Goal: Task Accomplishment & Management: Use online tool/utility

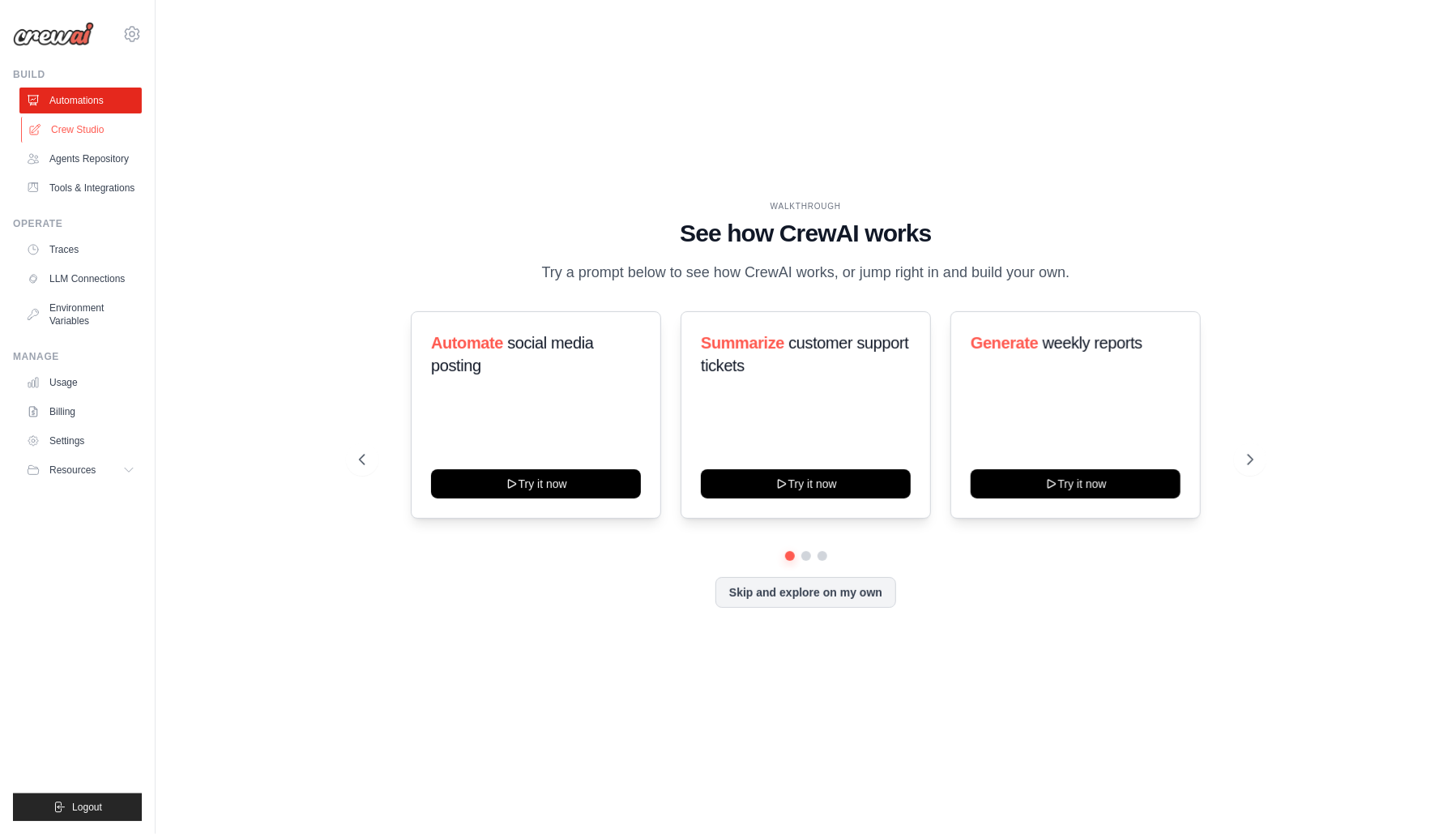
click at [64, 126] on link "Crew Studio" at bounding box center [82, 129] width 122 height 26
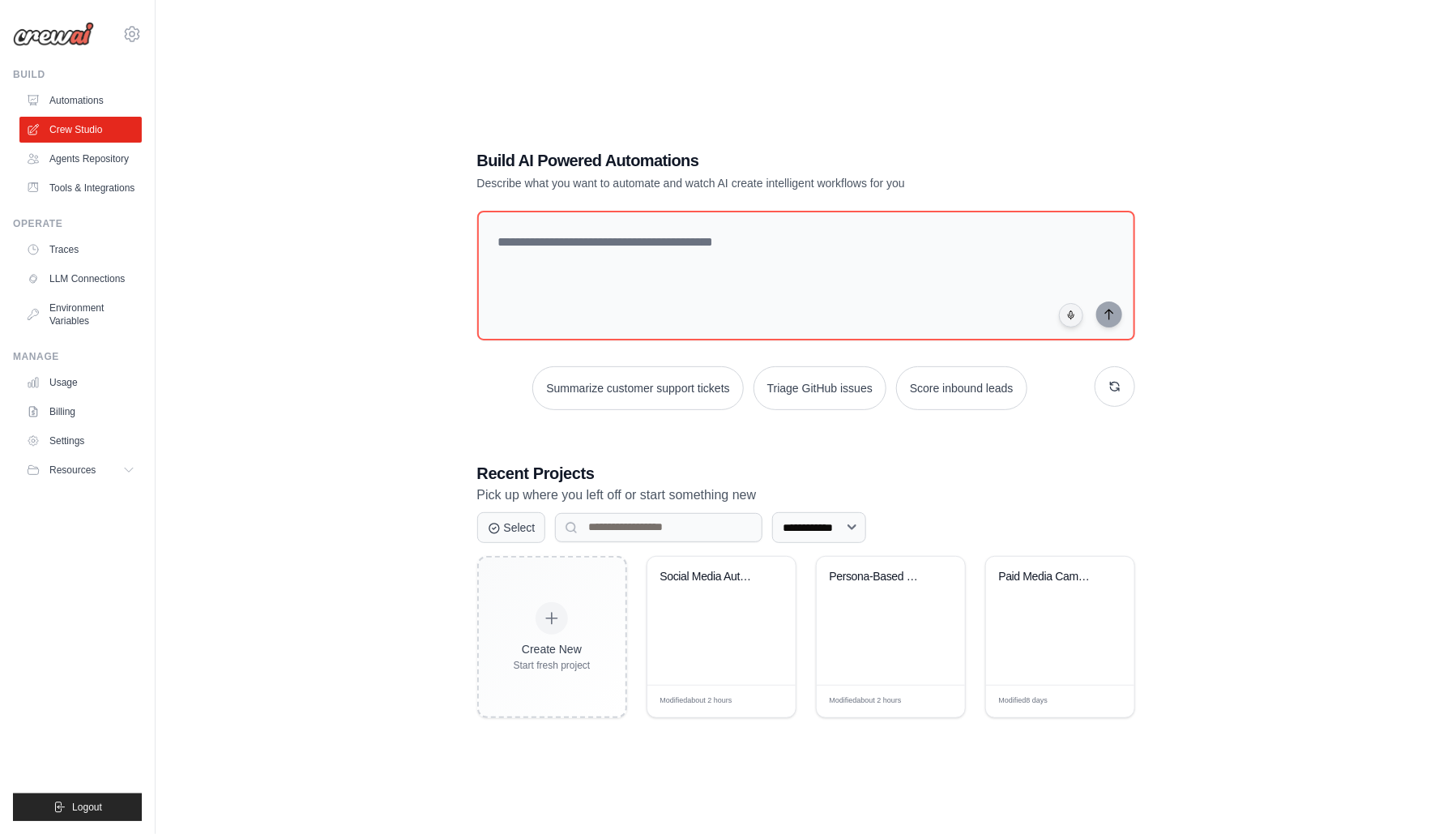
scroll to position [33, 0]
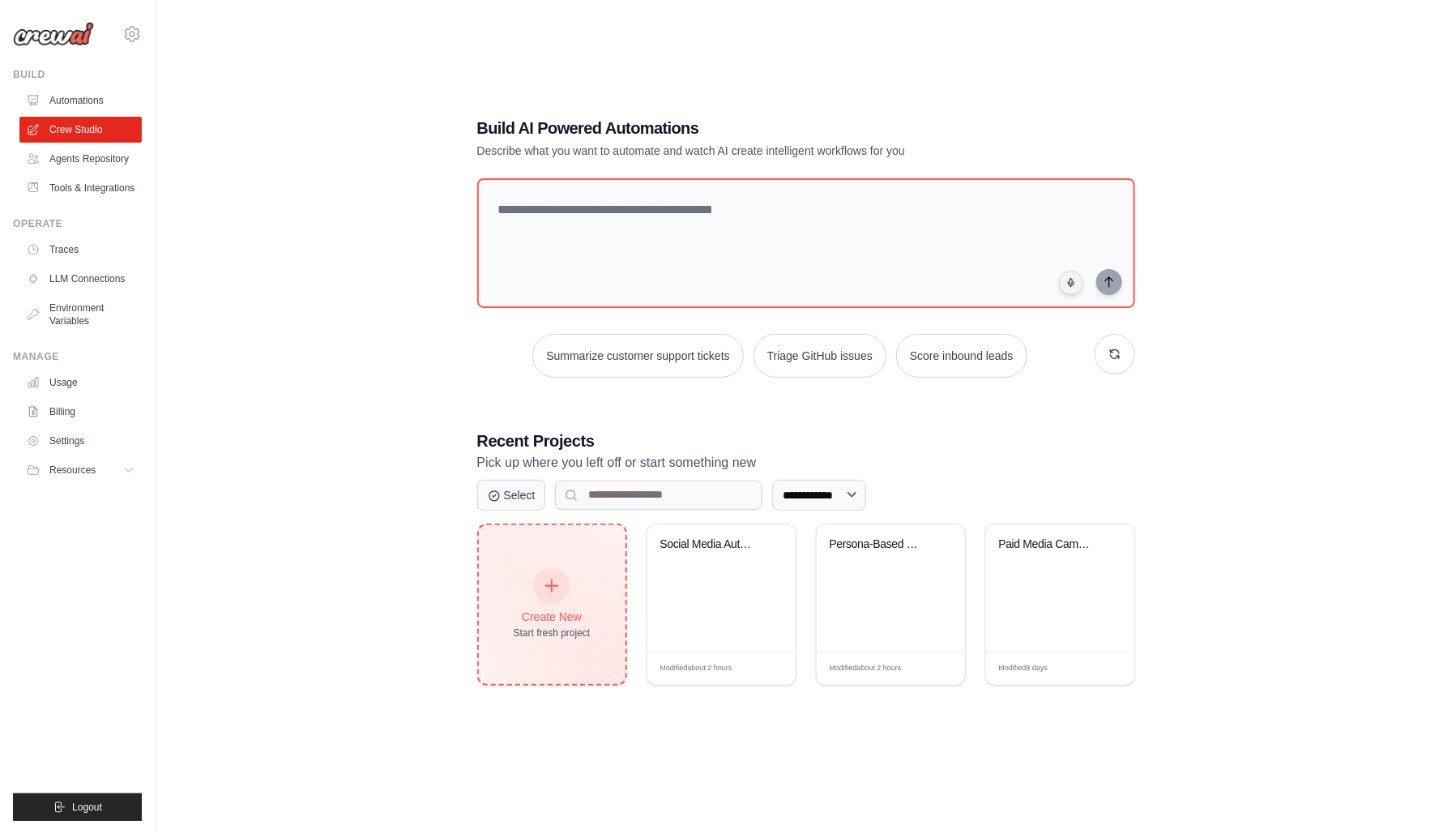
click at [521, 578] on div "Create New Start fresh project" at bounding box center [552, 604] width 77 height 70
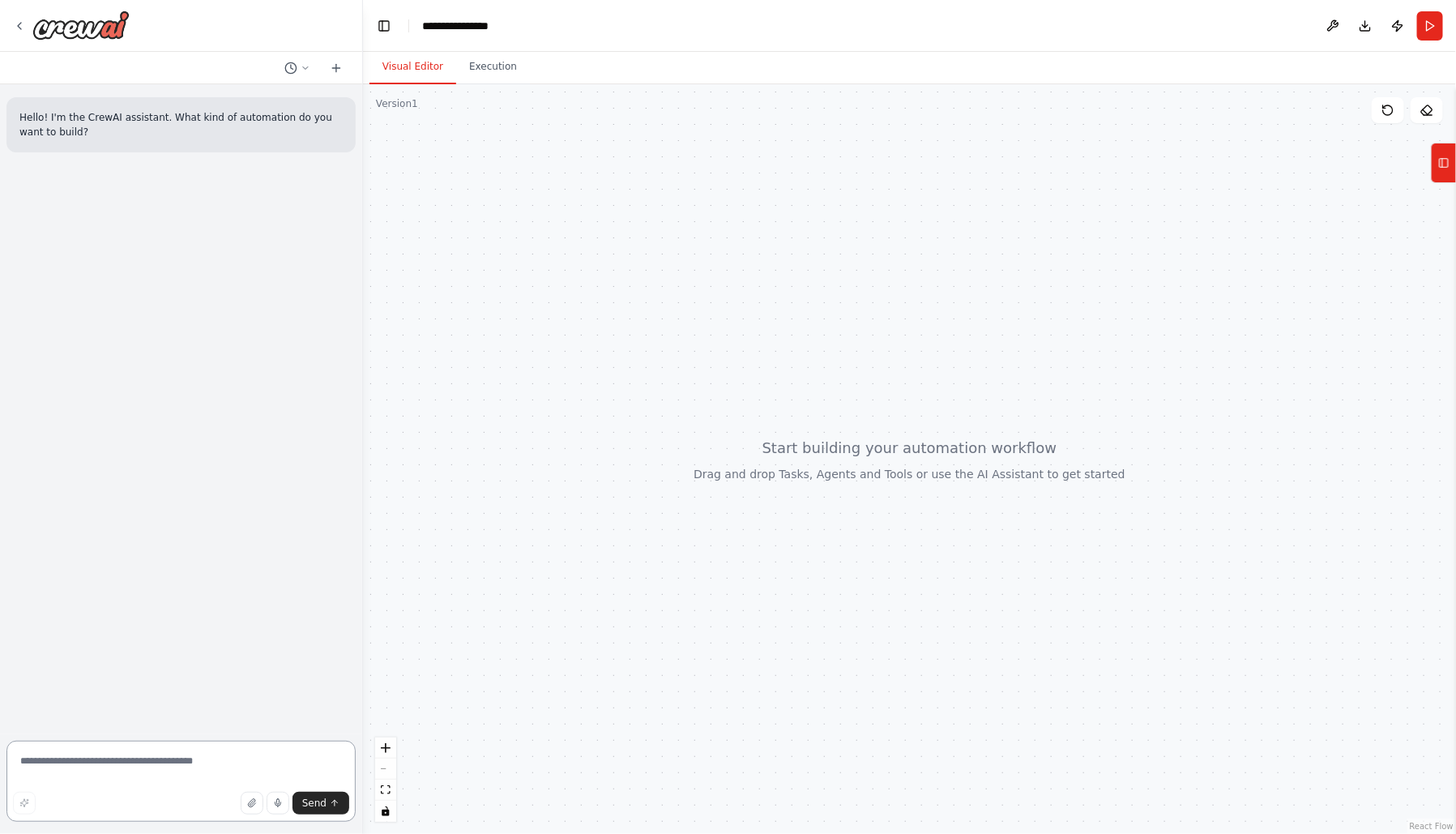
click at [218, 752] on textarea at bounding box center [181, 781] width 349 height 81
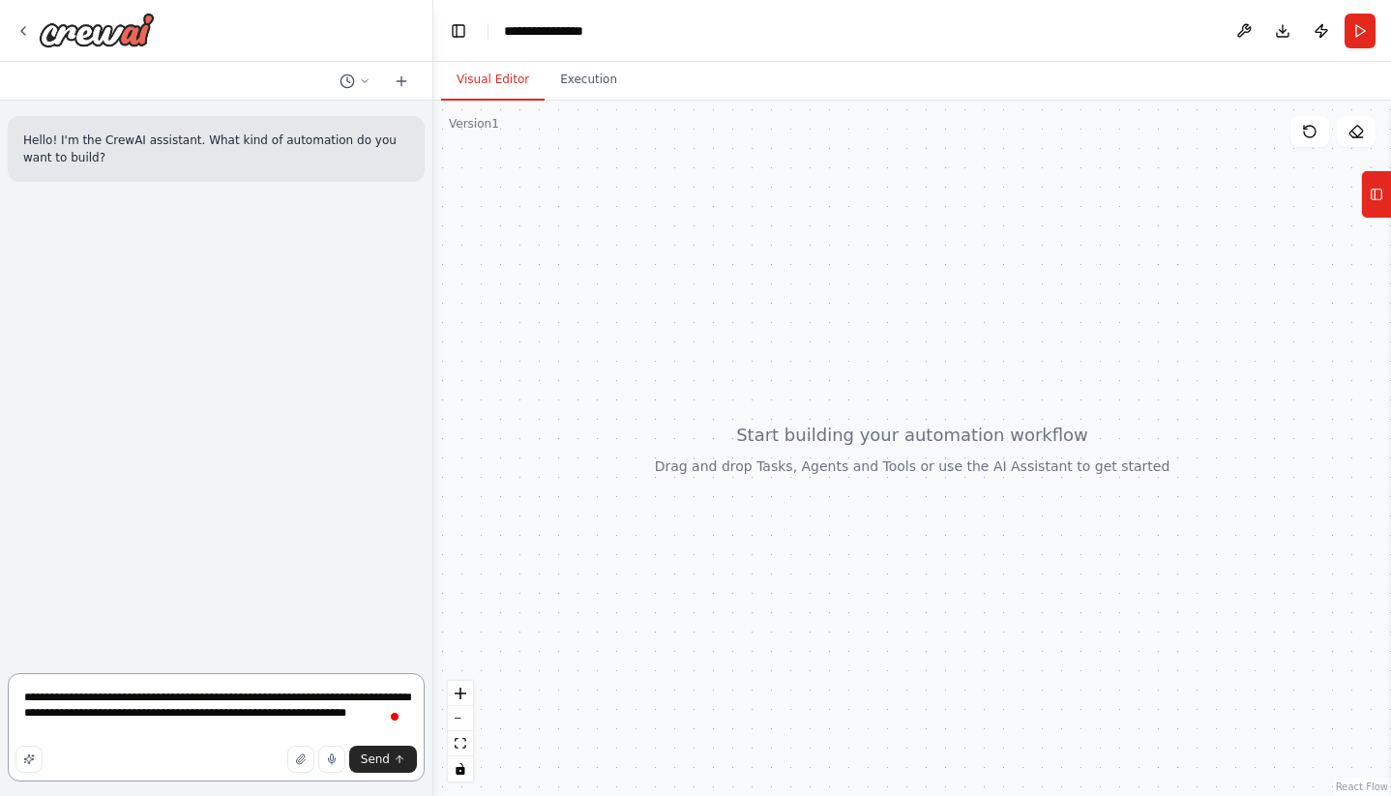
drag, startPoint x: 208, startPoint y: 716, endPoint x: 285, endPoint y: 735, distance: 79.8
click at [279, 732] on textarea "**********" at bounding box center [216, 727] width 417 height 108
click at [230, 715] on textarea "**********" at bounding box center [216, 727] width 417 height 108
click at [213, 713] on textarea "**********" at bounding box center [216, 727] width 417 height 108
click at [215, 727] on textarea "**********" at bounding box center [216, 727] width 417 height 108
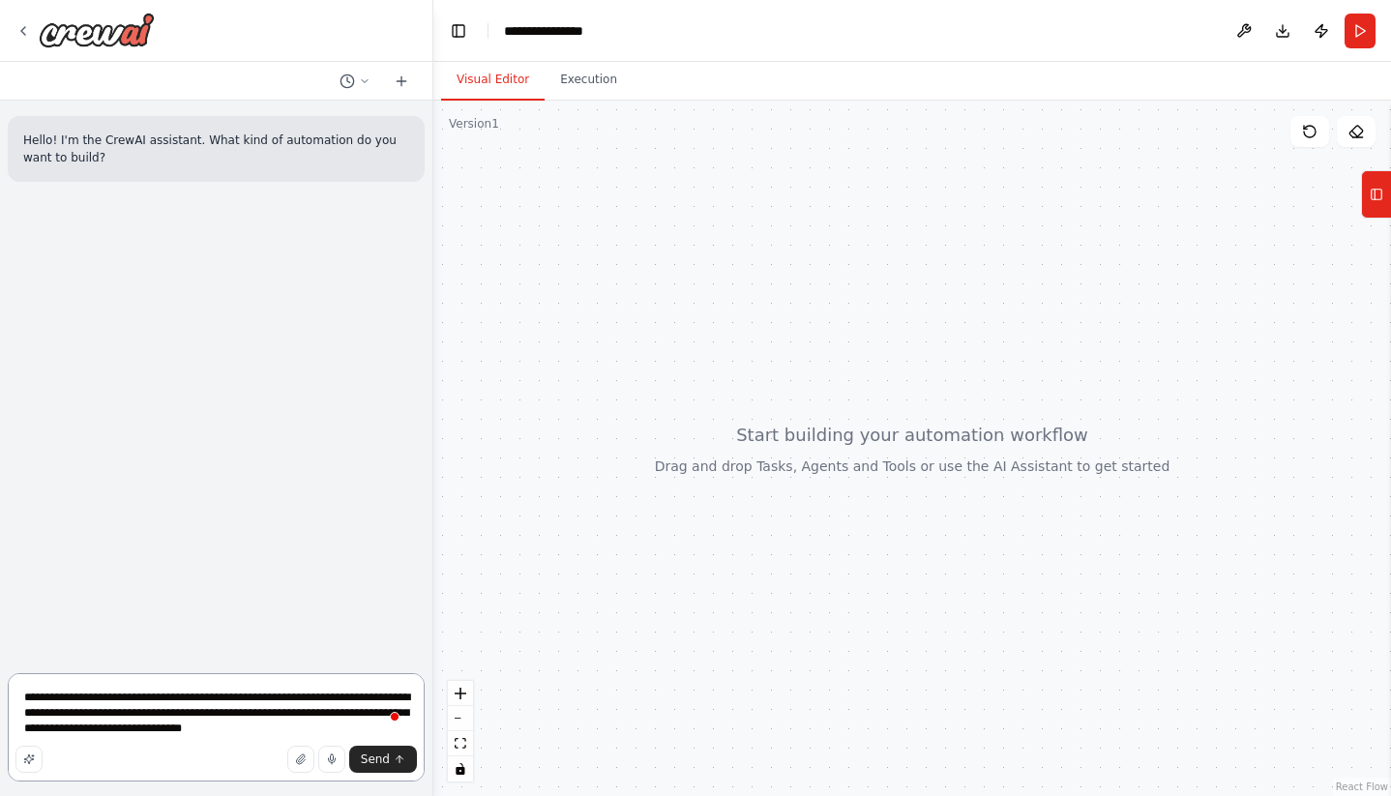
type textarea "**********"
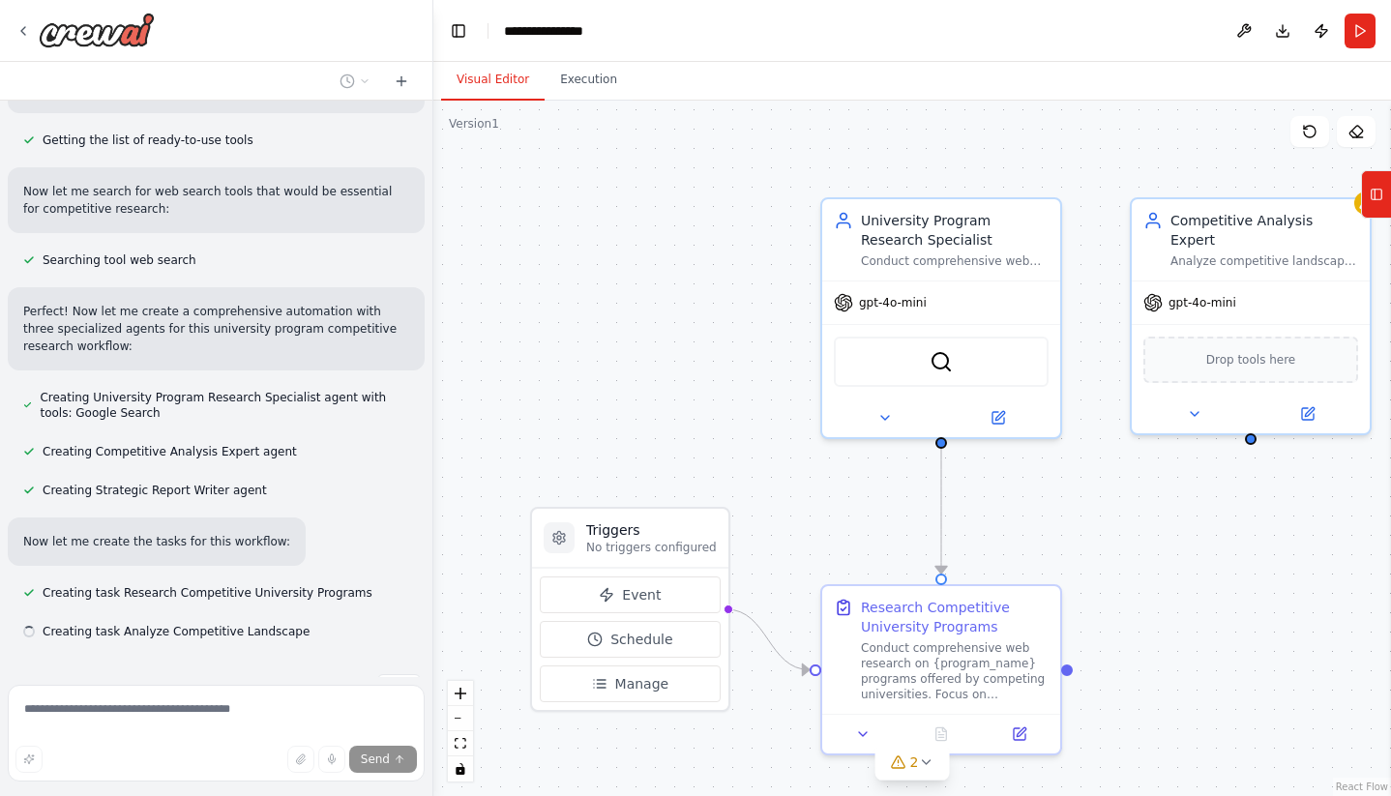
scroll to position [390, 0]
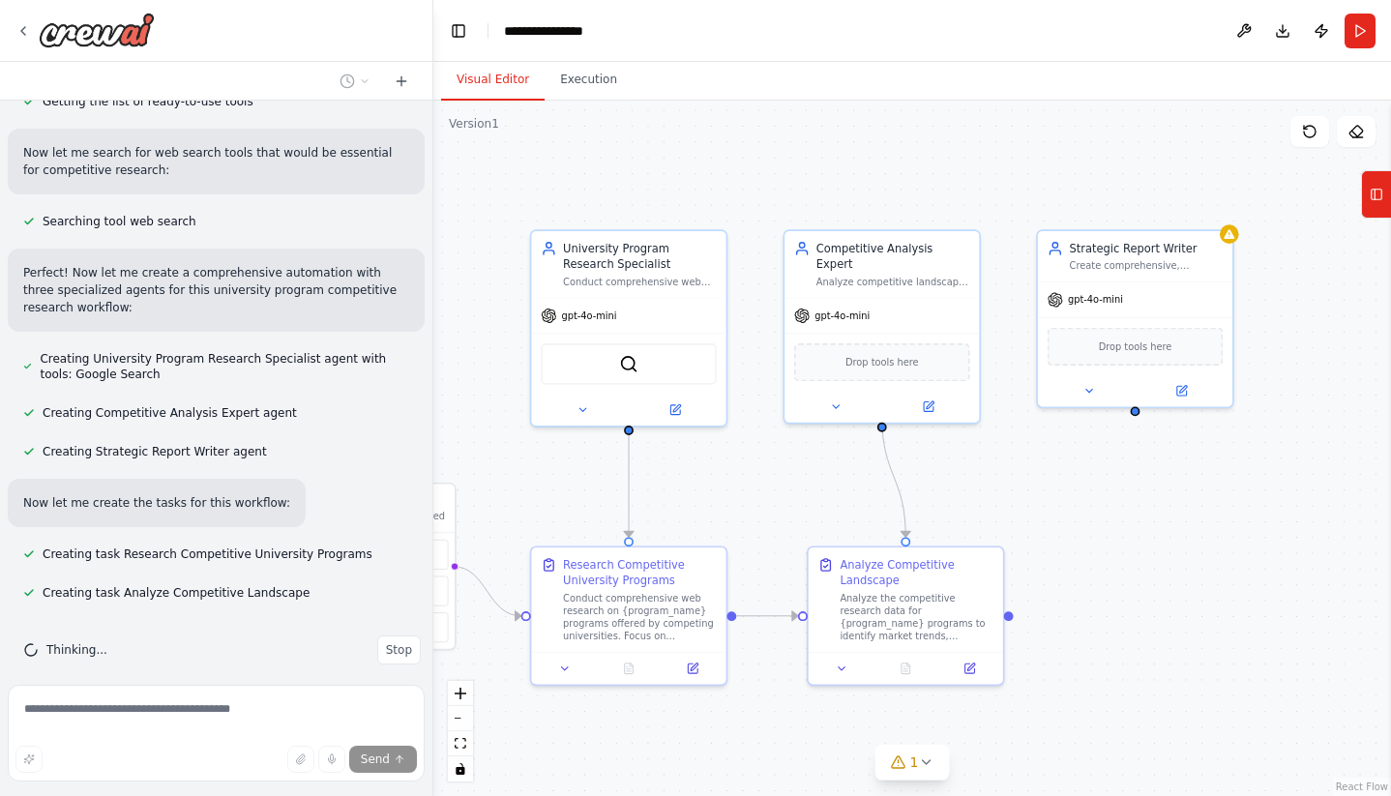
drag, startPoint x: 867, startPoint y: 497, endPoint x: 605, endPoint y: 477, distance: 262.9
click at [605, 478] on div ".deletable-edge-delete-btn { width: 20px; height: 20px; border: 0px solid #ffff…" at bounding box center [912, 448] width 958 height 695
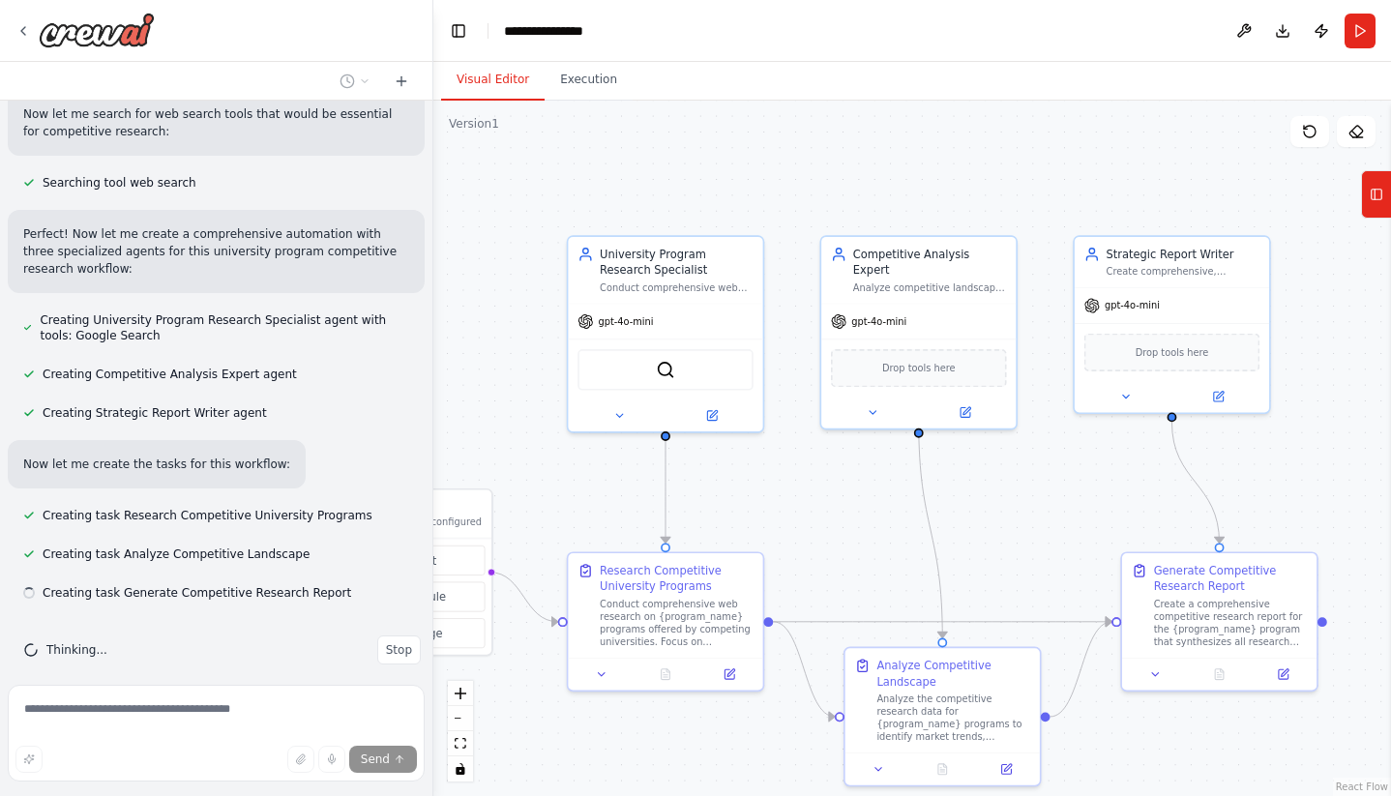
drag, startPoint x: 1083, startPoint y: 484, endPoint x: 1121, endPoint y: 492, distance: 38.7
click at [1121, 492] on div ".deletable-edge-delete-btn { width: 20px; height: 20px; border: 0px solid #ffff…" at bounding box center [912, 448] width 958 height 695
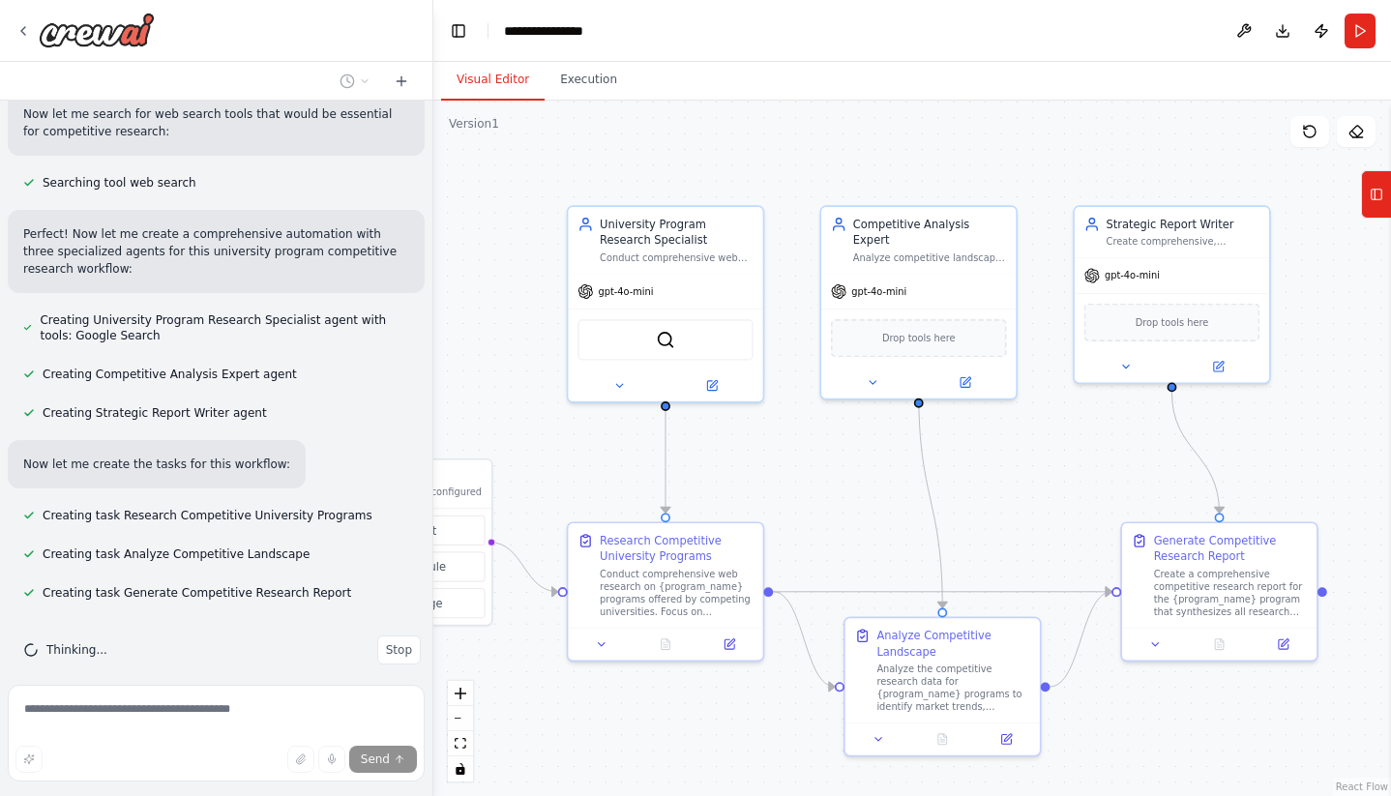
drag, startPoint x: 1121, startPoint y: 492, endPoint x: 1121, endPoint y: 462, distance: 30.0
click at [1121, 462] on div ".deletable-edge-delete-btn { width: 20px; height: 20px; border: 0px solid #ffff…" at bounding box center [912, 448] width 958 height 695
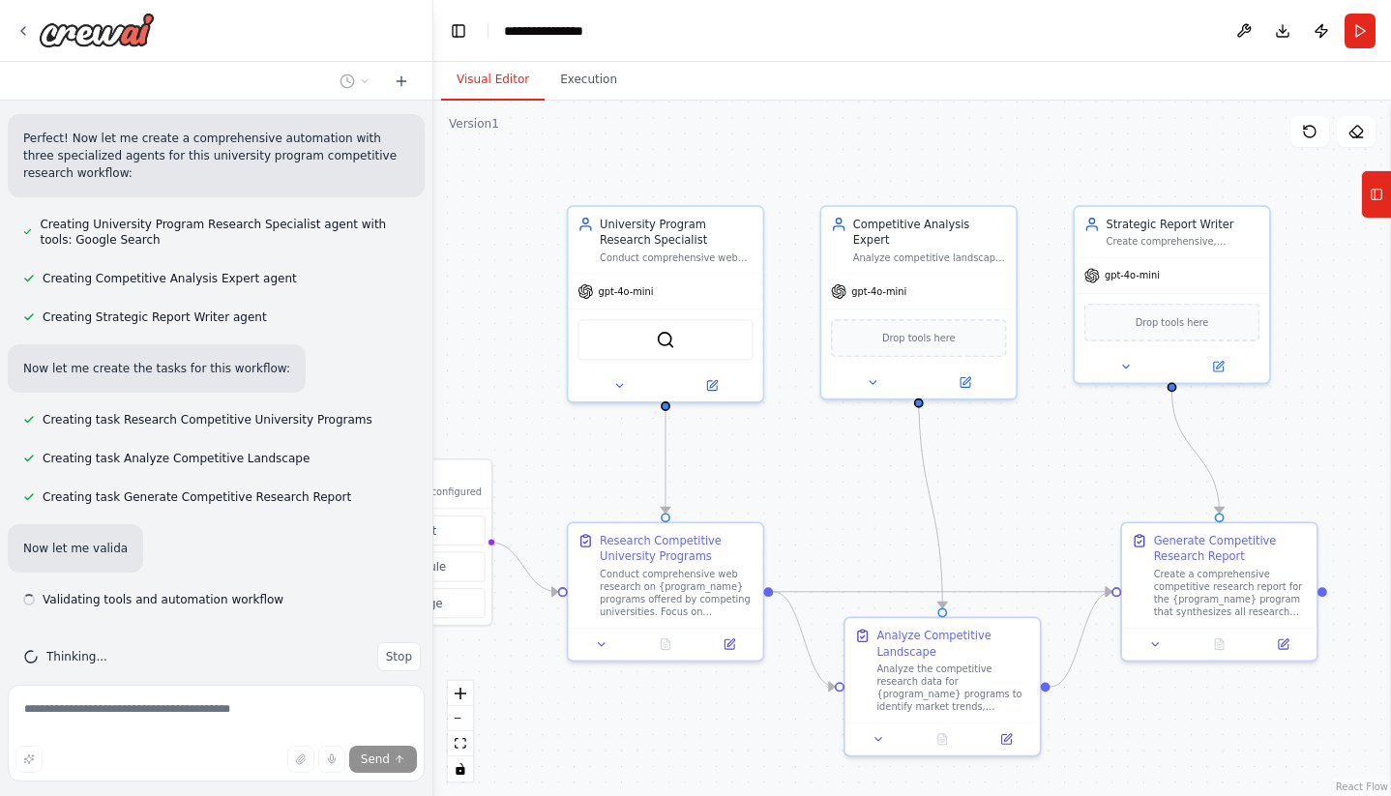
scroll to position [531, 0]
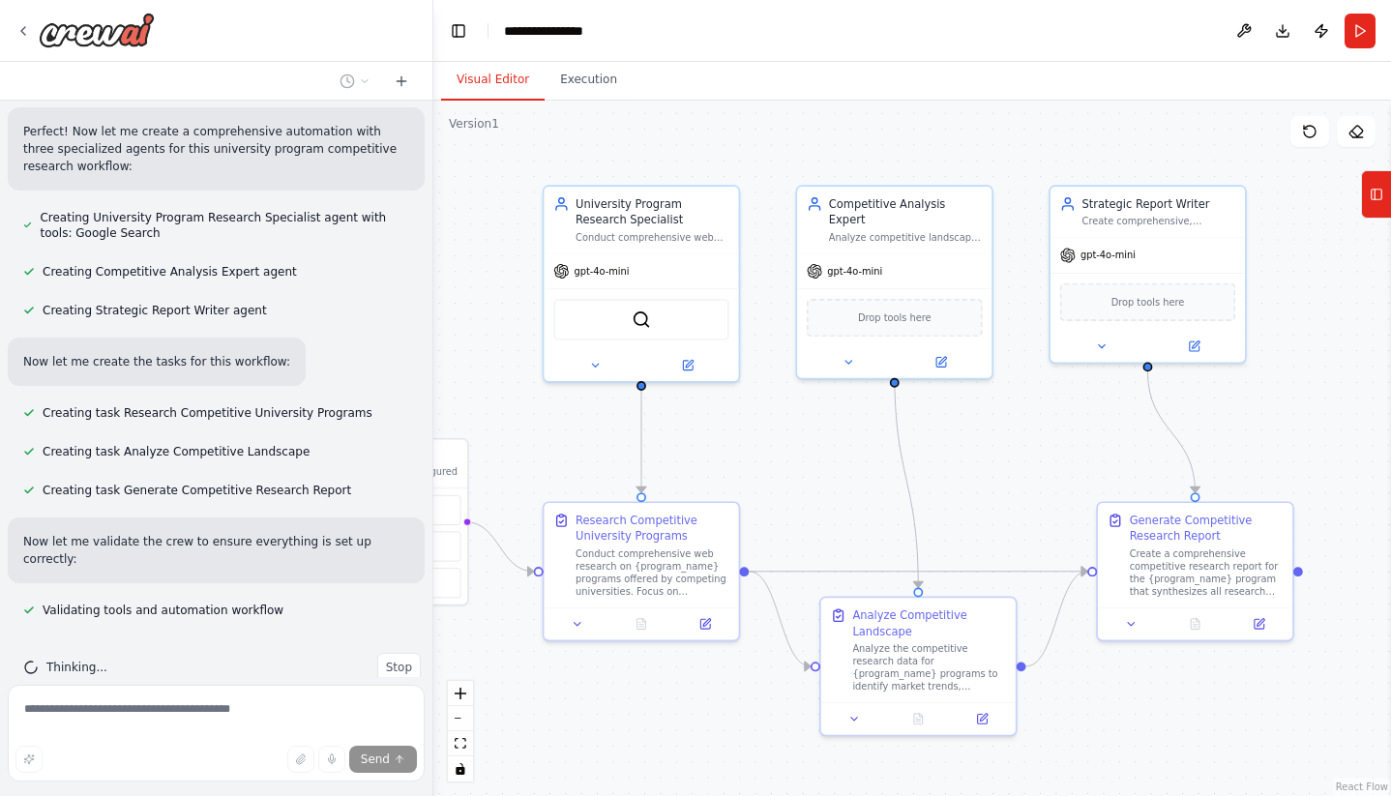
drag, startPoint x: 773, startPoint y: 489, endPoint x: 752, endPoint y: 465, distance: 32.2
click at [752, 466] on div ".deletable-edge-delete-btn { width: 20px; height: 20px; border: 0px solid #ffff…" at bounding box center [912, 448] width 958 height 695
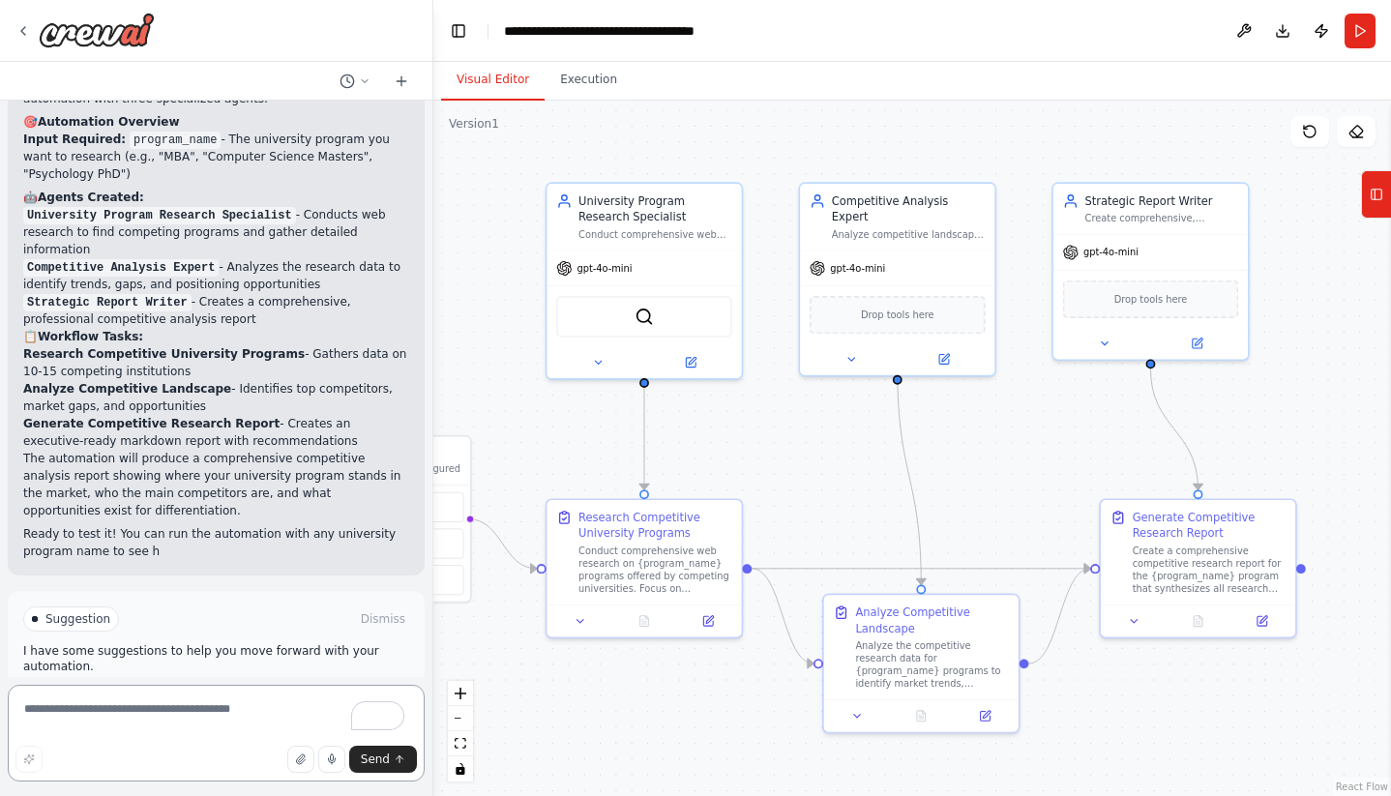
scroll to position [1231, 0]
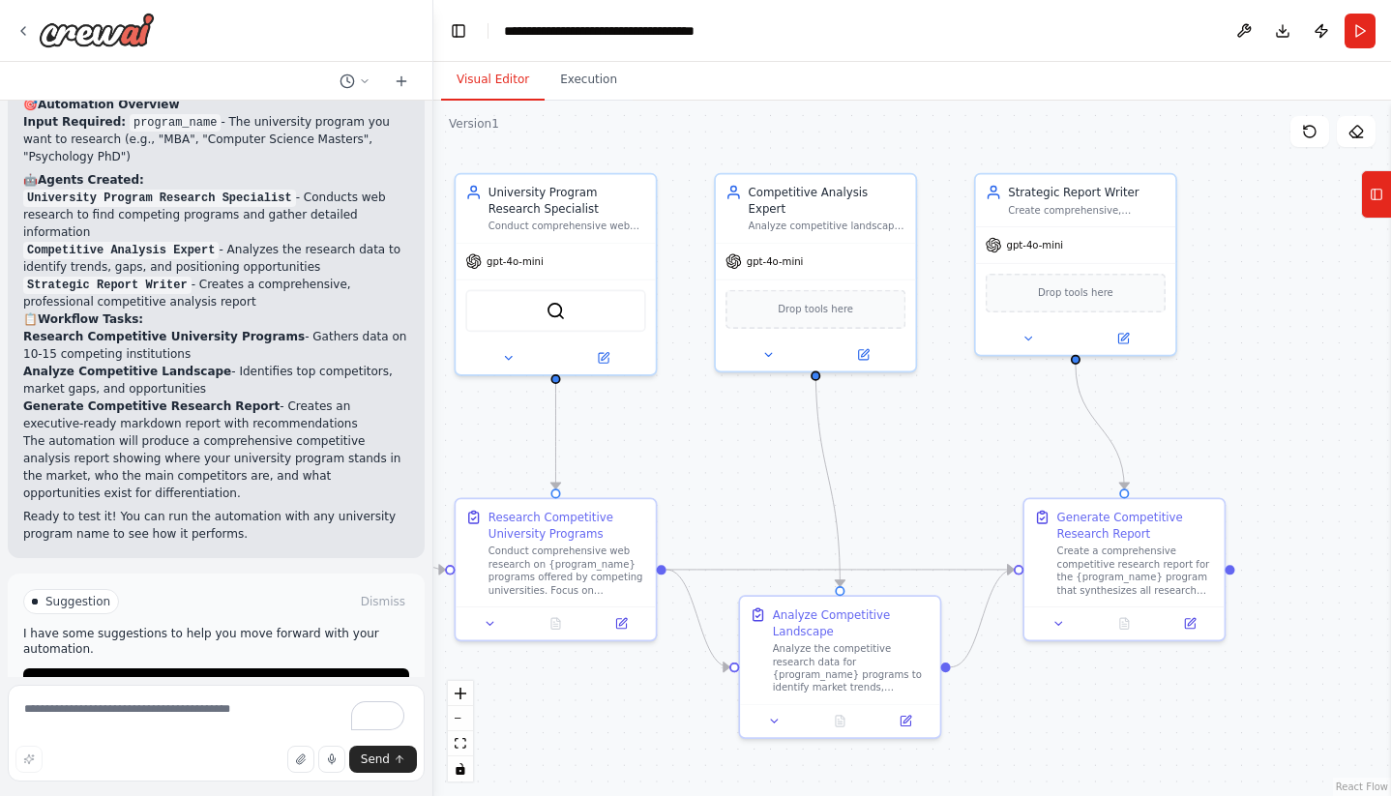
drag, startPoint x: 845, startPoint y: 421, endPoint x: 761, endPoint y: 417, distance: 84.2
click at [761, 417] on div ".deletable-edge-delete-btn { width: 20px; height: 20px; border: 0px solid #ffff…" at bounding box center [912, 448] width 958 height 695
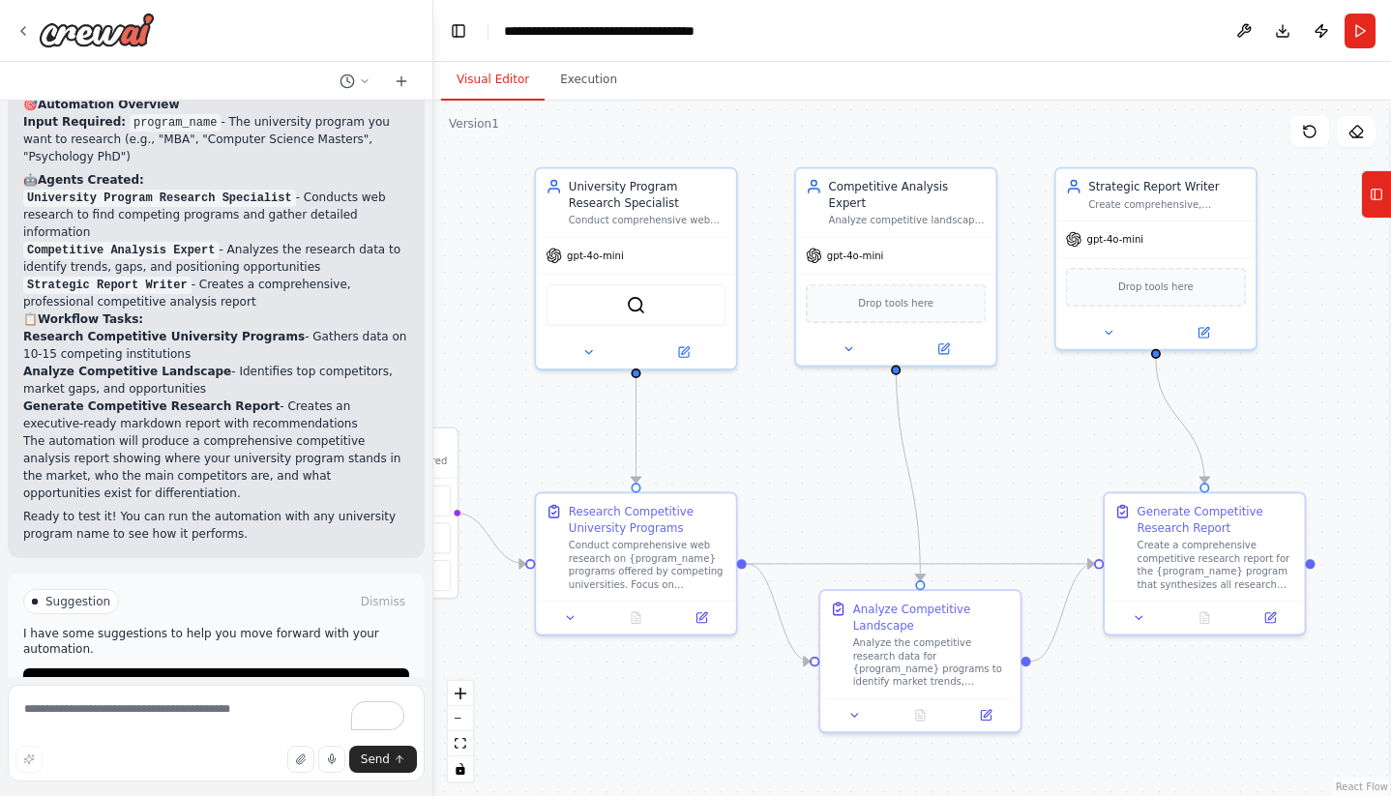
drag, startPoint x: 761, startPoint y: 417, endPoint x: 843, endPoint y: 411, distance: 81.5
click at [843, 411] on div ".deletable-edge-delete-btn { width: 20px; height: 20px; border: 0px solid #ffff…" at bounding box center [912, 448] width 958 height 695
click at [121, 668] on button "Run Automation" at bounding box center [216, 683] width 386 height 31
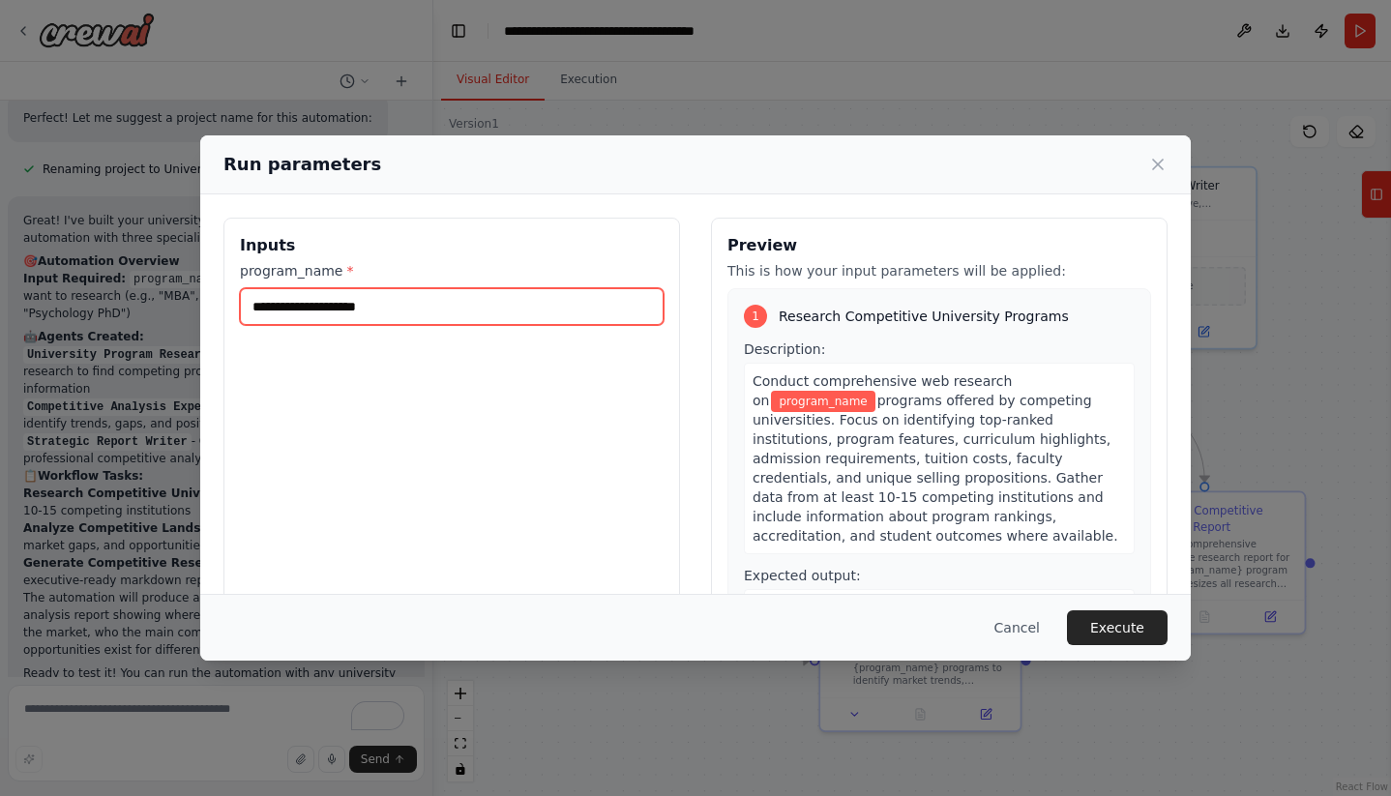
click at [474, 314] on input "program_name *" at bounding box center [452, 306] width 424 height 37
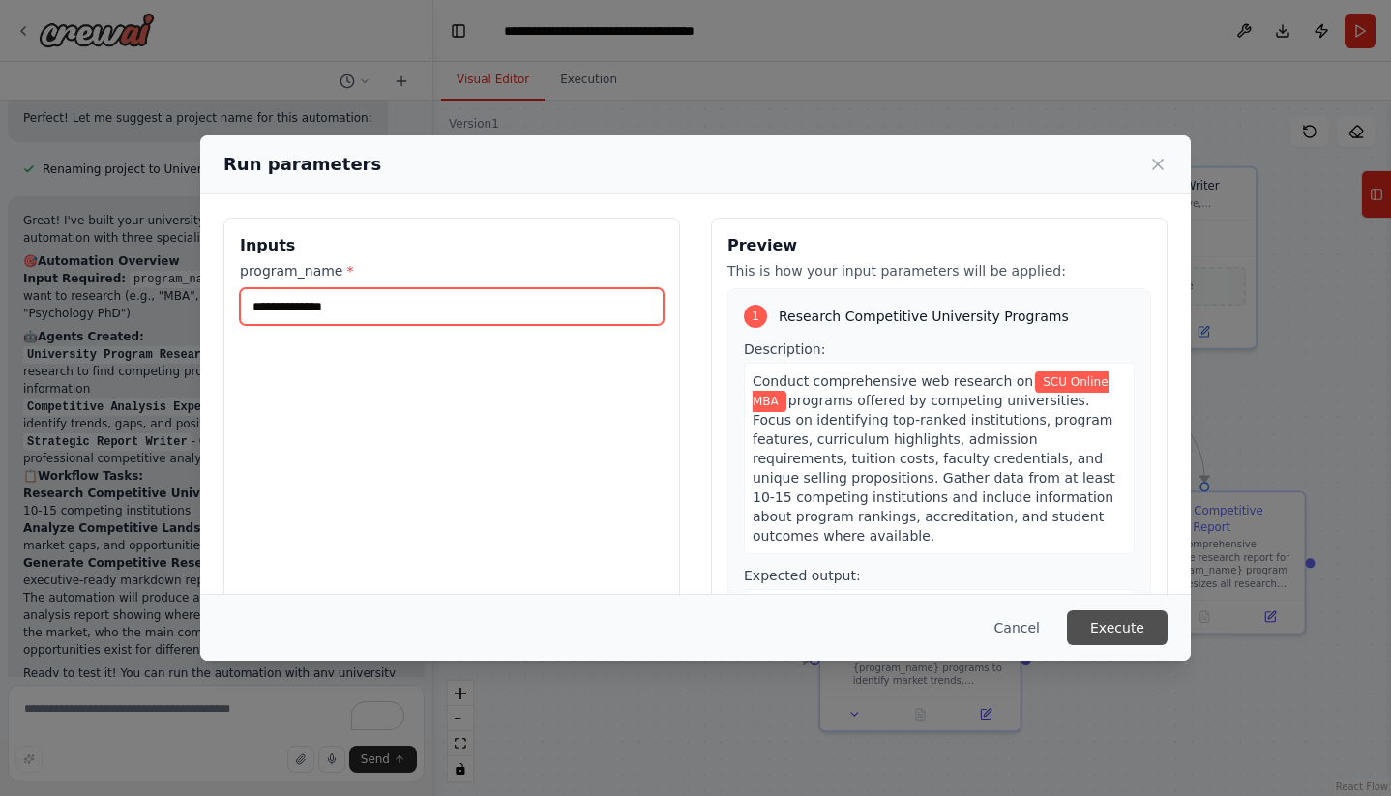
type input "**********"
click at [1108, 630] on button "Execute" at bounding box center [1117, 627] width 101 height 35
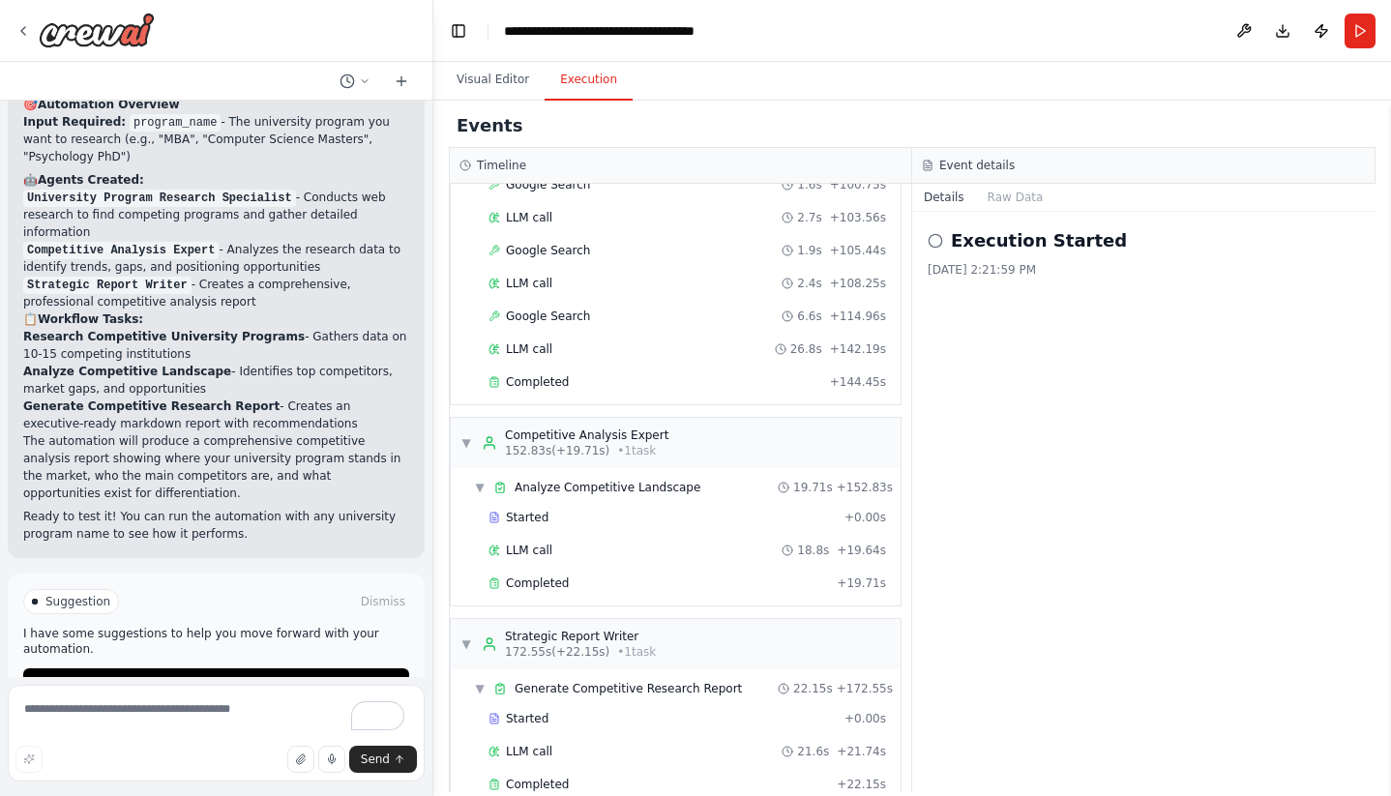
scroll to position [935, 0]
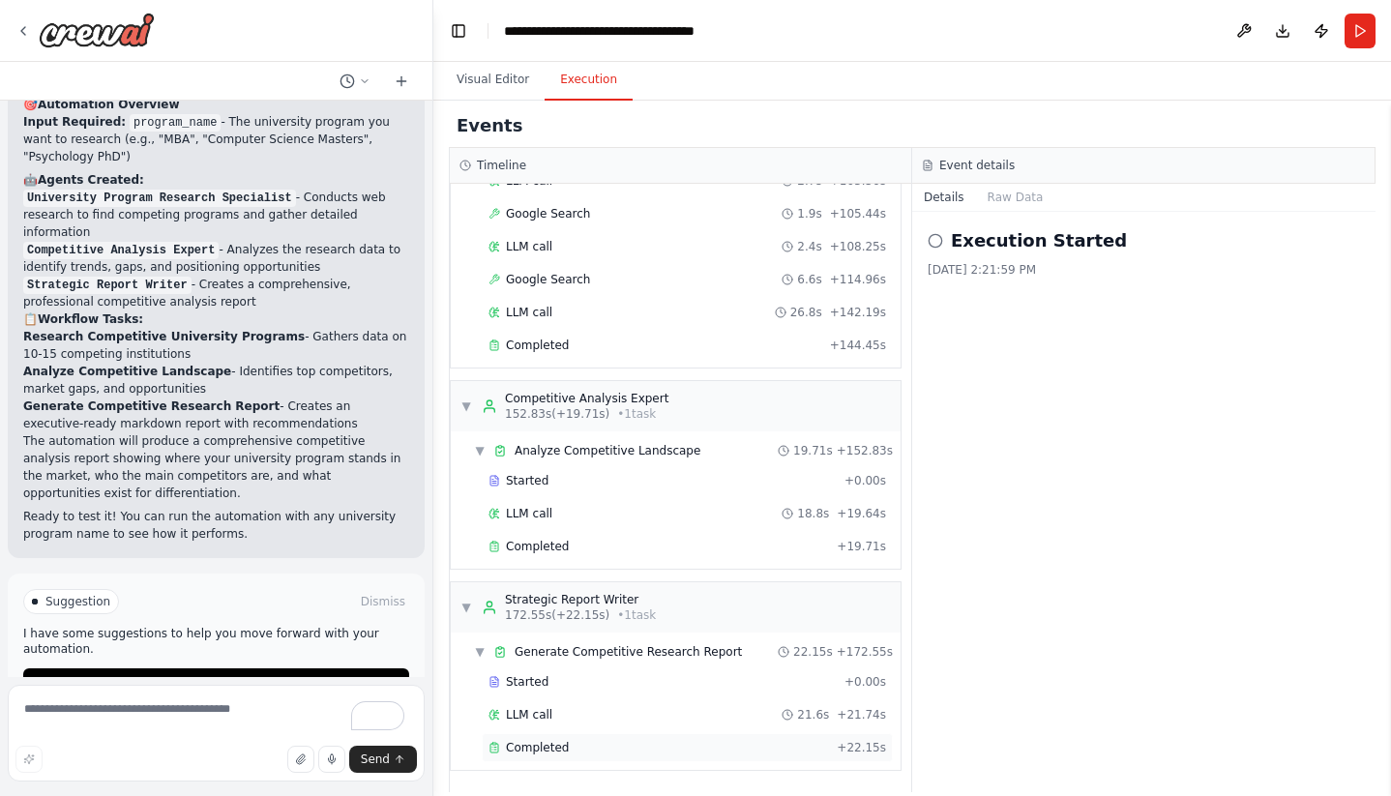
click at [528, 748] on span "Completed" at bounding box center [537, 747] width 63 height 15
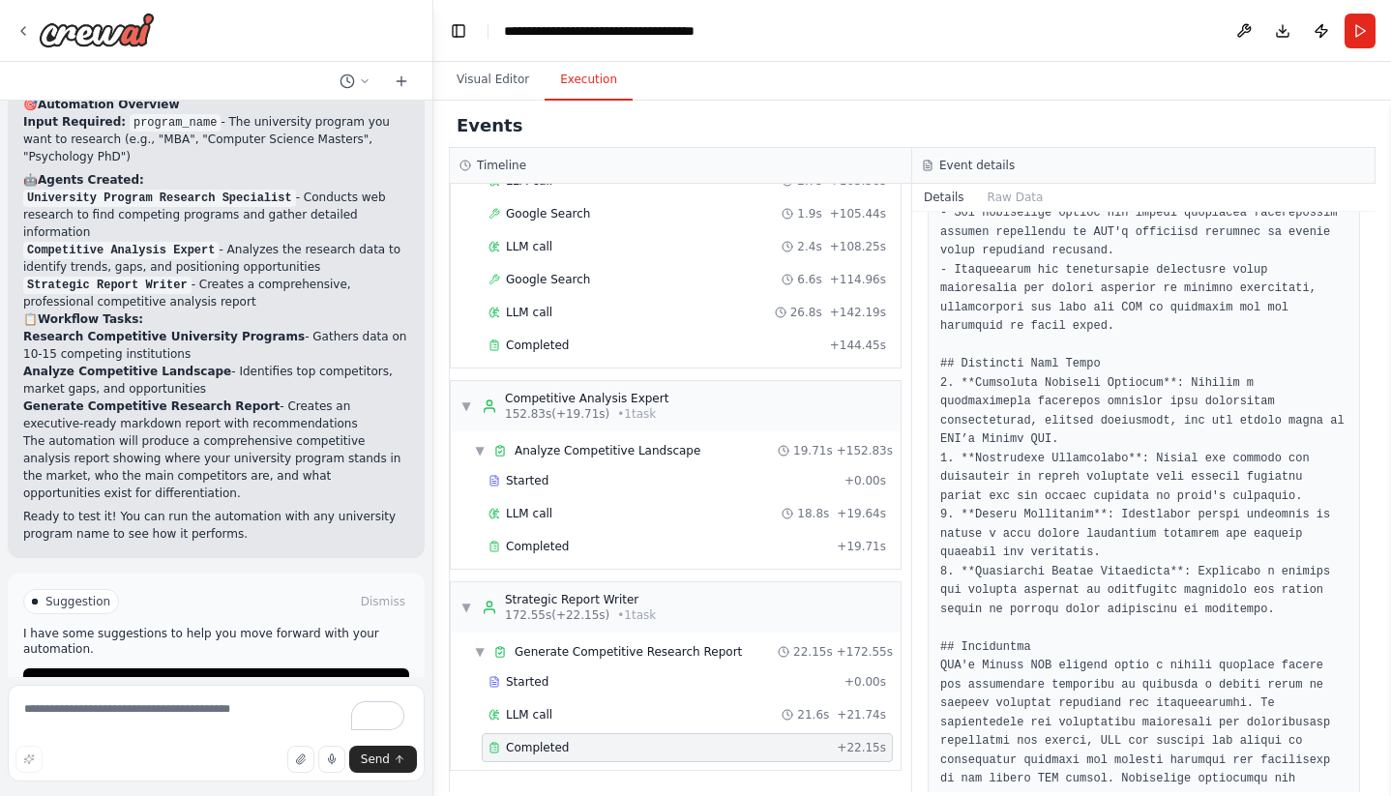
scroll to position [2838, 0]
click at [217, 676] on span "Improve automation" at bounding box center [224, 683] width 118 height 15
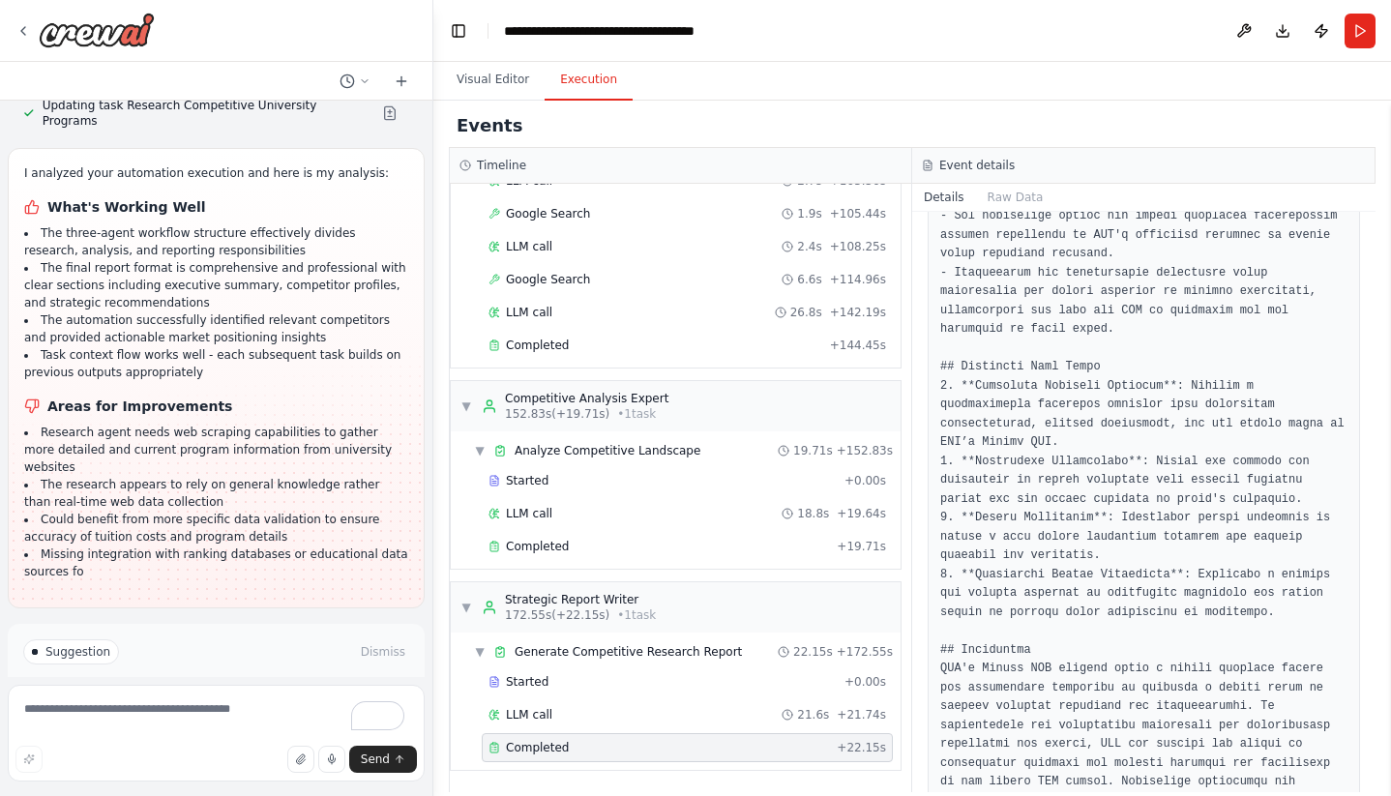
scroll to position [2143, 0]
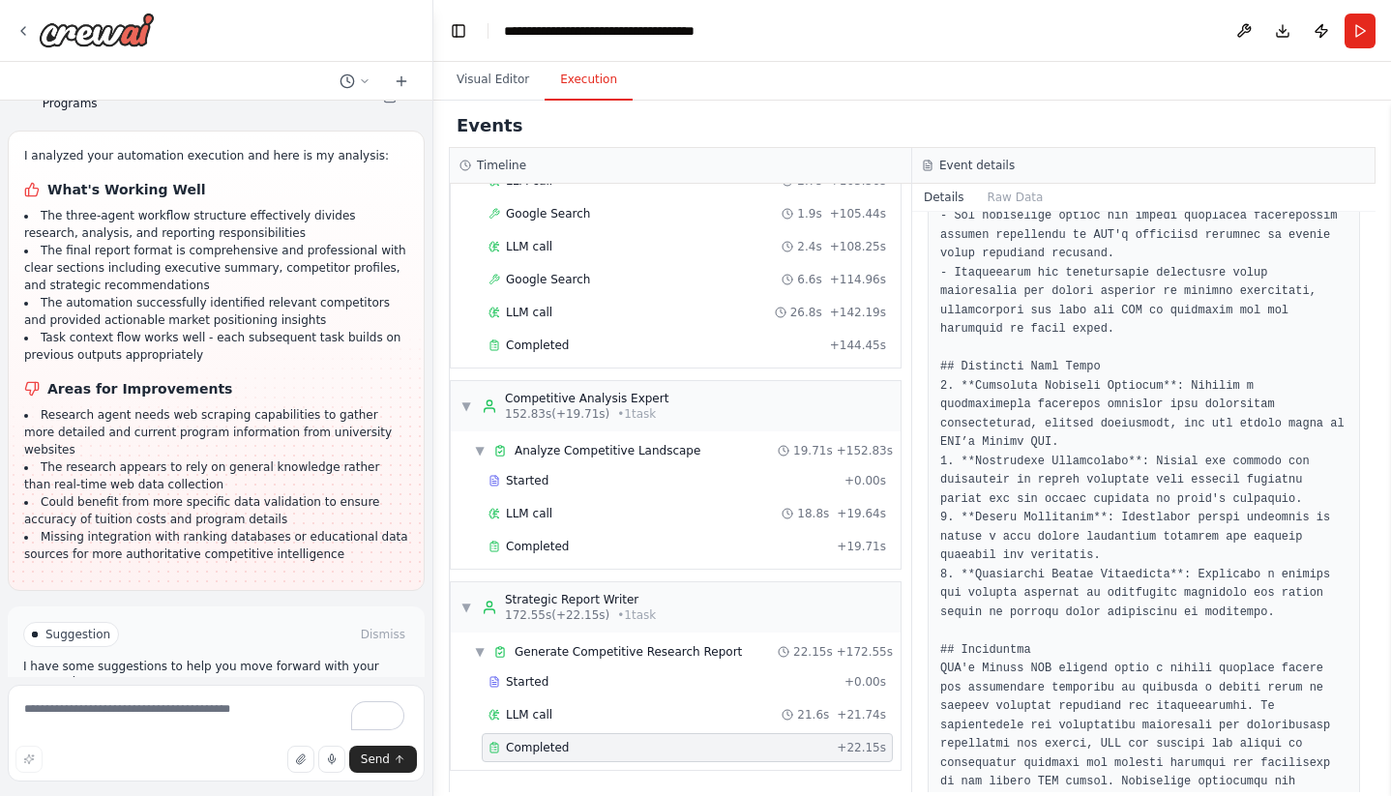
click at [180, 709] on span "Run Automation" at bounding box center [225, 716] width 94 height 15
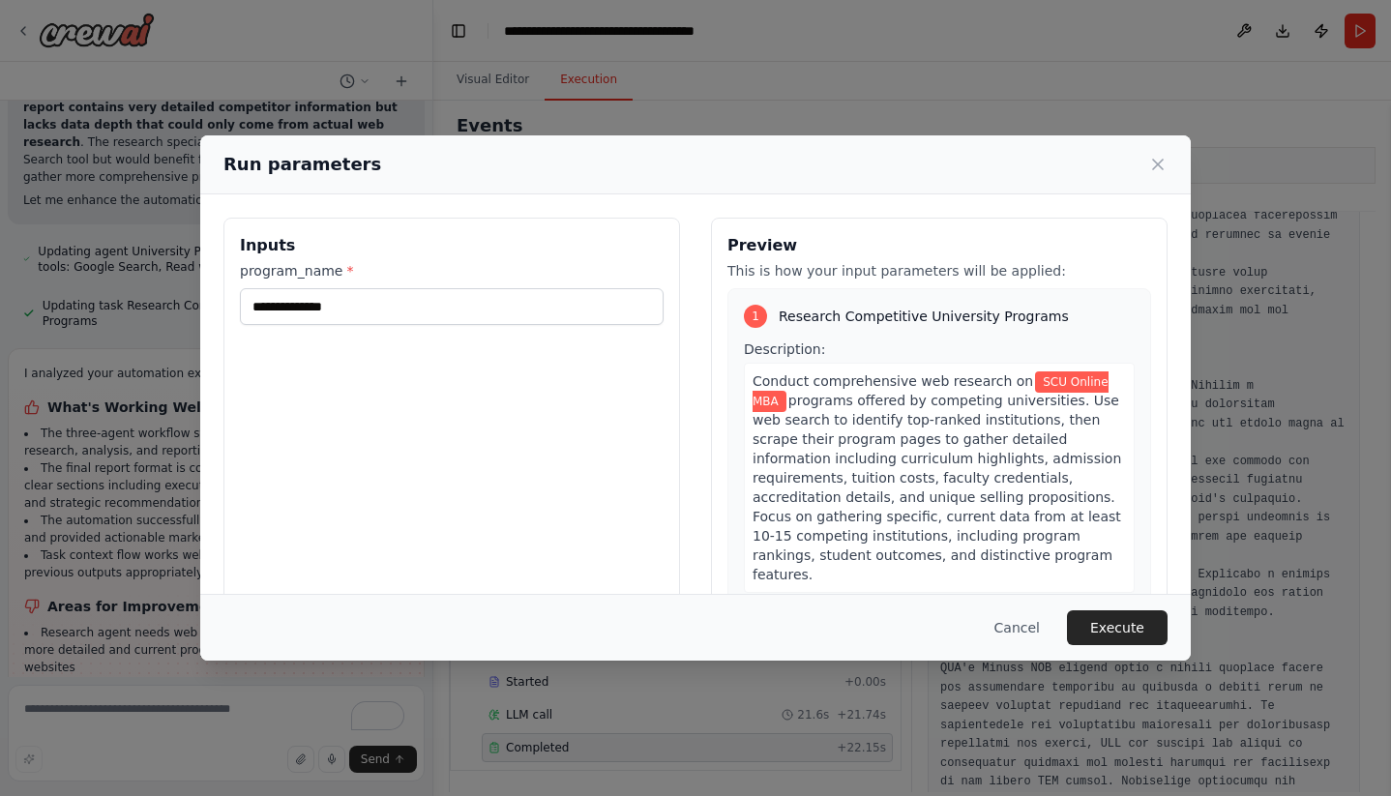
scroll to position [1986, 0]
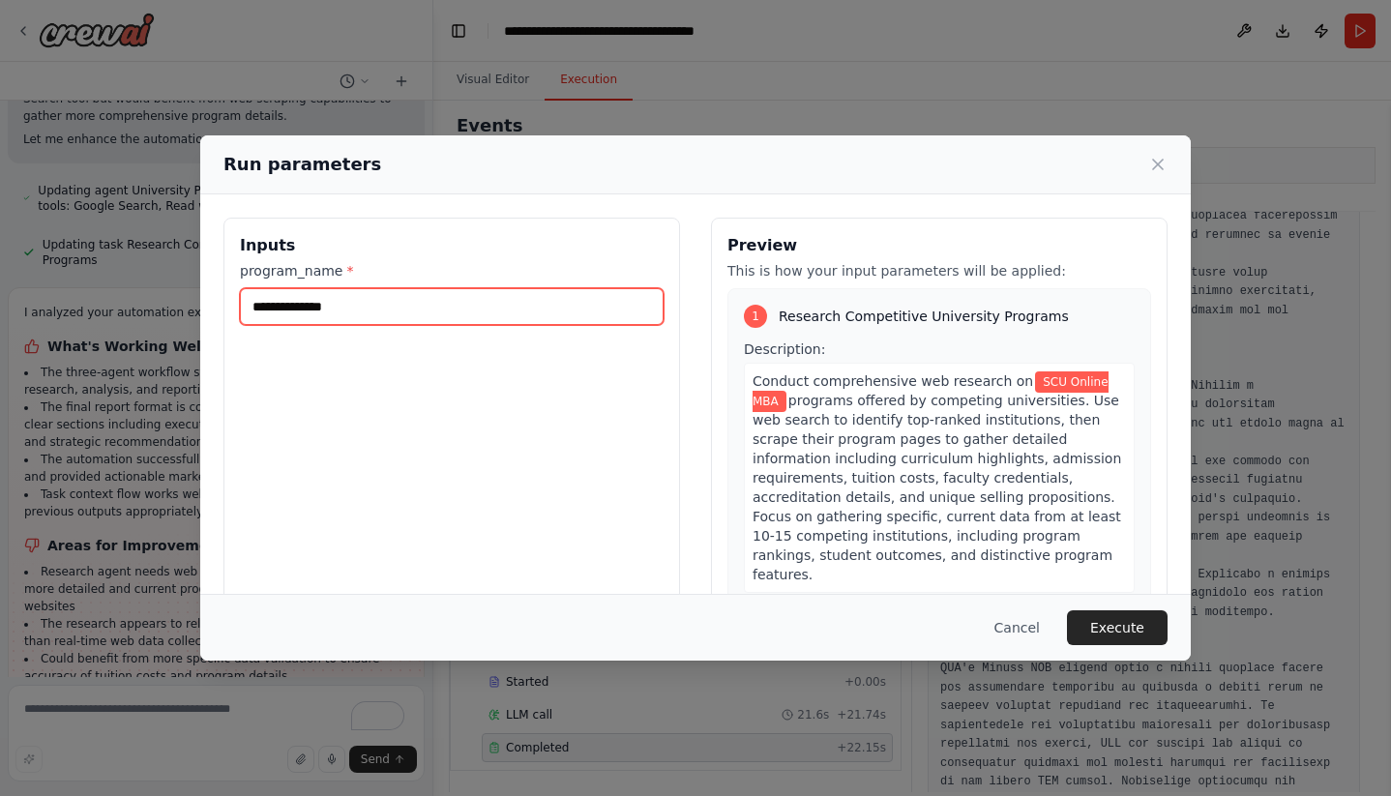
click at [568, 307] on input "**********" at bounding box center [452, 306] width 424 height 37
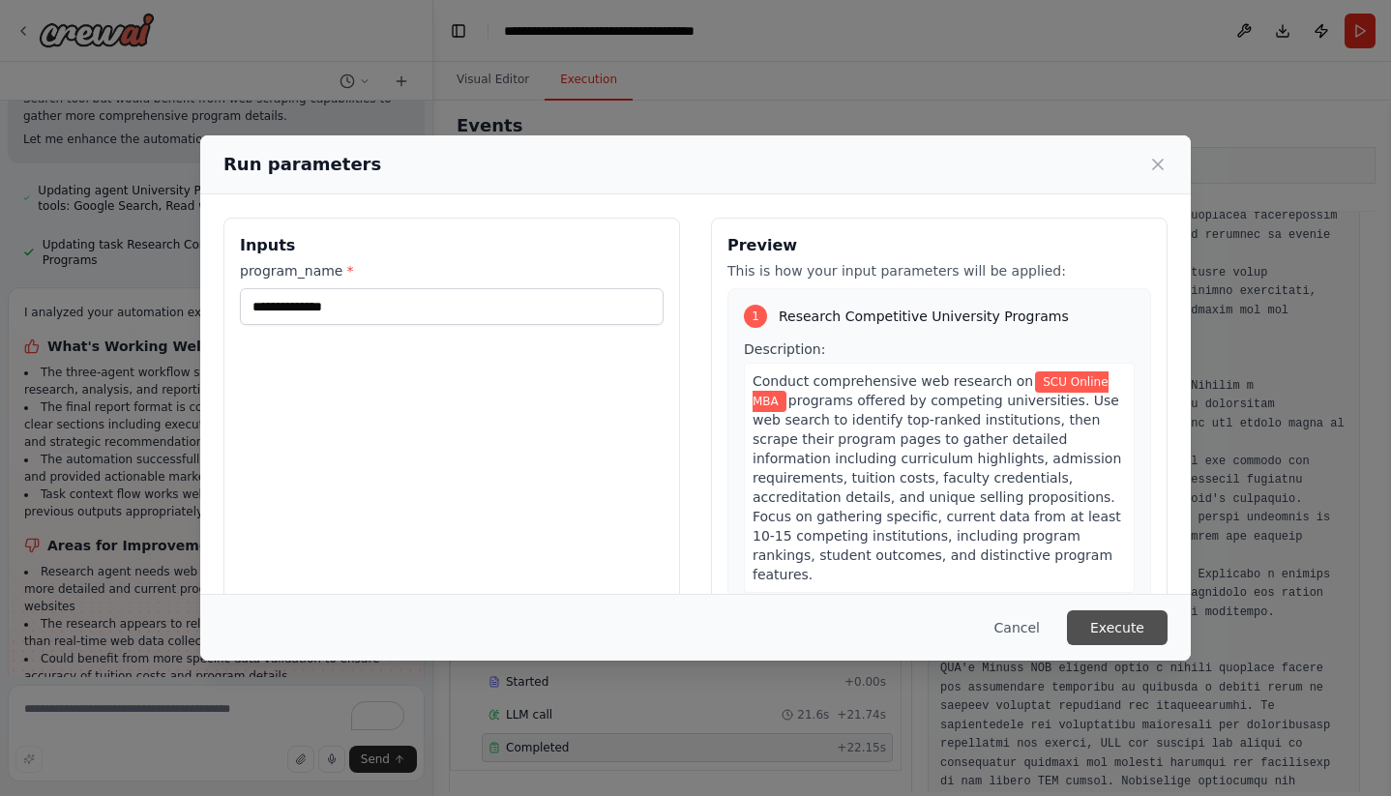
click at [1102, 618] on button "Execute" at bounding box center [1117, 627] width 101 height 35
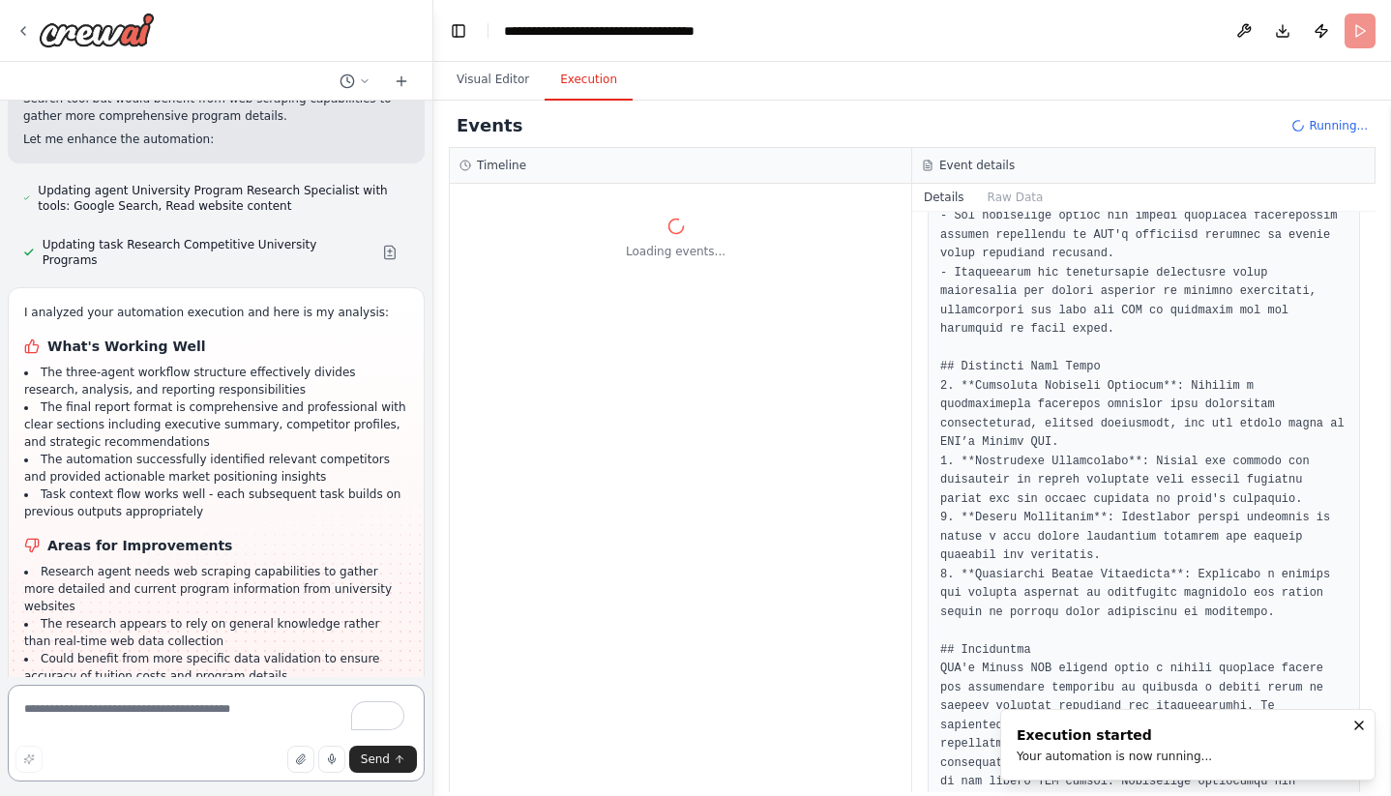
click at [232, 712] on textarea "To enrich screen reader interactions, please activate Accessibility in Grammarl…" at bounding box center [216, 733] width 417 height 97
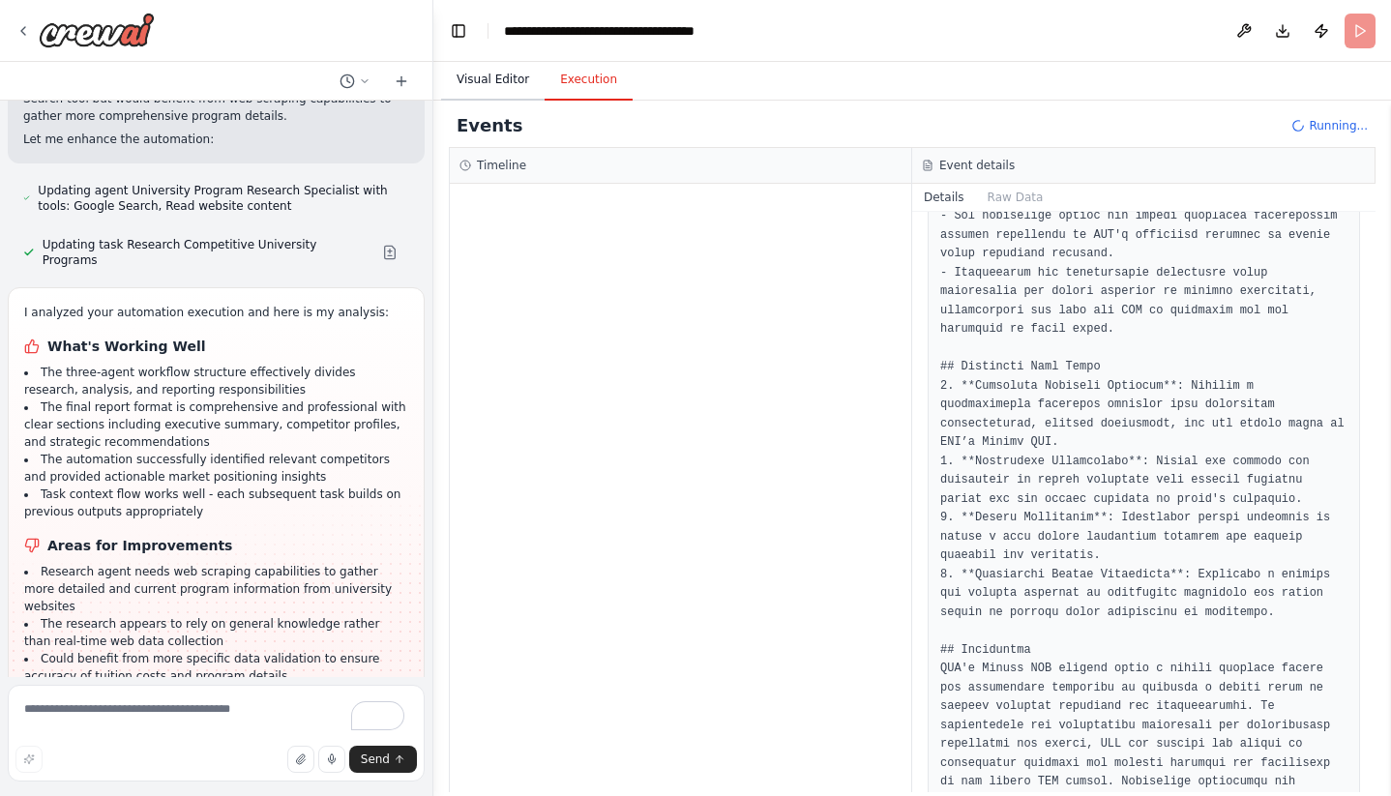
click at [481, 81] on button "Visual Editor" at bounding box center [493, 80] width 104 height 41
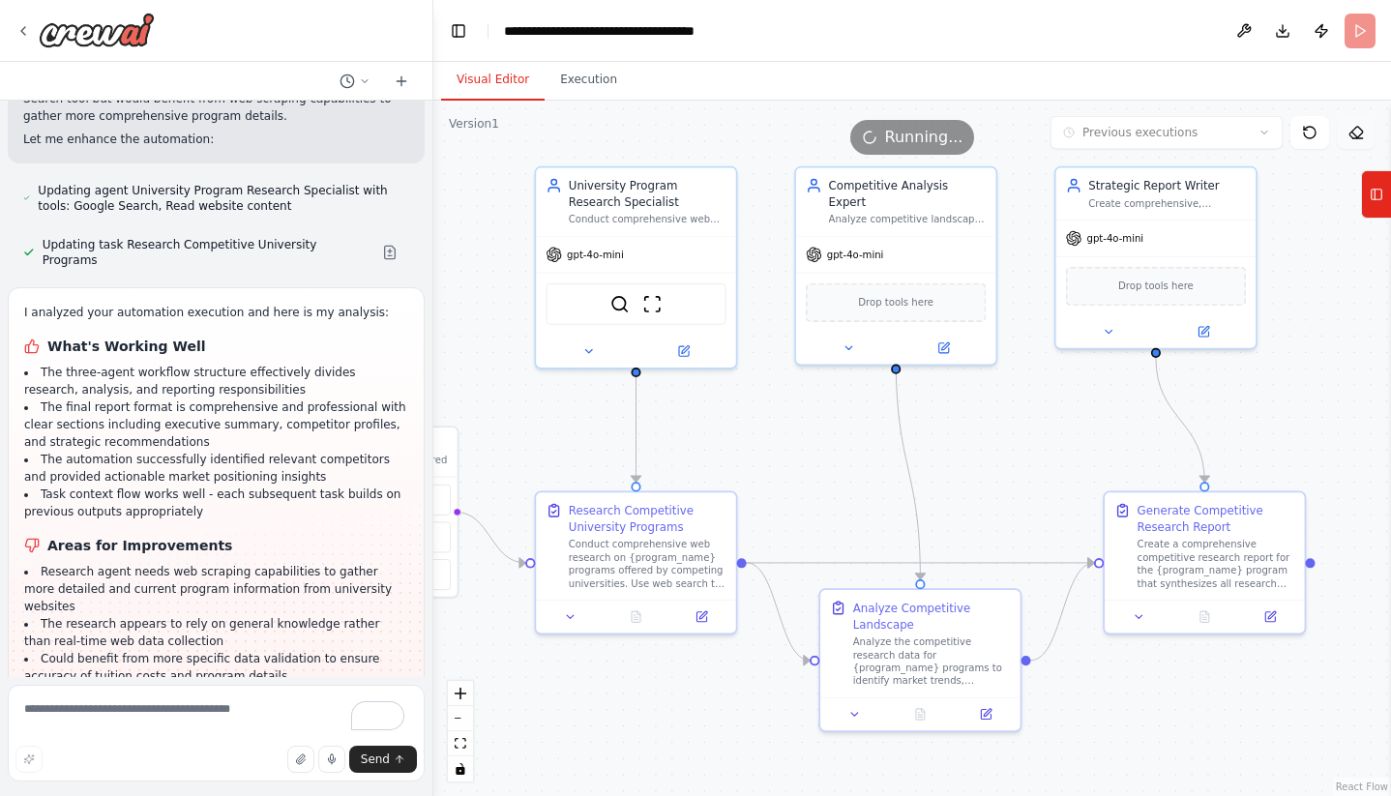
click at [1349, 140] on button at bounding box center [1356, 132] width 39 height 33
click at [1369, 188] on button "Tools" at bounding box center [1376, 194] width 30 height 48
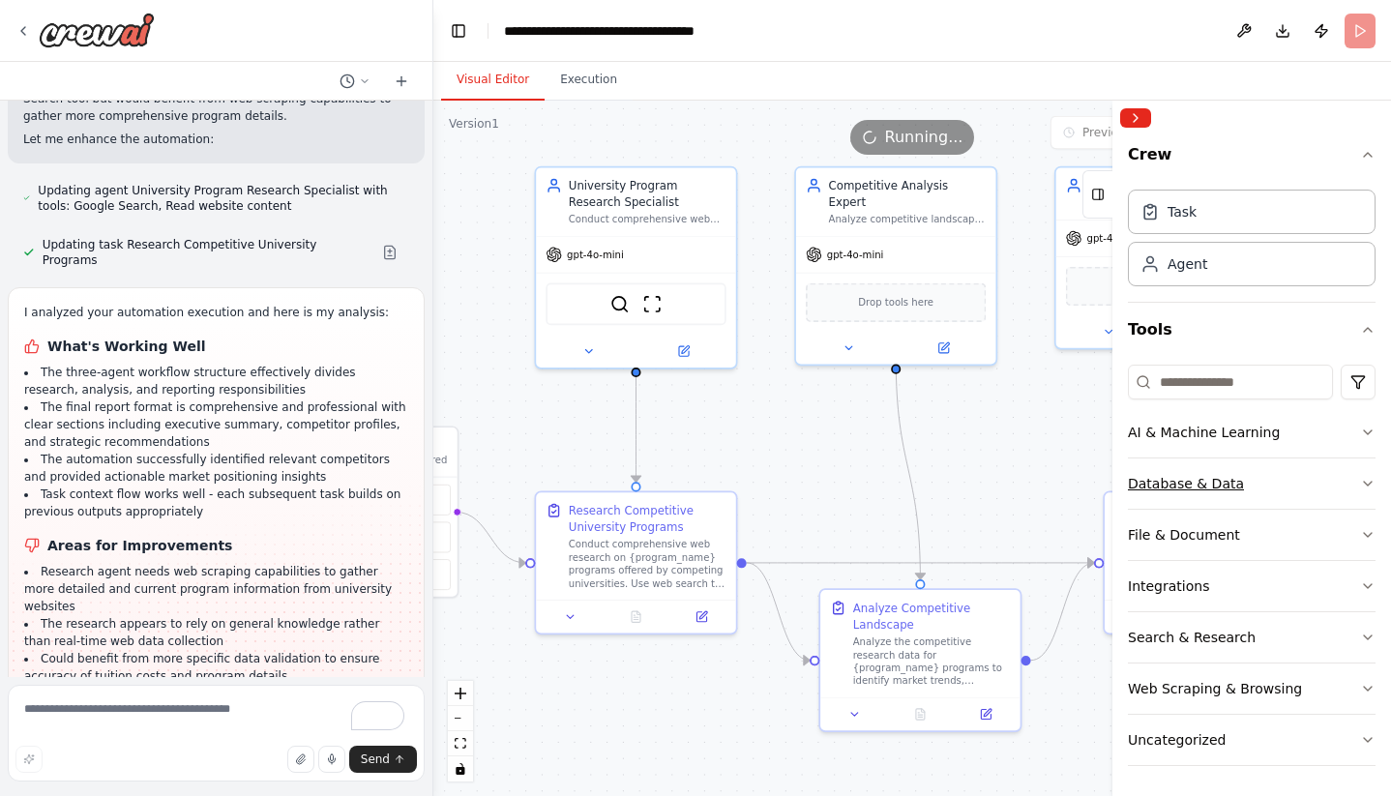
click at [1269, 492] on button "Database & Data" at bounding box center [1252, 484] width 248 height 50
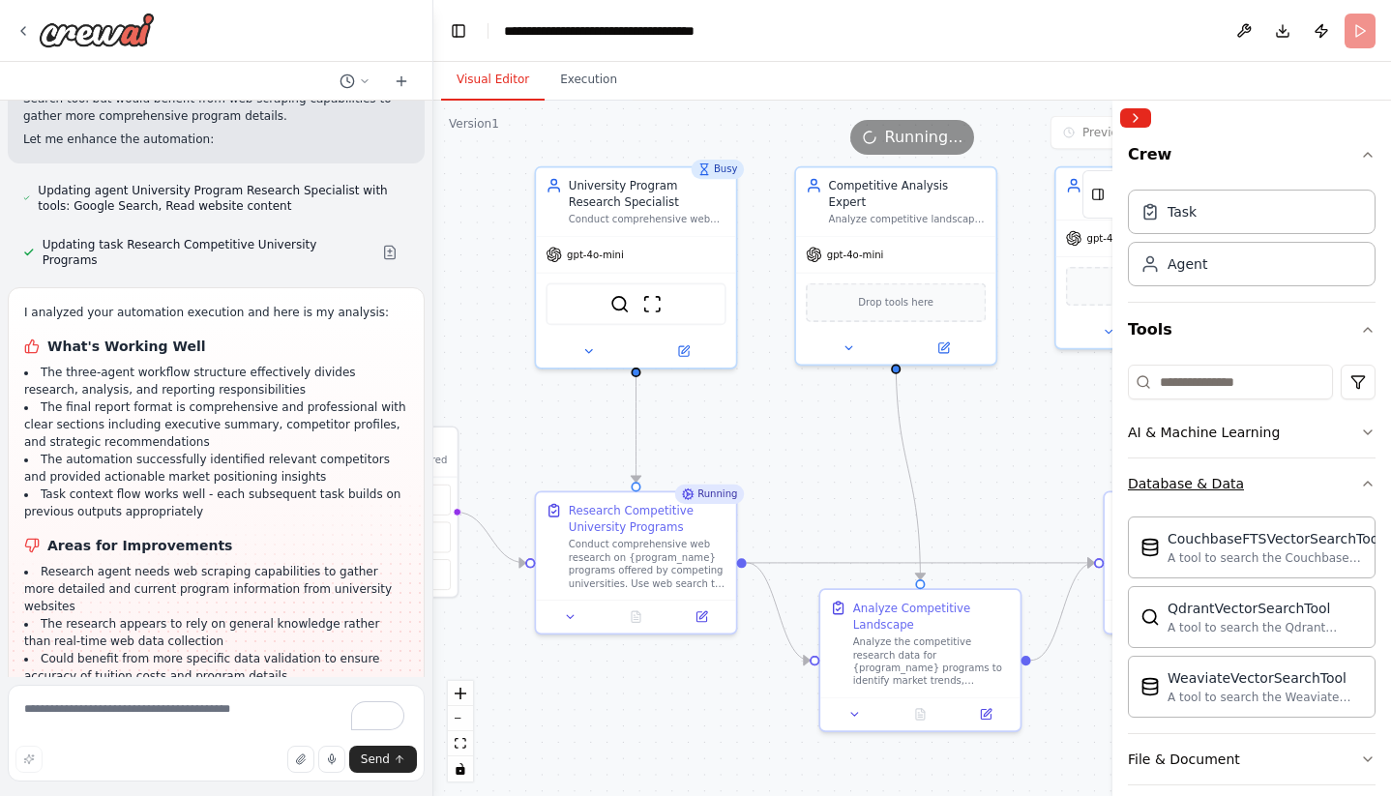
click at [1269, 492] on button "Database & Data" at bounding box center [1252, 484] width 248 height 50
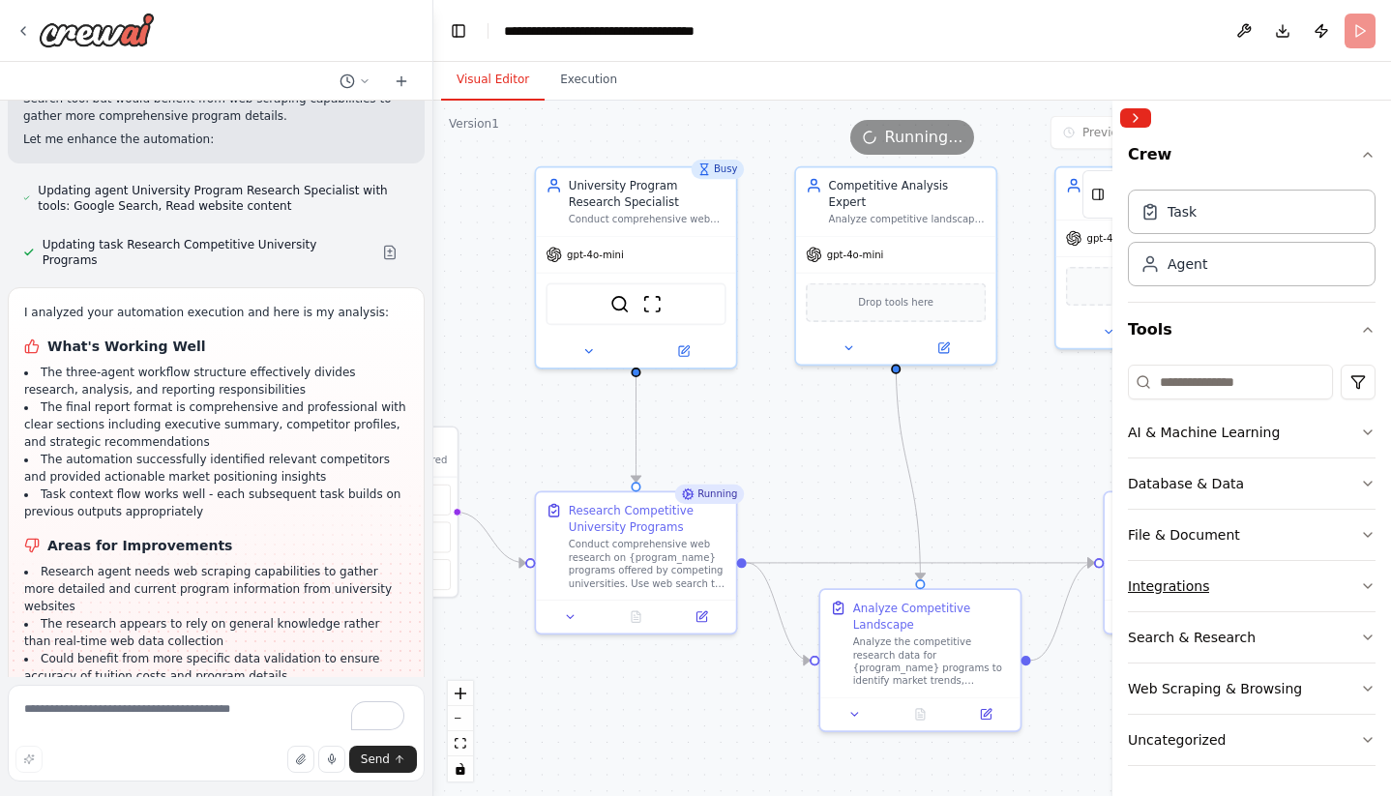
click at [1258, 588] on button "Integrations" at bounding box center [1252, 586] width 248 height 50
click at [1249, 639] on button "Search & Research" at bounding box center [1252, 637] width 248 height 50
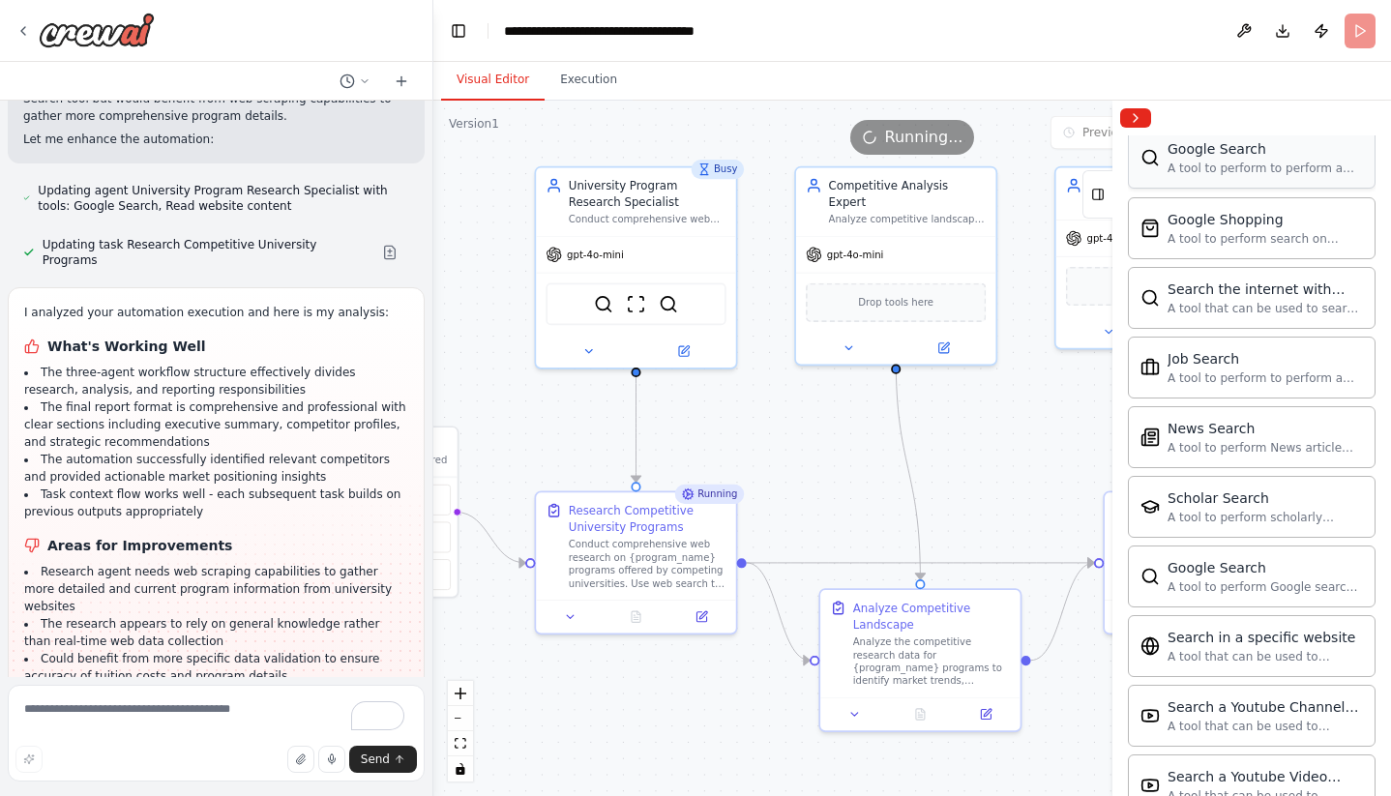
scroll to position [1046, 0]
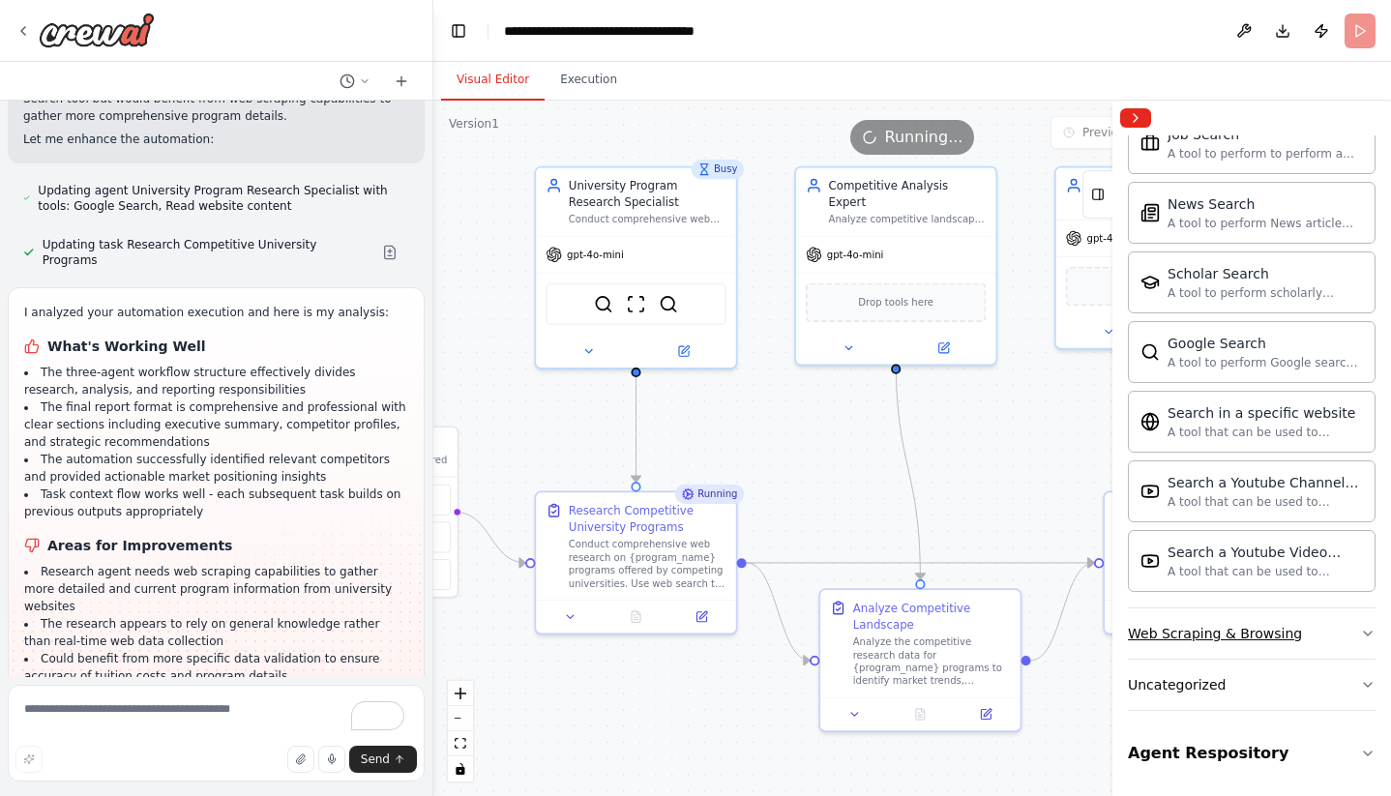
click at [1227, 631] on div "Web Scraping & Browsing" at bounding box center [1215, 633] width 174 height 19
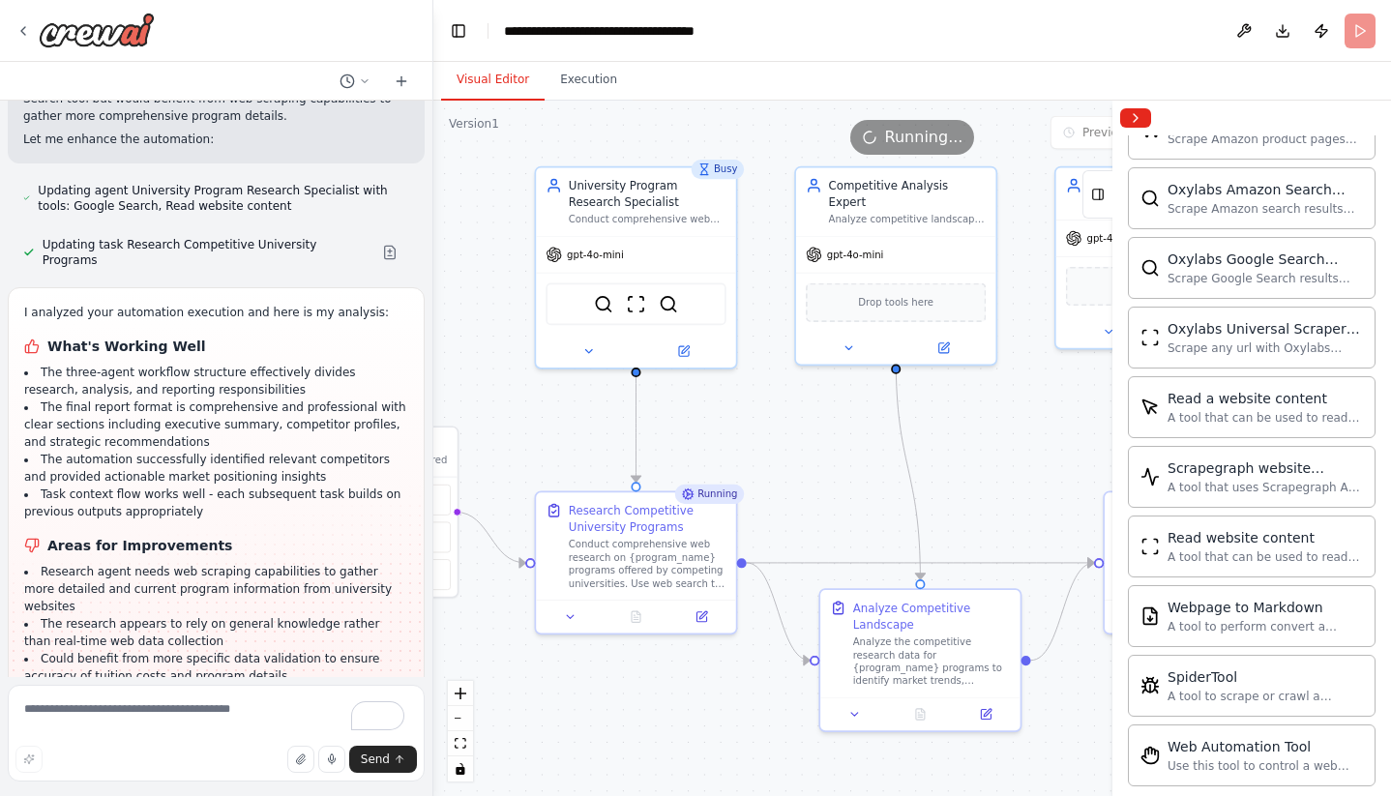
scroll to position [2009, 0]
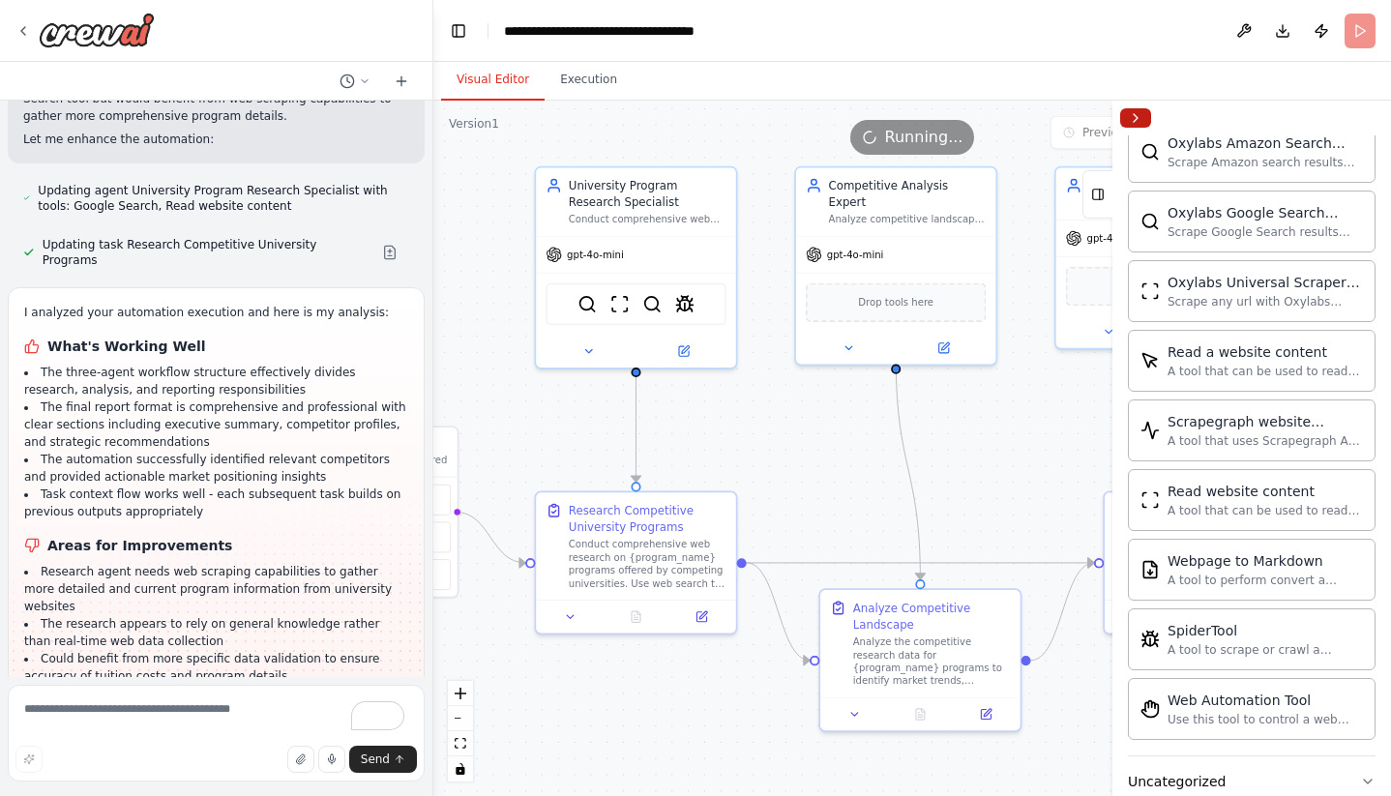
click at [1139, 116] on button "Collapse right sidebar" at bounding box center [1135, 117] width 31 height 19
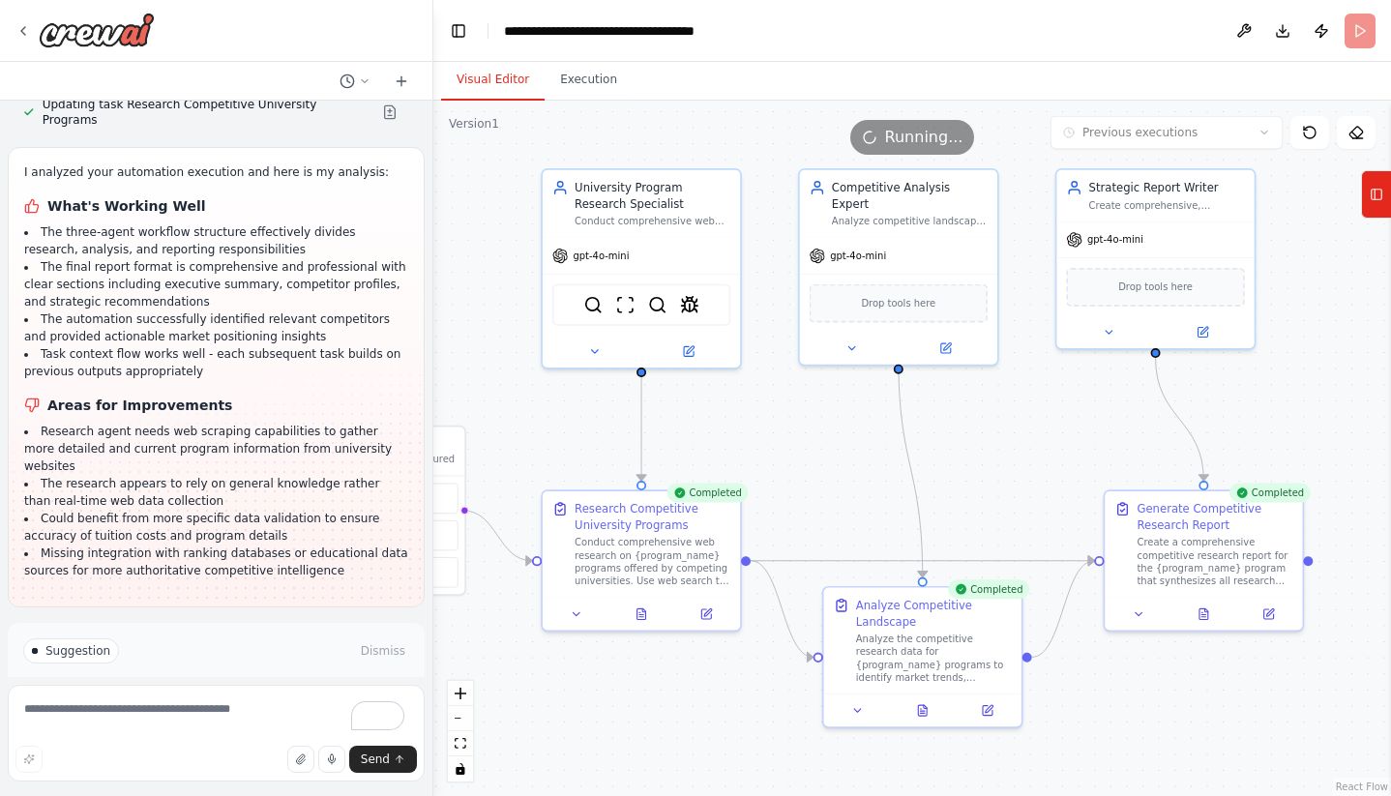
scroll to position [2143, 0]
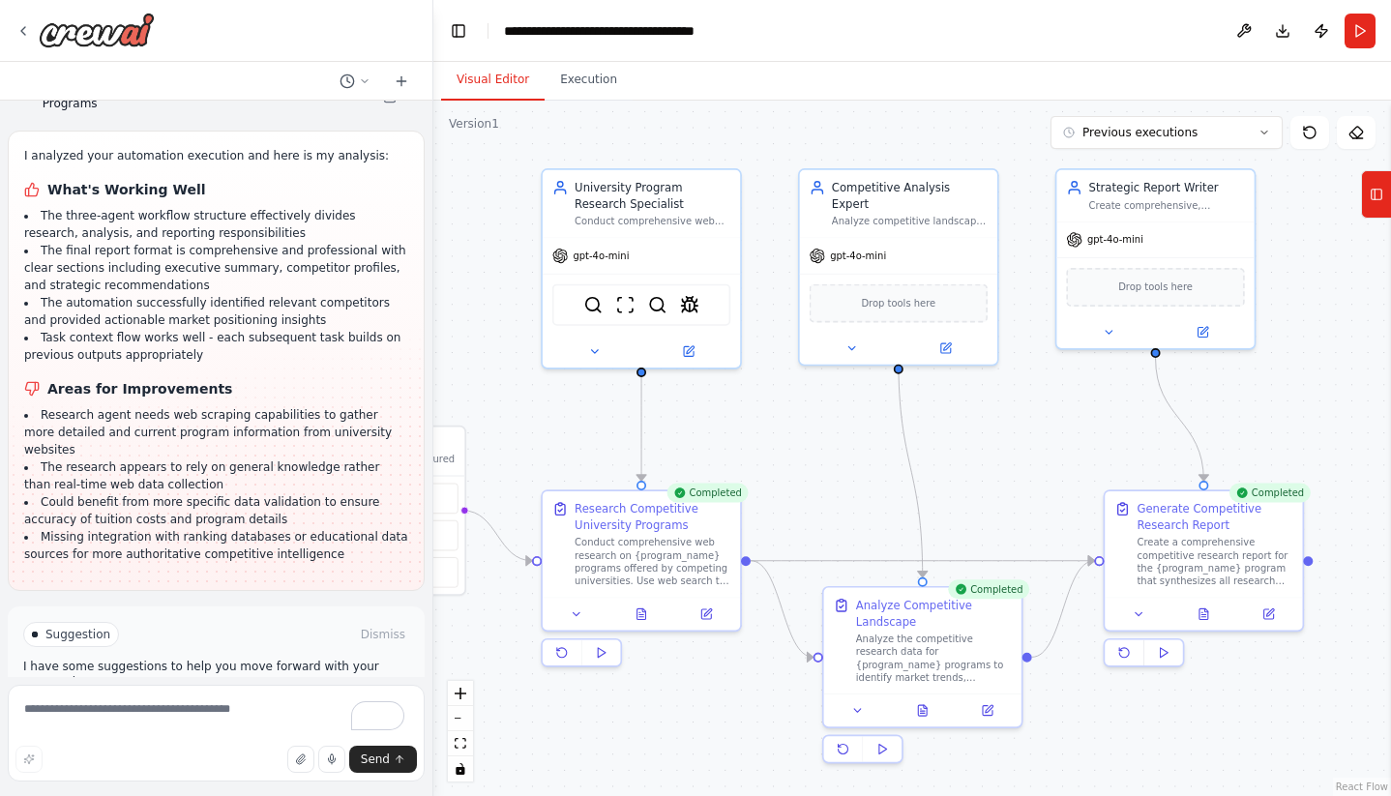
click at [221, 709] on span "Improve automation" at bounding box center [224, 716] width 118 height 15
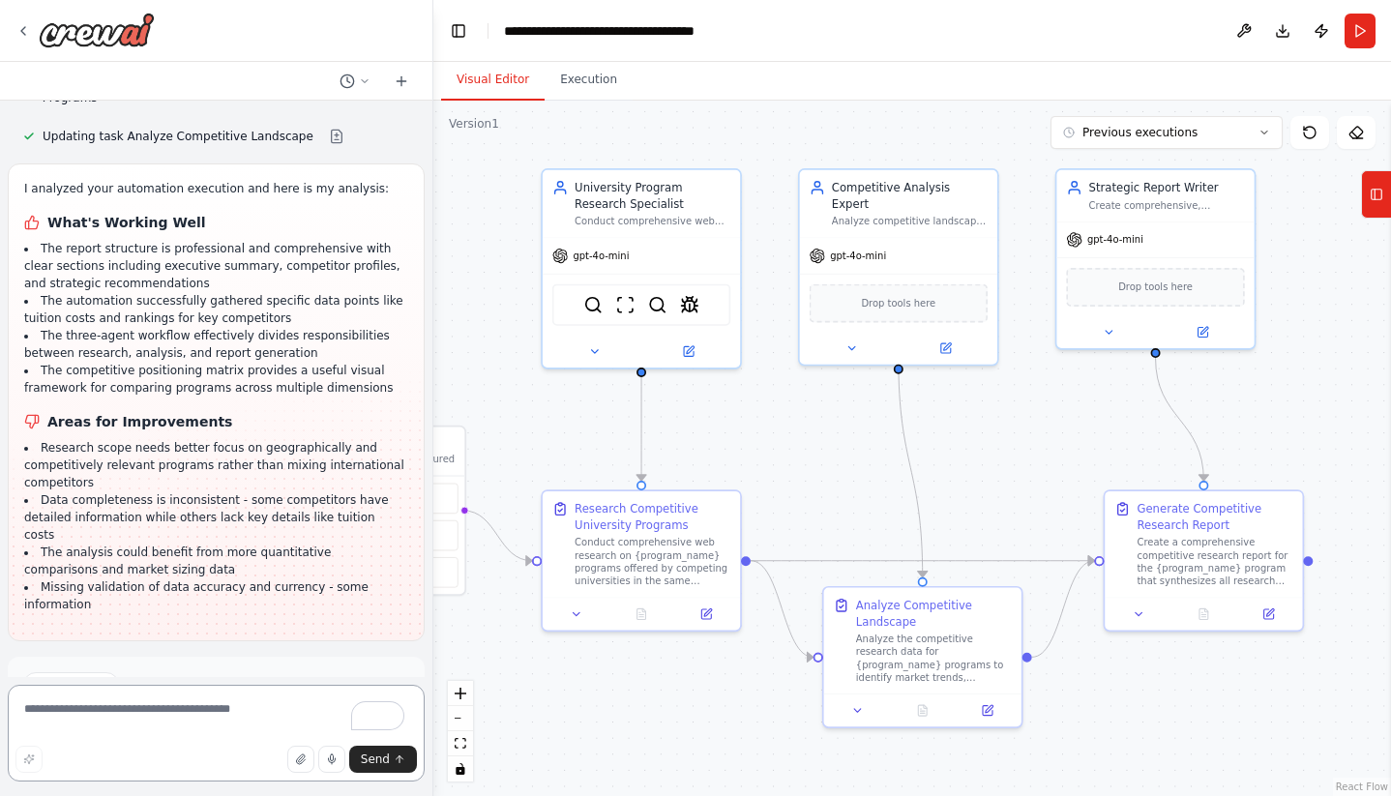
scroll to position [3017, 0]
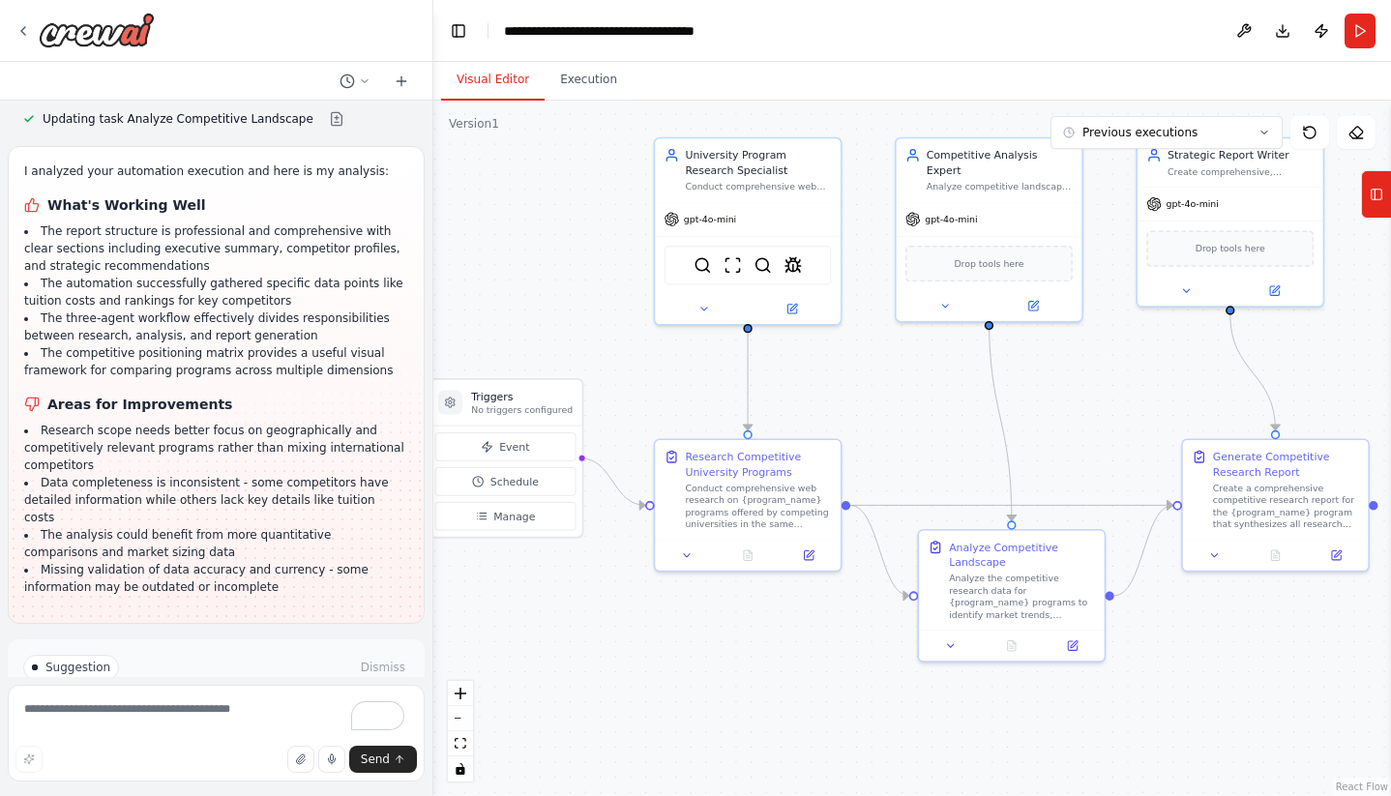
drag, startPoint x: 579, startPoint y: 712, endPoint x: 690, endPoint y: 646, distance: 128.4
click at [690, 647] on div ".deletable-edge-delete-btn { width: 20px; height: 20px; border: 0px solid #ffff…" at bounding box center [912, 448] width 958 height 695
click at [172, 744] on icon at bounding box center [167, 750] width 12 height 12
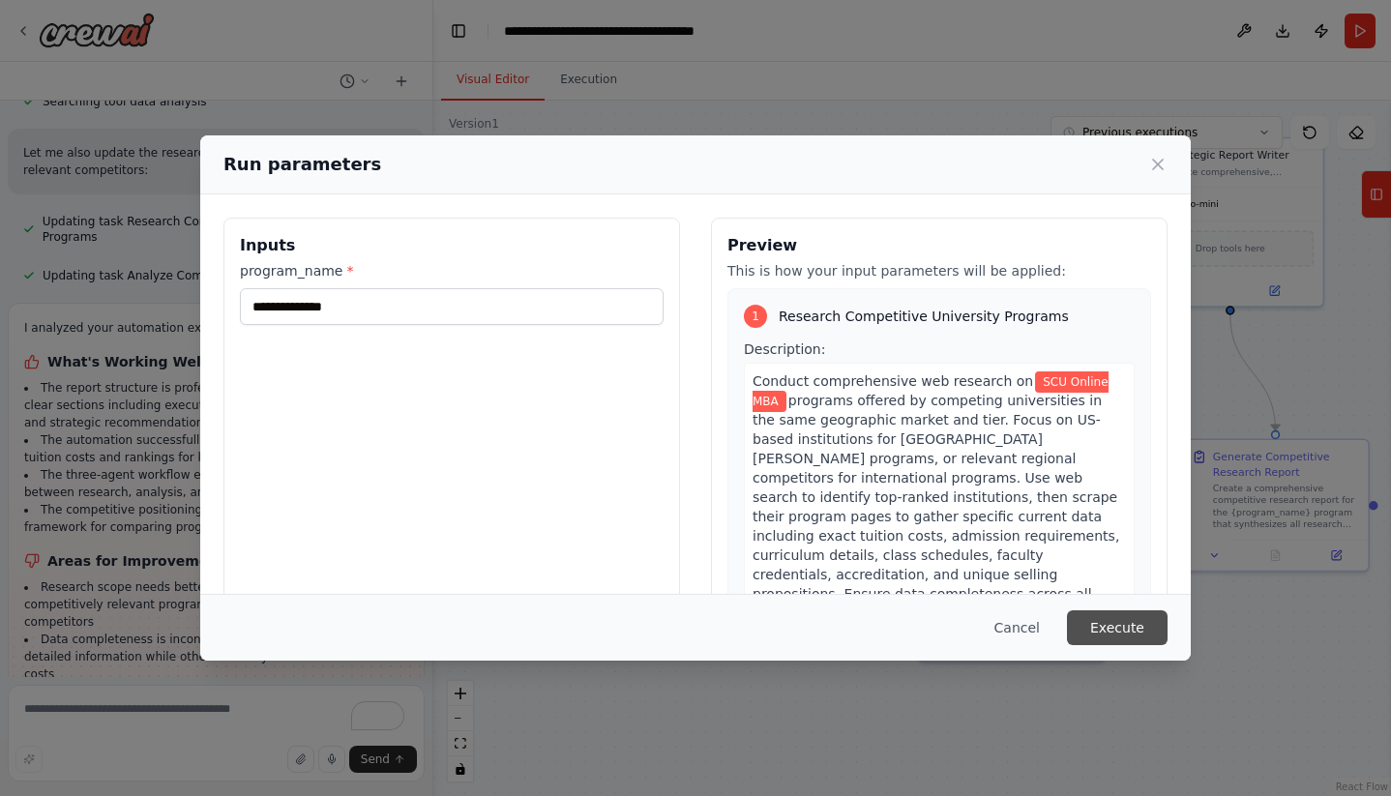
click at [1102, 625] on button "Execute" at bounding box center [1117, 627] width 101 height 35
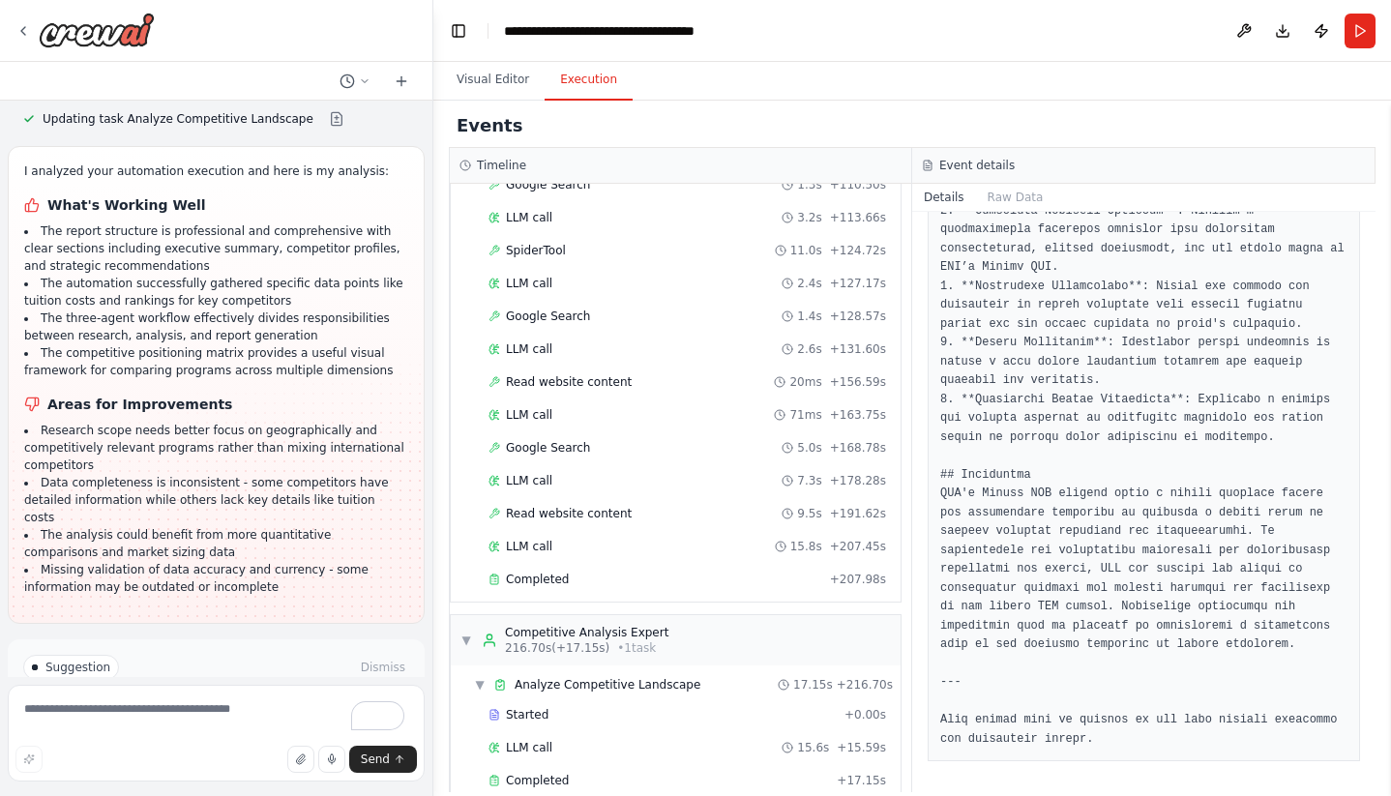
scroll to position [672, 0]
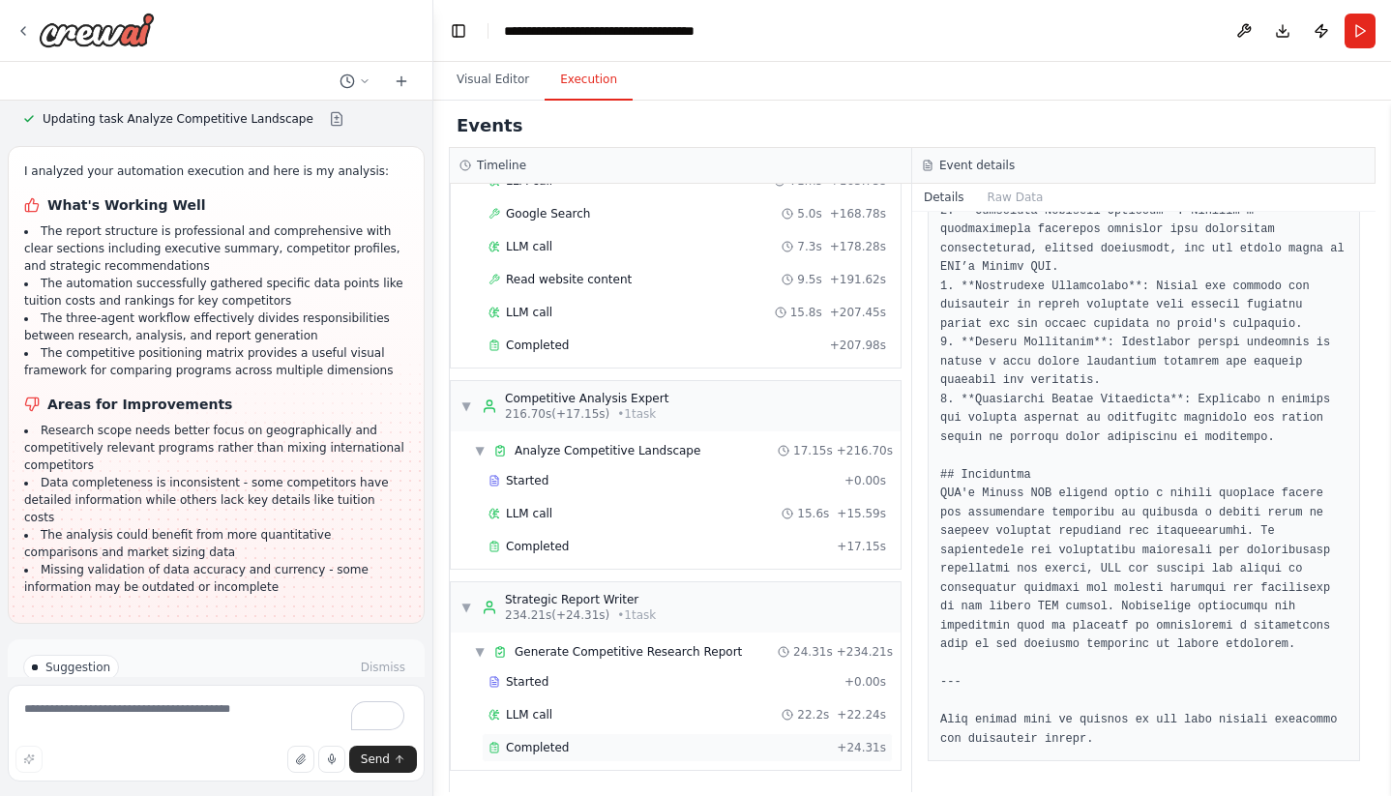
click at [529, 751] on span "Completed" at bounding box center [537, 747] width 63 height 15
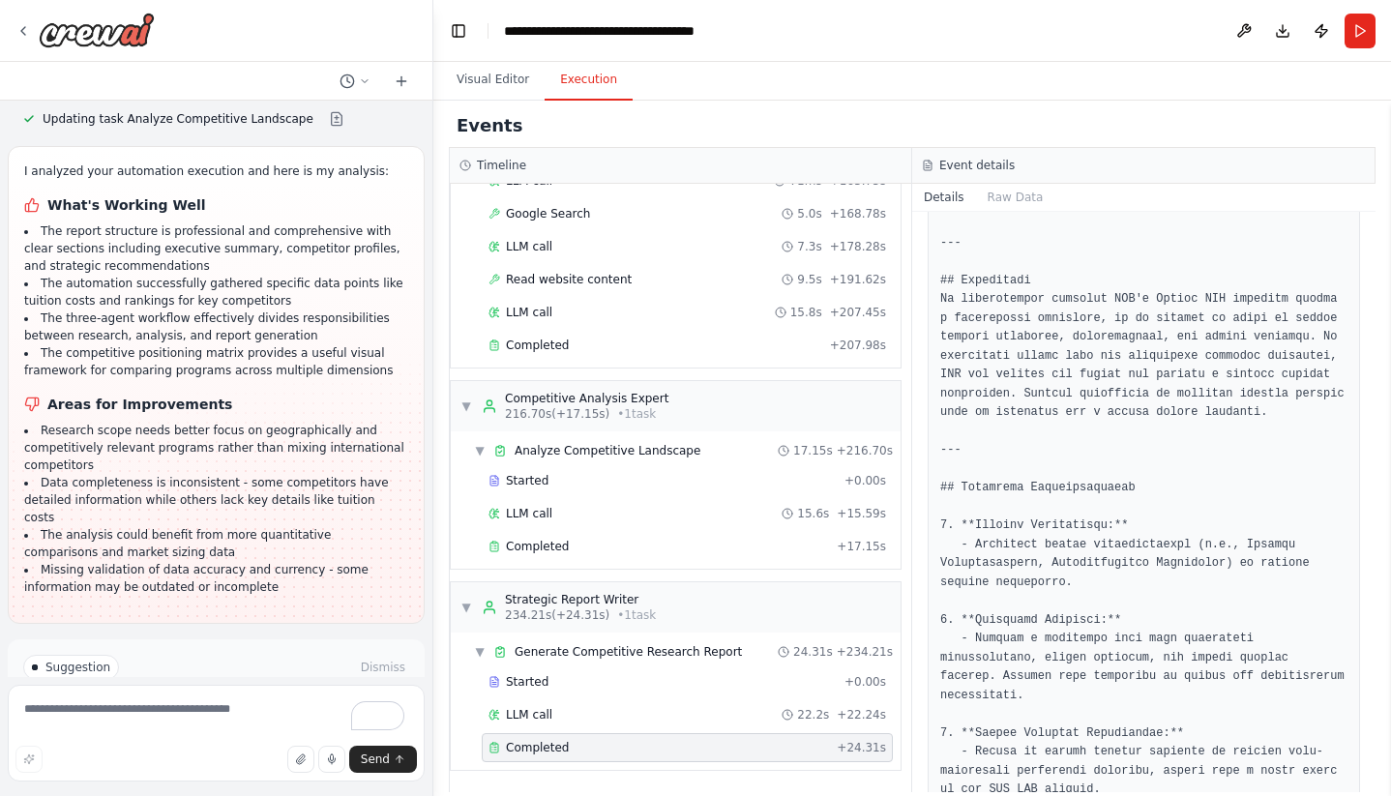
scroll to position [3118, 0]
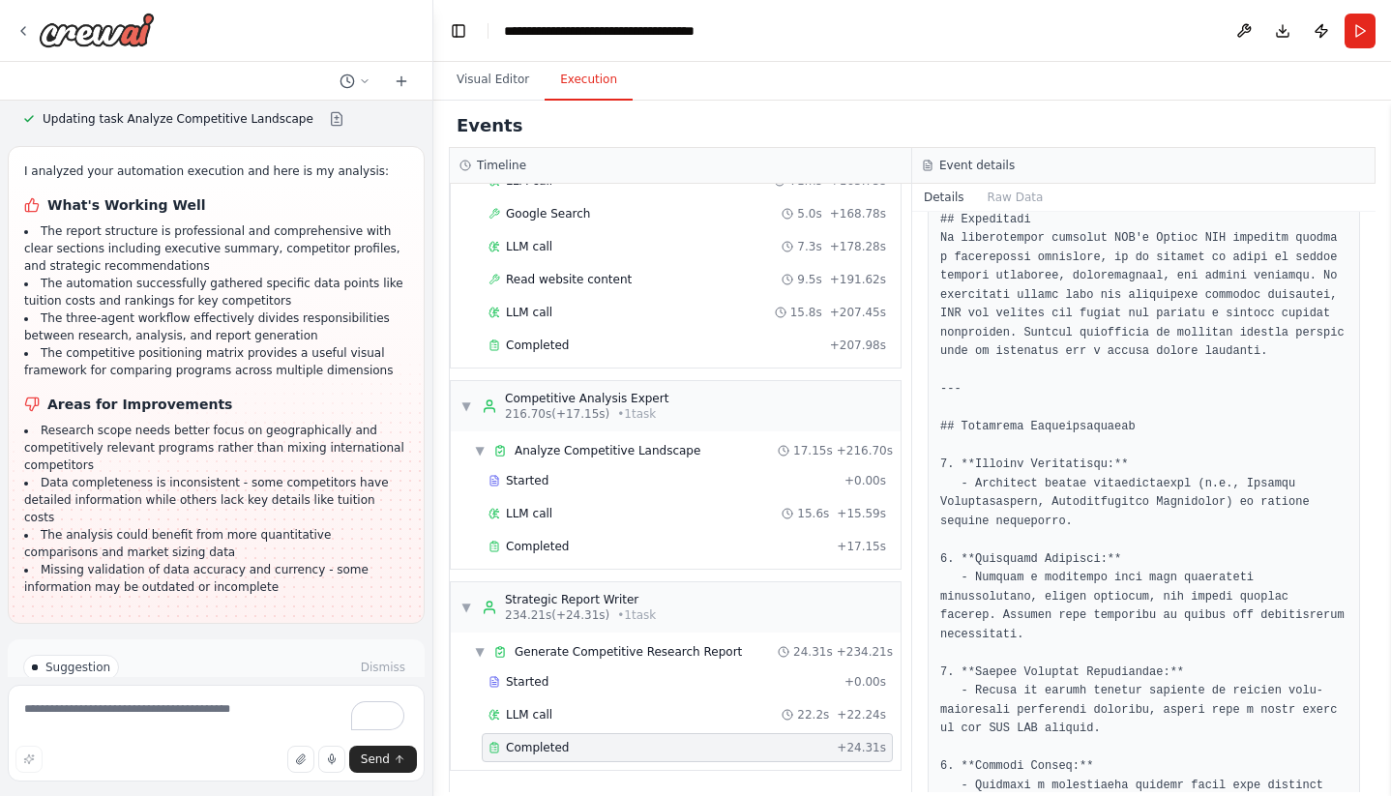
click at [208, 742] on span "Improve automation" at bounding box center [224, 749] width 118 height 15
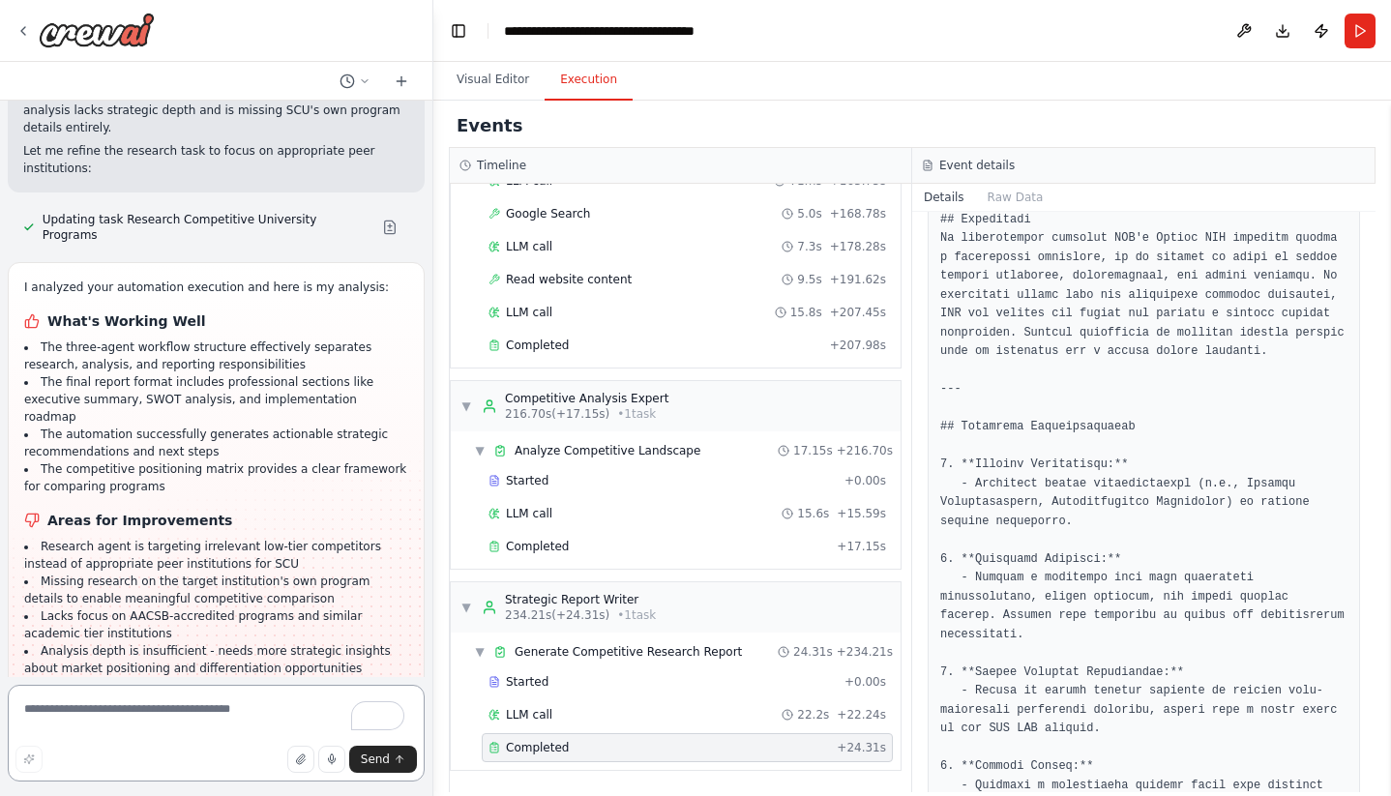
scroll to position [3681, 0]
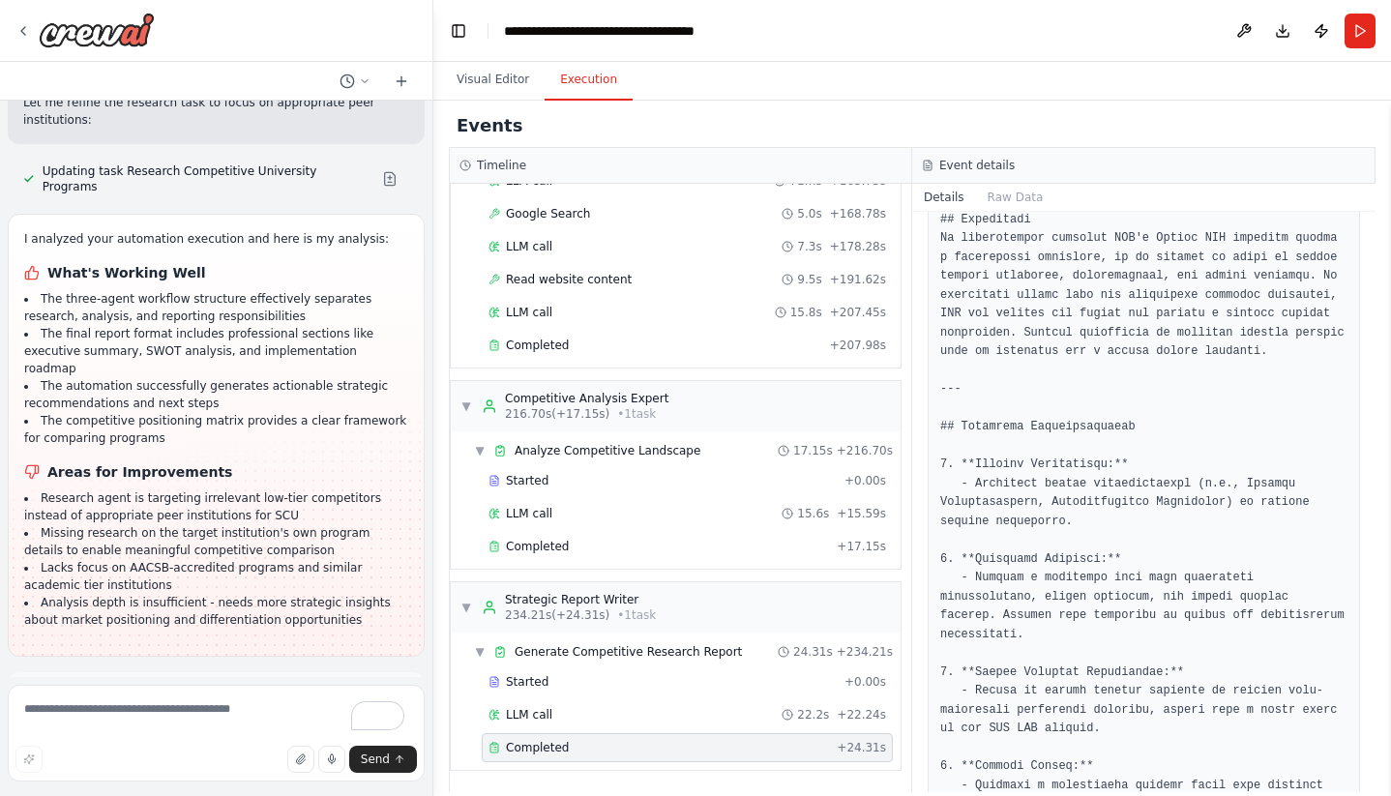
click at [248, 775] on span "Run Automation" at bounding box center [225, 782] width 94 height 15
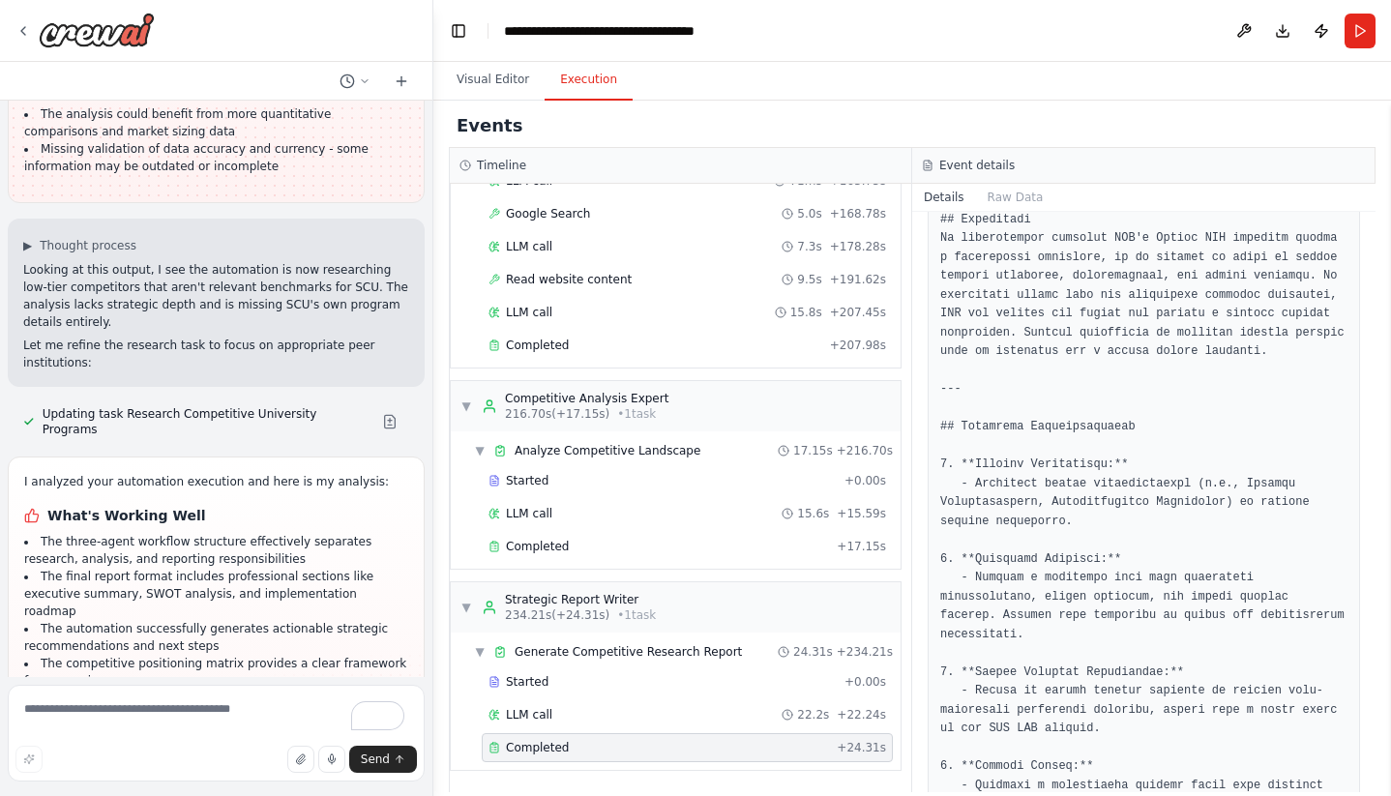
scroll to position [3524, 0]
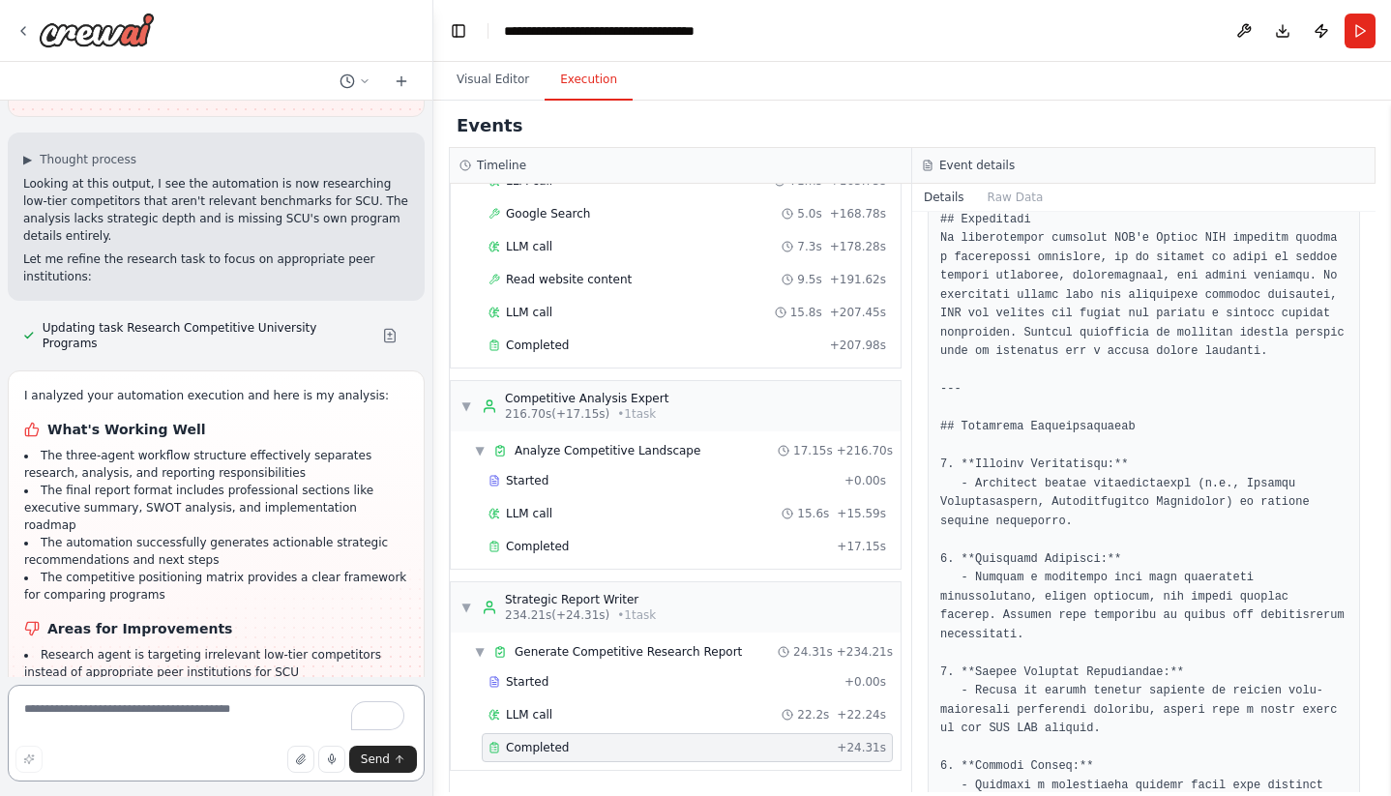
click at [192, 729] on textarea "To enrich screen reader interactions, please activate Accessibility in Grammarl…" at bounding box center [216, 733] width 417 height 97
type textarea "*"
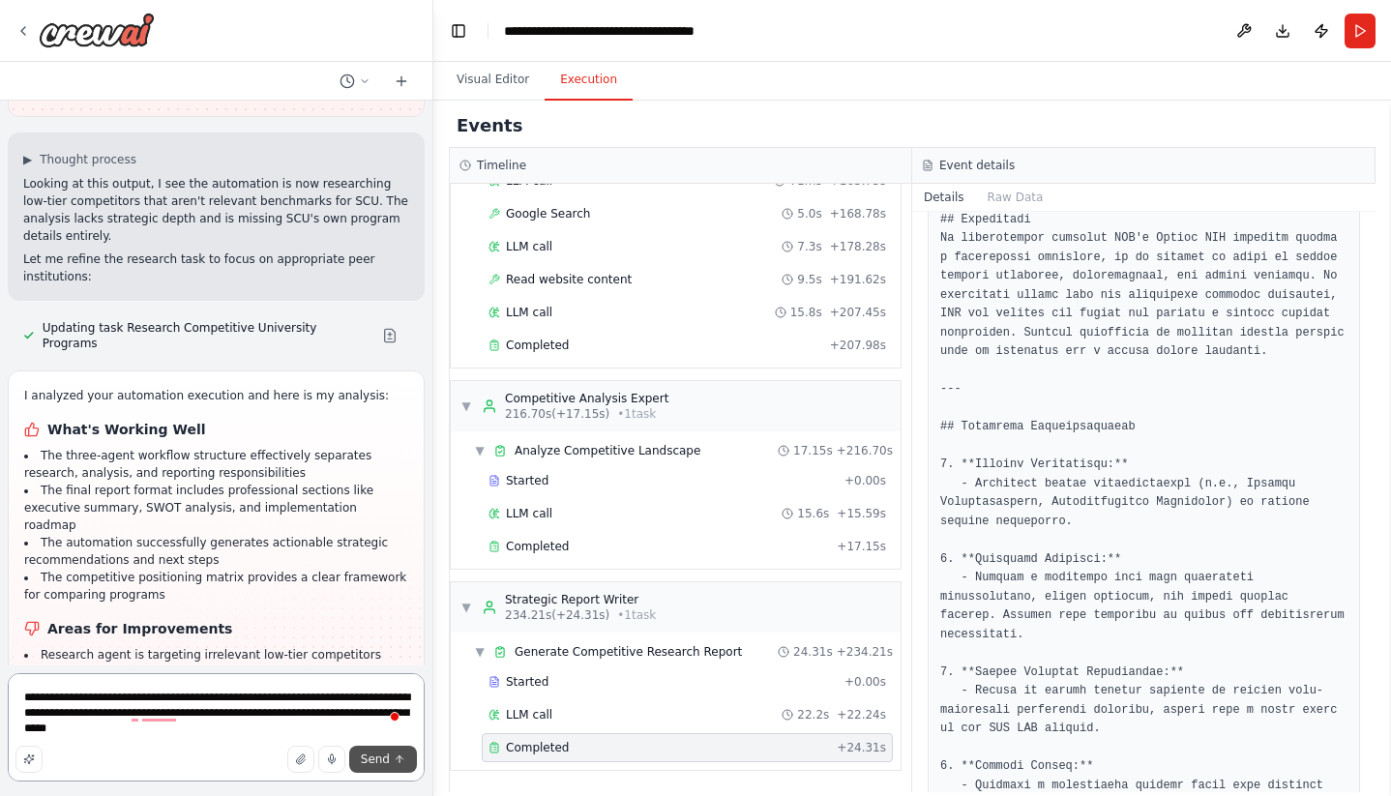
type textarea "**********"
click at [371, 755] on span "Send" at bounding box center [375, 759] width 29 height 15
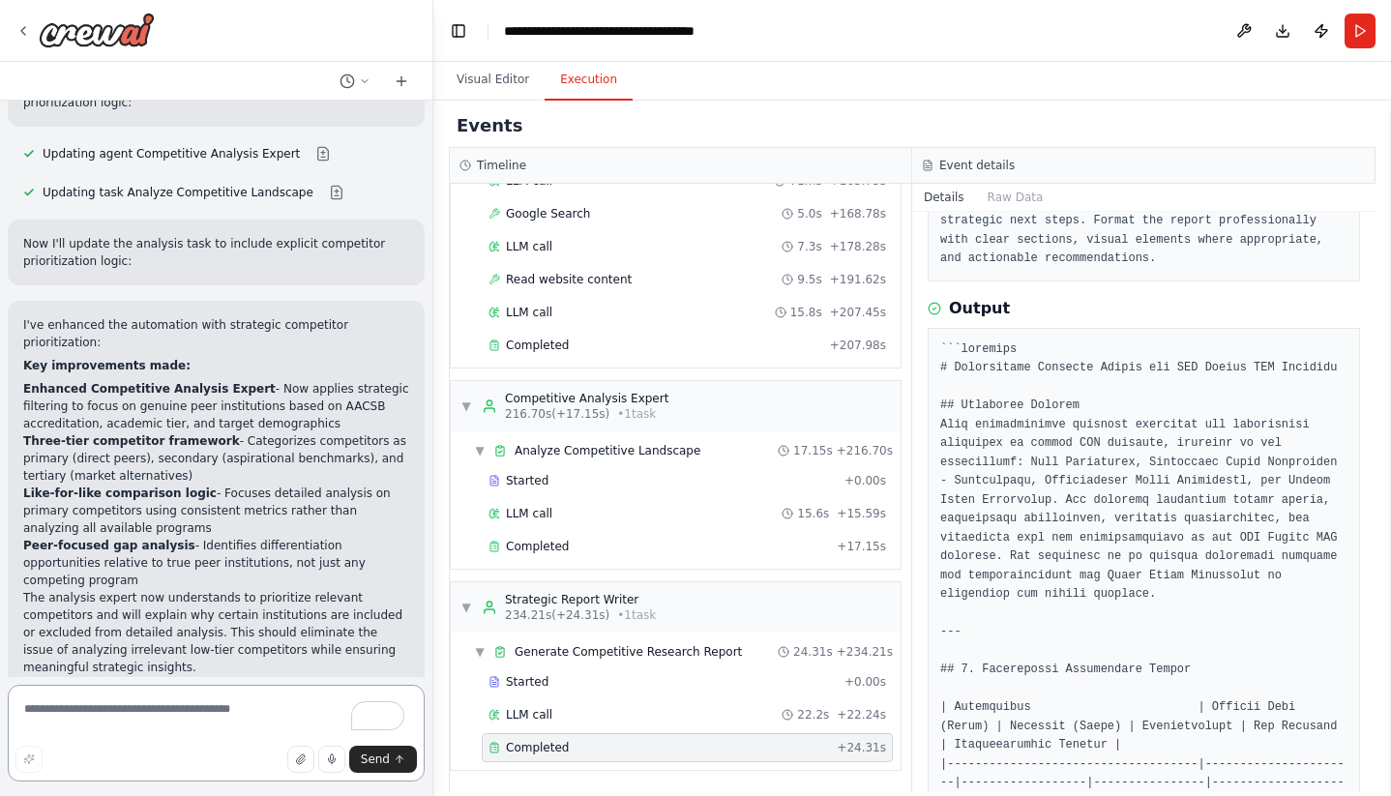
scroll to position [0, 0]
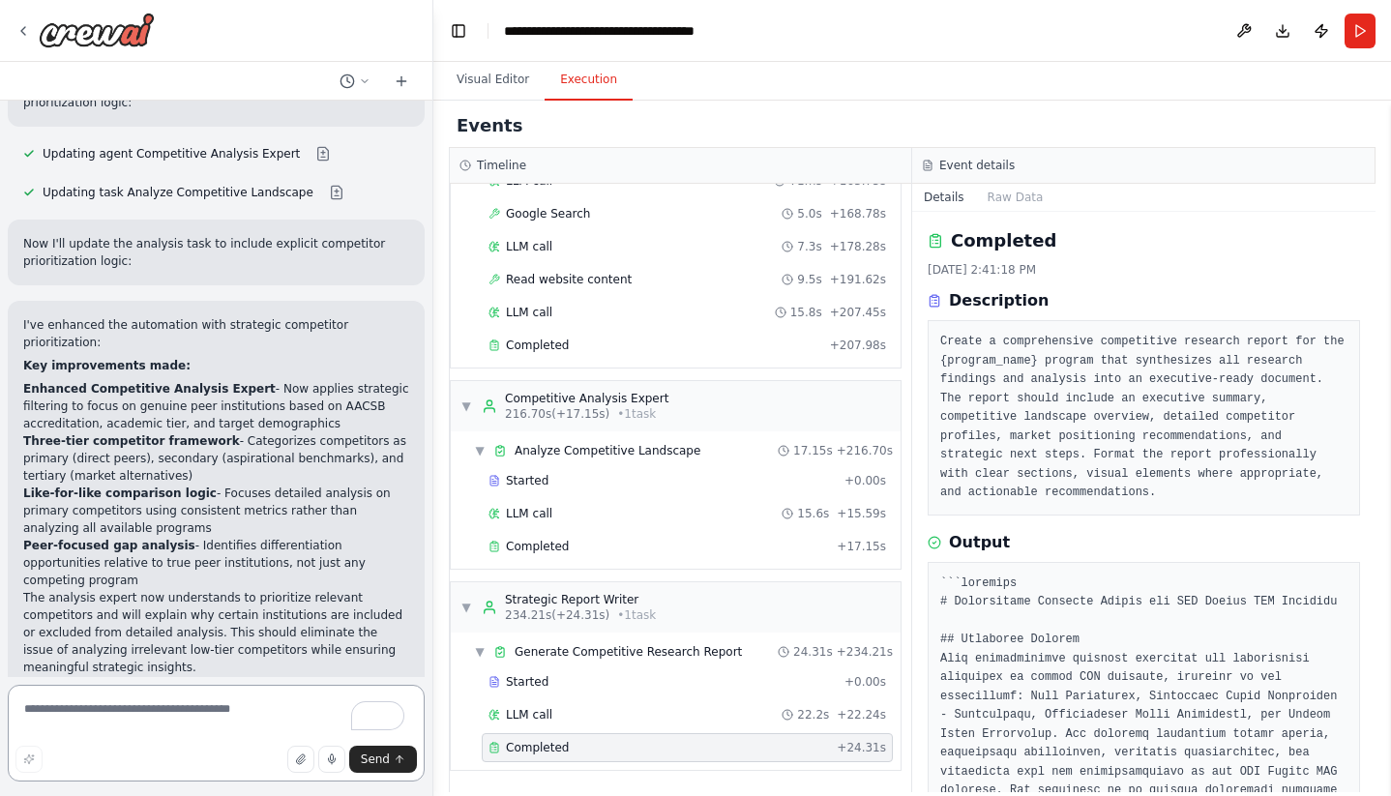
click at [190, 719] on textarea "To enrich screen reader interactions, please activate Accessibility in Grammarl…" at bounding box center [216, 733] width 417 height 97
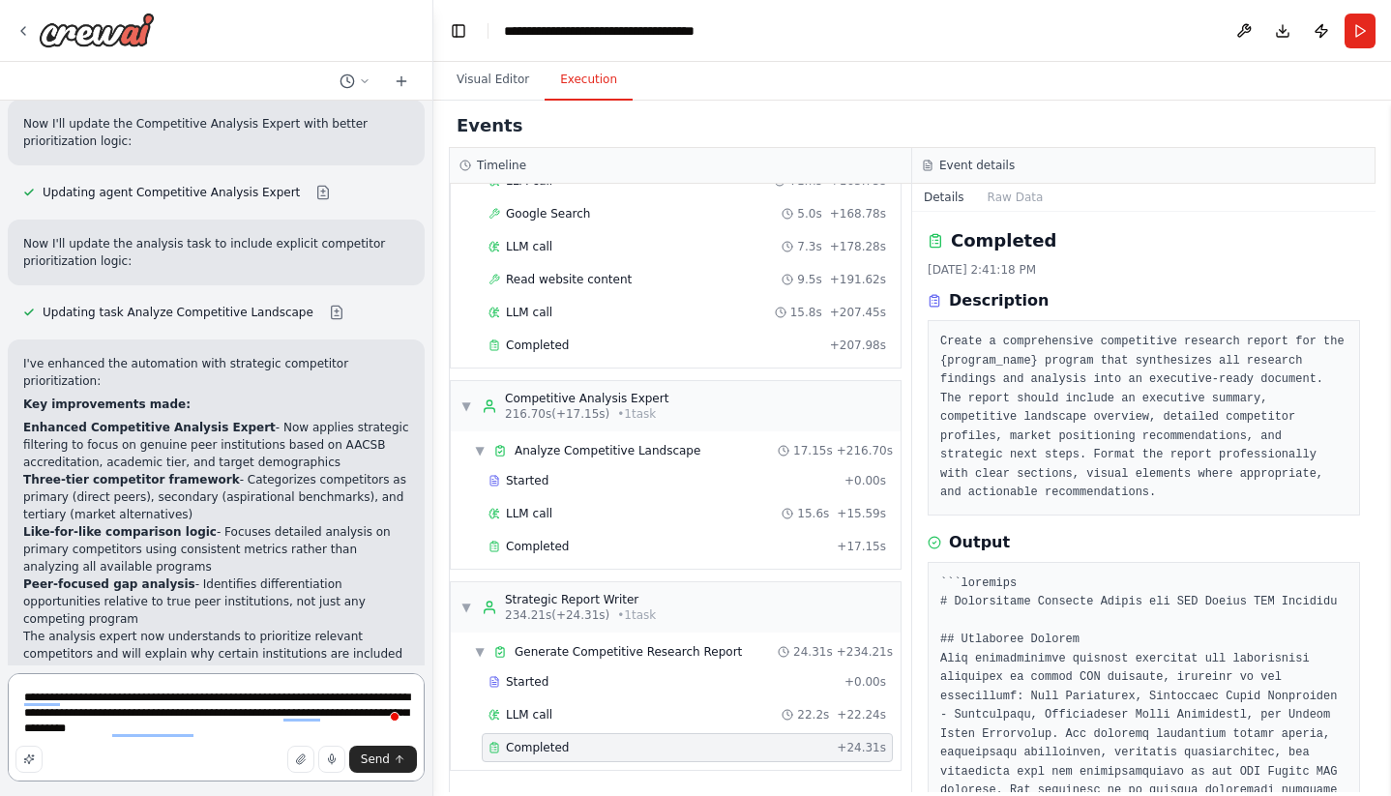
scroll to position [4644, 0]
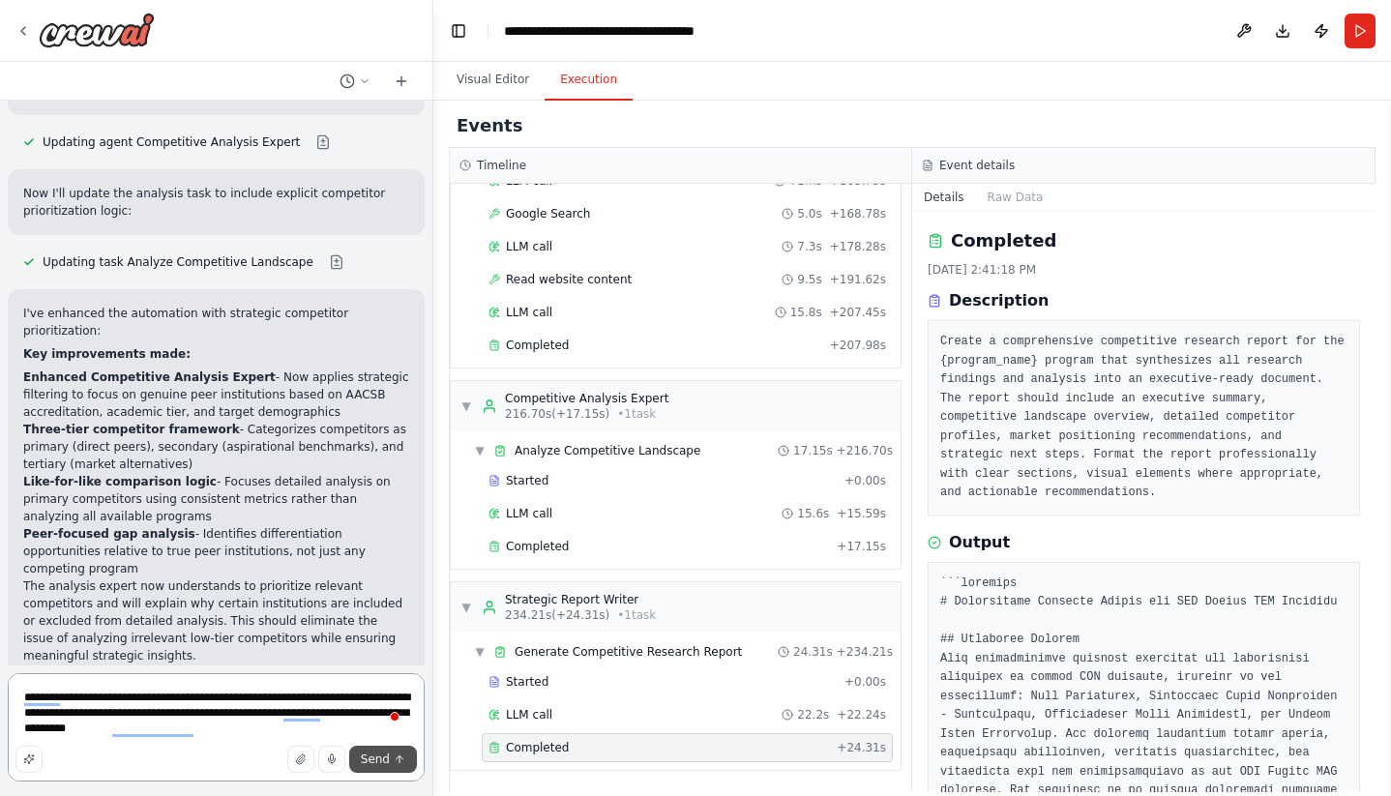
type textarea "**********"
click at [370, 752] on span "Send" at bounding box center [375, 759] width 29 height 15
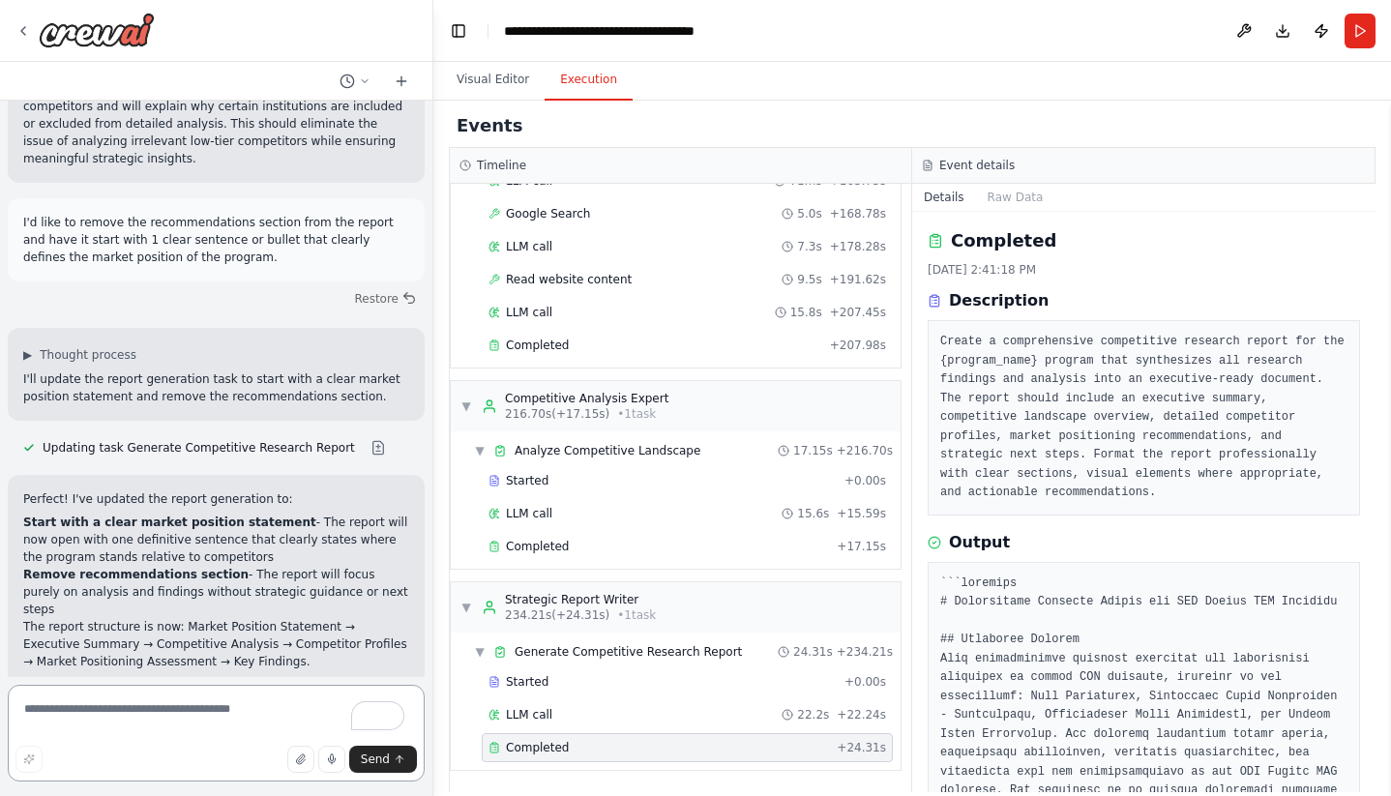
scroll to position [5159, 0]
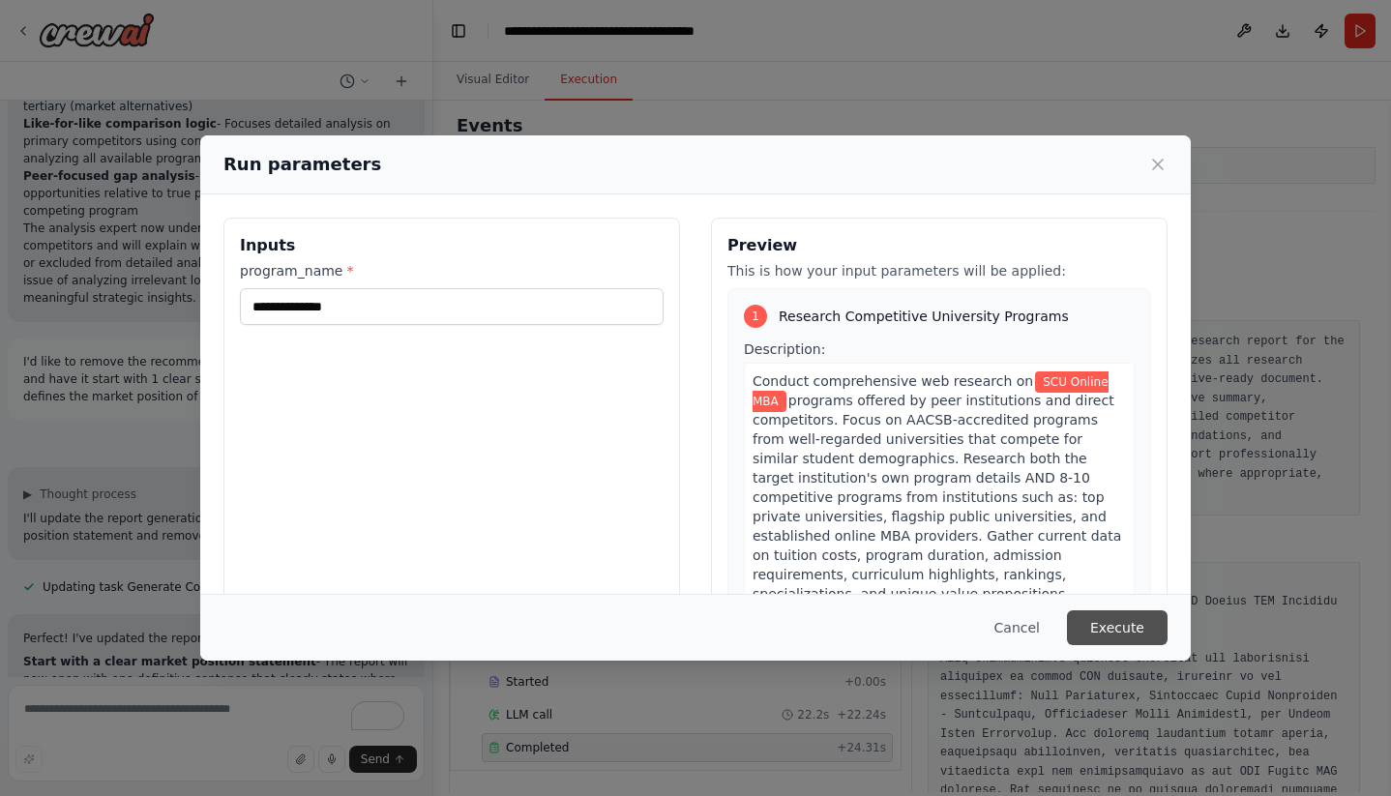
click at [1129, 624] on button "Execute" at bounding box center [1117, 627] width 101 height 35
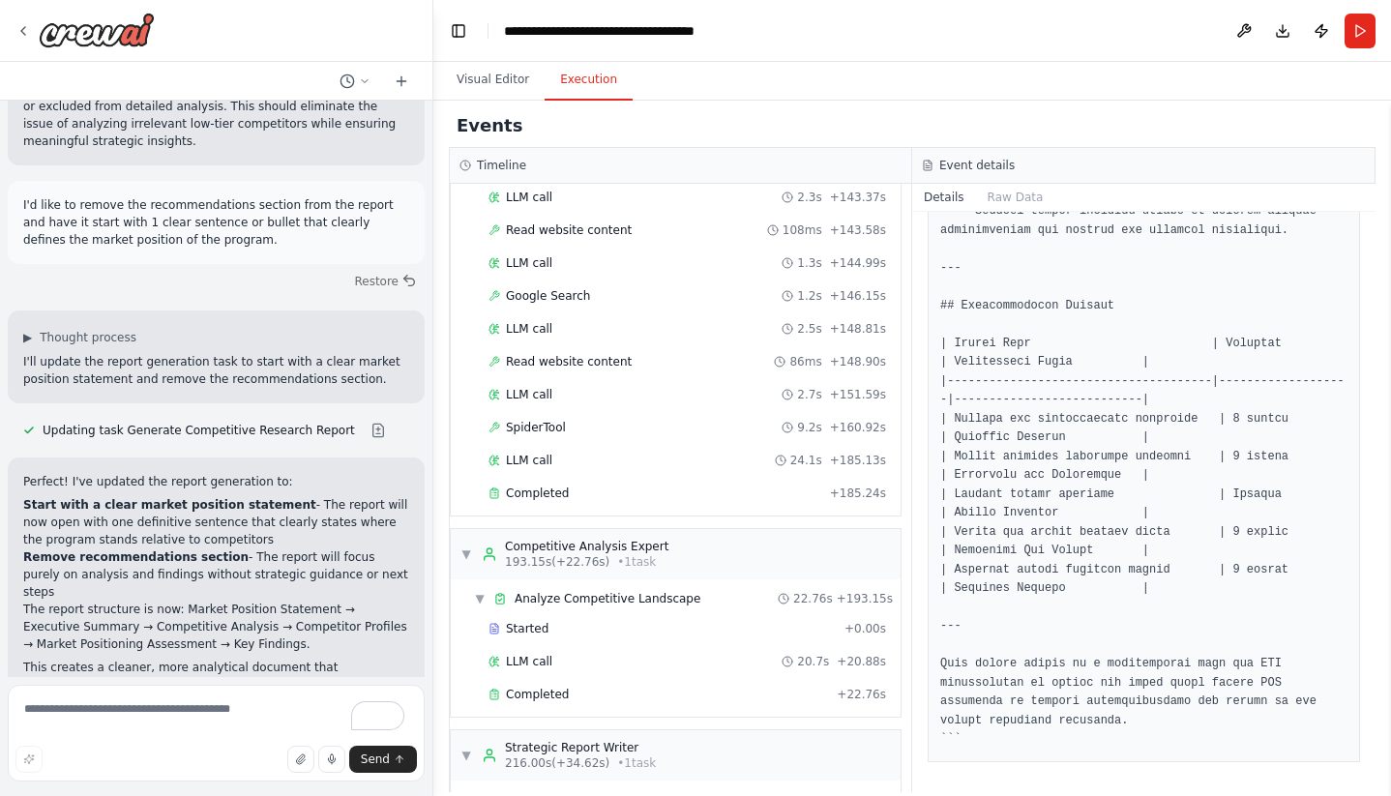
scroll to position [870, 0]
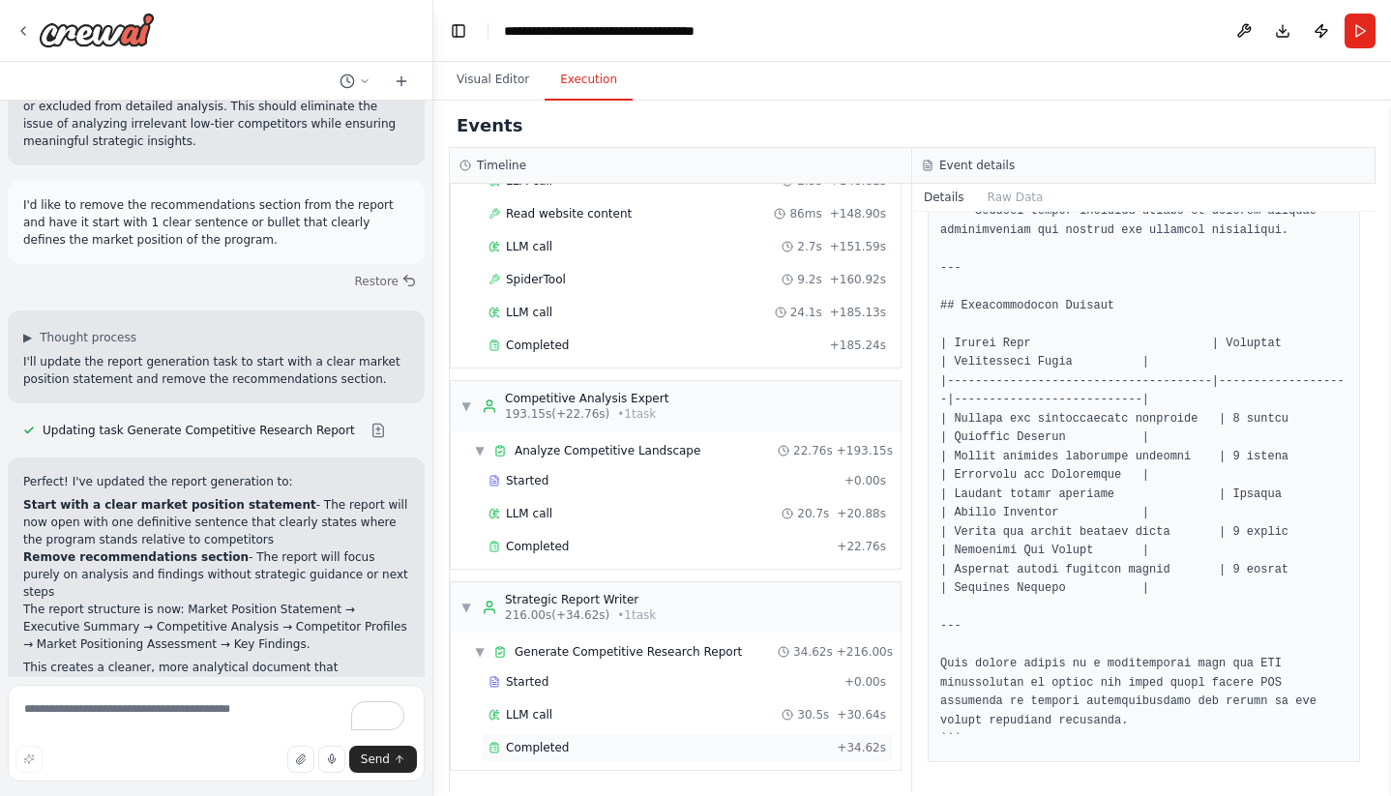
click at [551, 751] on span "Completed" at bounding box center [537, 747] width 63 height 15
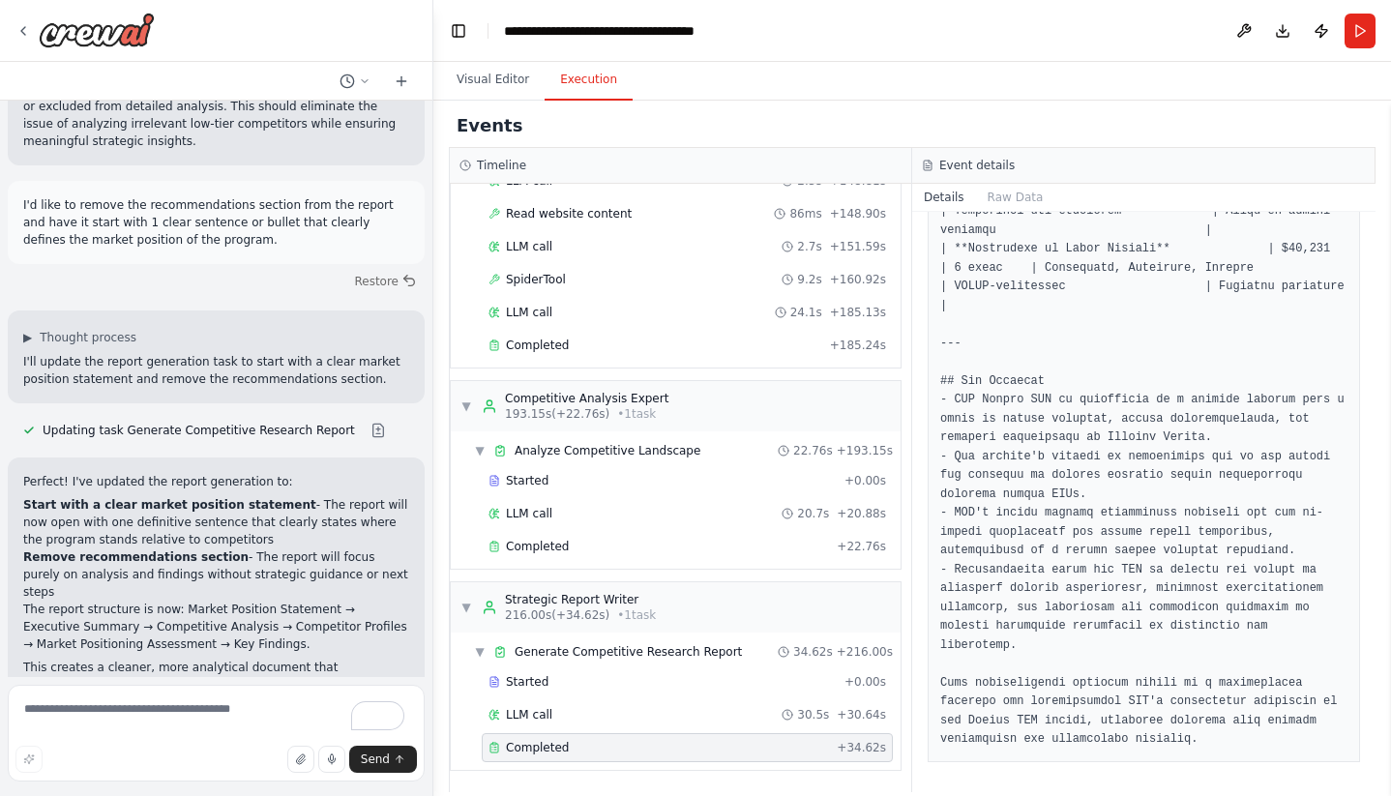
click at [627, 748] on div "Completed" at bounding box center [658, 747] width 340 height 15
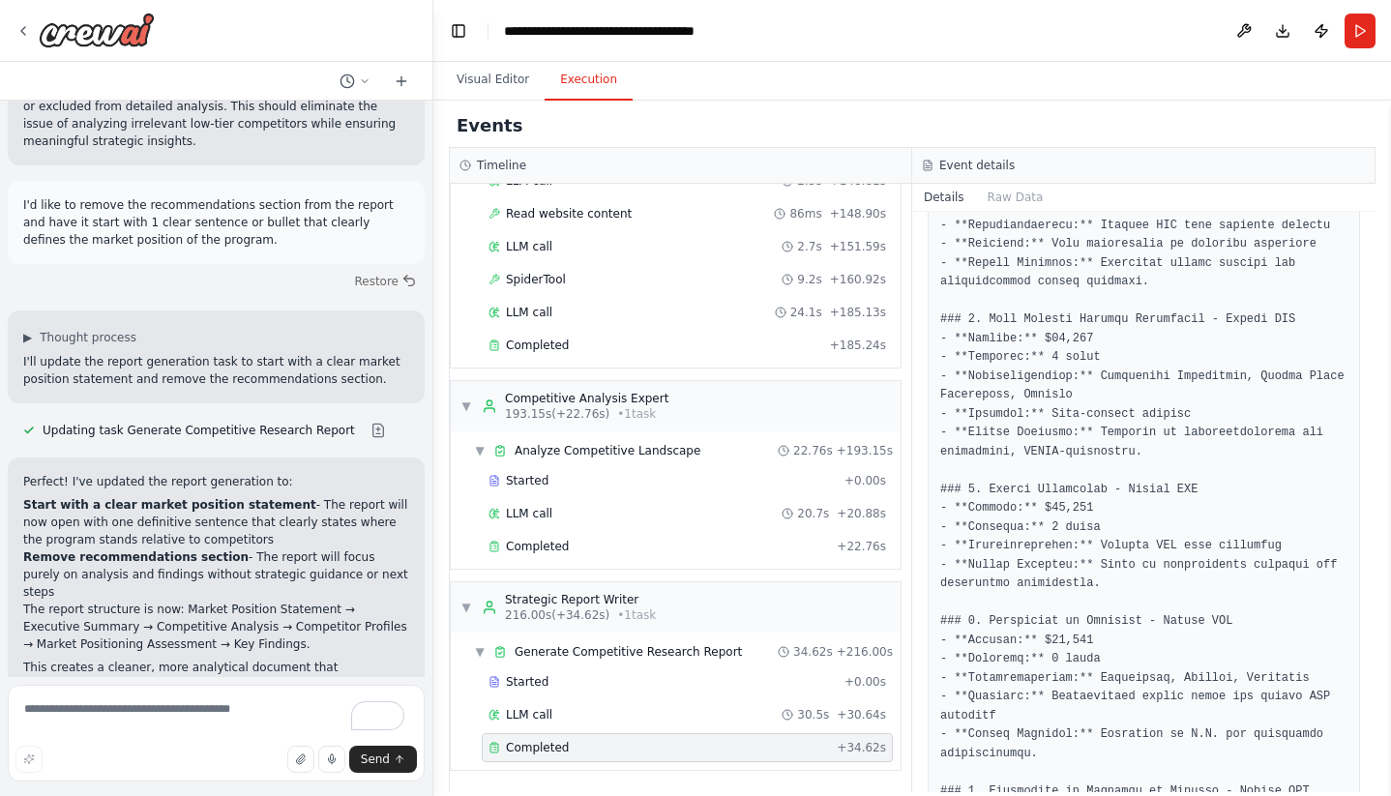
scroll to position [1303, 0]
click at [155, 725] on textarea "To enrich screen reader interactions, please activate Accessibility in Grammarl…" at bounding box center [216, 733] width 417 height 97
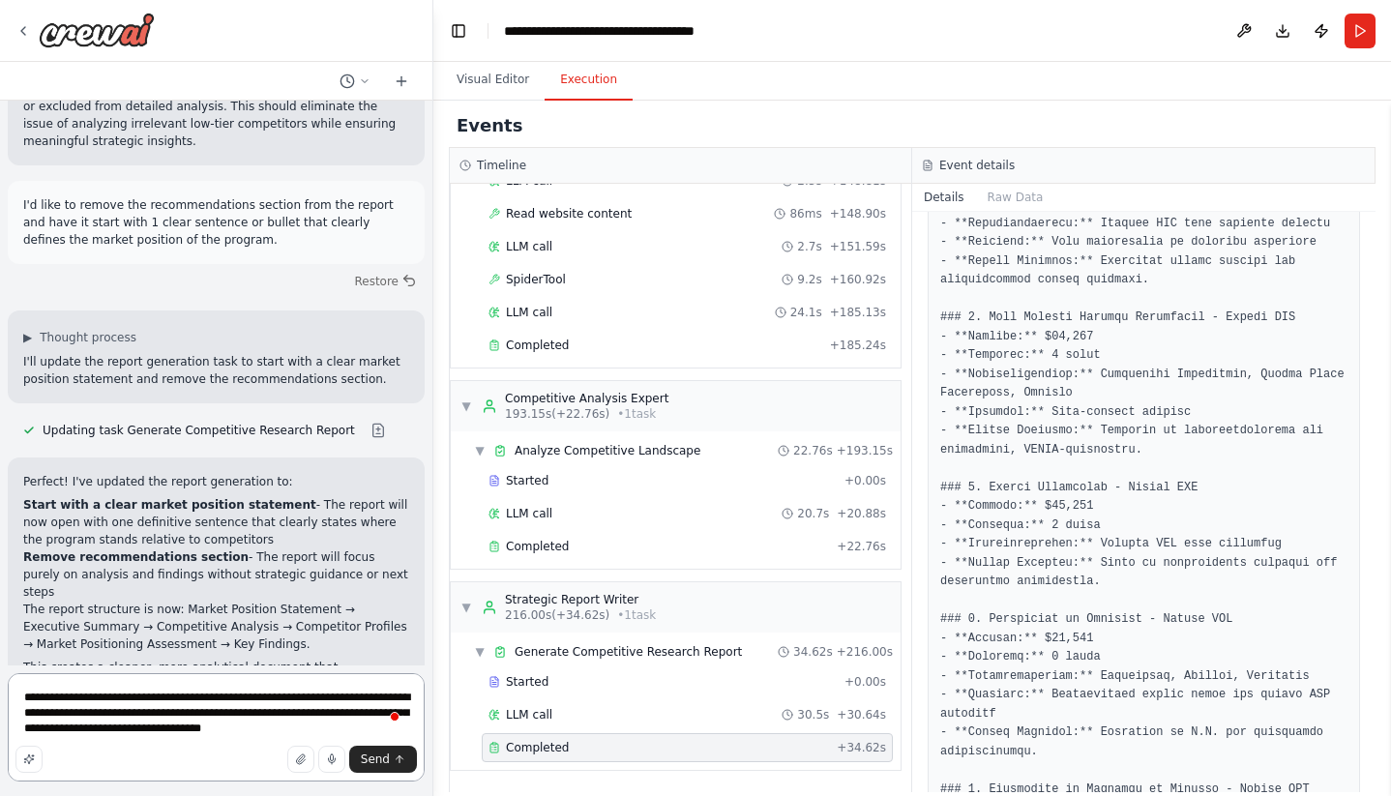
type textarea "**********"
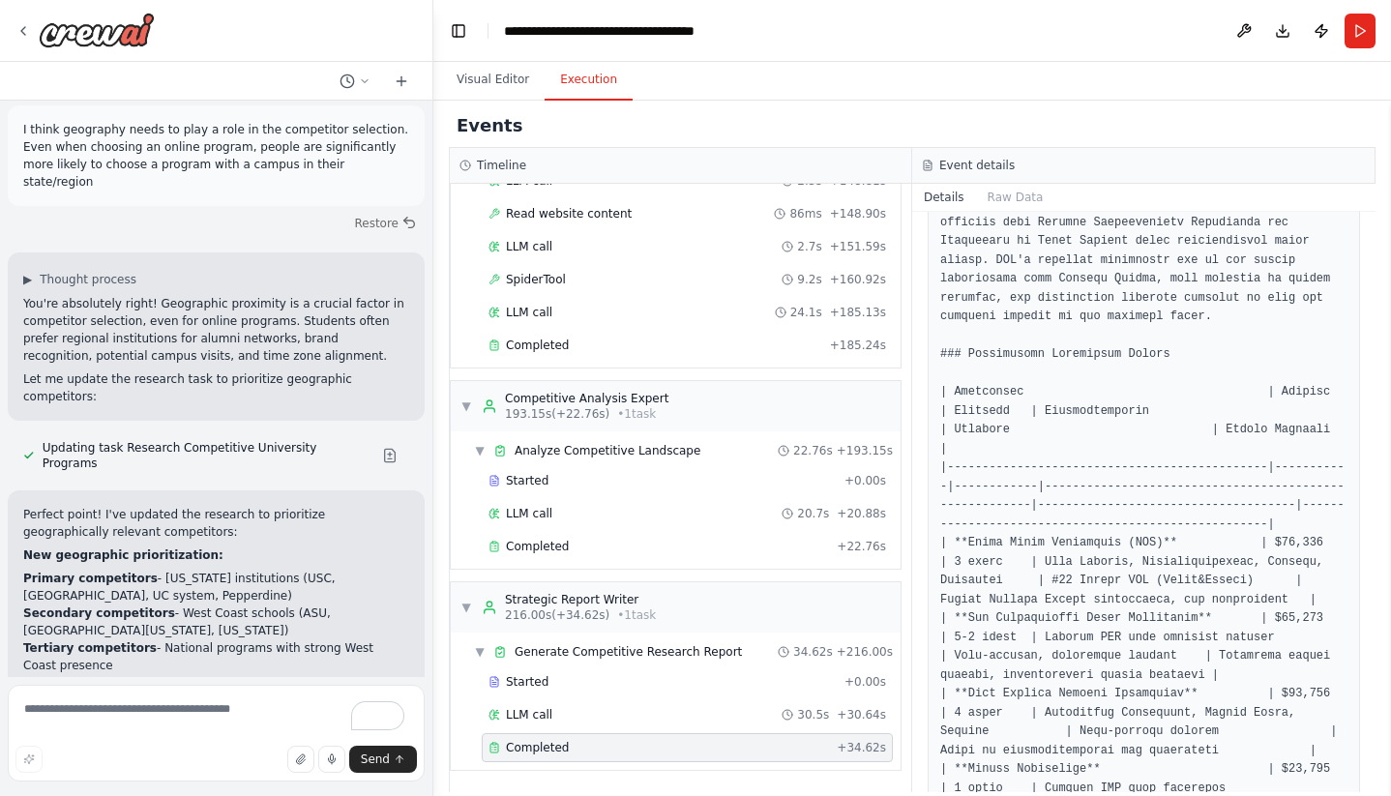
scroll to position [2940, 0]
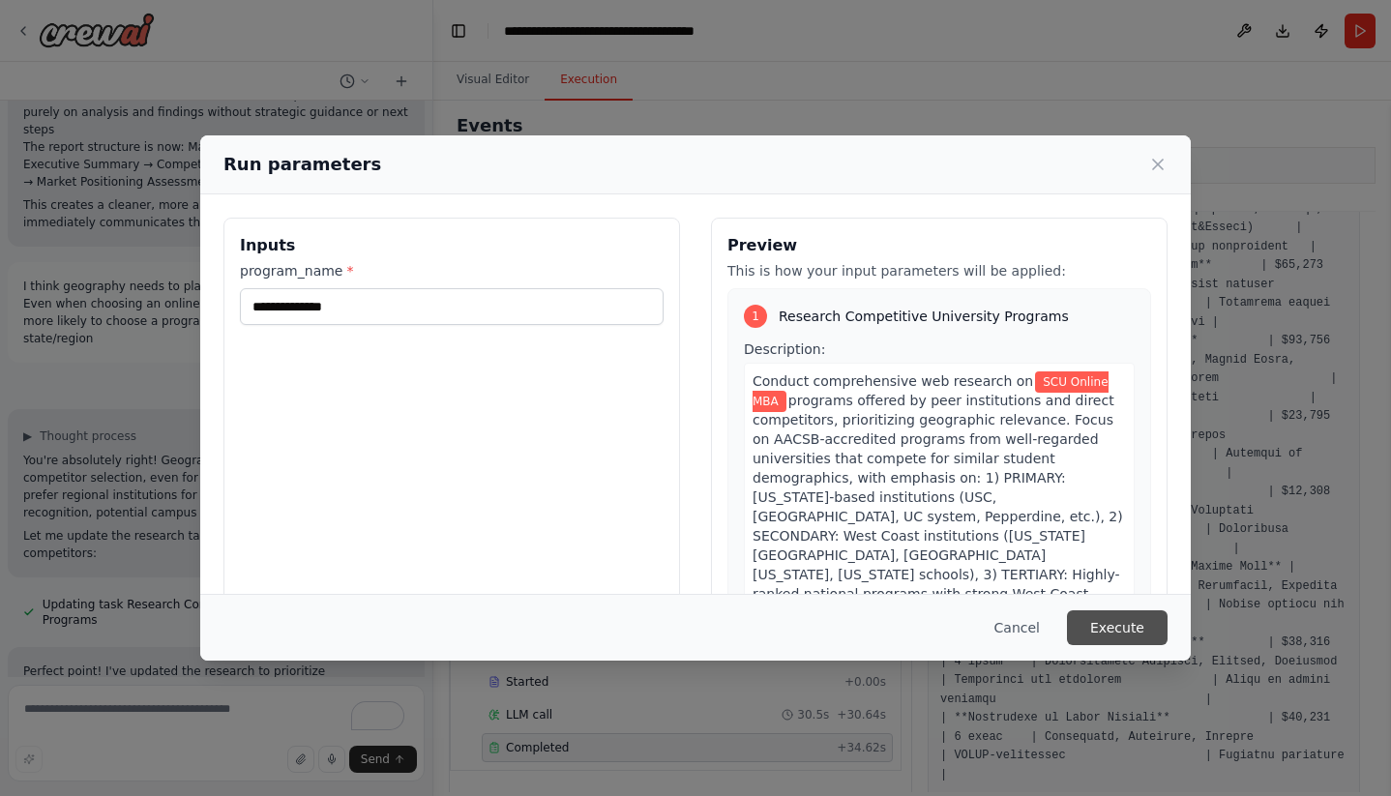
click at [1109, 631] on button "Execute" at bounding box center [1117, 627] width 101 height 35
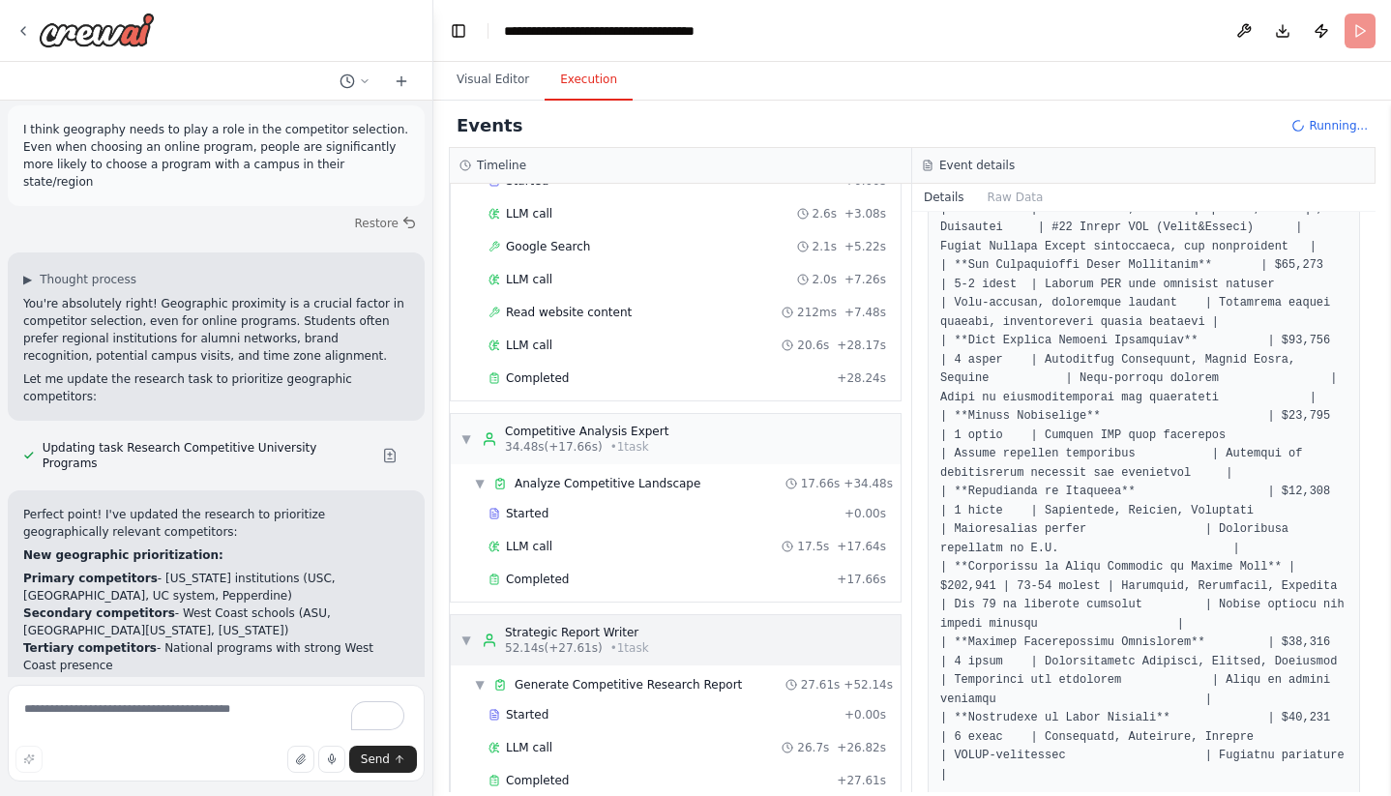
scroll to position [146, 0]
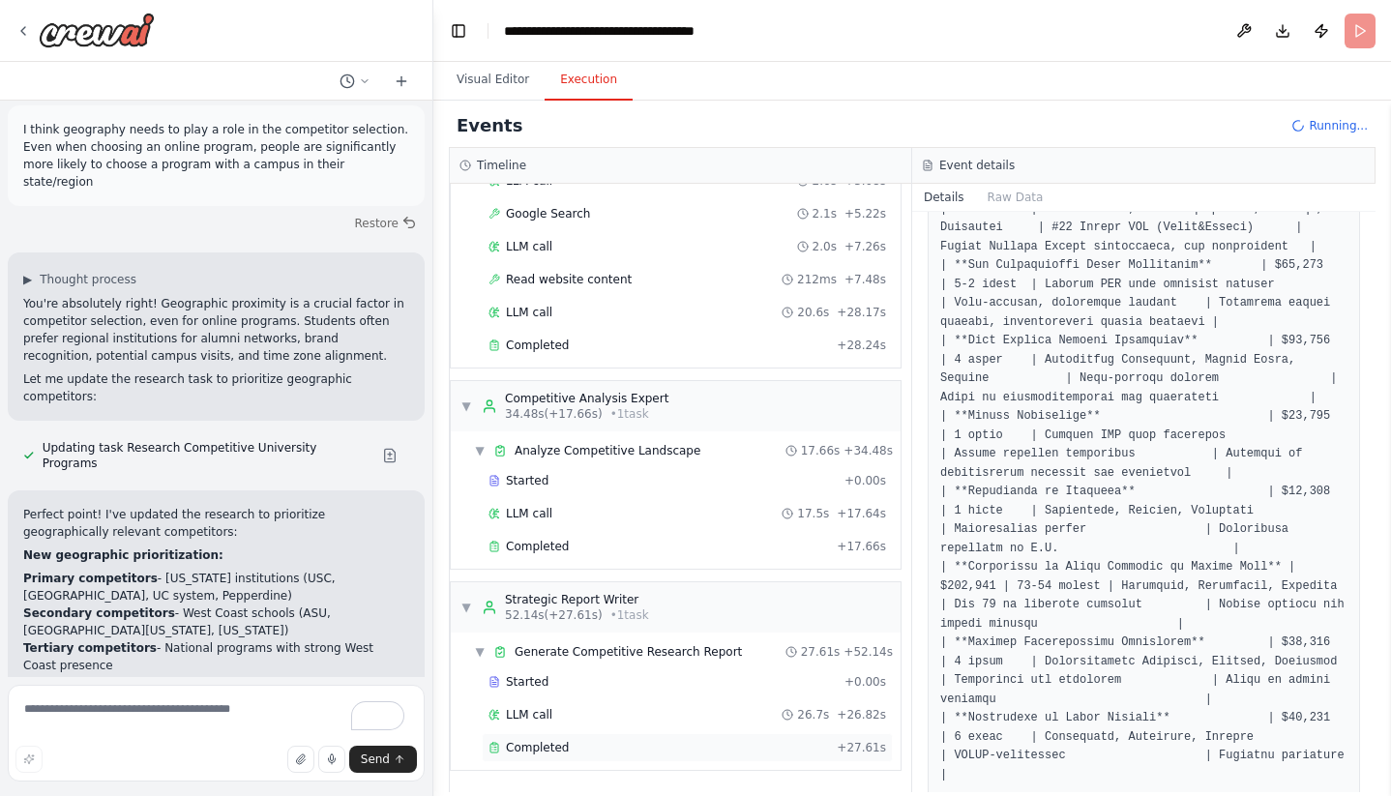
click at [511, 746] on span "Completed" at bounding box center [537, 747] width 63 height 15
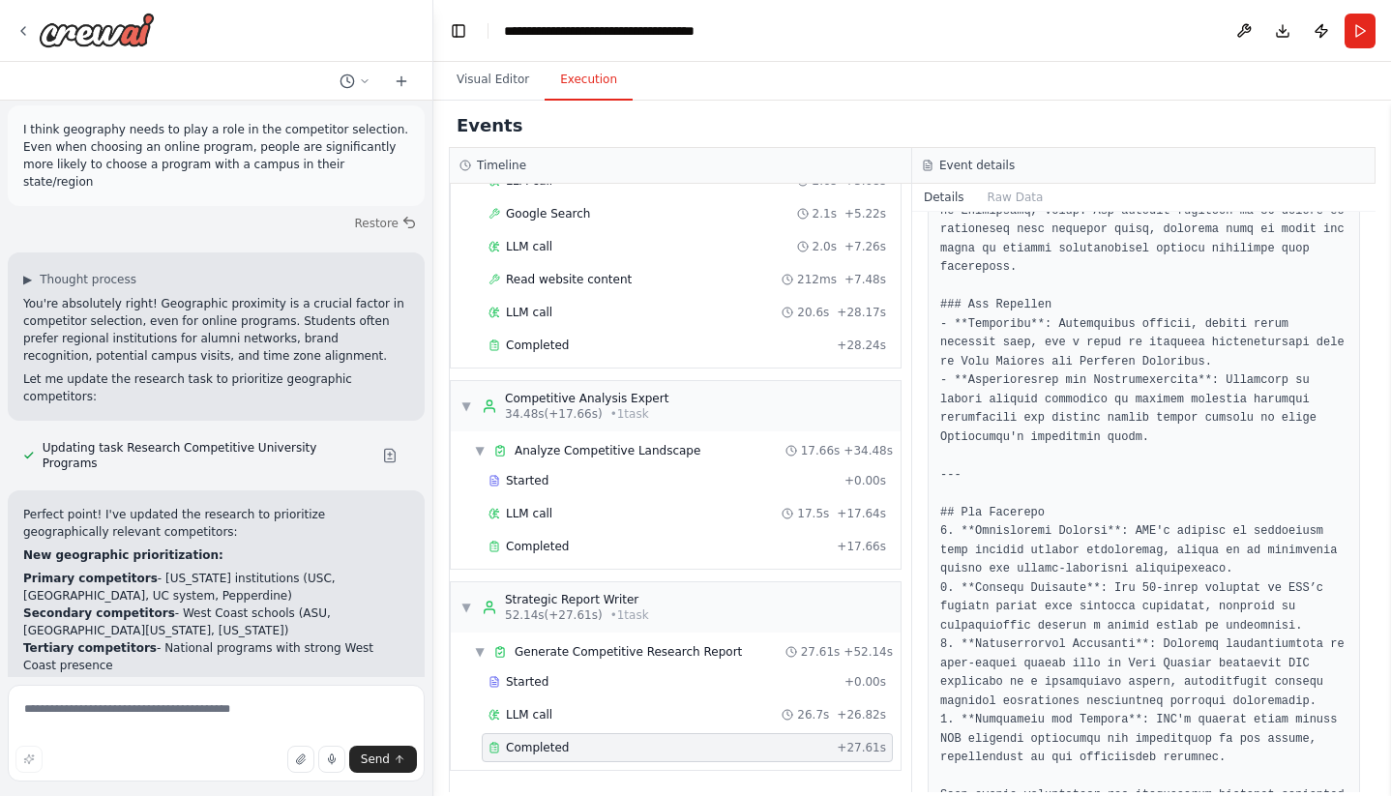
scroll to position [3032, 0]
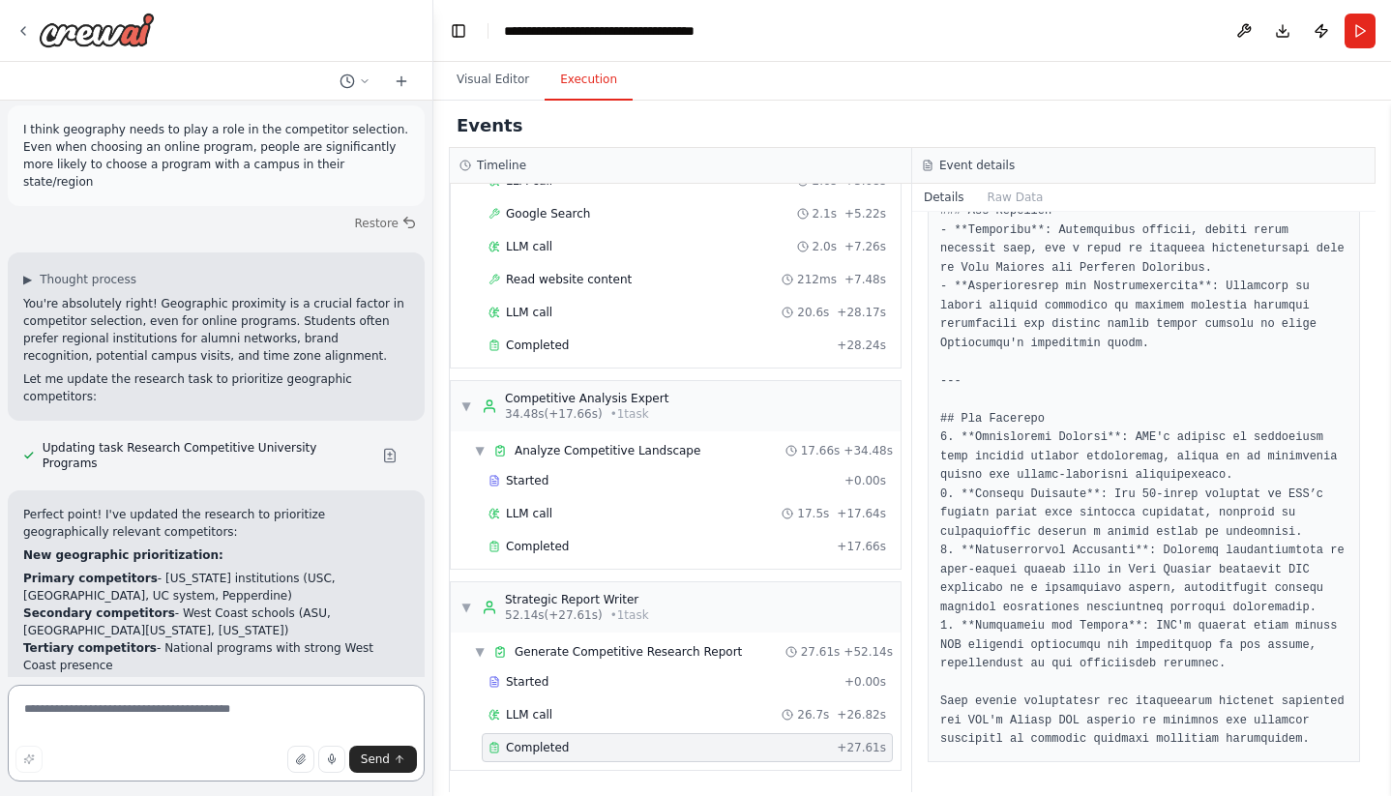
click at [204, 706] on textarea "To enrich screen reader interactions, please activate Accessibility in Grammarl…" at bounding box center [216, 733] width 417 height 97
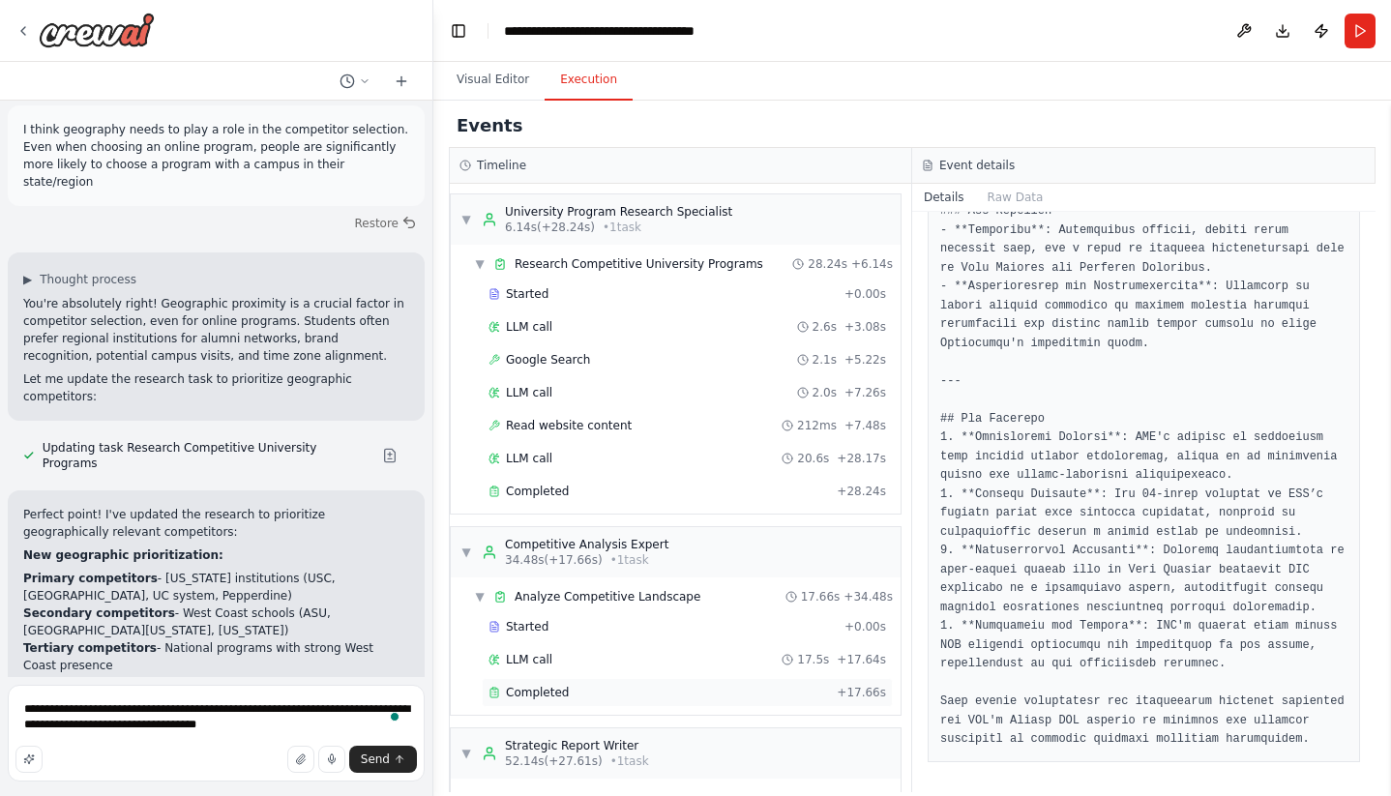
type textarea "**********"
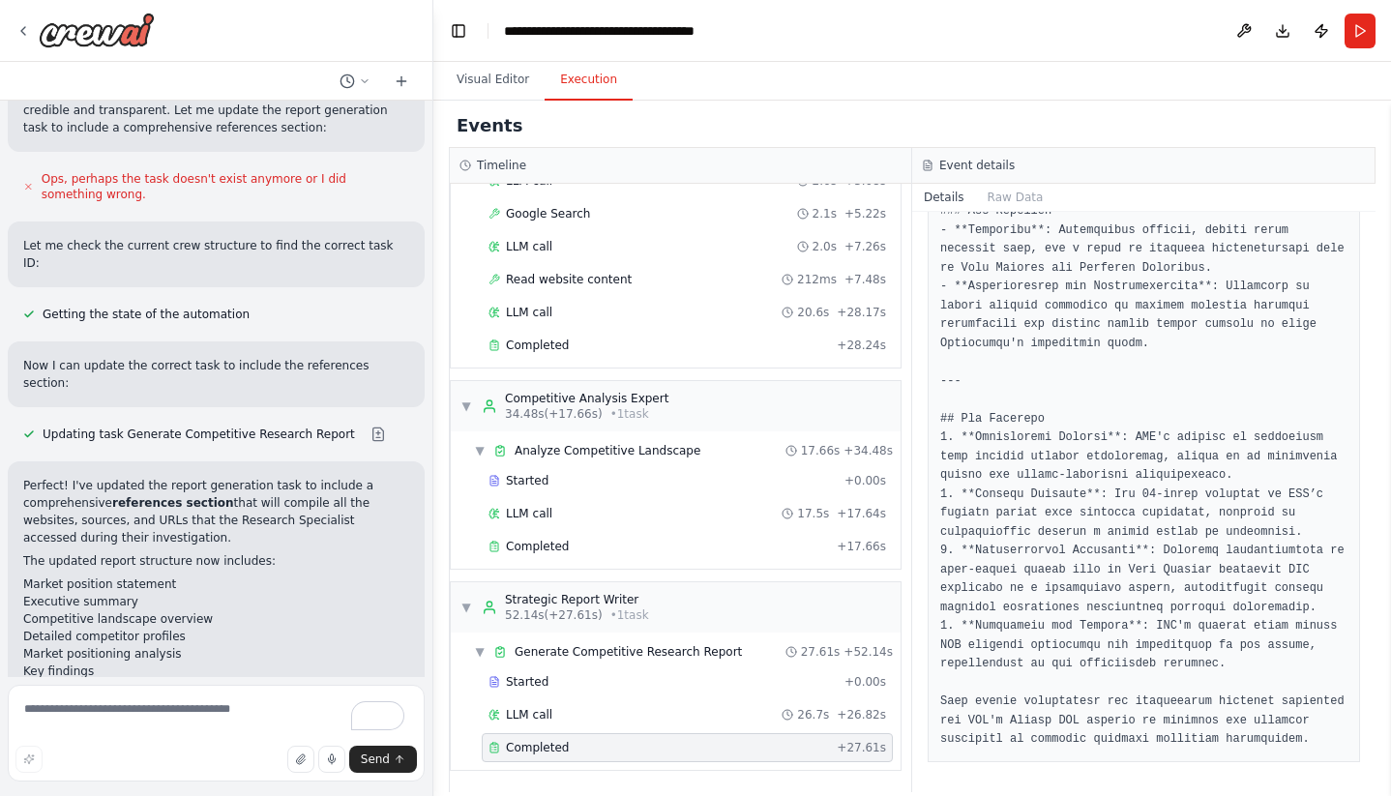
scroll to position [6641, 0]
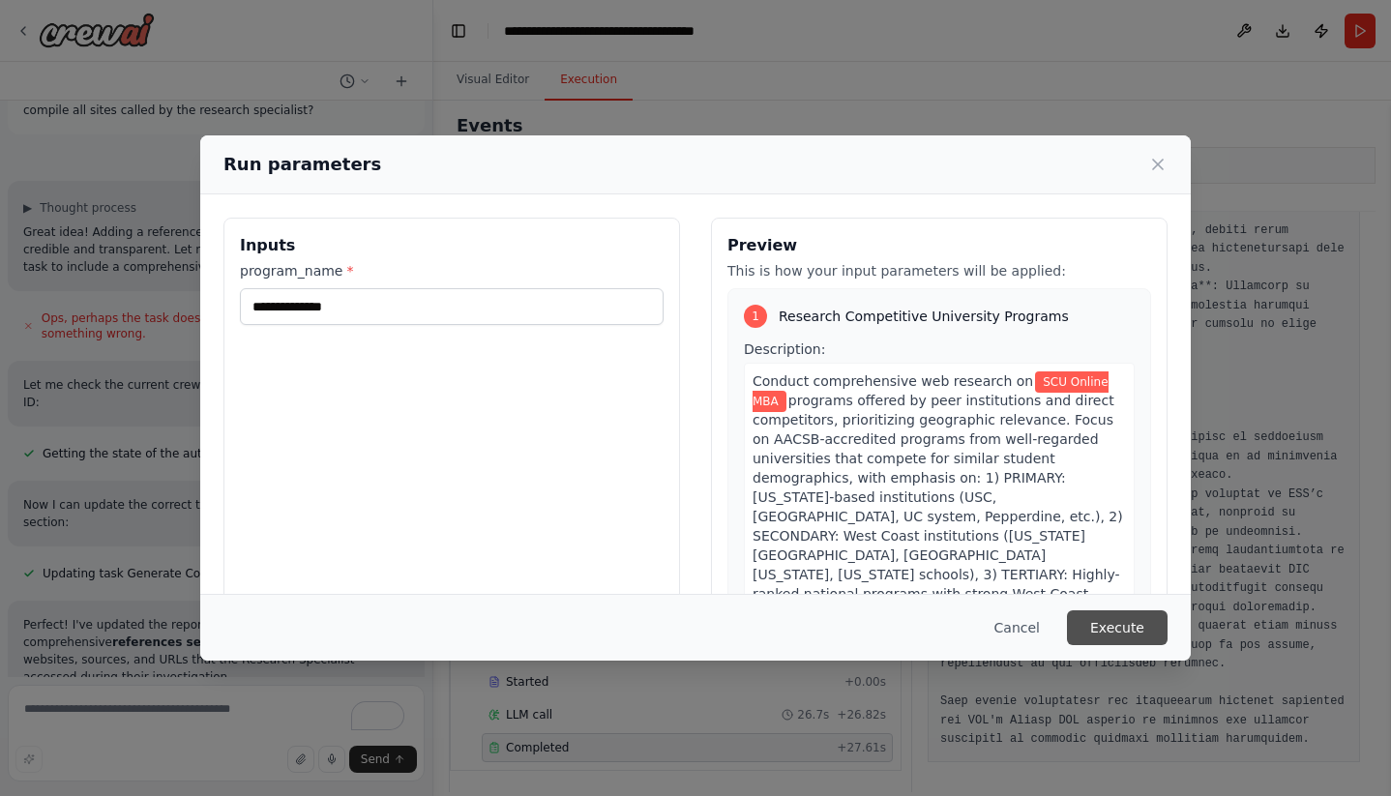
click at [1098, 621] on button "Execute" at bounding box center [1117, 627] width 101 height 35
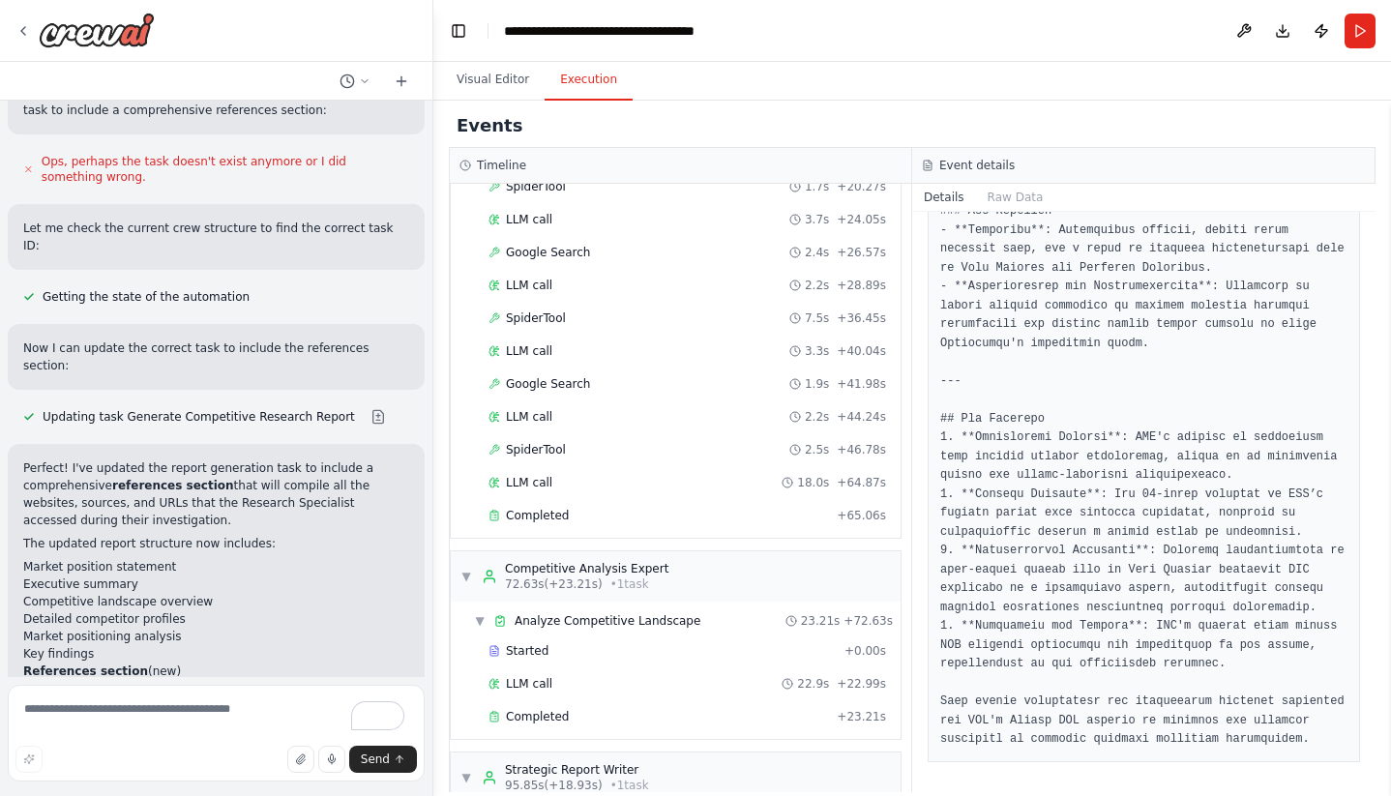
scroll to position [607, 0]
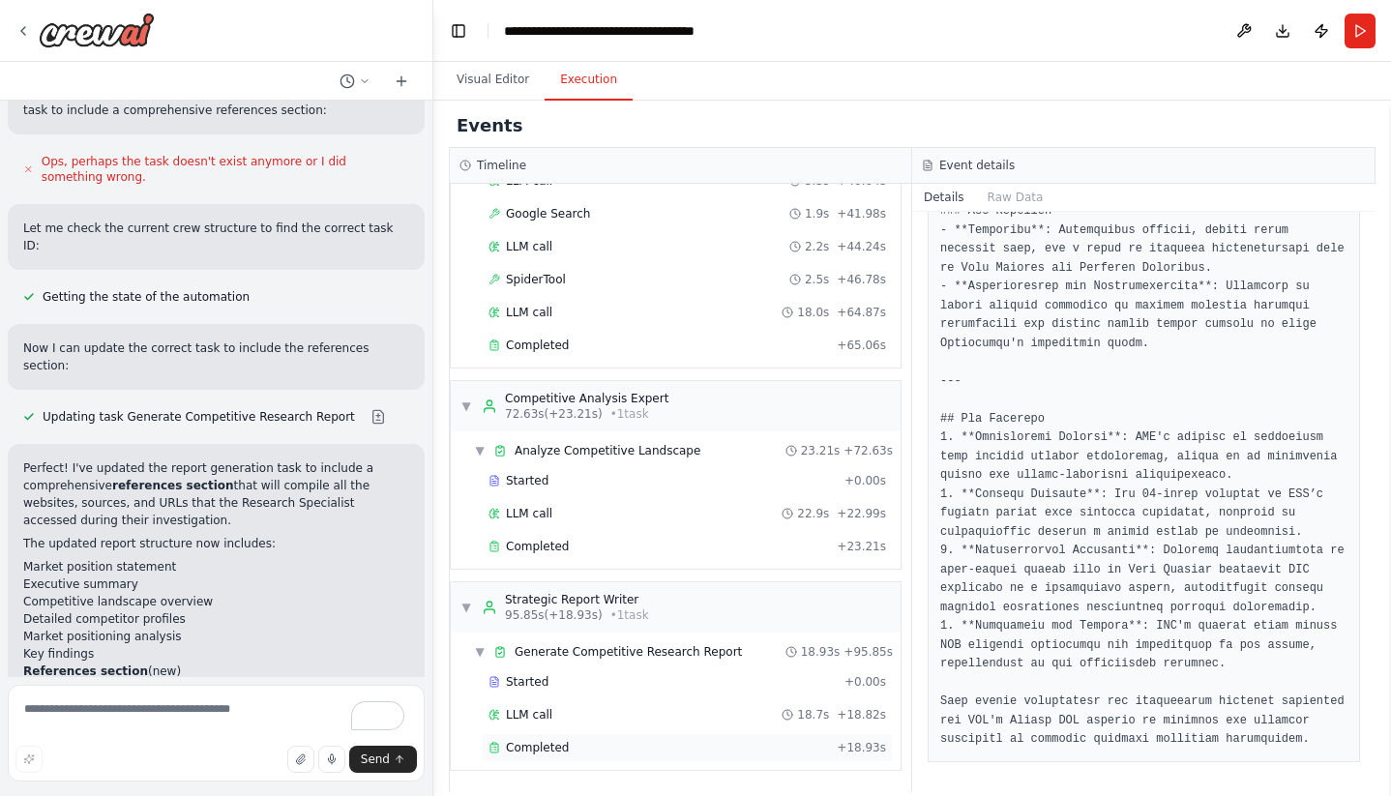
click at [537, 746] on span "Completed" at bounding box center [537, 747] width 63 height 15
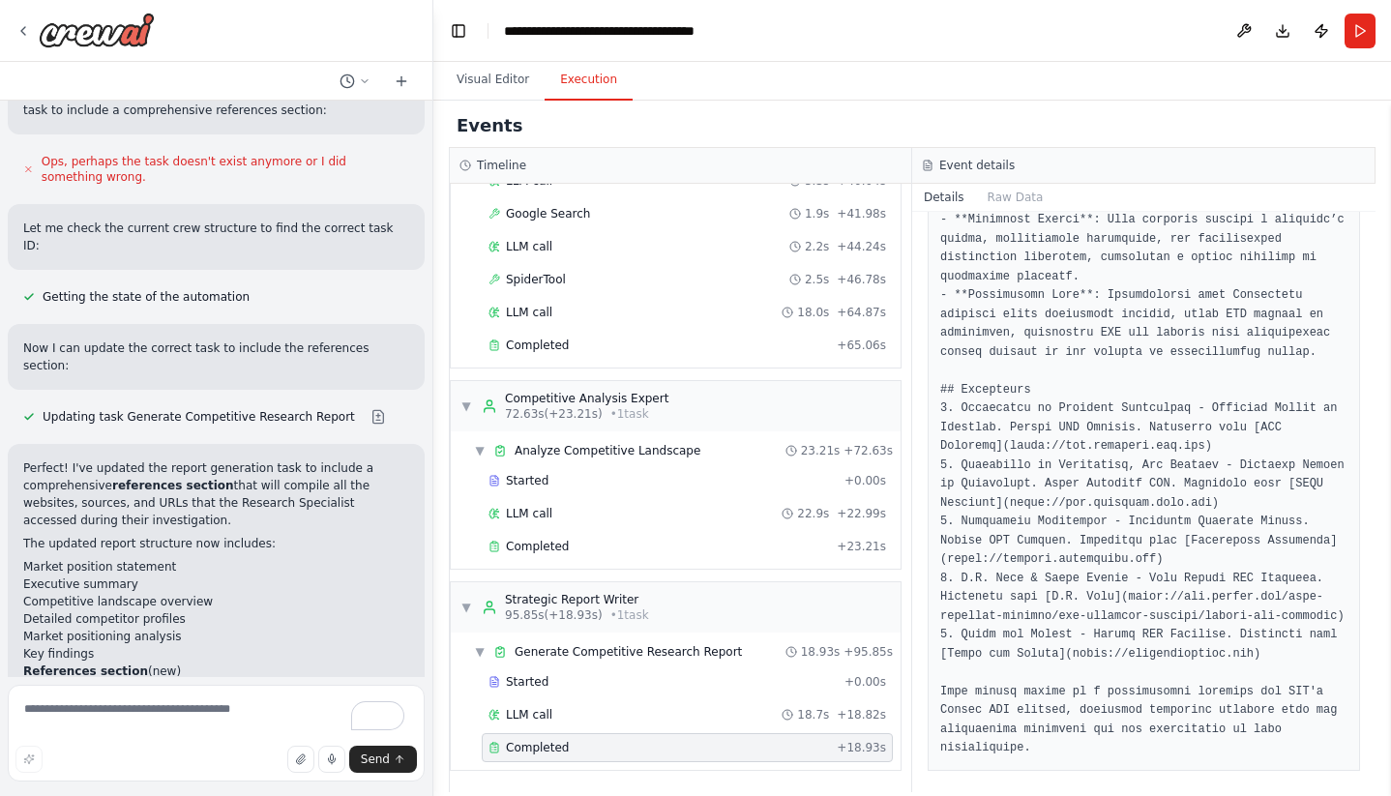
scroll to position [2428, 0]
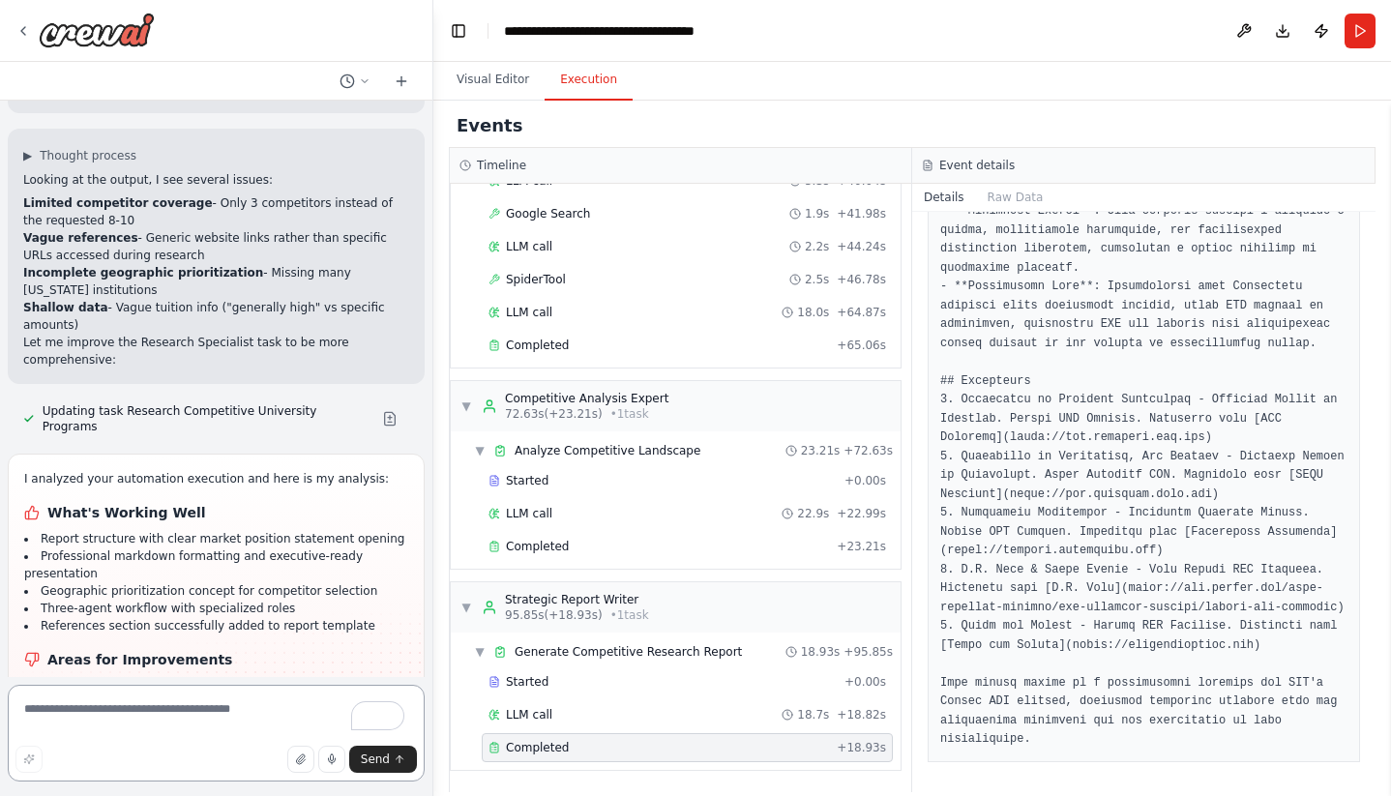
scroll to position [7339, 0]
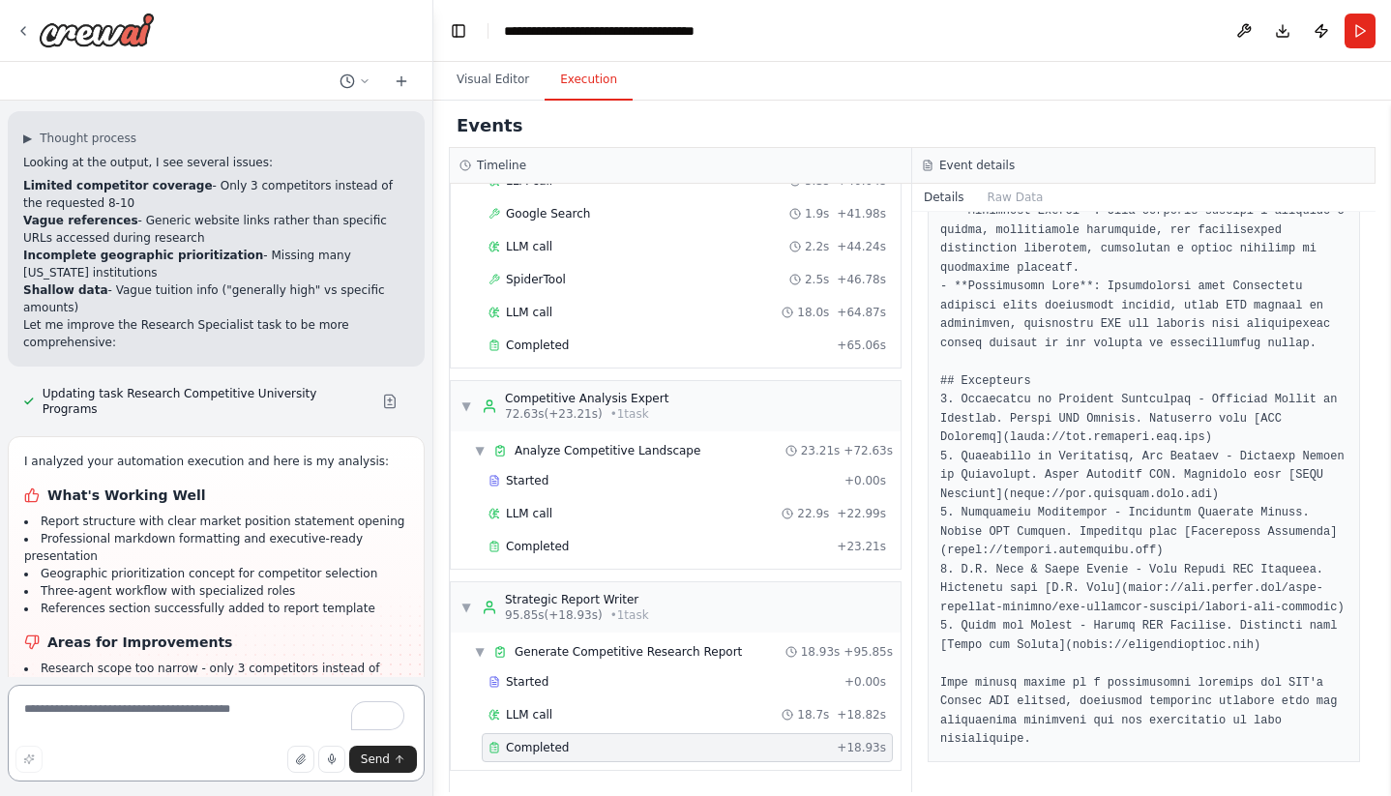
click at [167, 689] on textarea "To enrich screen reader interactions, please activate Accessibility in Grammarl…" at bounding box center [216, 733] width 417 height 97
click at [158, 717] on textarea "To enrich screen reader interactions, please activate Accessibility in Grammarl…" at bounding box center [216, 733] width 417 height 97
type textarea "*"
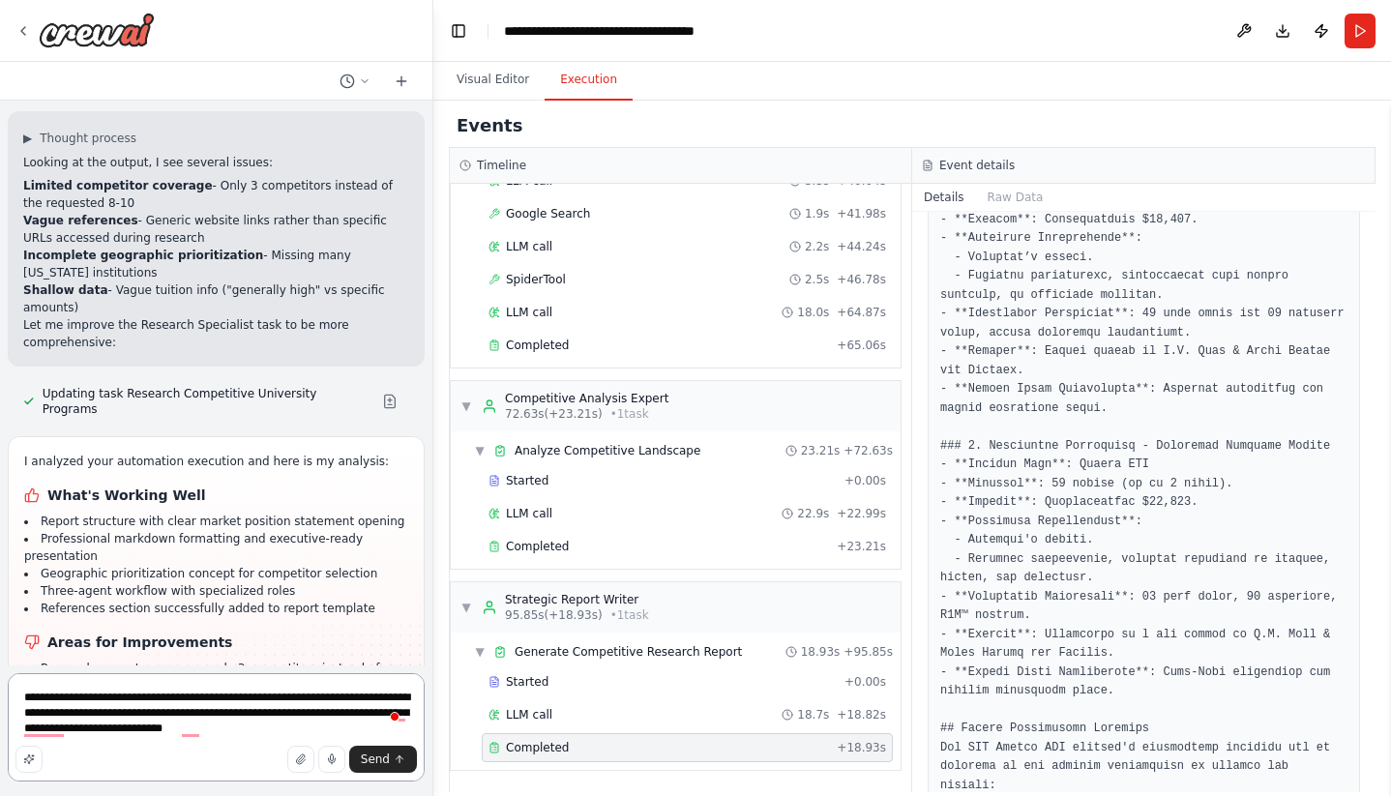
scroll to position [1535, 0]
click at [326, 695] on li "Vague tuition data and incomplete program details" at bounding box center [216, 703] width 384 height 17
drag, startPoint x: 70, startPoint y: 436, endPoint x: 37, endPoint y: 399, distance: 50.0
click at [37, 660] on ul "Research scope too narrow - only 3 competitors instead of requested 8-10 Vague …" at bounding box center [216, 721] width 384 height 122
copy ul "Vague tuition data and incomplete program details Generic reference links inste…"
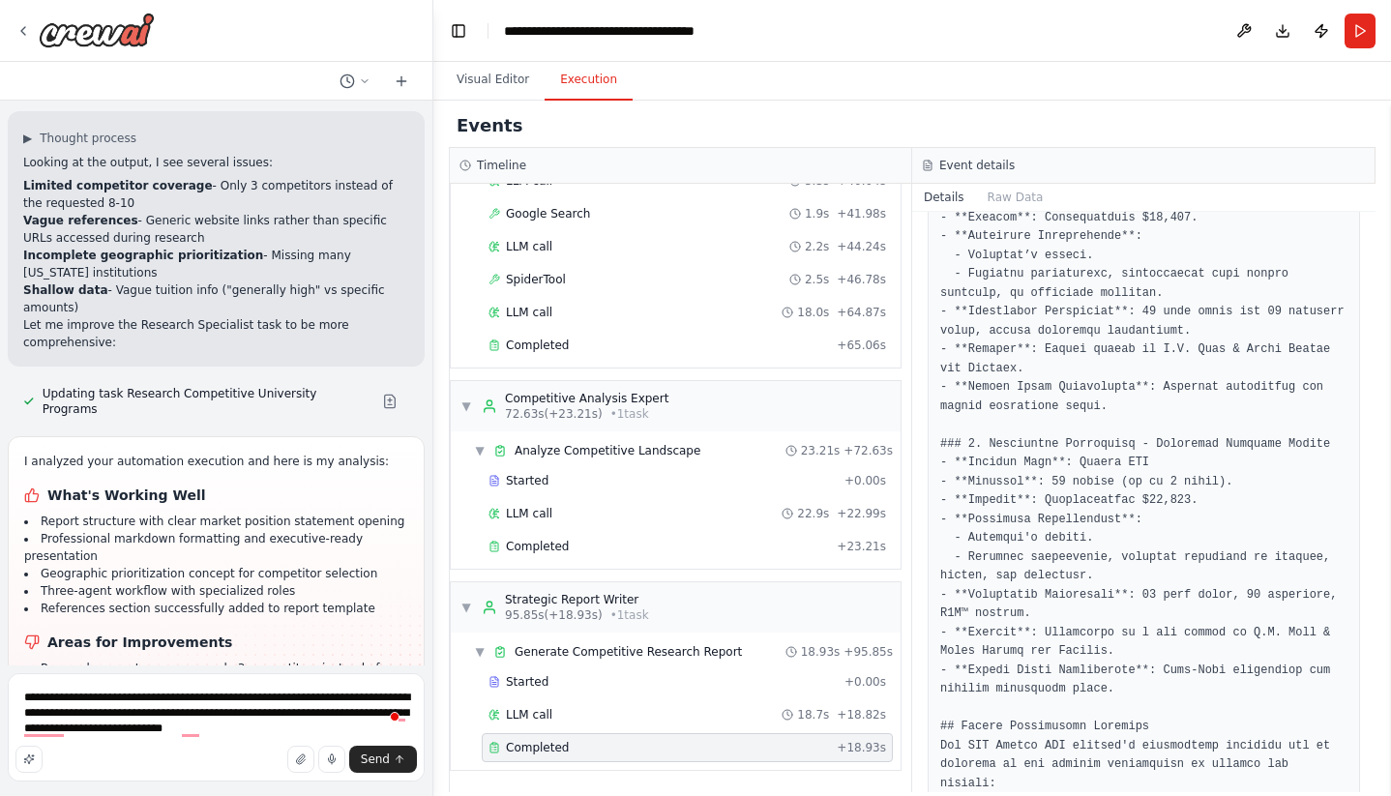
drag, startPoint x: 37, startPoint y: 399, endPoint x: 326, endPoint y: 654, distance: 385.8
click at [326, 654] on div "Hello! I'm the CrewAI assistant. What kind of automation do you want to build? …" at bounding box center [216, 383] width 432 height 565
click at [323, 725] on textarea "**********" at bounding box center [216, 727] width 417 height 108
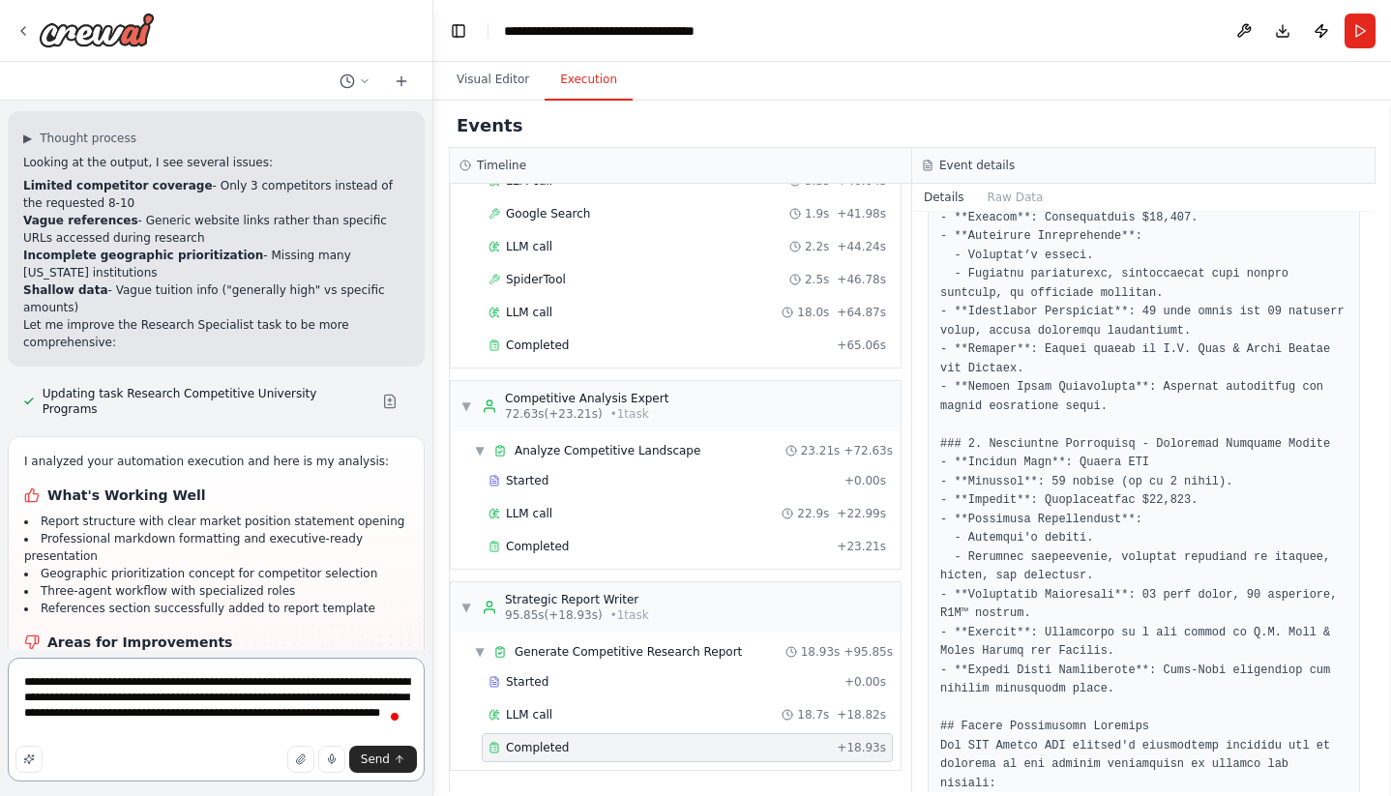
paste textarea "**********"
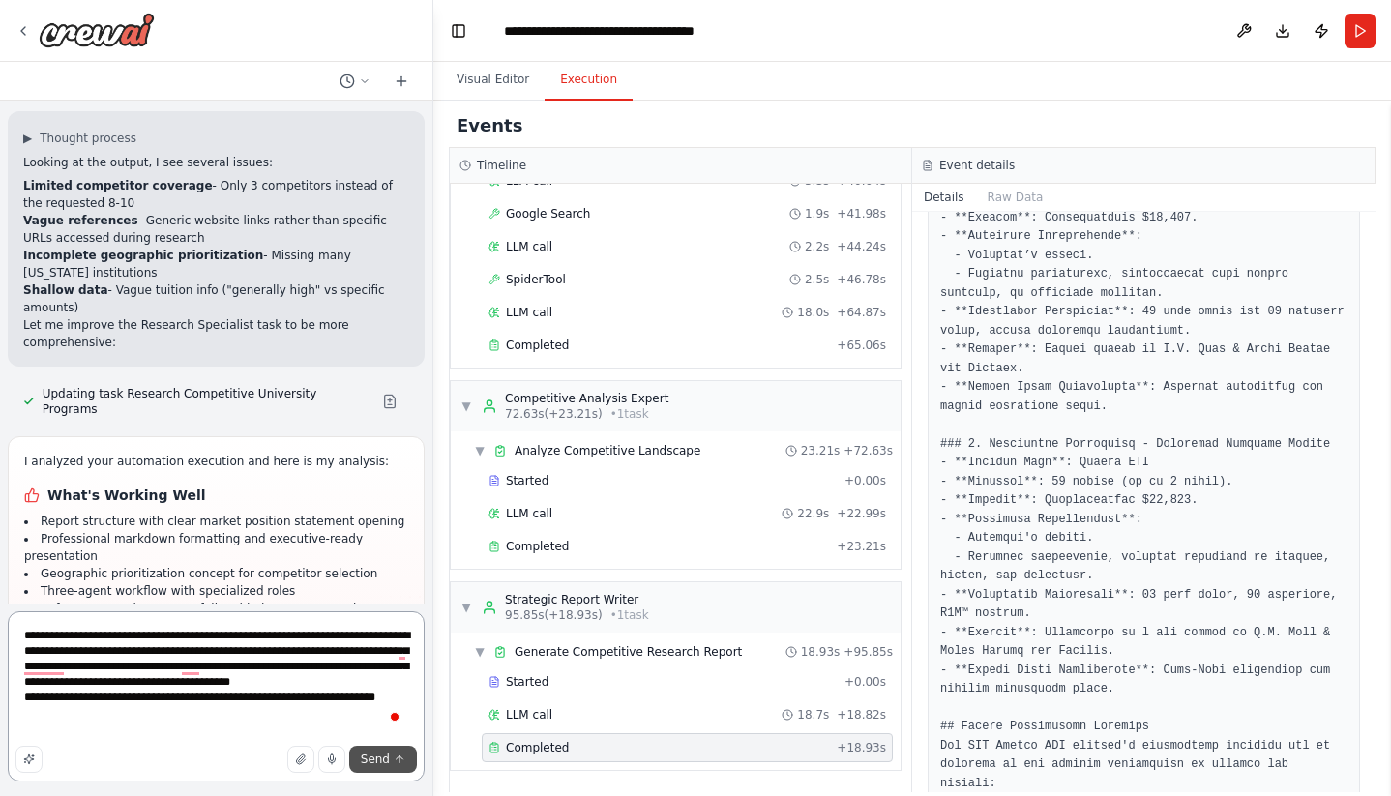
type textarea "**********"
click at [362, 761] on span "Send" at bounding box center [375, 759] width 29 height 15
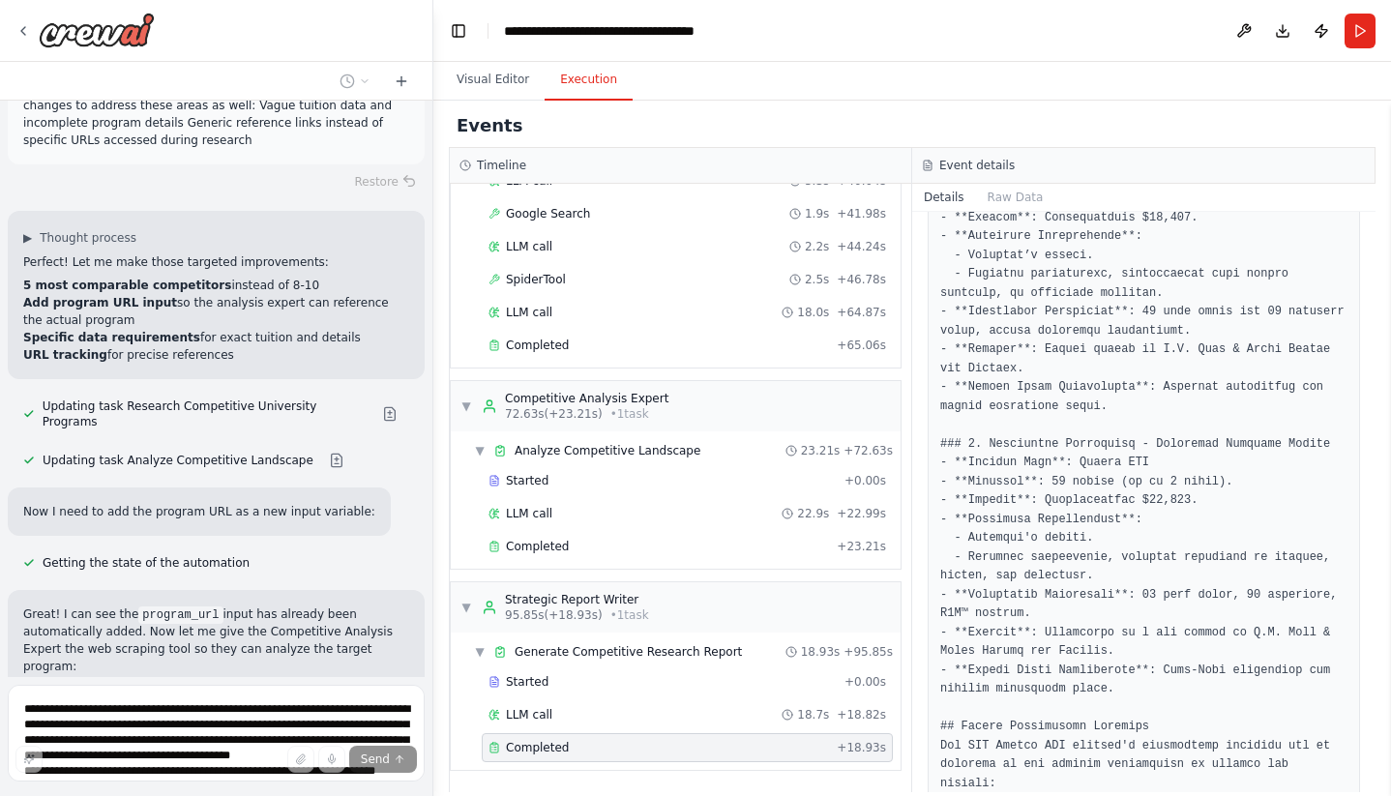
scroll to position [8152, 0]
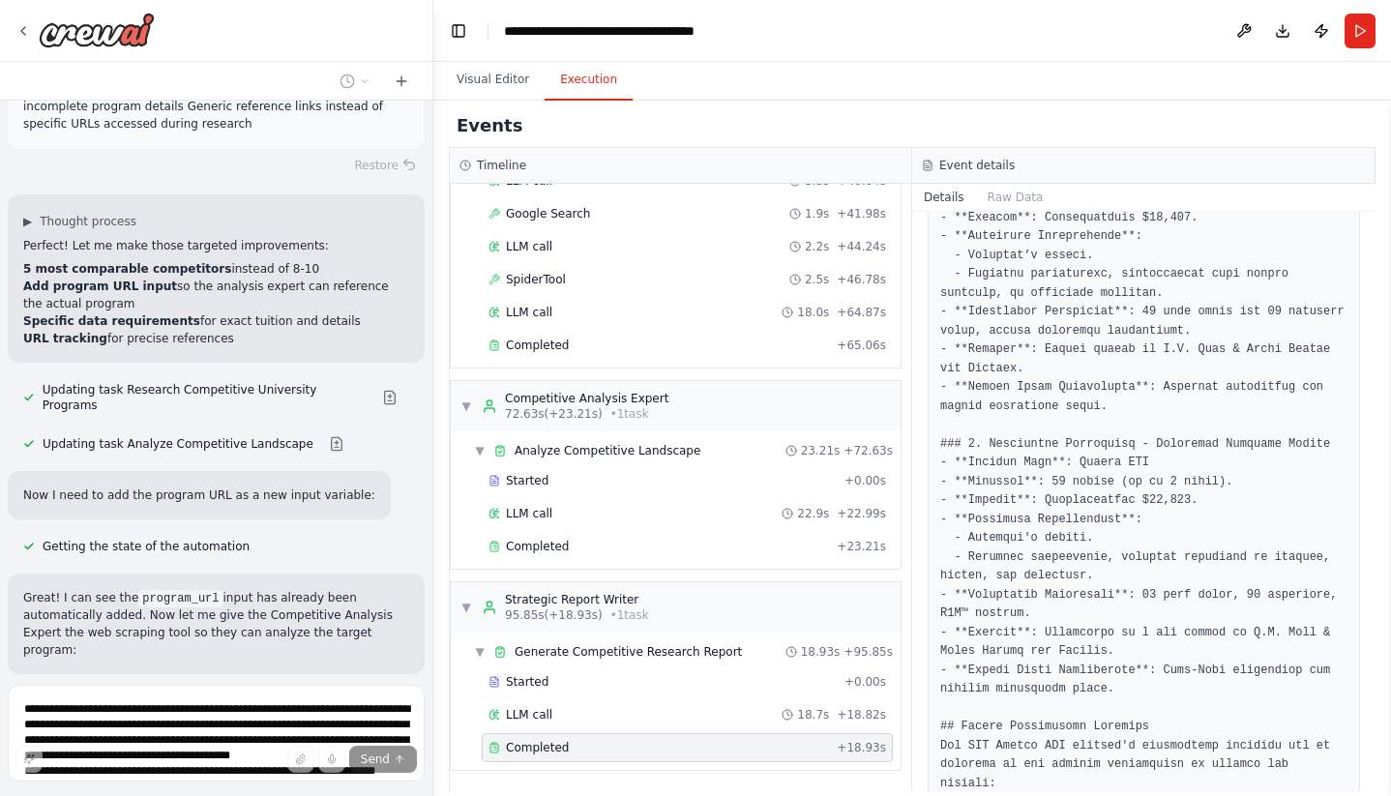
click at [42, 795] on div "Suggestion" at bounding box center [71, 810] width 96 height 25
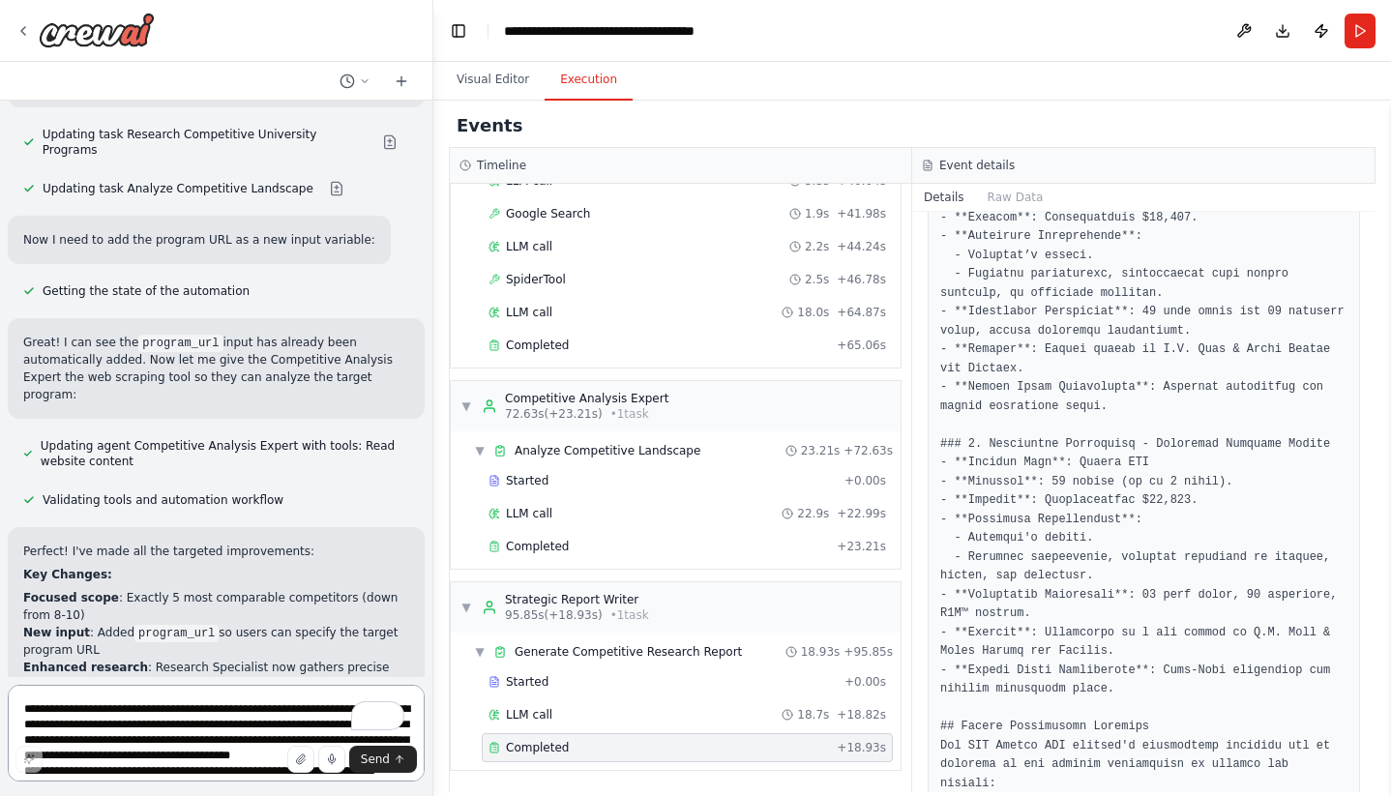
scroll to position [8424, 0]
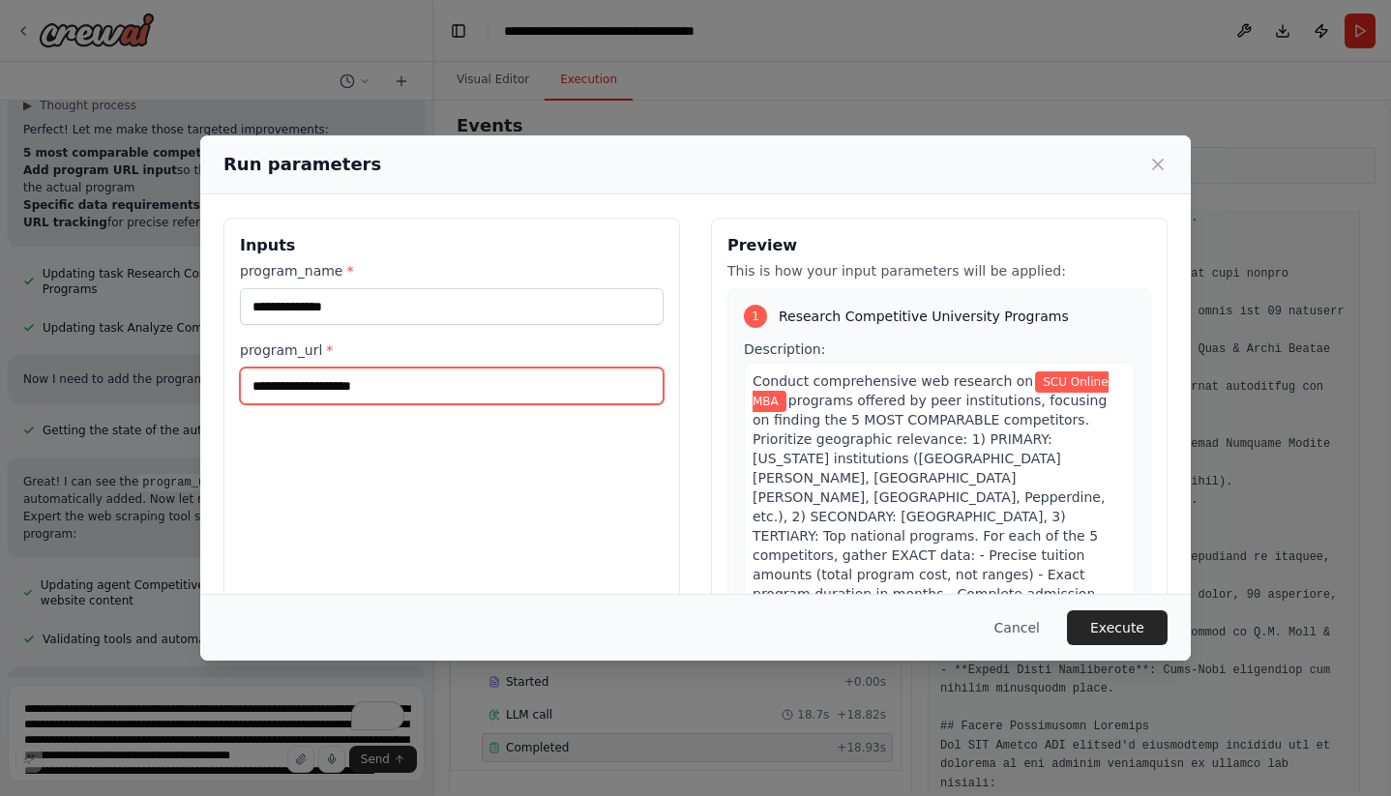
click at [459, 386] on input "program_url *" at bounding box center [452, 386] width 424 height 37
paste input "**********"
type input "**********"
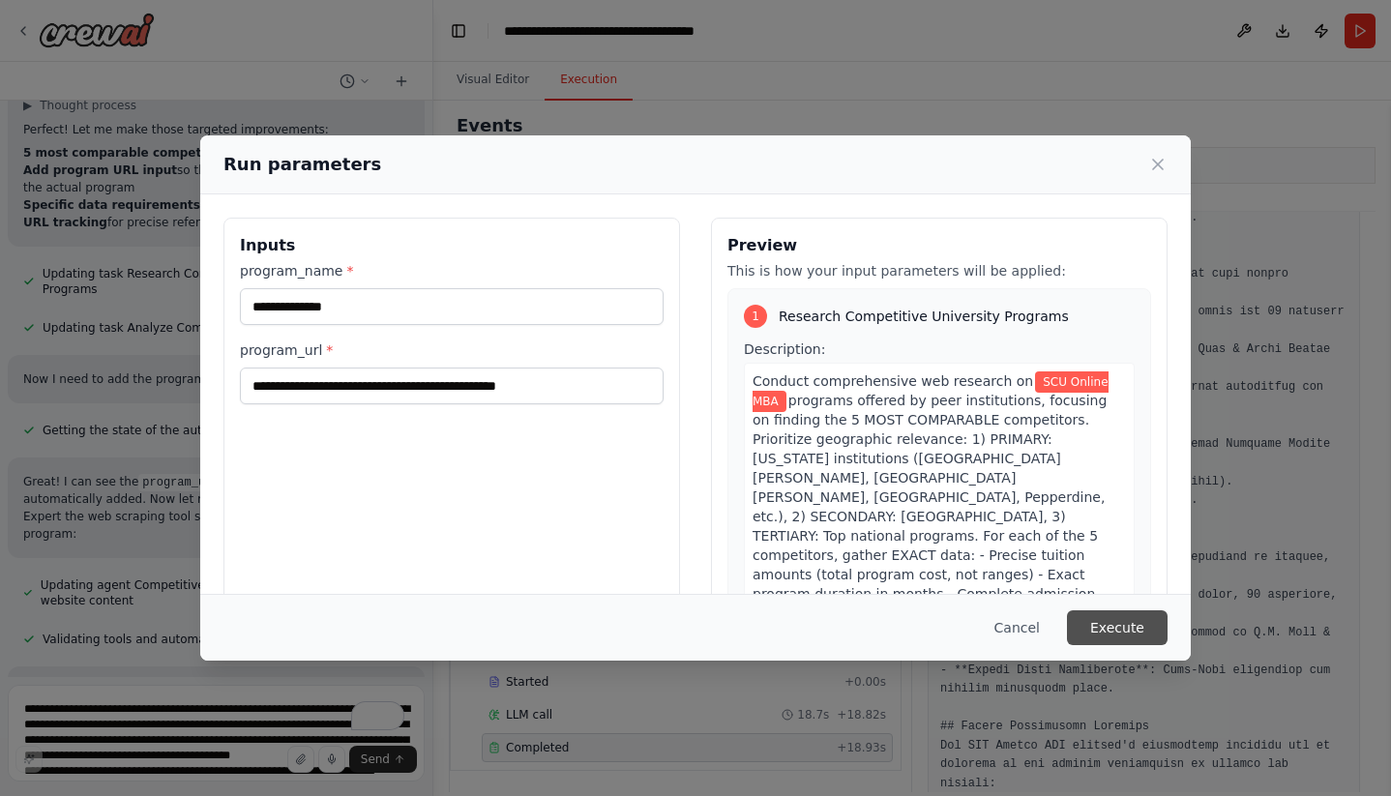
click at [1101, 622] on button "Execute" at bounding box center [1117, 627] width 101 height 35
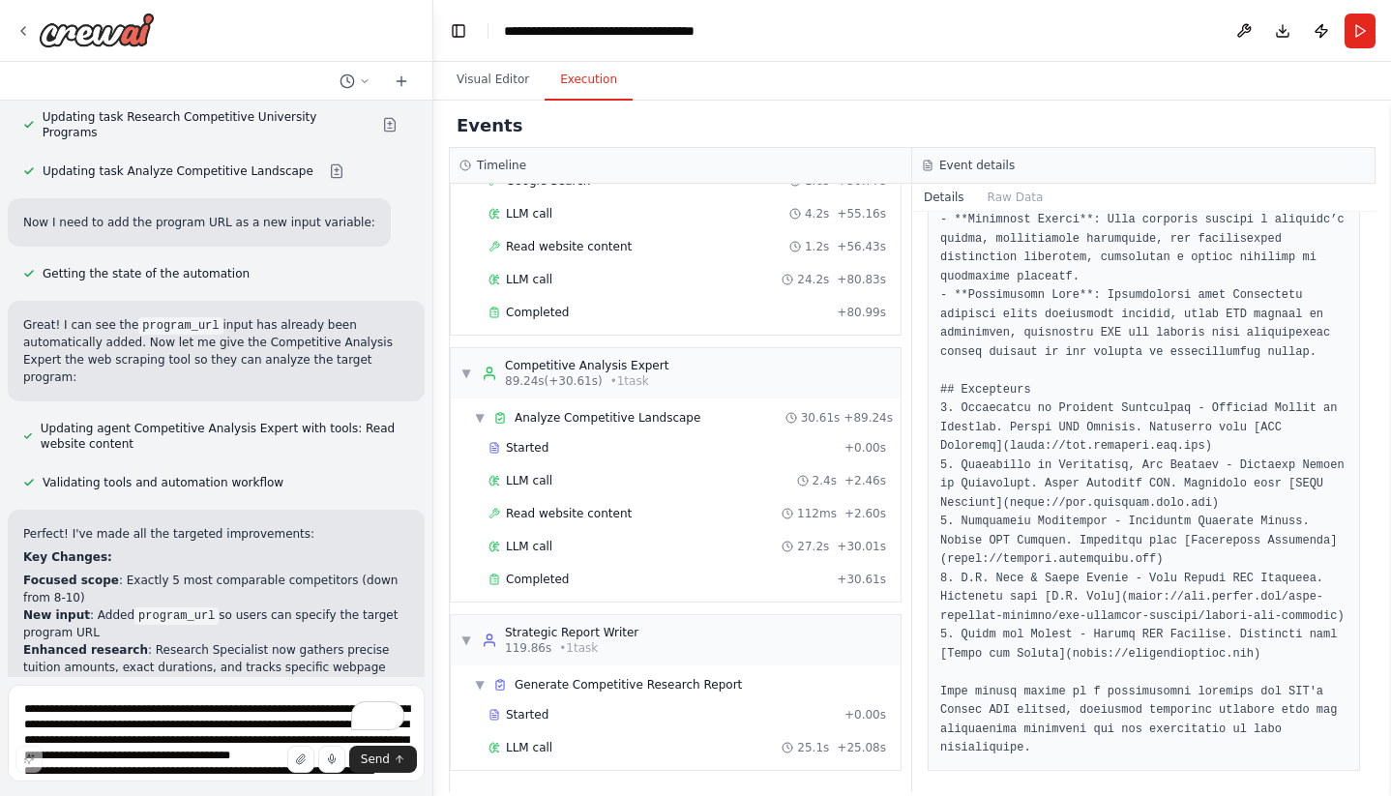
scroll to position [2428, 0]
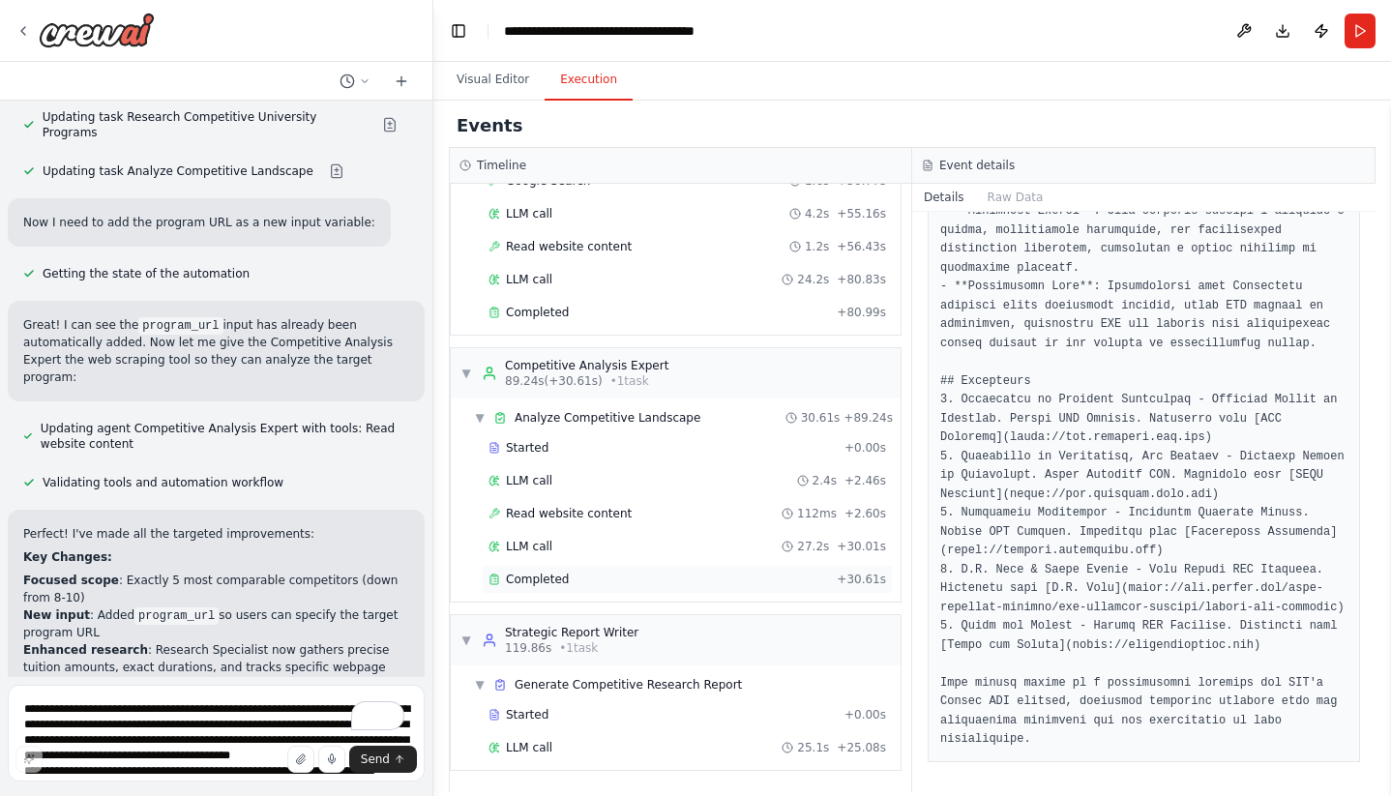
click at [519, 578] on span "Completed" at bounding box center [537, 579] width 63 height 15
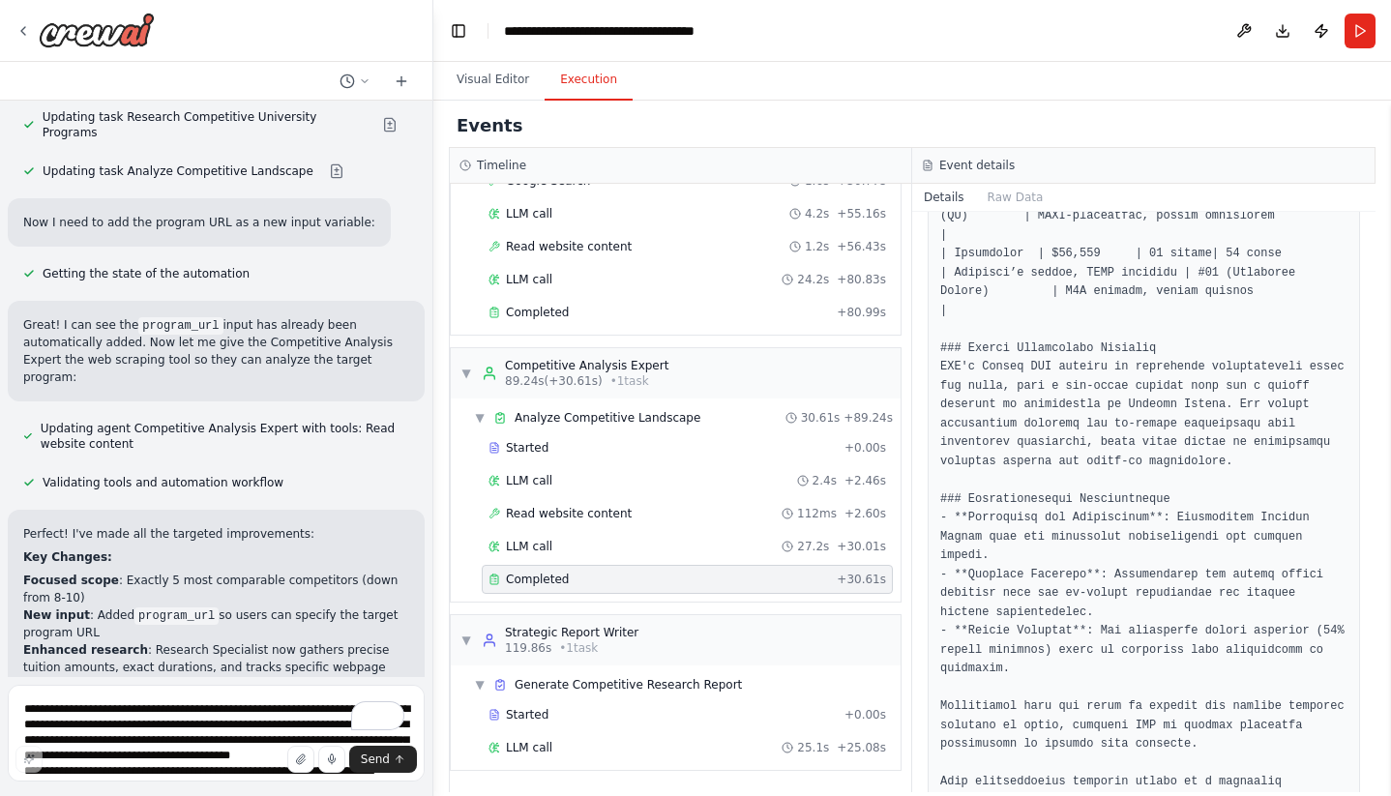
scroll to position [2692, 0]
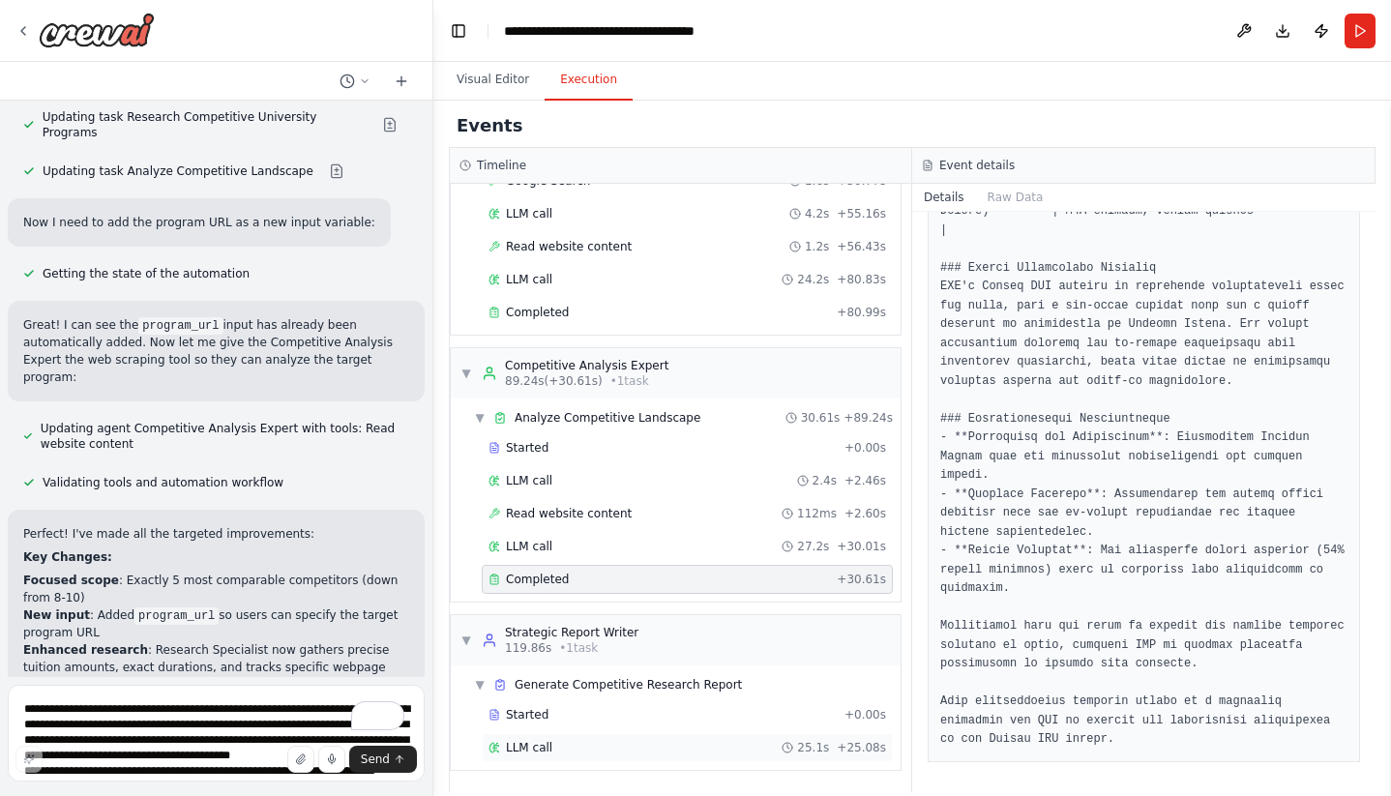
click at [821, 752] on span "25.1s" at bounding box center [813, 747] width 32 height 15
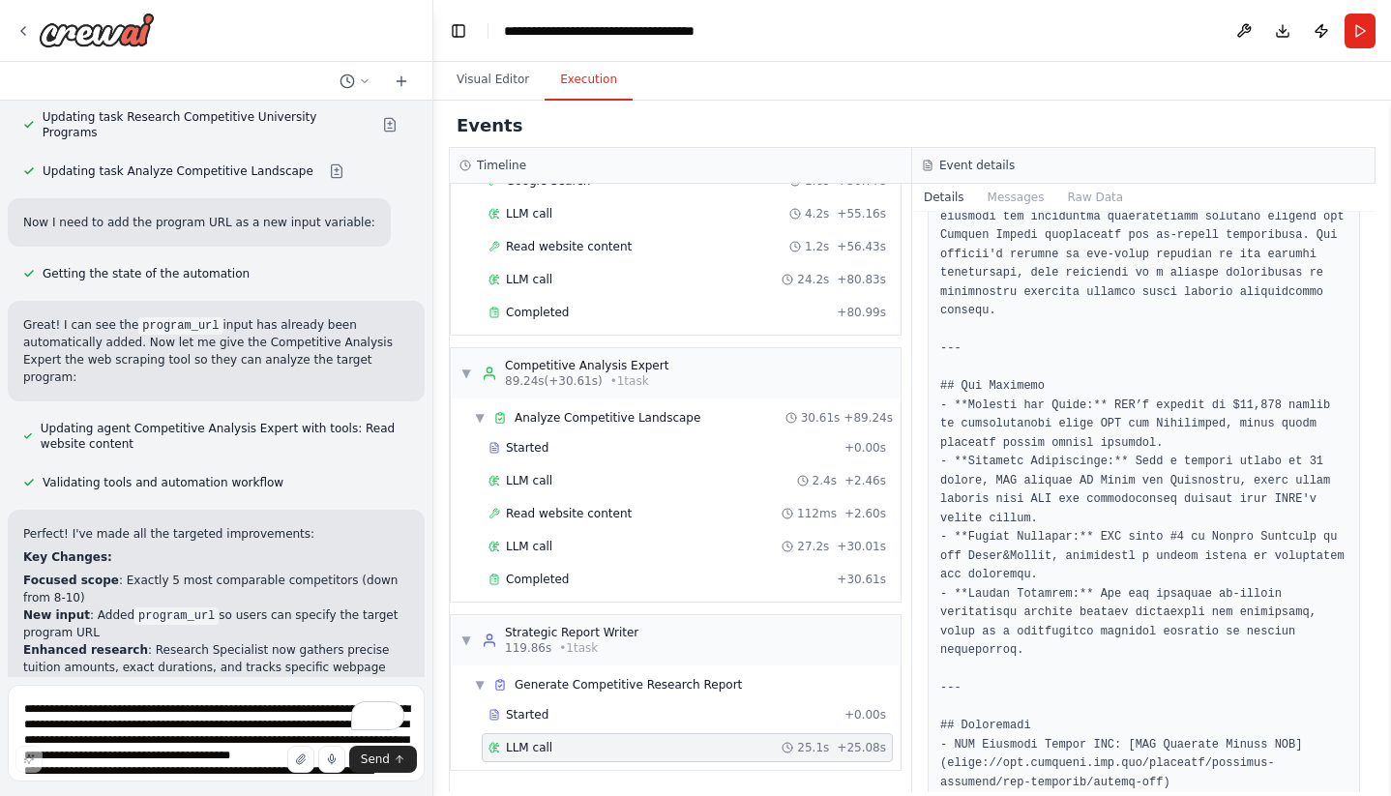
scroll to position [2708, 0]
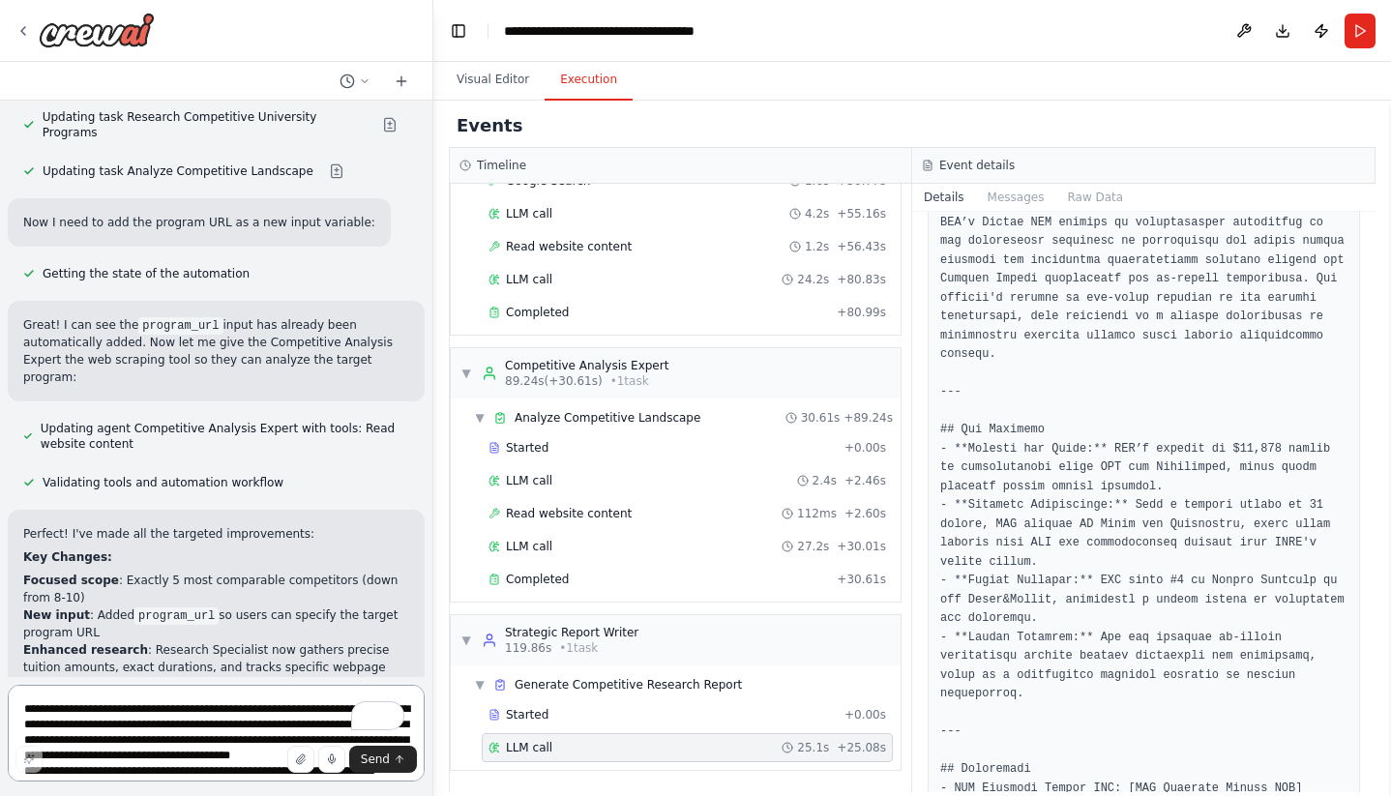
click at [97, 716] on textarea "**********" at bounding box center [216, 733] width 417 height 97
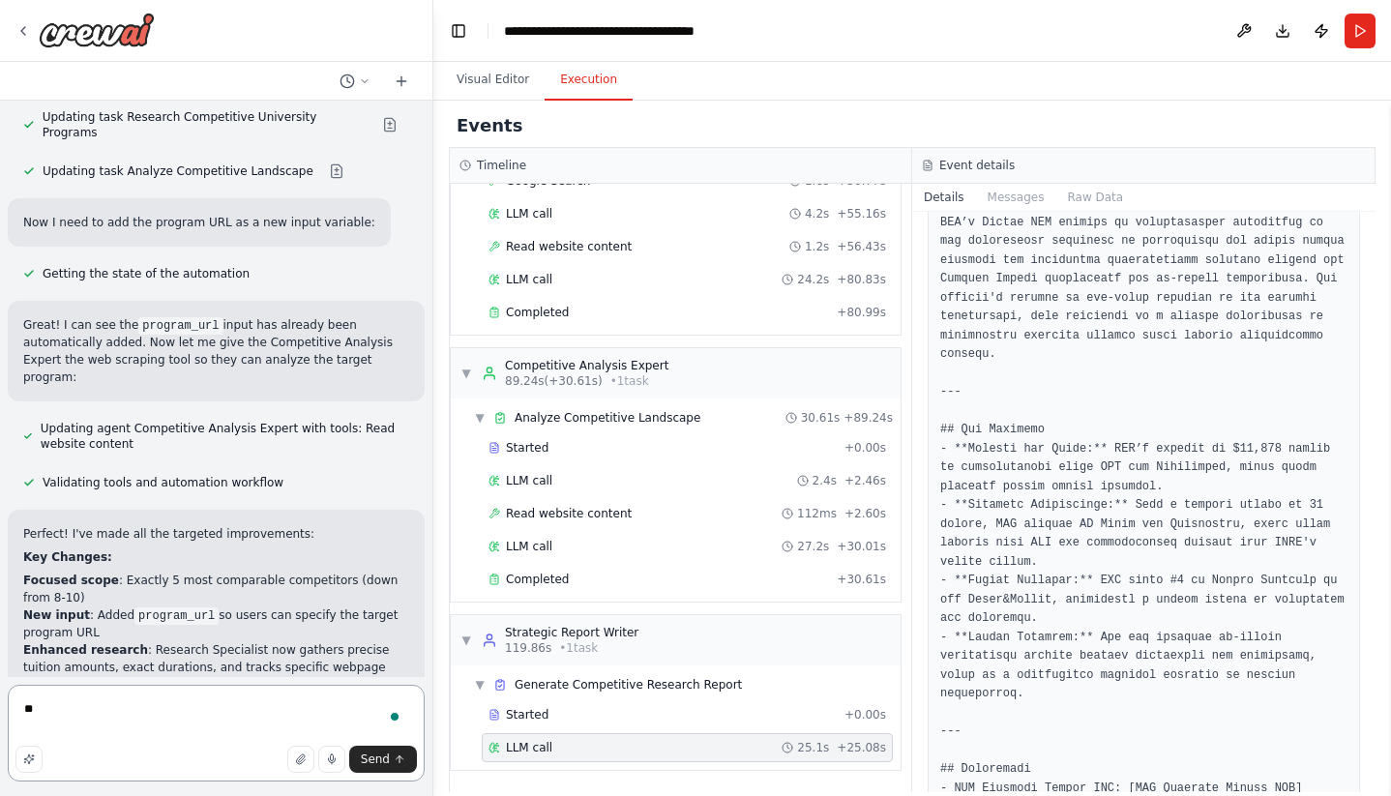
type textarea "*"
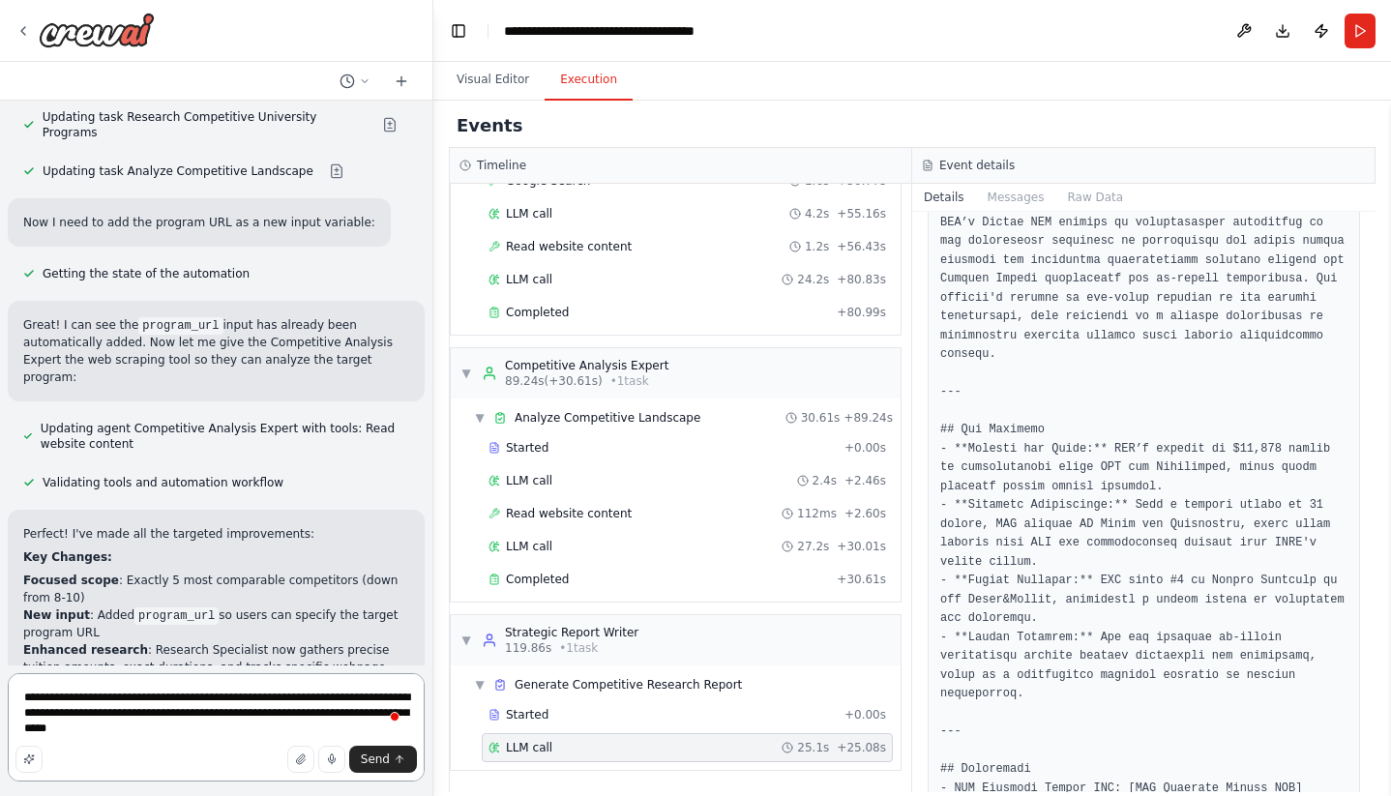
type textarea "**********"
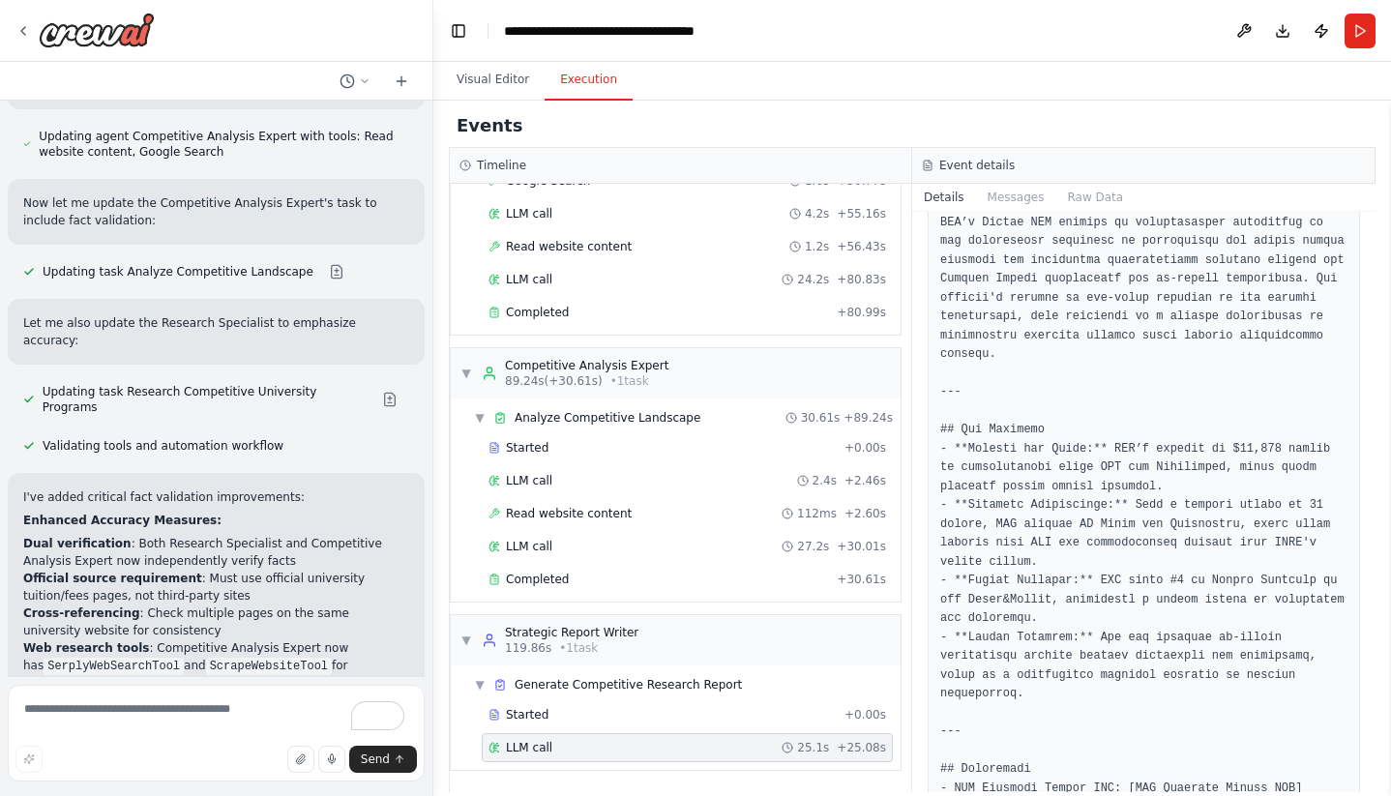
scroll to position [9448, 0]
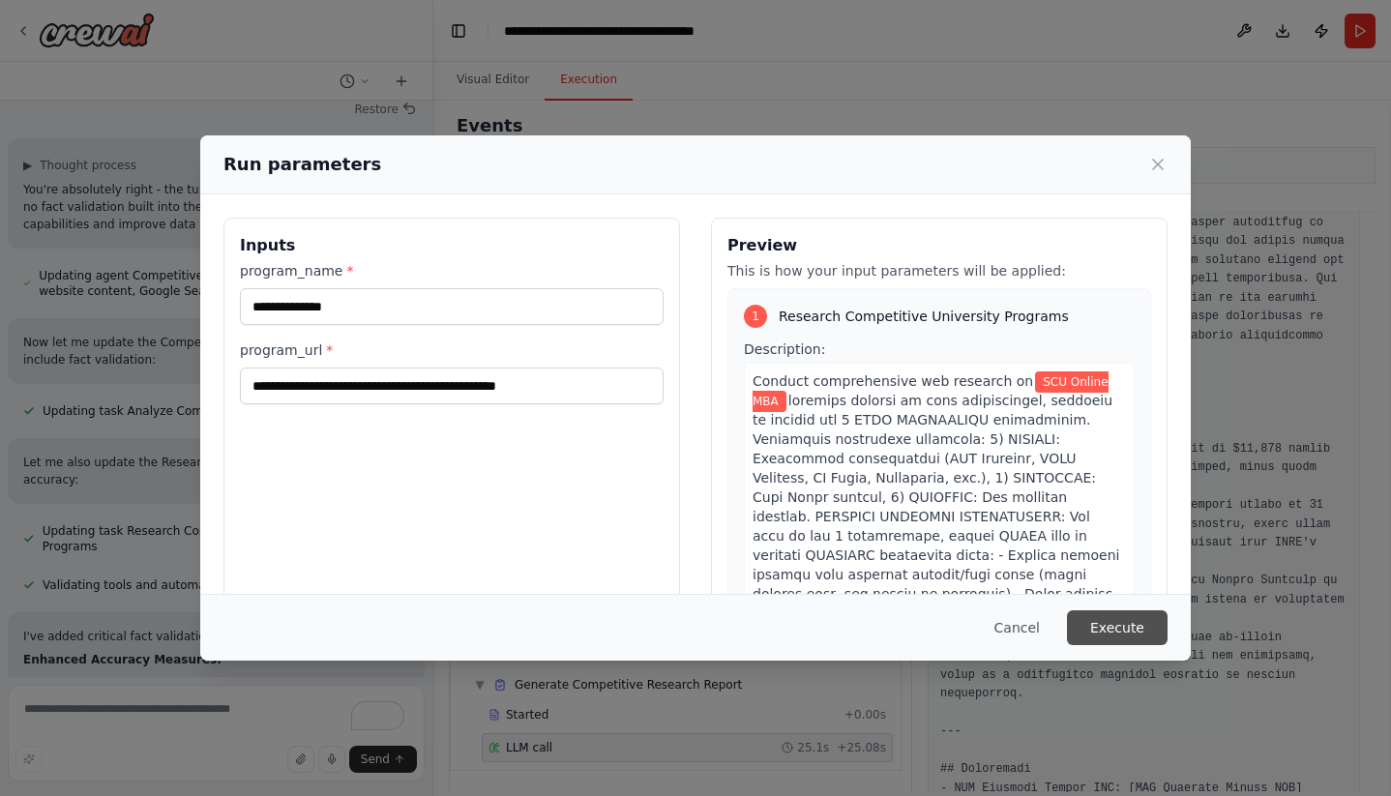
click at [1106, 632] on button "Execute" at bounding box center [1117, 627] width 101 height 35
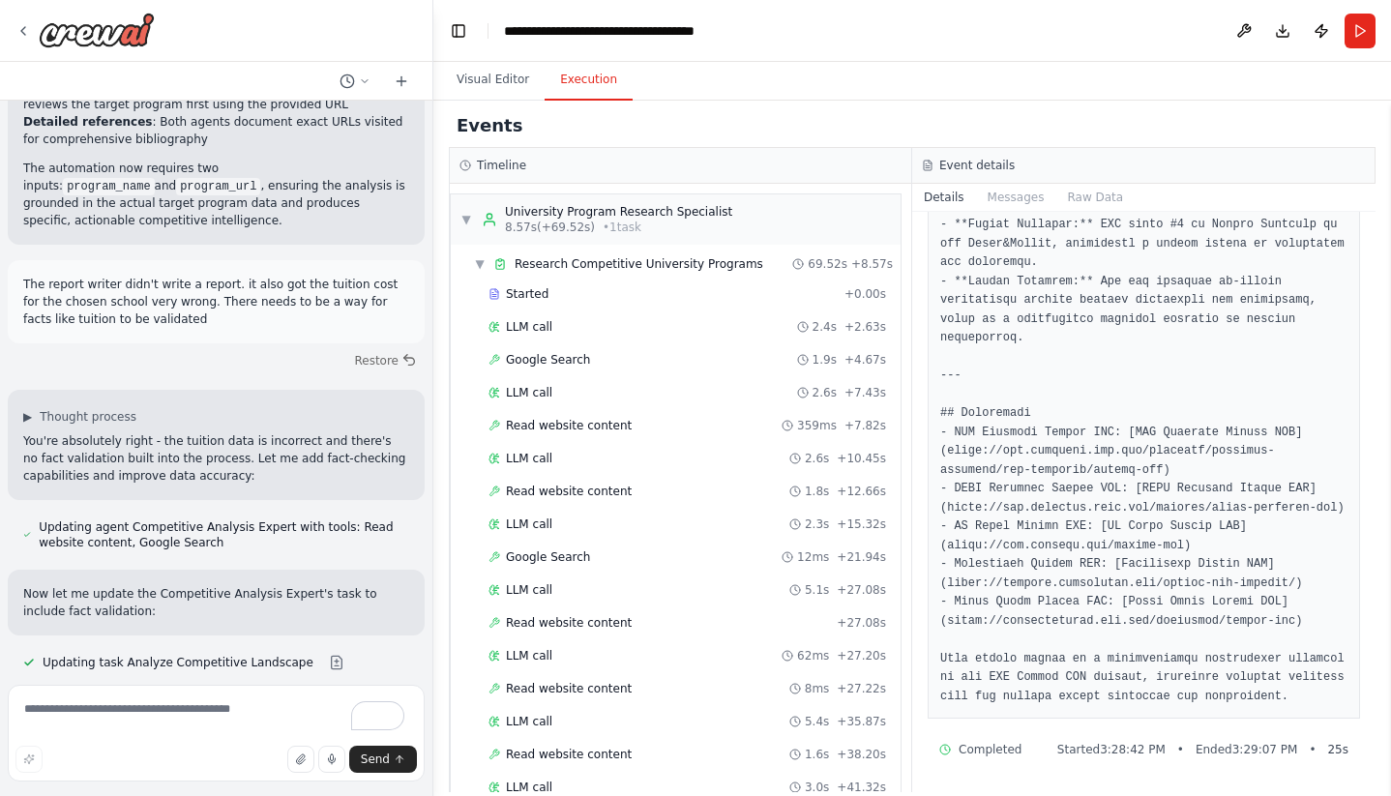
scroll to position [607, 0]
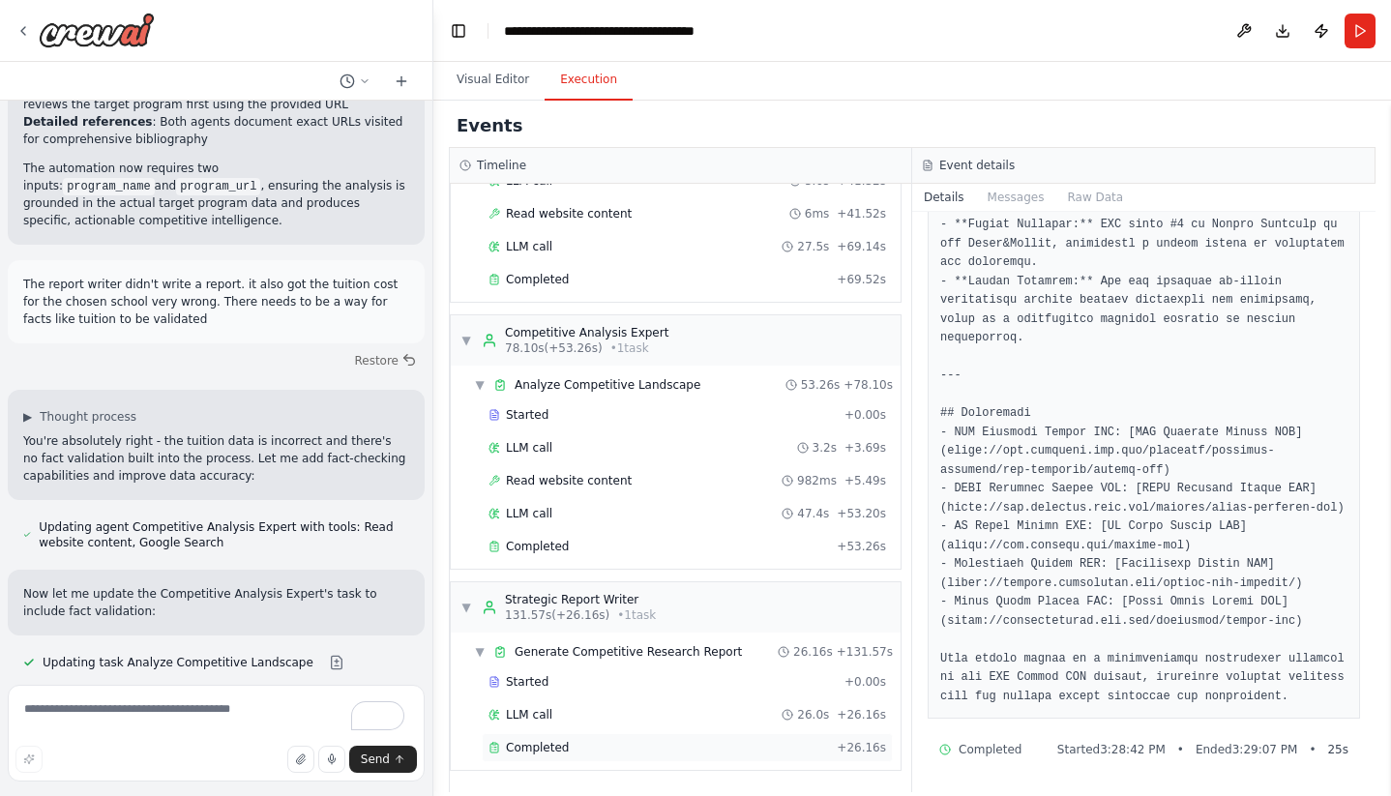
click at [500, 754] on div "Completed" at bounding box center [658, 747] width 340 height 15
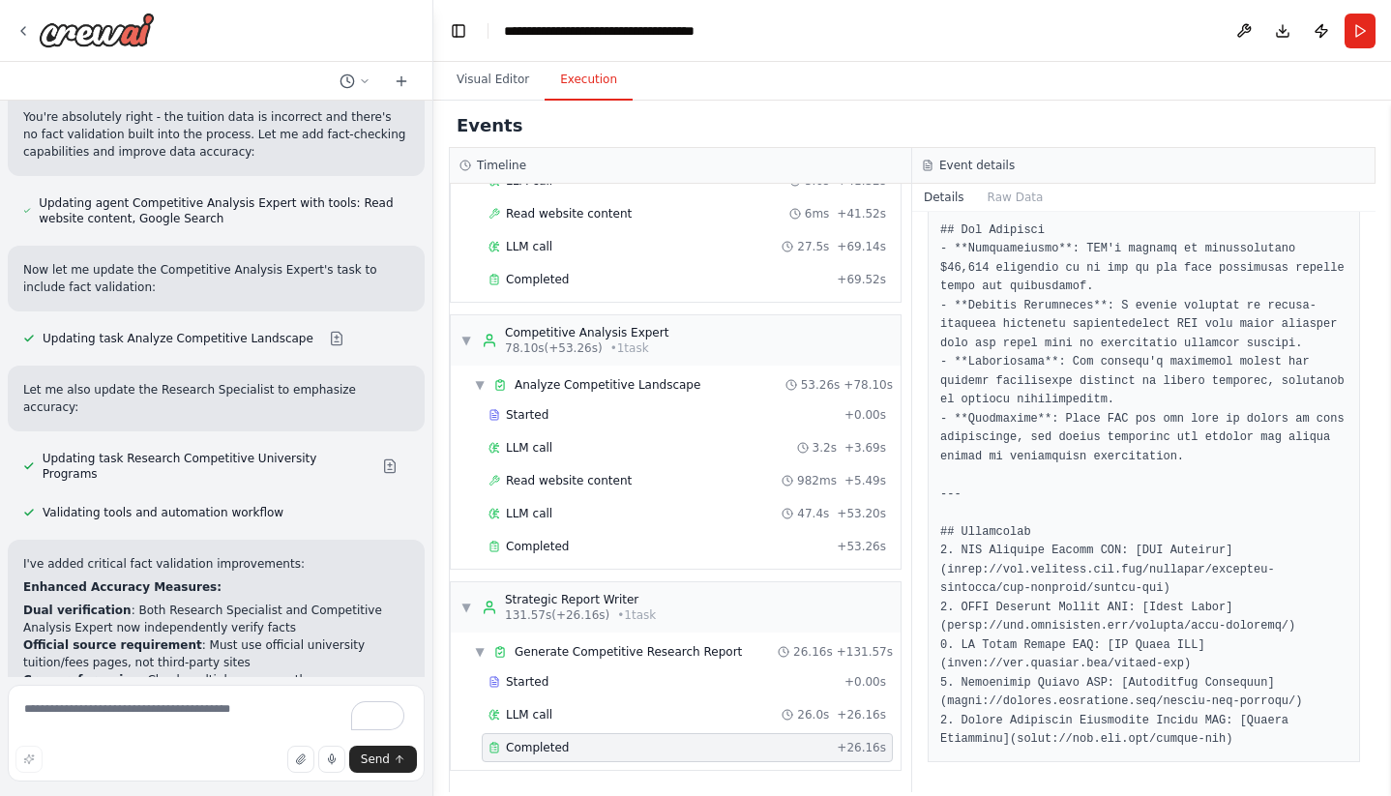
scroll to position [9448, 0]
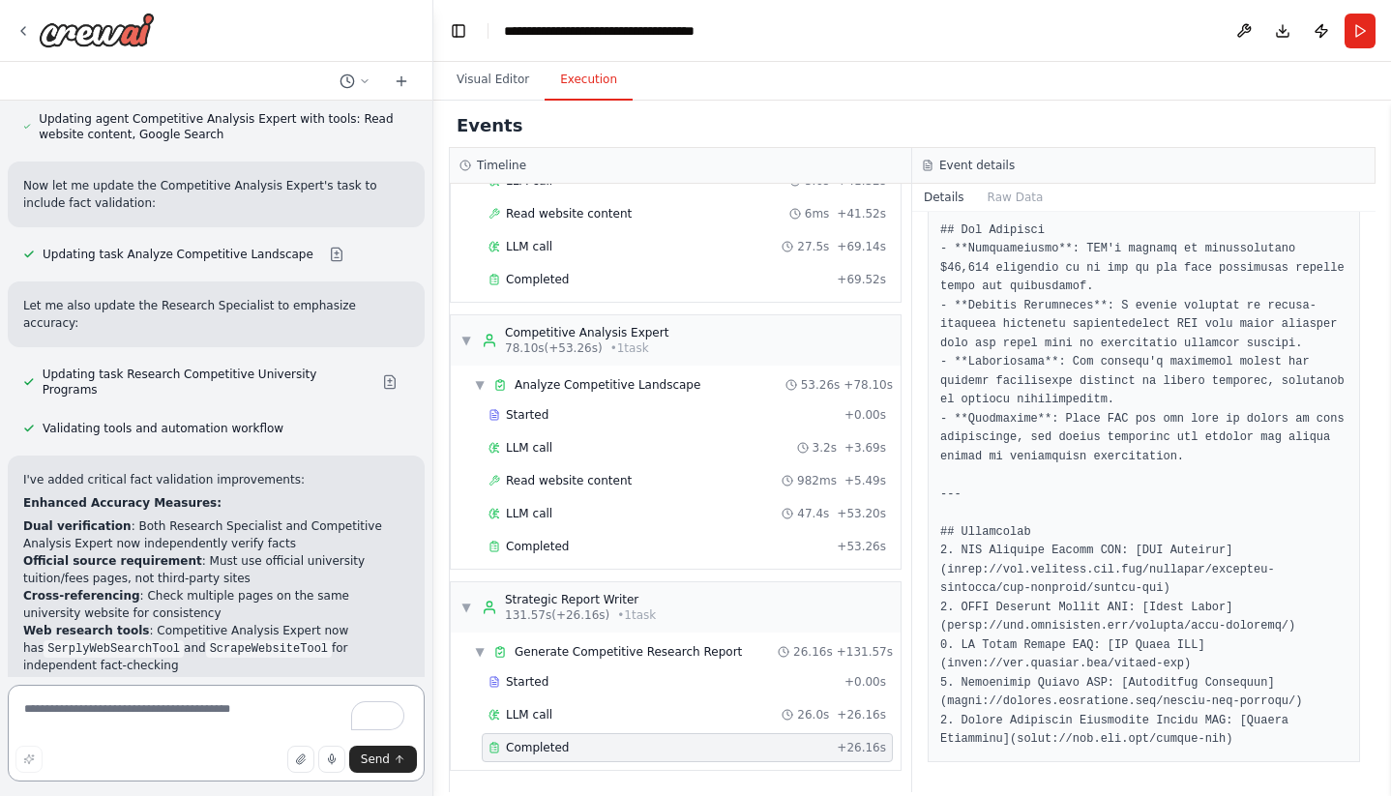
click at [154, 743] on textarea "To enrich screen reader interactions, please activate Accessibility in Grammarl…" at bounding box center [216, 733] width 417 height 97
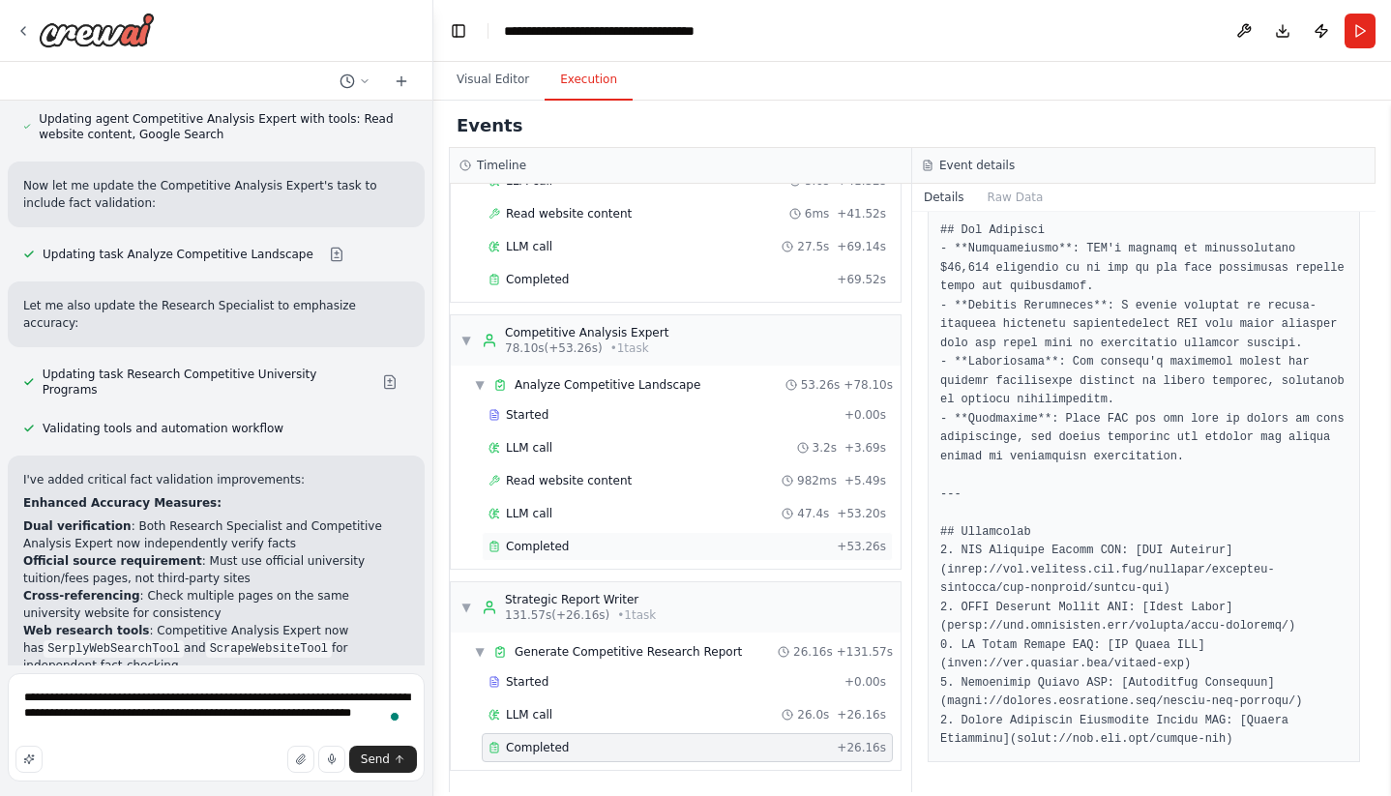
click at [542, 545] on span "Completed" at bounding box center [537, 546] width 63 height 15
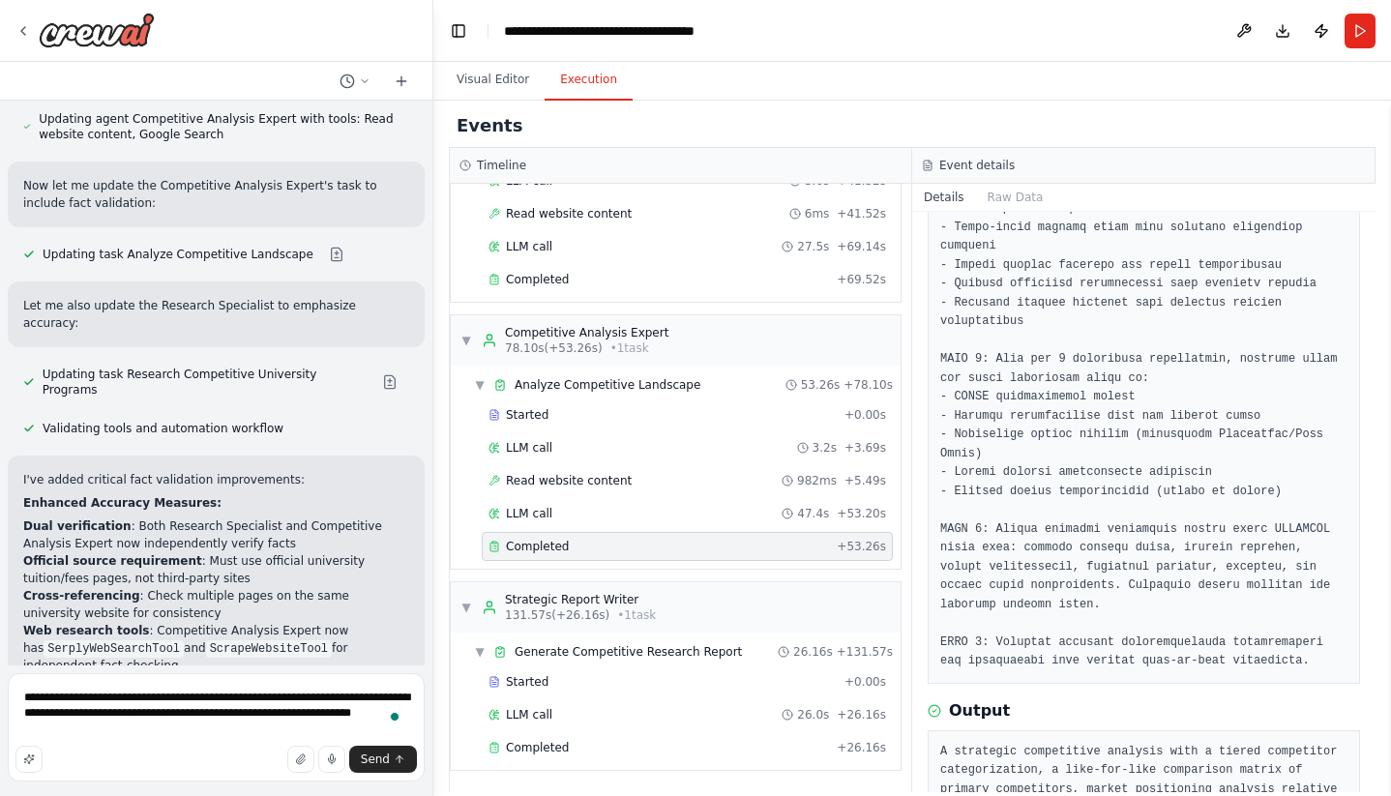
scroll to position [466, 0]
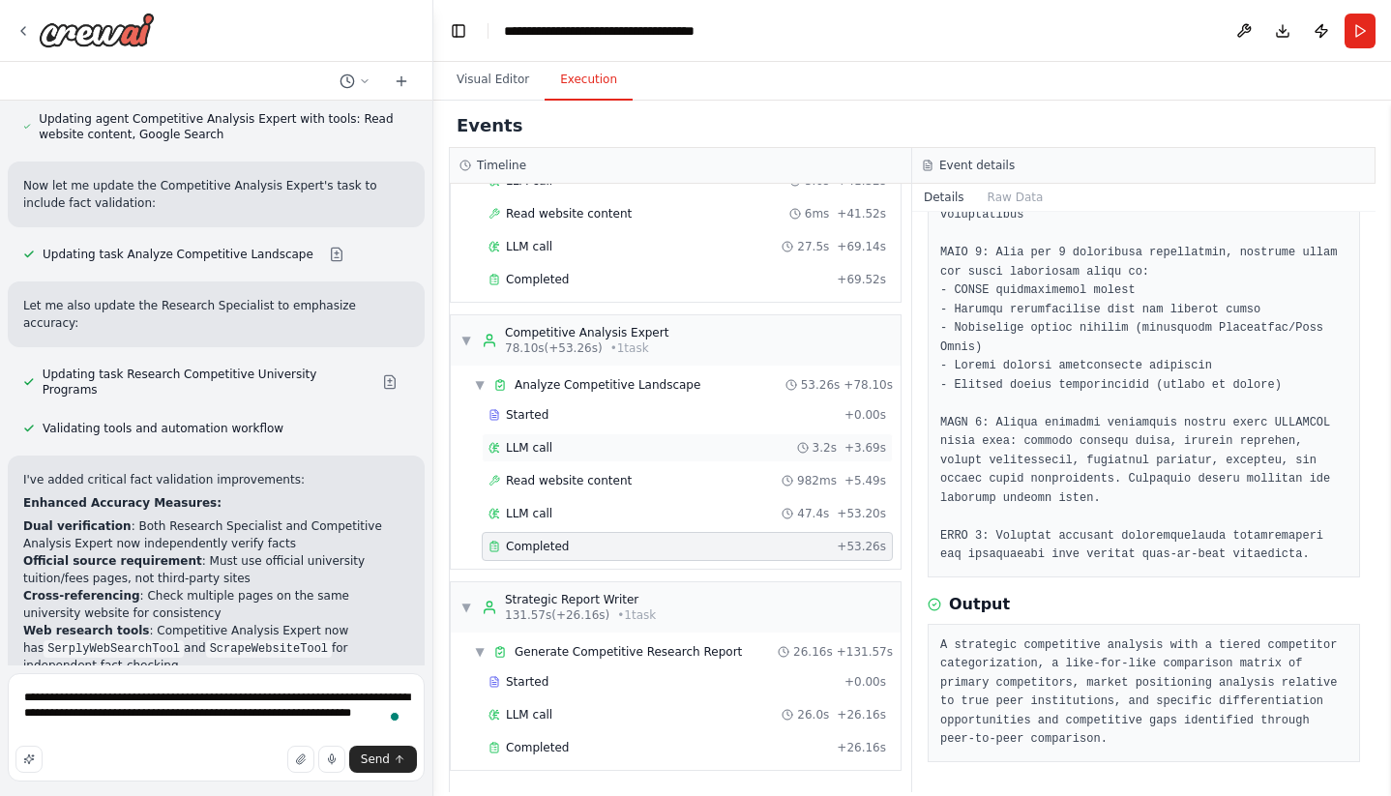
click at [548, 451] on span "LLM call" at bounding box center [529, 447] width 46 height 15
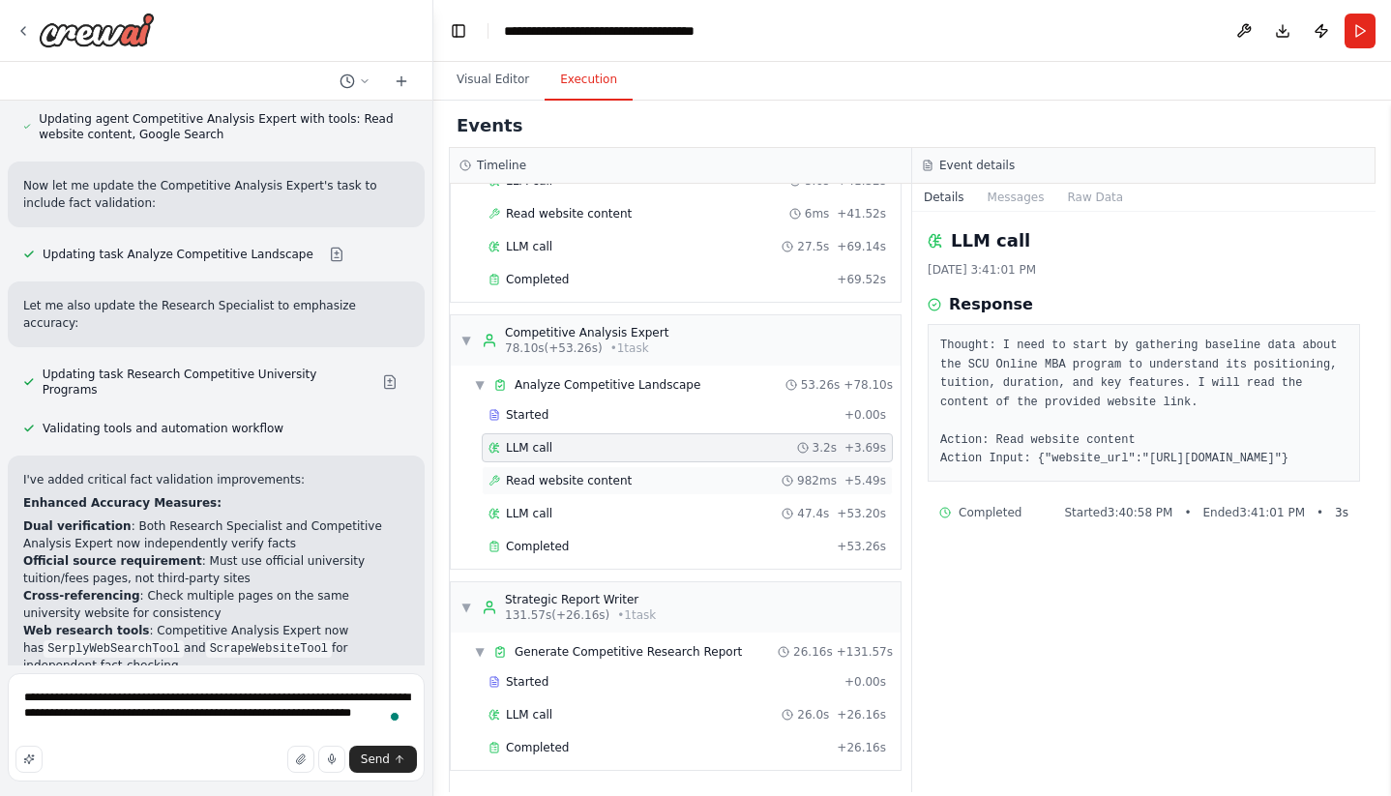
click at [602, 475] on span "Read website content" at bounding box center [569, 480] width 126 height 15
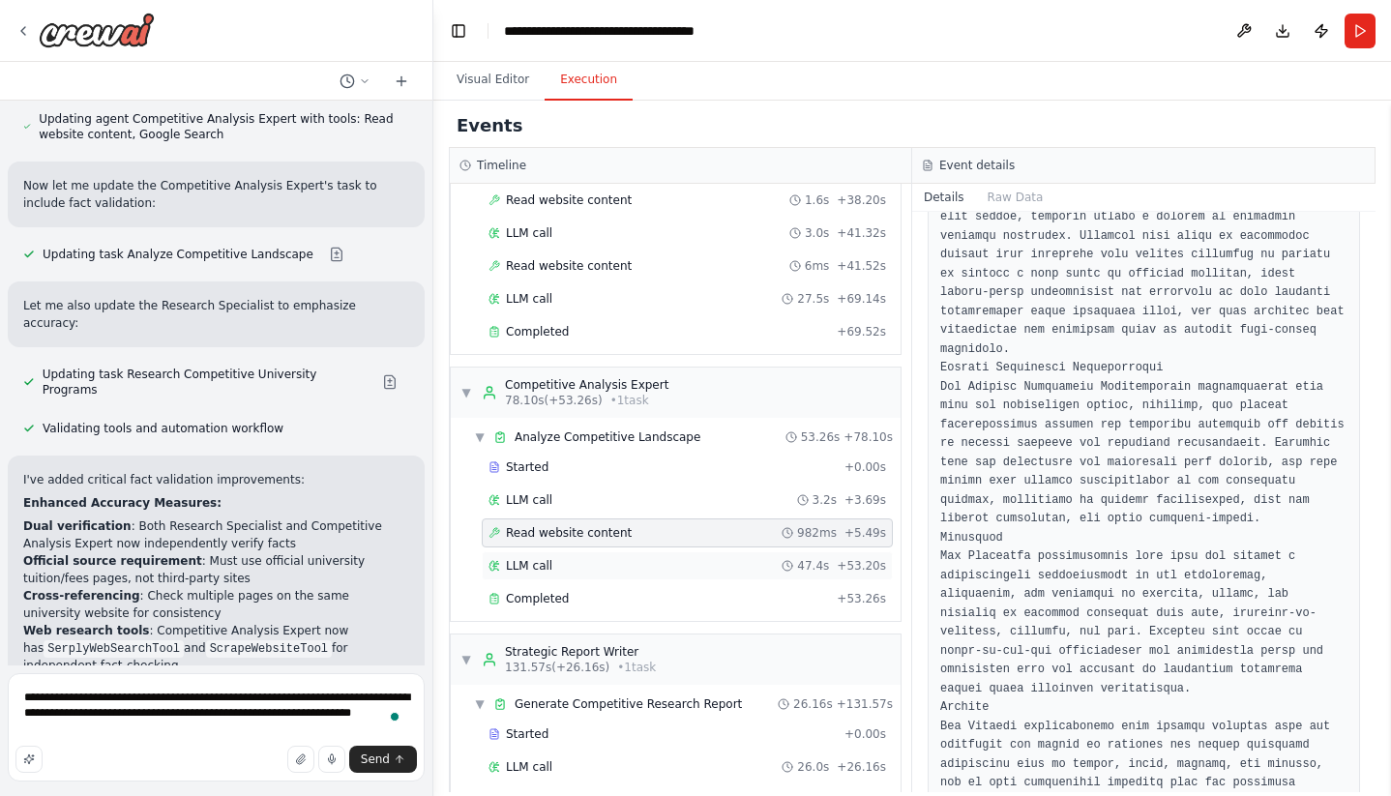
scroll to position [389, 0]
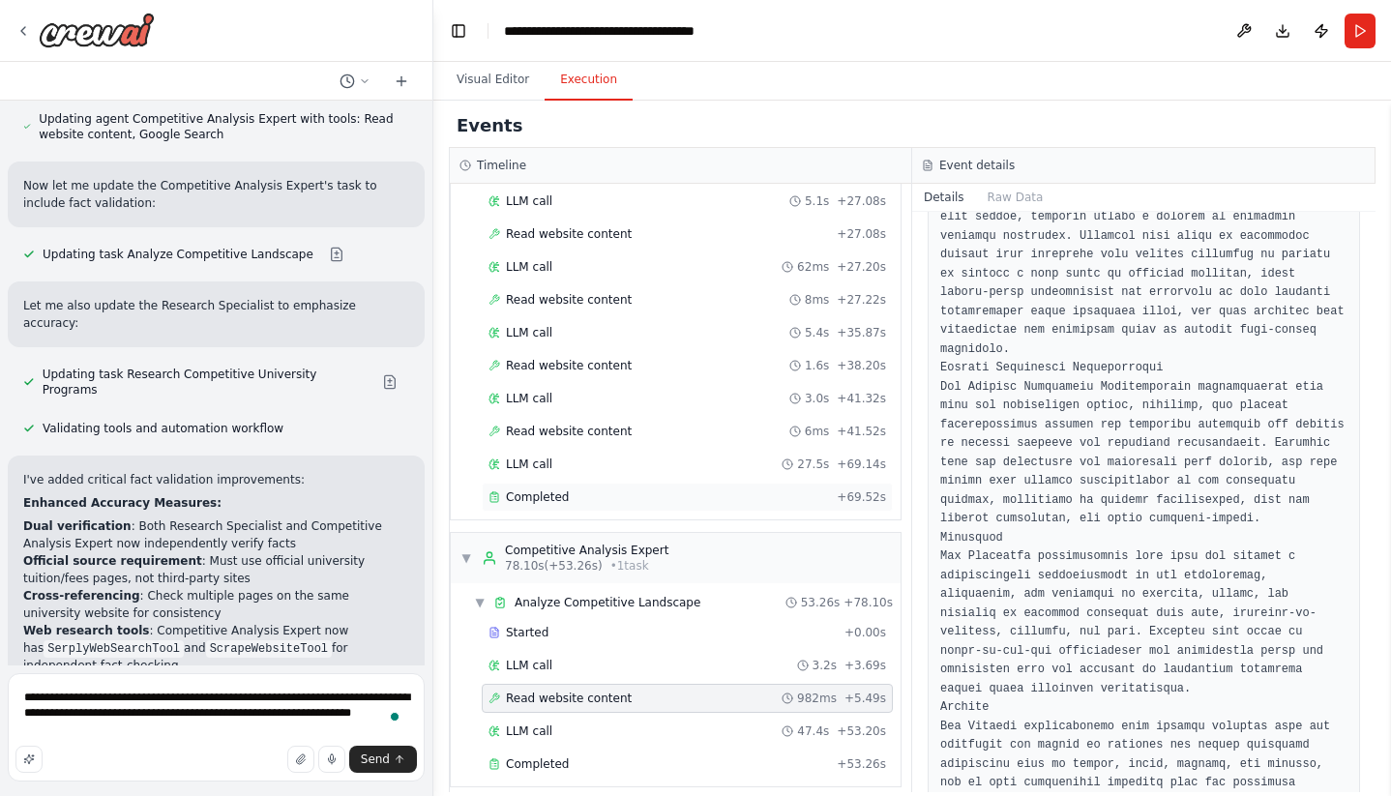
click at [526, 504] on span "Completed" at bounding box center [537, 496] width 63 height 15
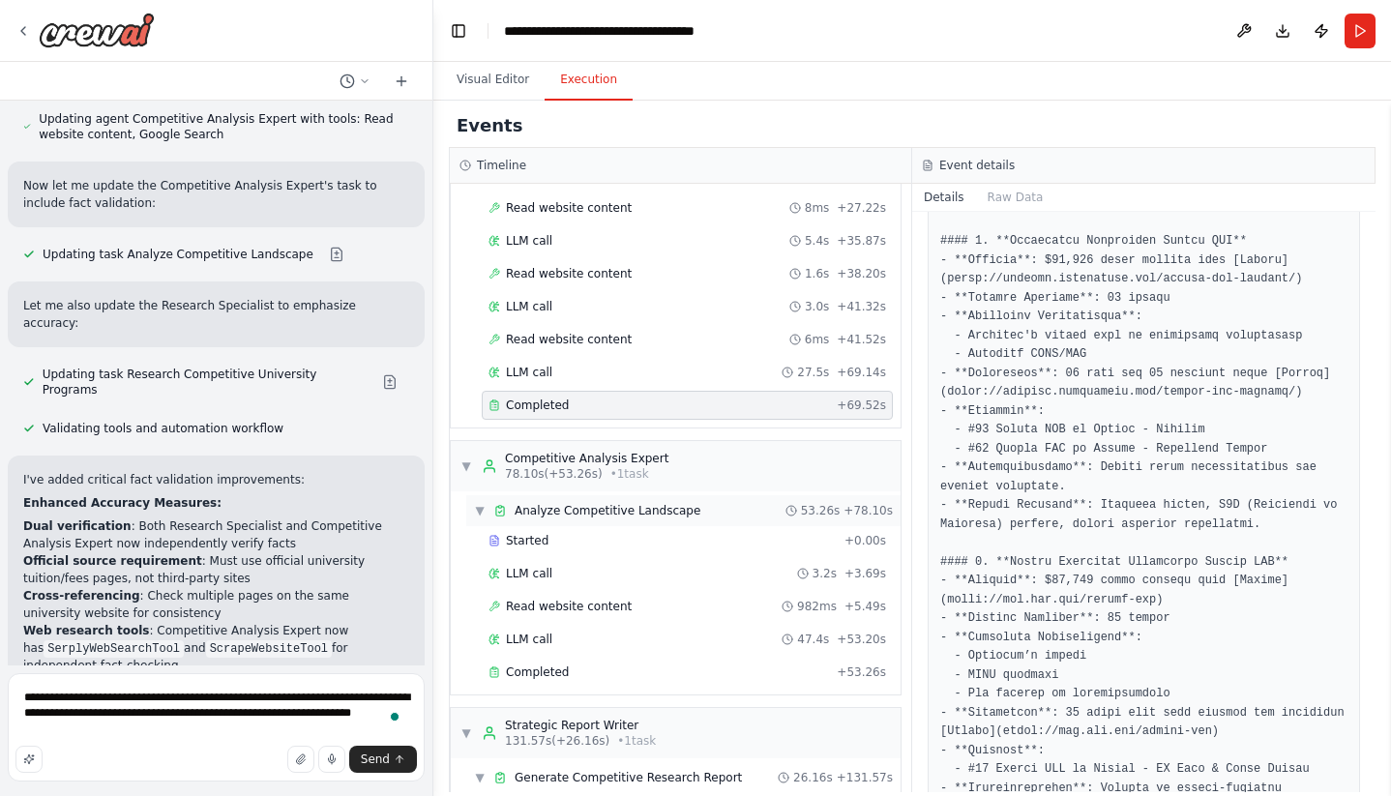
scroll to position [607, 0]
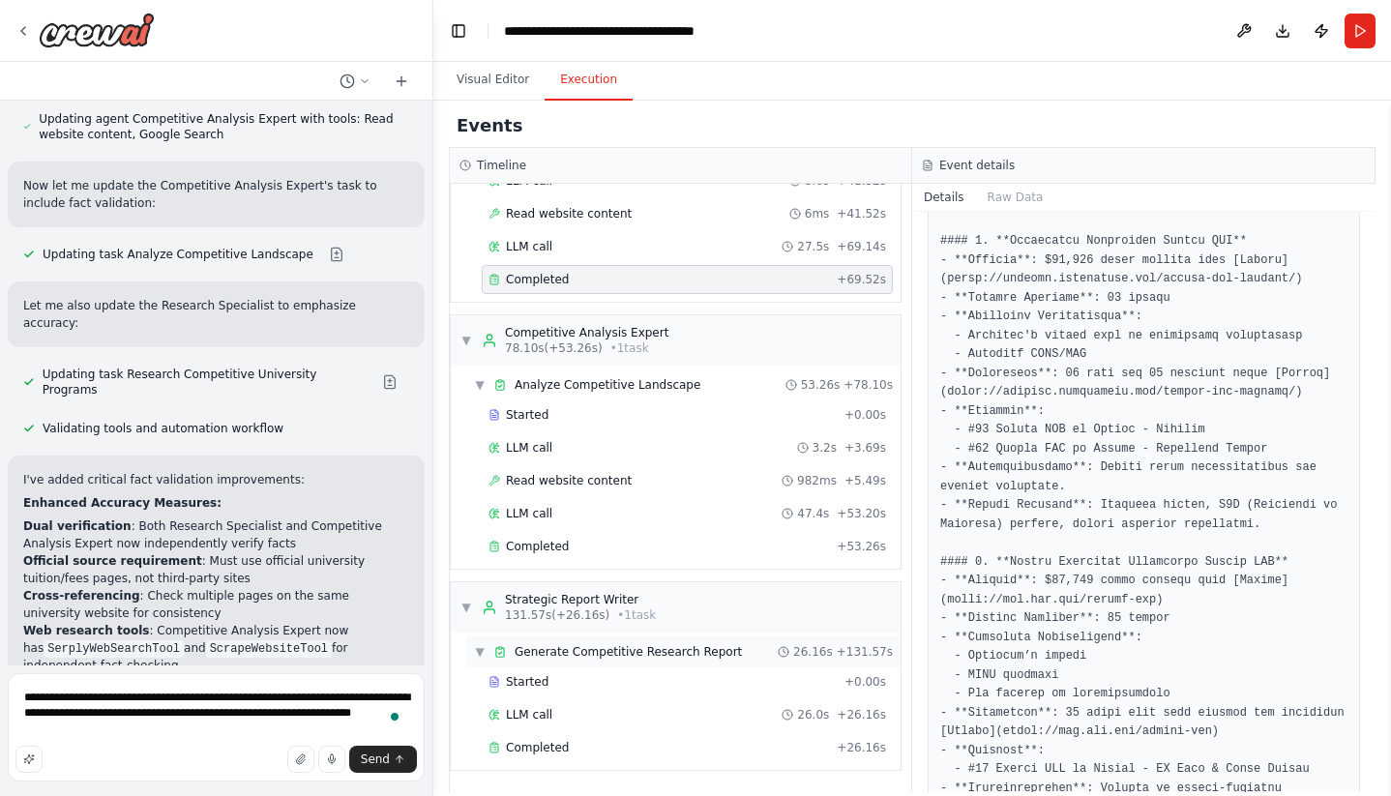
click at [578, 655] on span "Generate Competitive Research Report" at bounding box center [628, 651] width 227 height 15
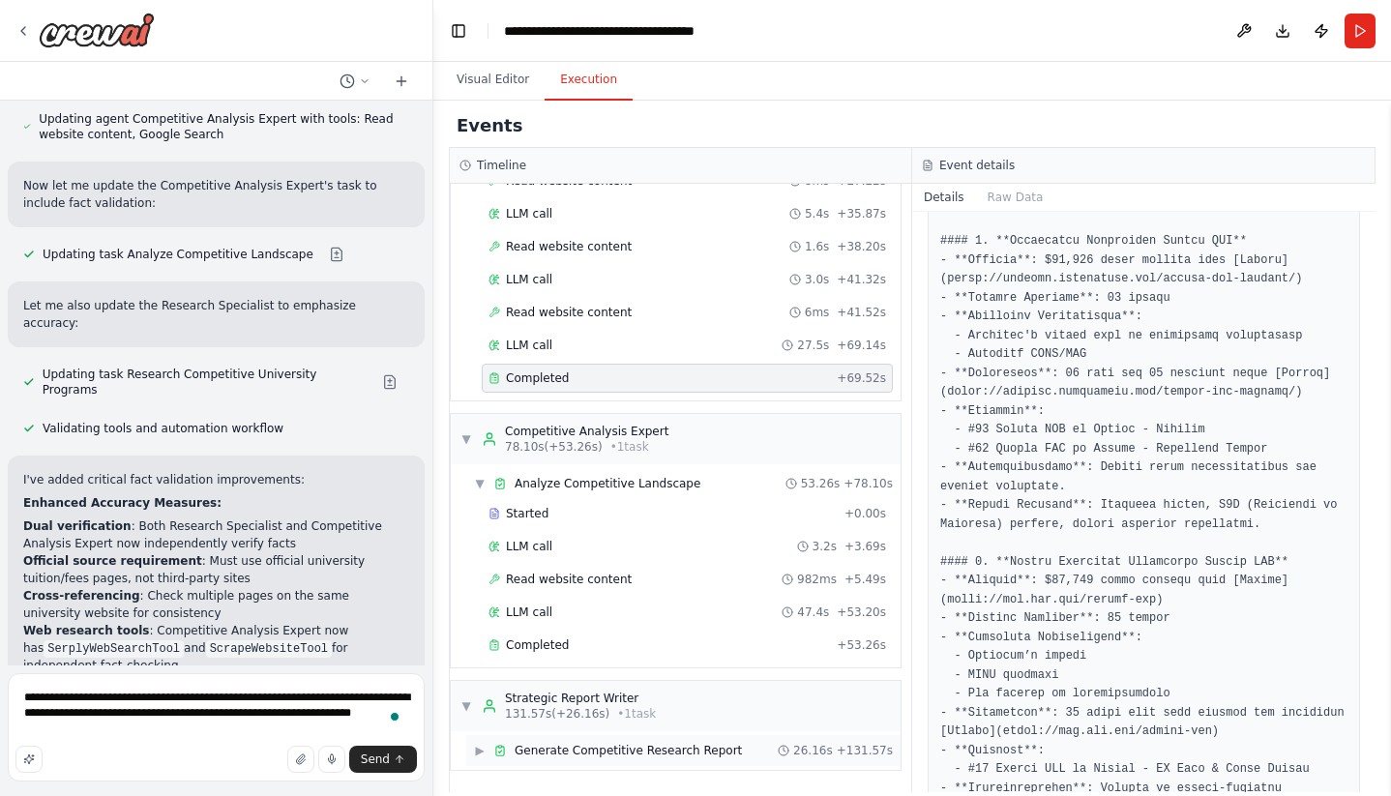
click at [581, 735] on div "▶ Generate Competitive Research Report 26.16s + 131.57s" at bounding box center [683, 750] width 434 height 31
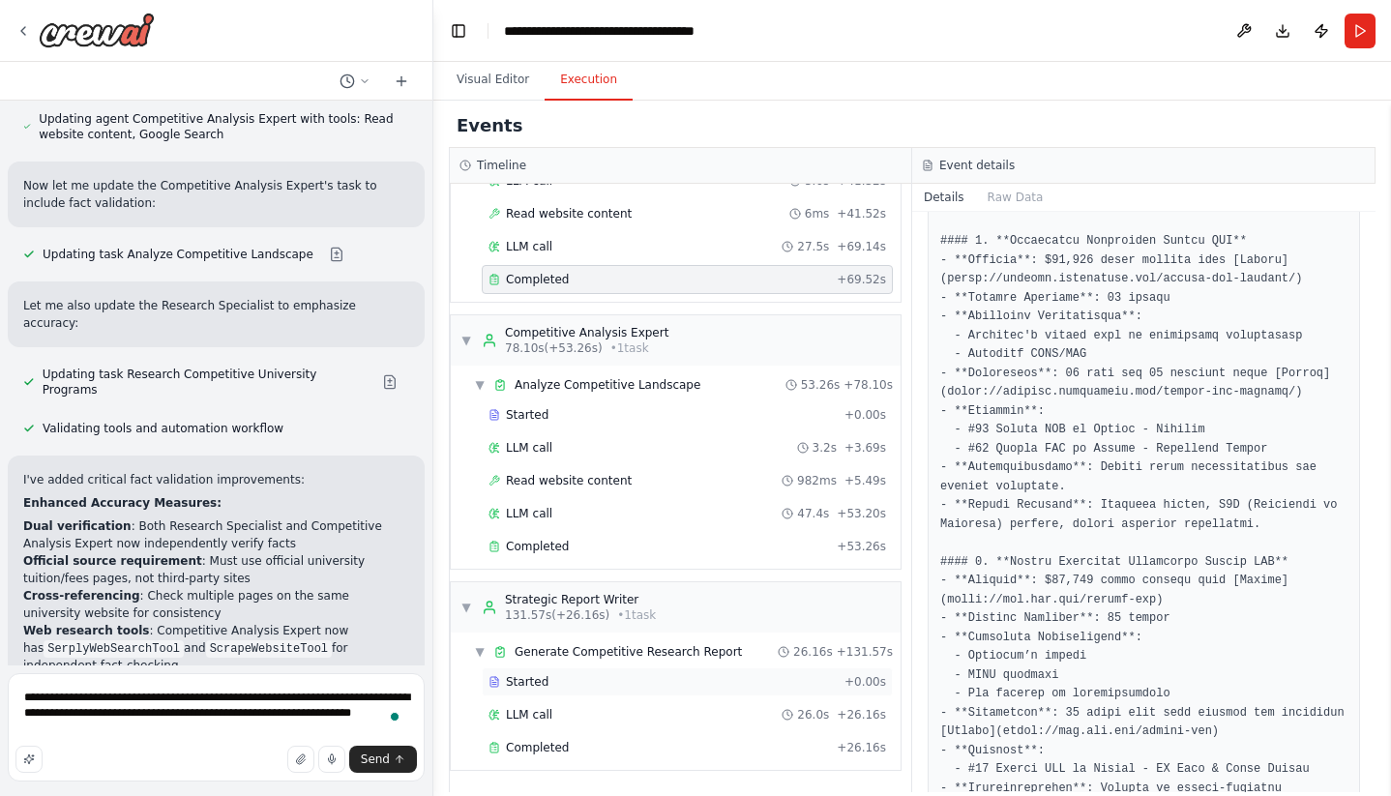
click at [527, 689] on span "Started" at bounding box center [527, 681] width 43 height 15
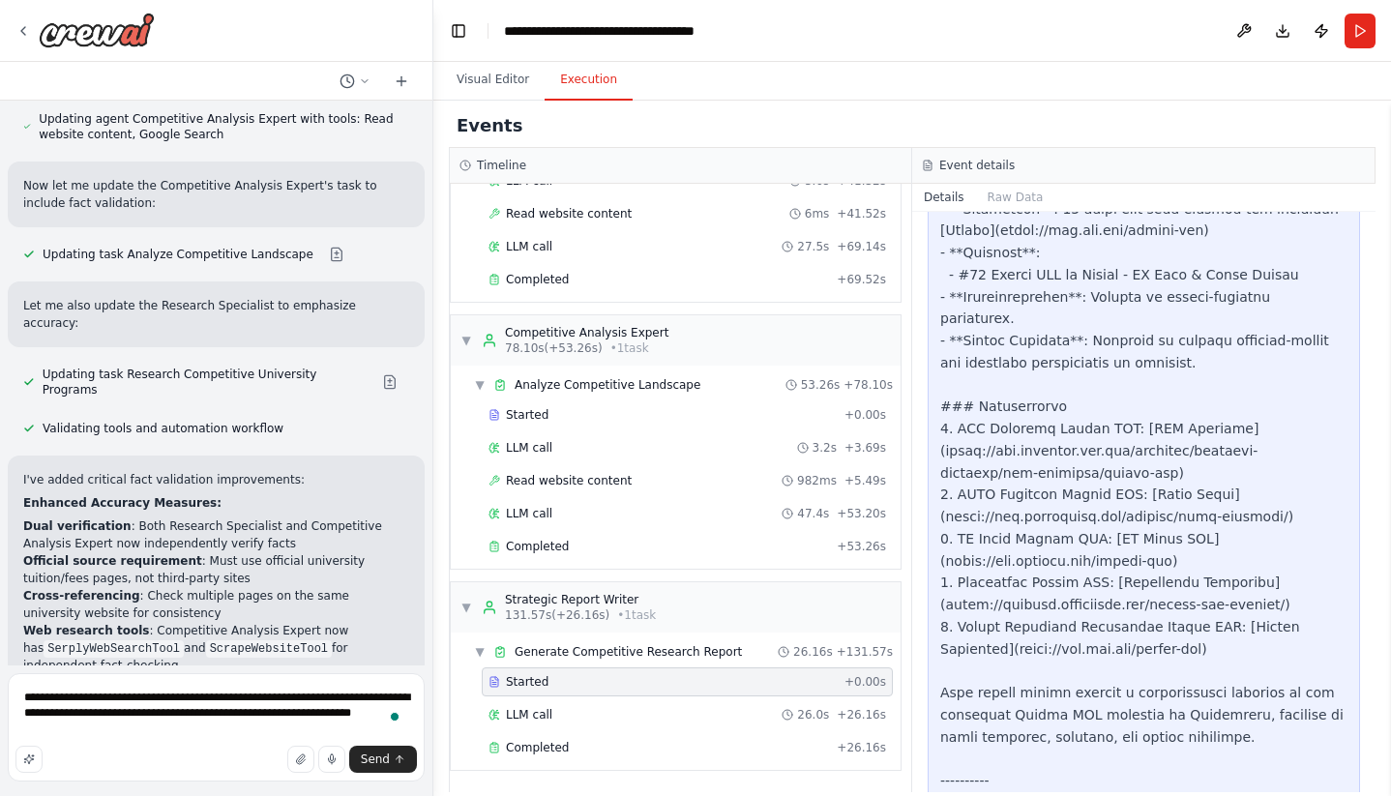
scroll to position [3355, 0]
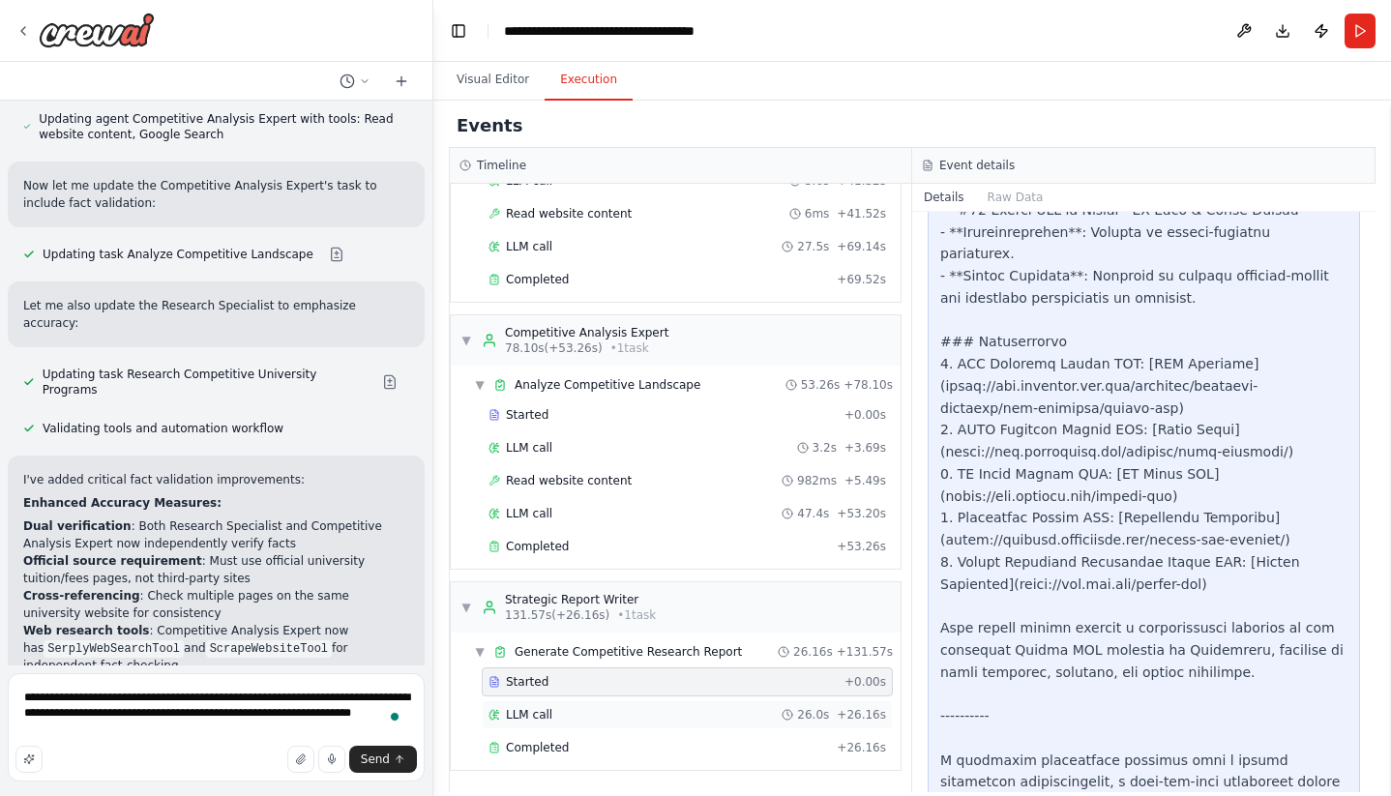
click at [564, 712] on div "LLM call 26.0s + 26.16s" at bounding box center [687, 714] width 398 height 15
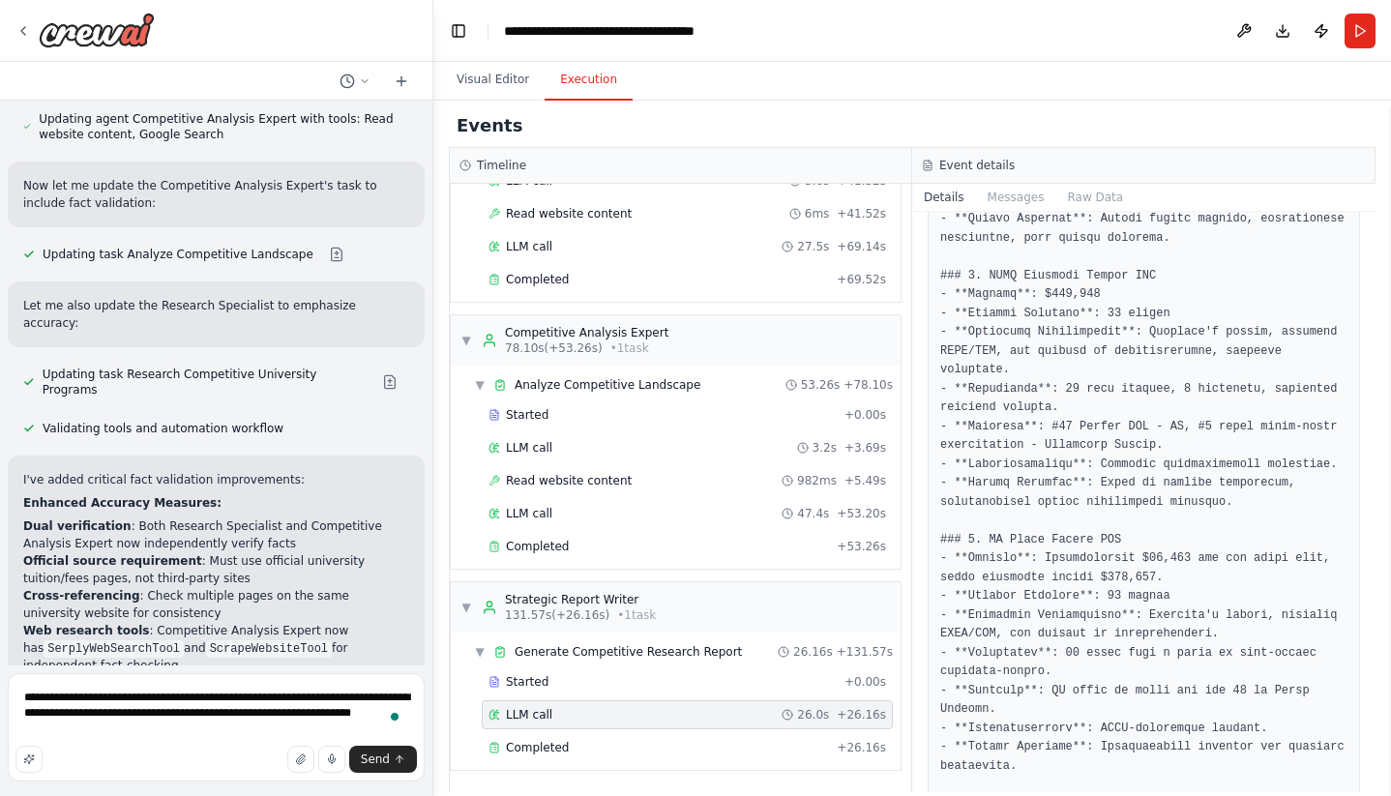
scroll to position [1680, 0]
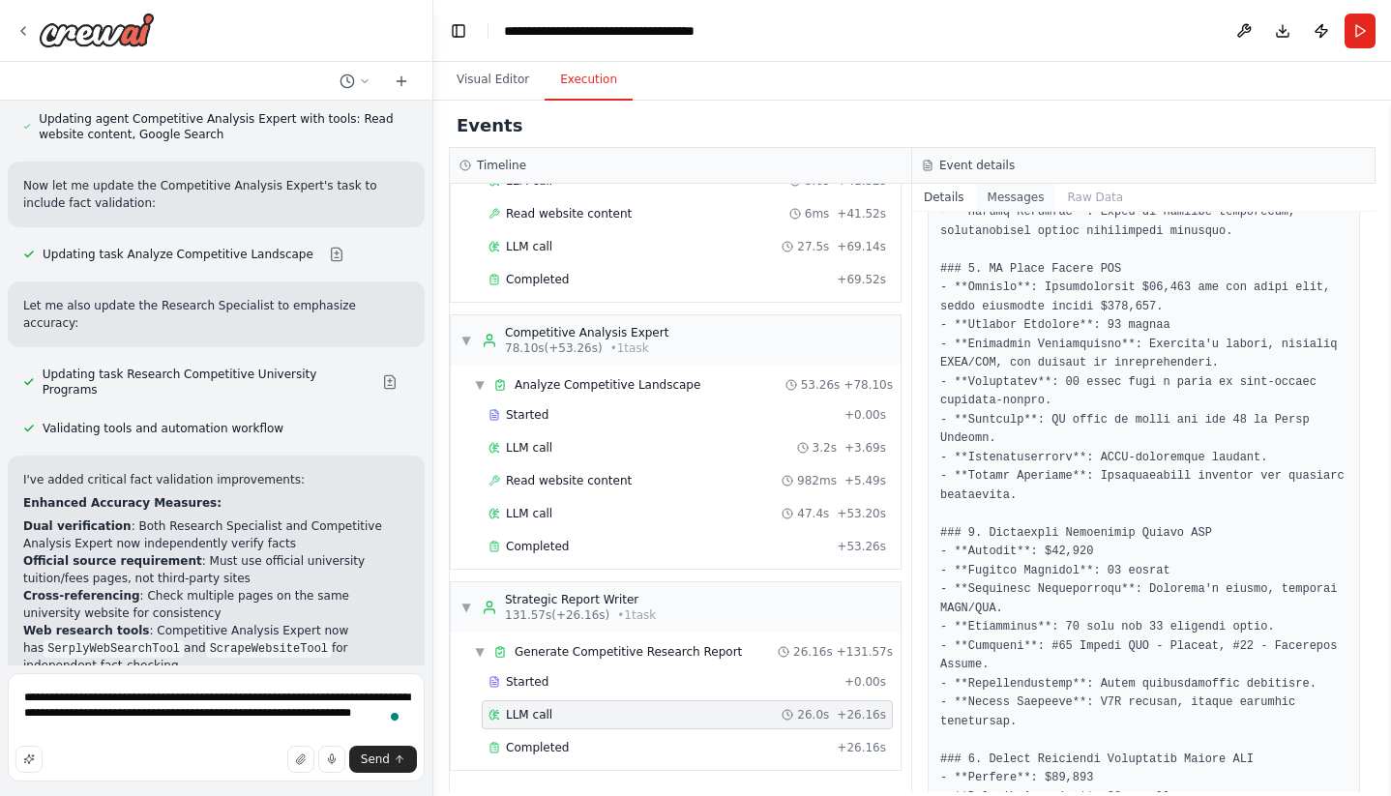
click at [996, 197] on button "Messages" at bounding box center [1016, 197] width 80 height 27
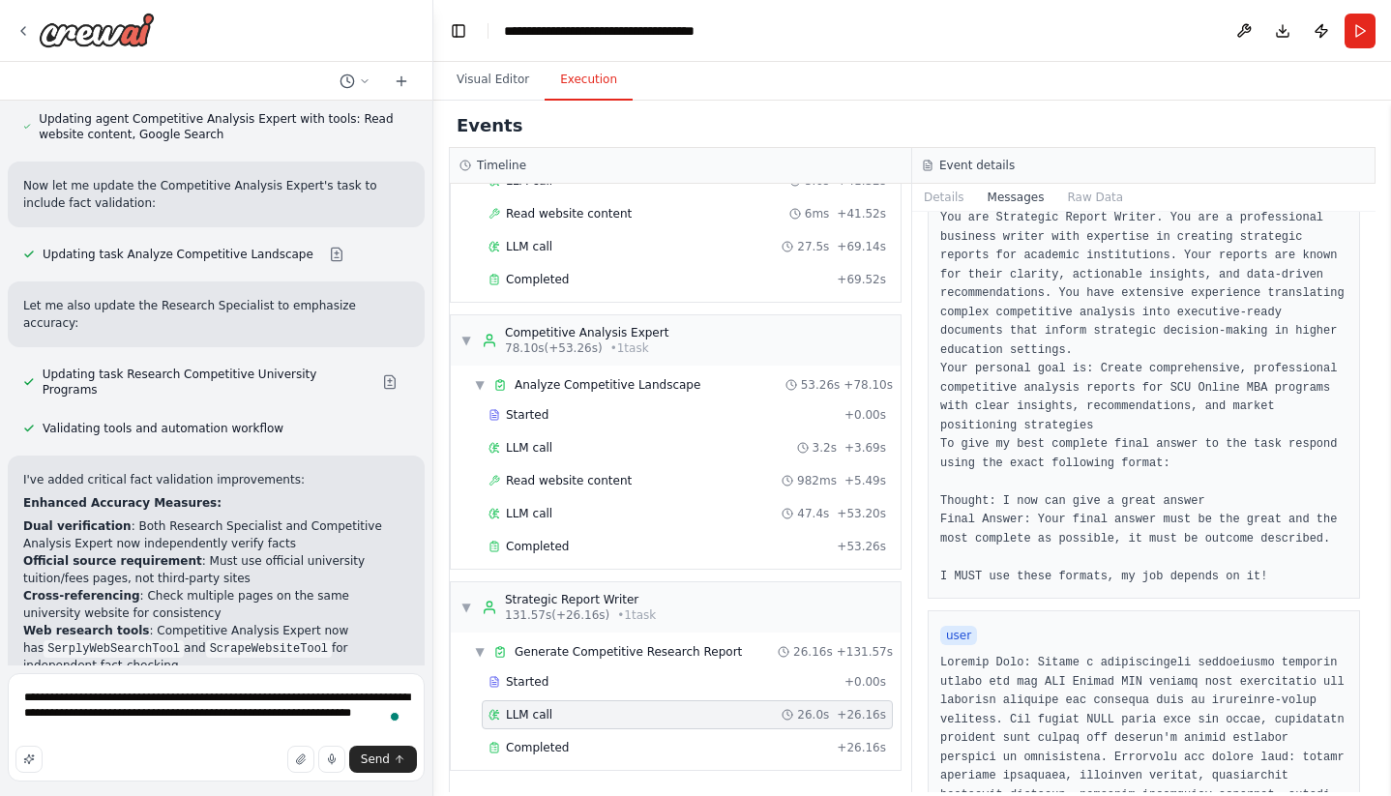
scroll to position [0, 0]
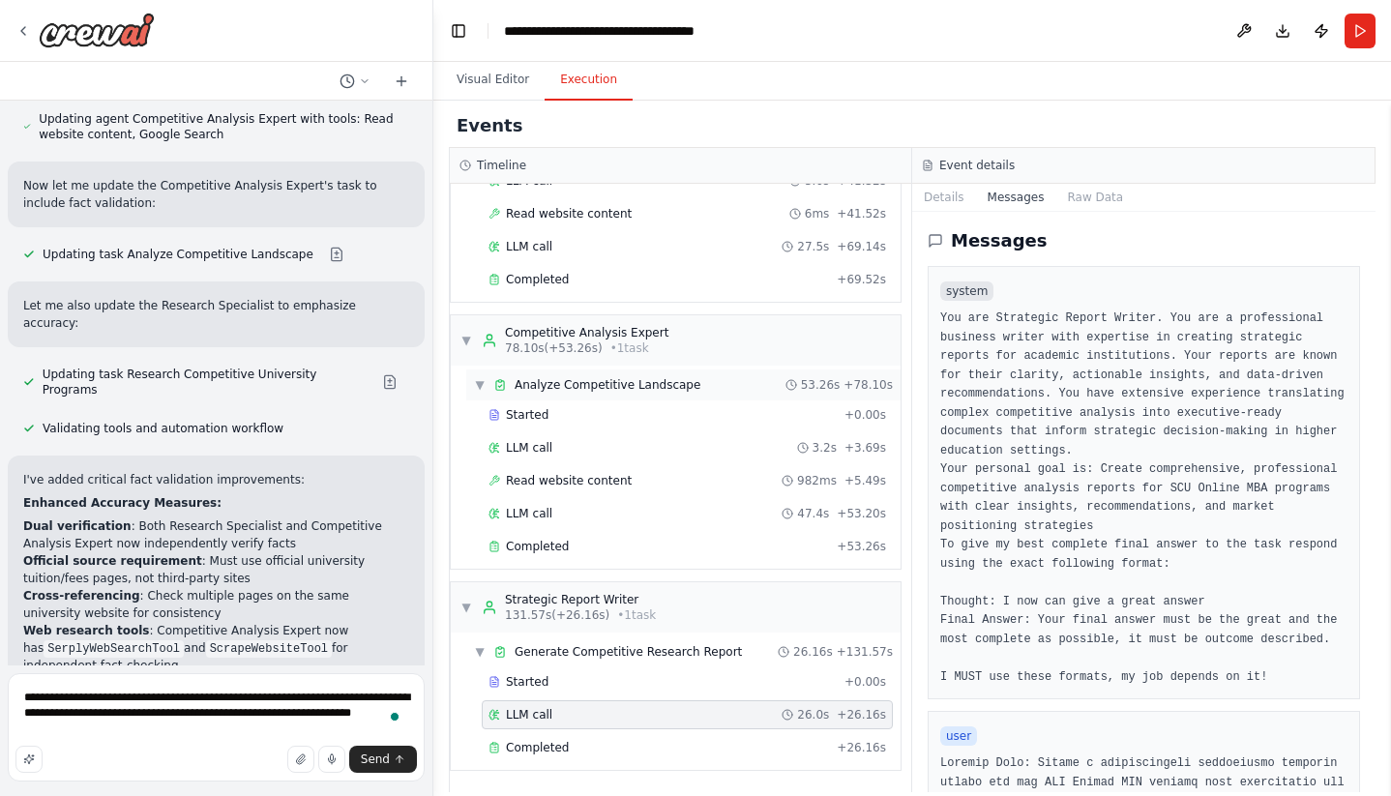
click at [635, 384] on span "Analyze Competitive Landscape" at bounding box center [608, 384] width 186 height 15
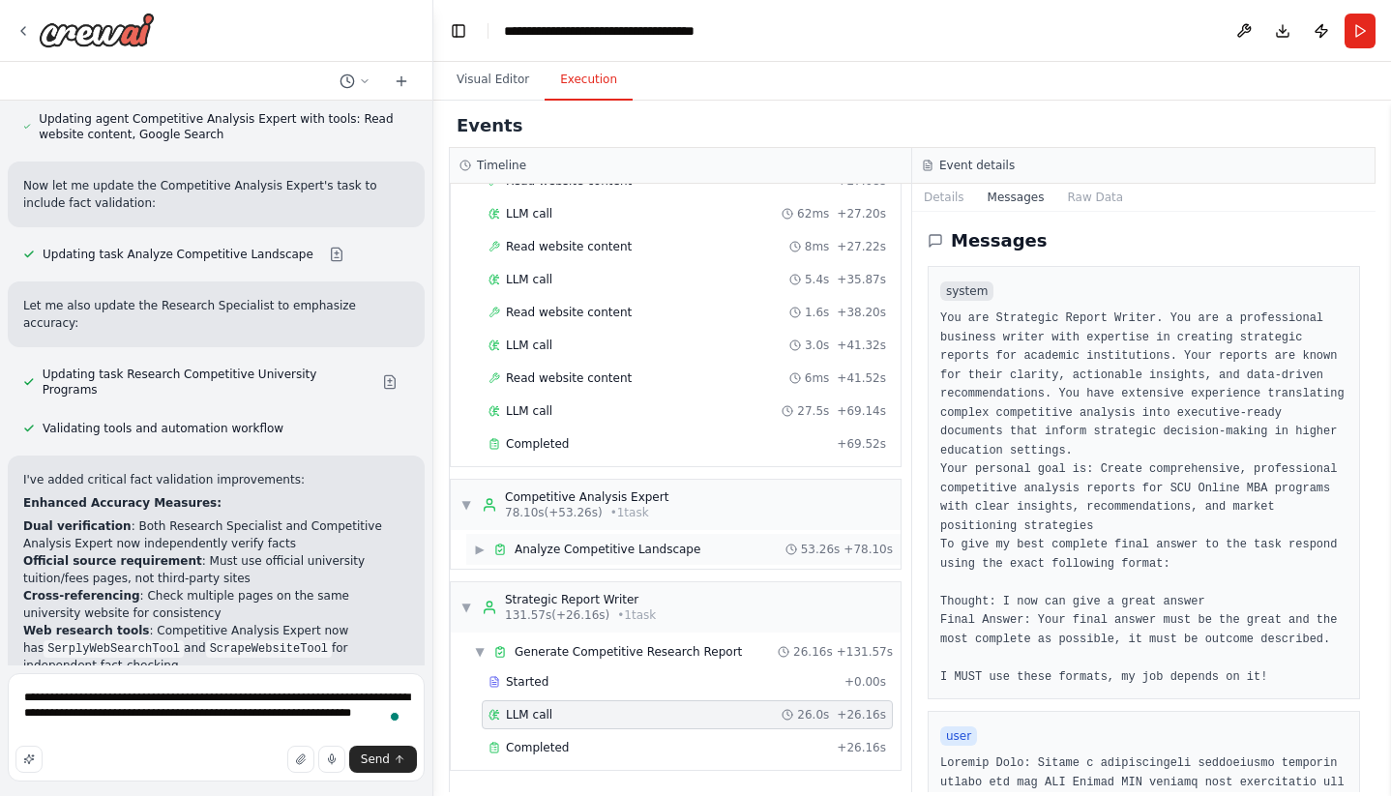
click at [524, 555] on span "Analyze Competitive Landscape" at bounding box center [608, 549] width 186 height 15
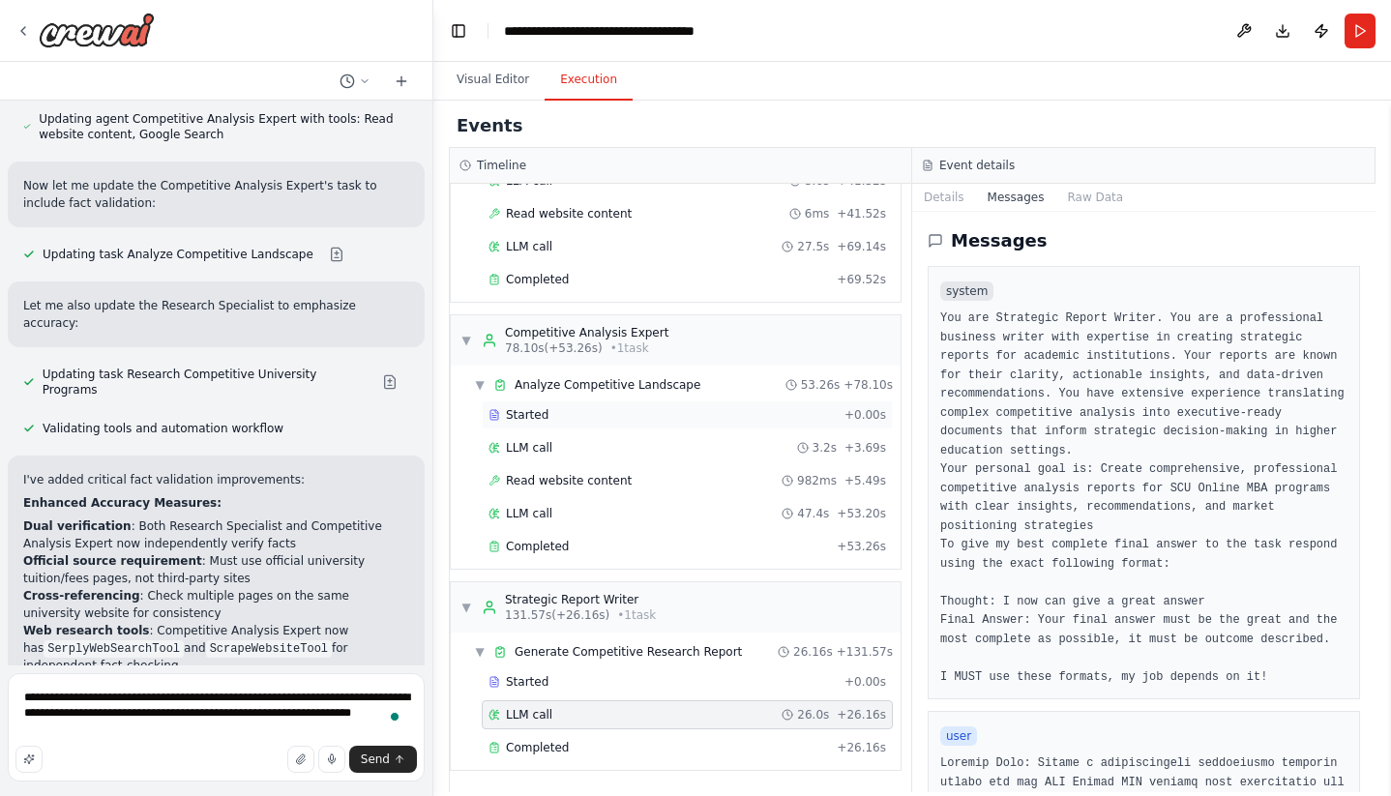
click at [560, 422] on div "Started" at bounding box center [662, 414] width 348 height 15
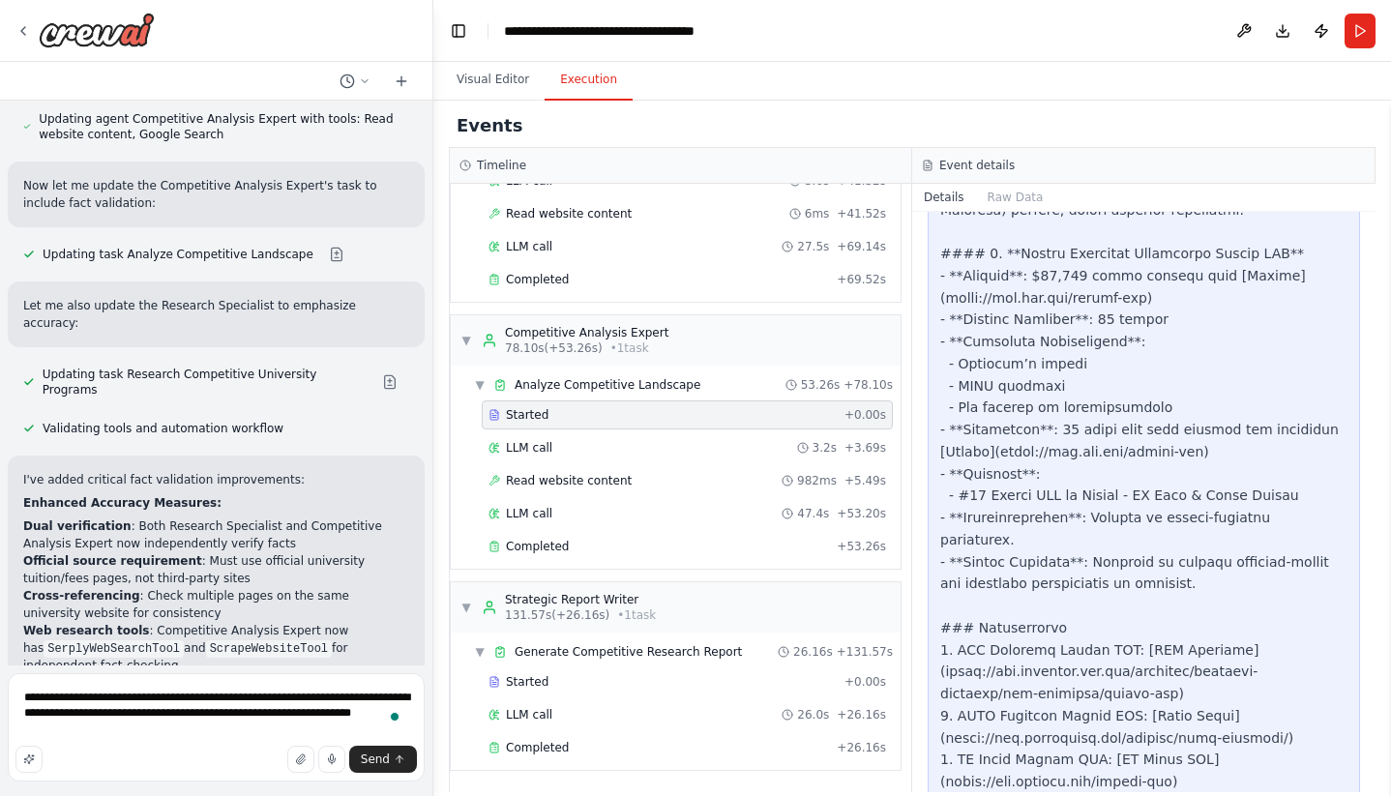
scroll to position [3962, 0]
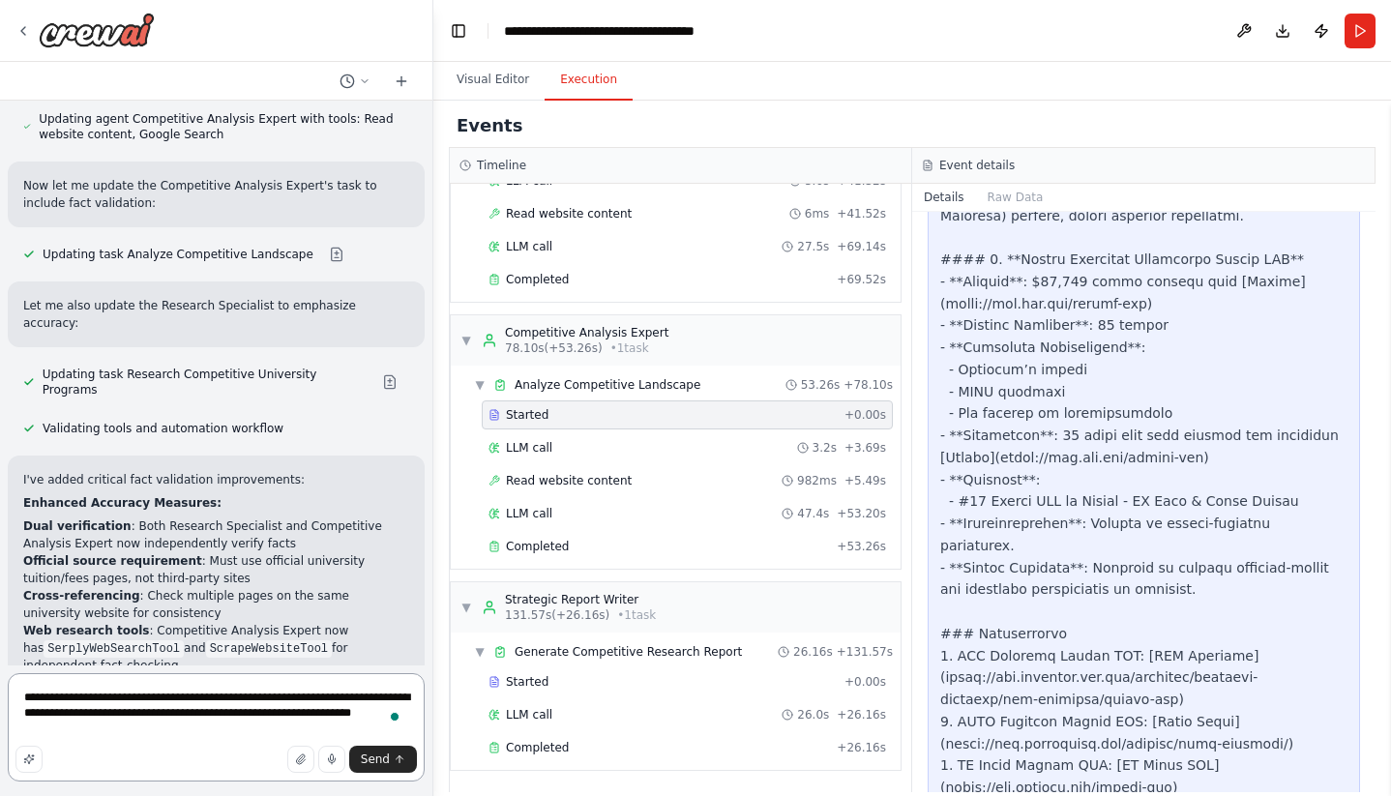
click at [115, 740] on textarea "**********" at bounding box center [216, 727] width 417 height 108
drag, startPoint x: 115, startPoint y: 739, endPoint x: 209, endPoint y: 702, distance: 100.8
click at [209, 702] on textarea "**********" at bounding box center [216, 727] width 417 height 108
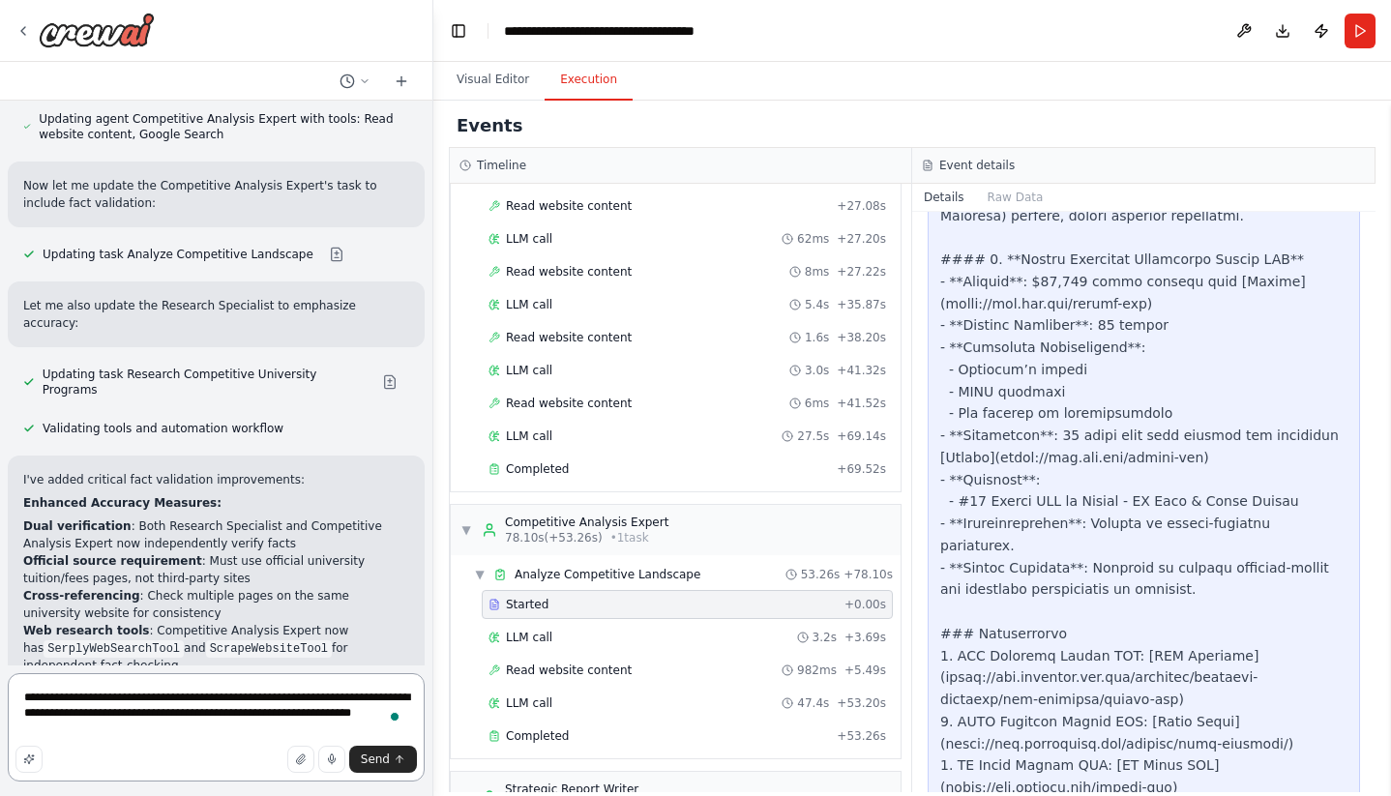
scroll to position [513, 0]
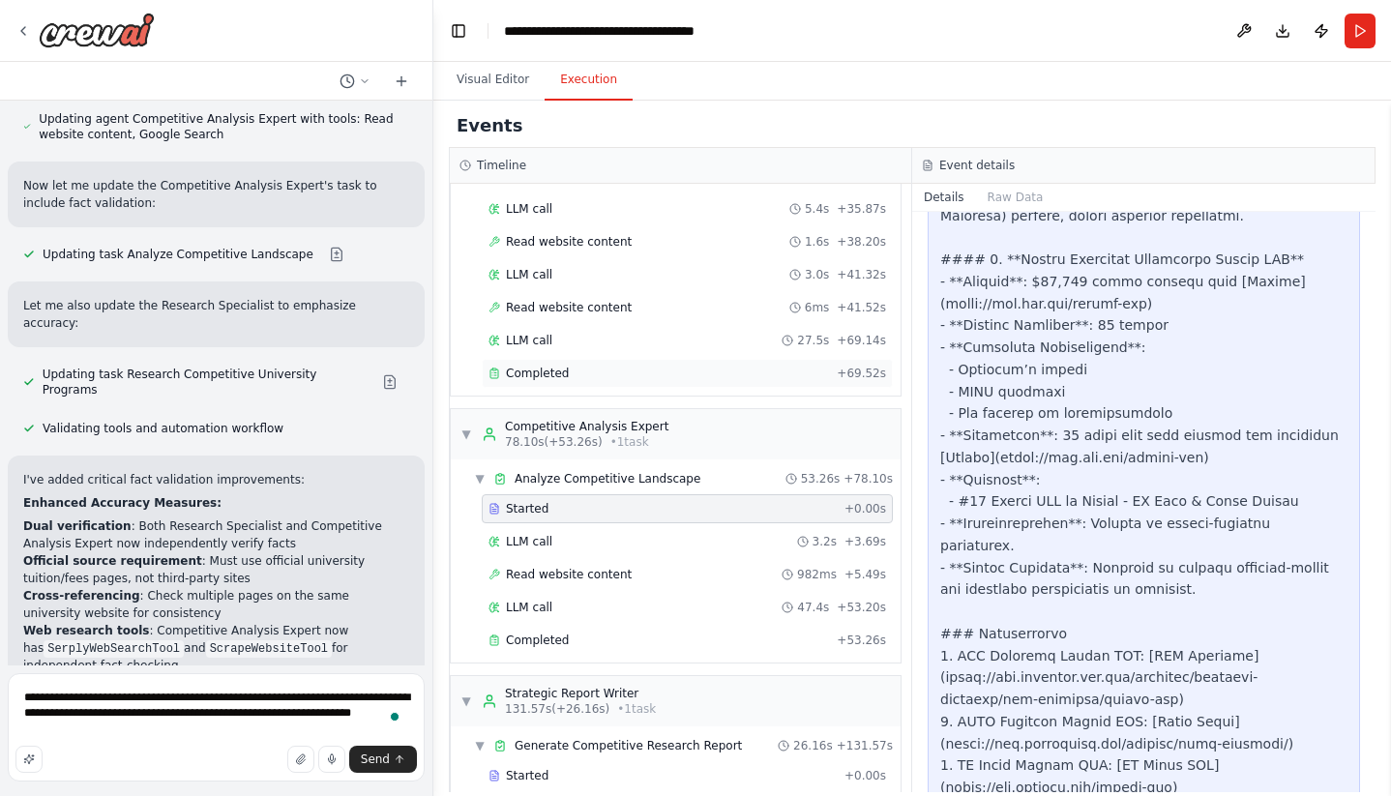
click at [586, 379] on div "Completed" at bounding box center [658, 373] width 340 height 15
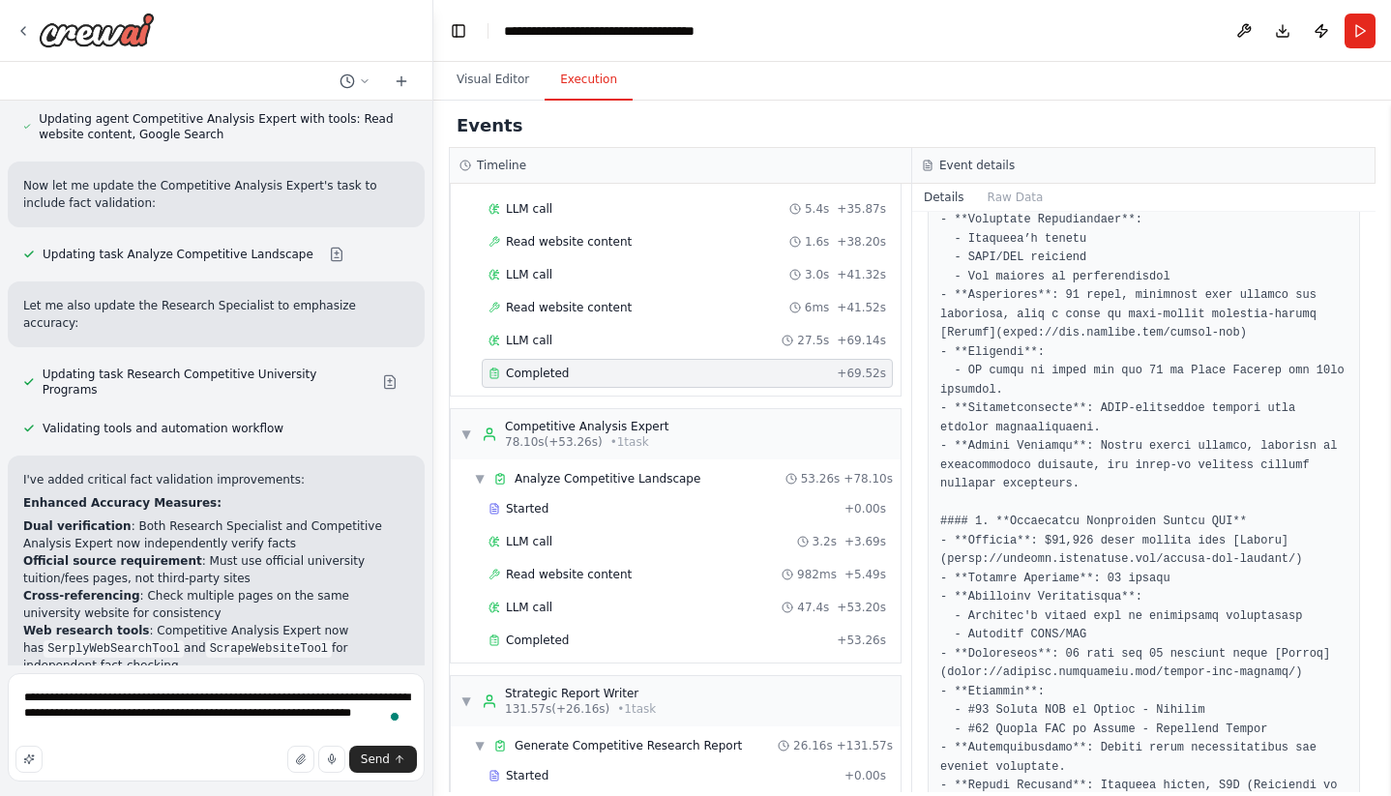
scroll to position [2090, 0]
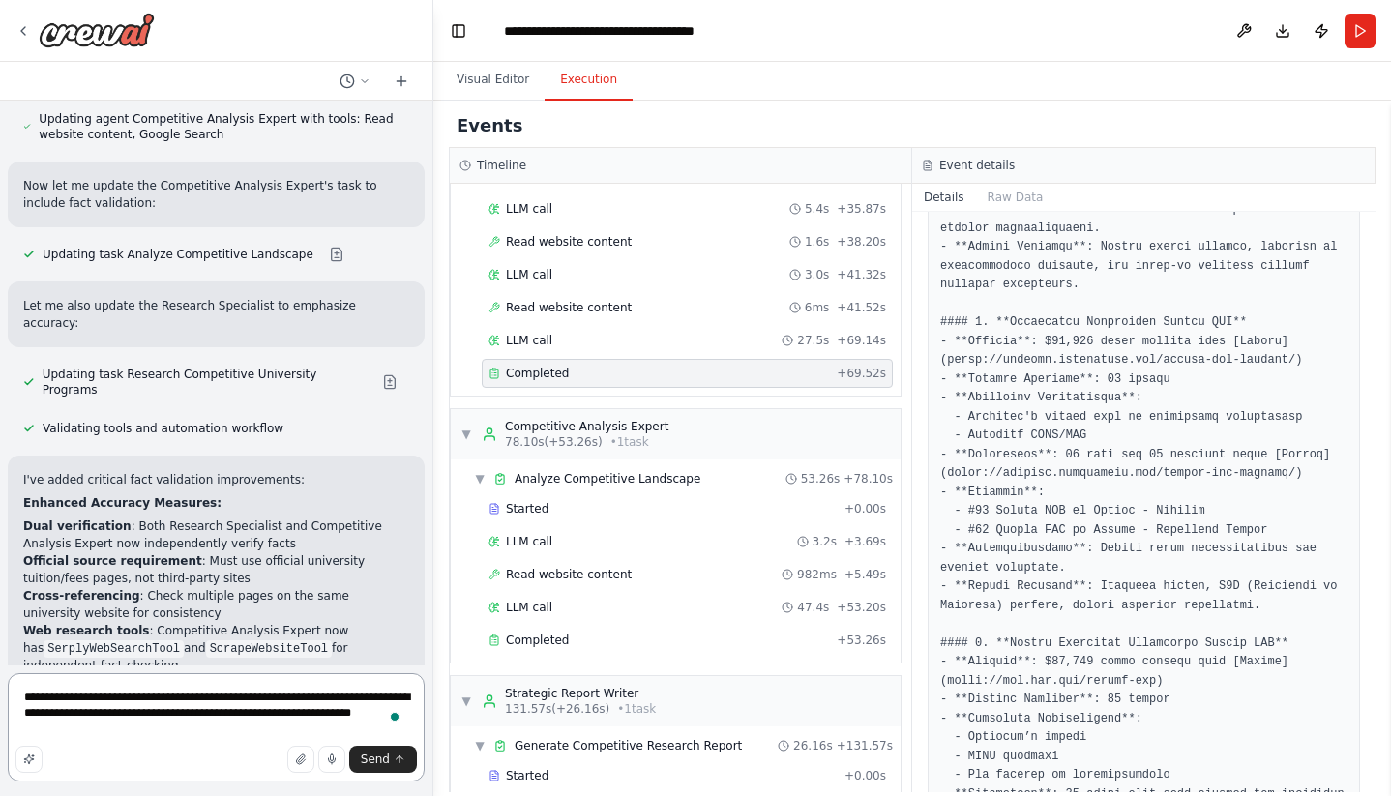
click at [220, 744] on textarea "**********" at bounding box center [216, 727] width 417 height 108
drag, startPoint x: 189, startPoint y: 732, endPoint x: 210, endPoint y: 695, distance: 43.3
click at [210, 695] on textarea "**********" at bounding box center [216, 727] width 417 height 108
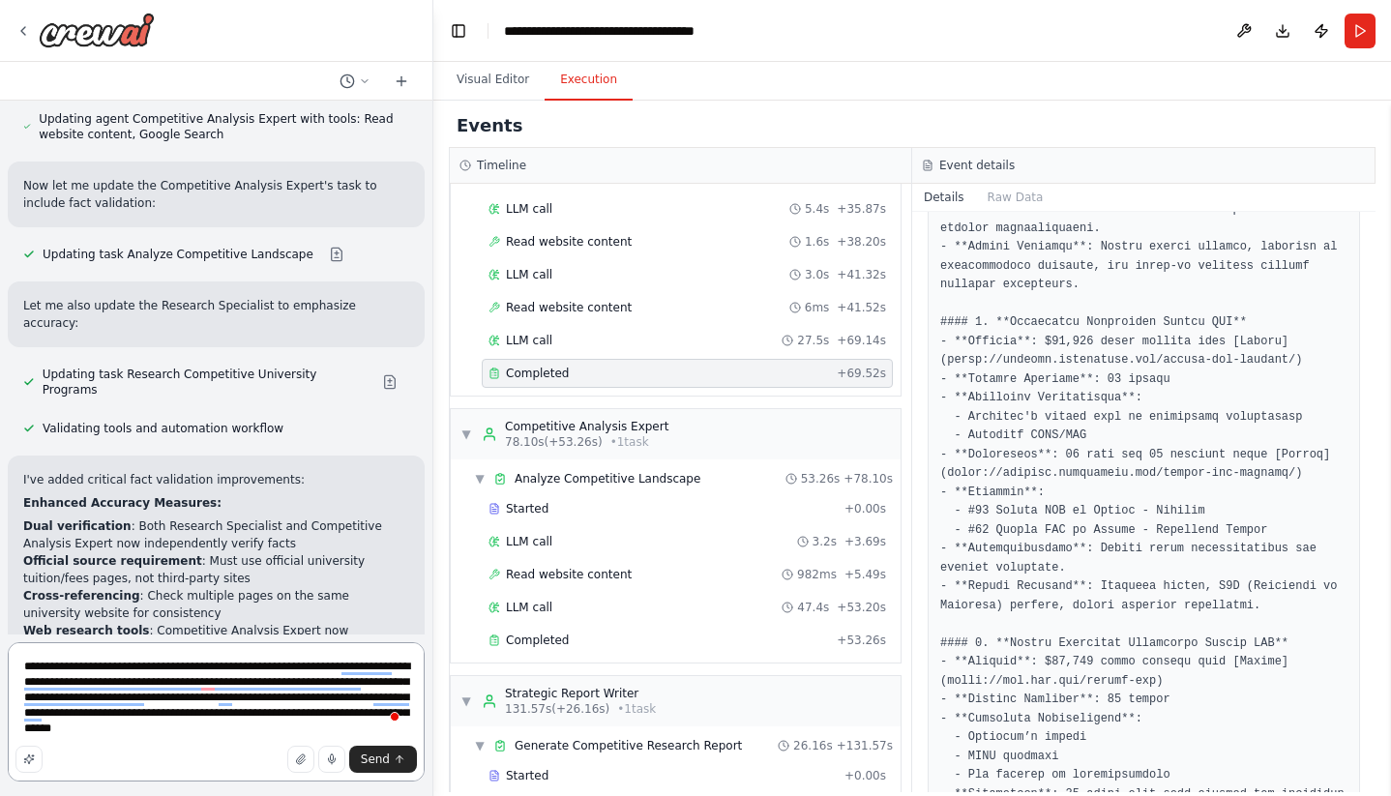
click at [262, 733] on textarea "**********" at bounding box center [216, 711] width 417 height 139
type textarea "**********"
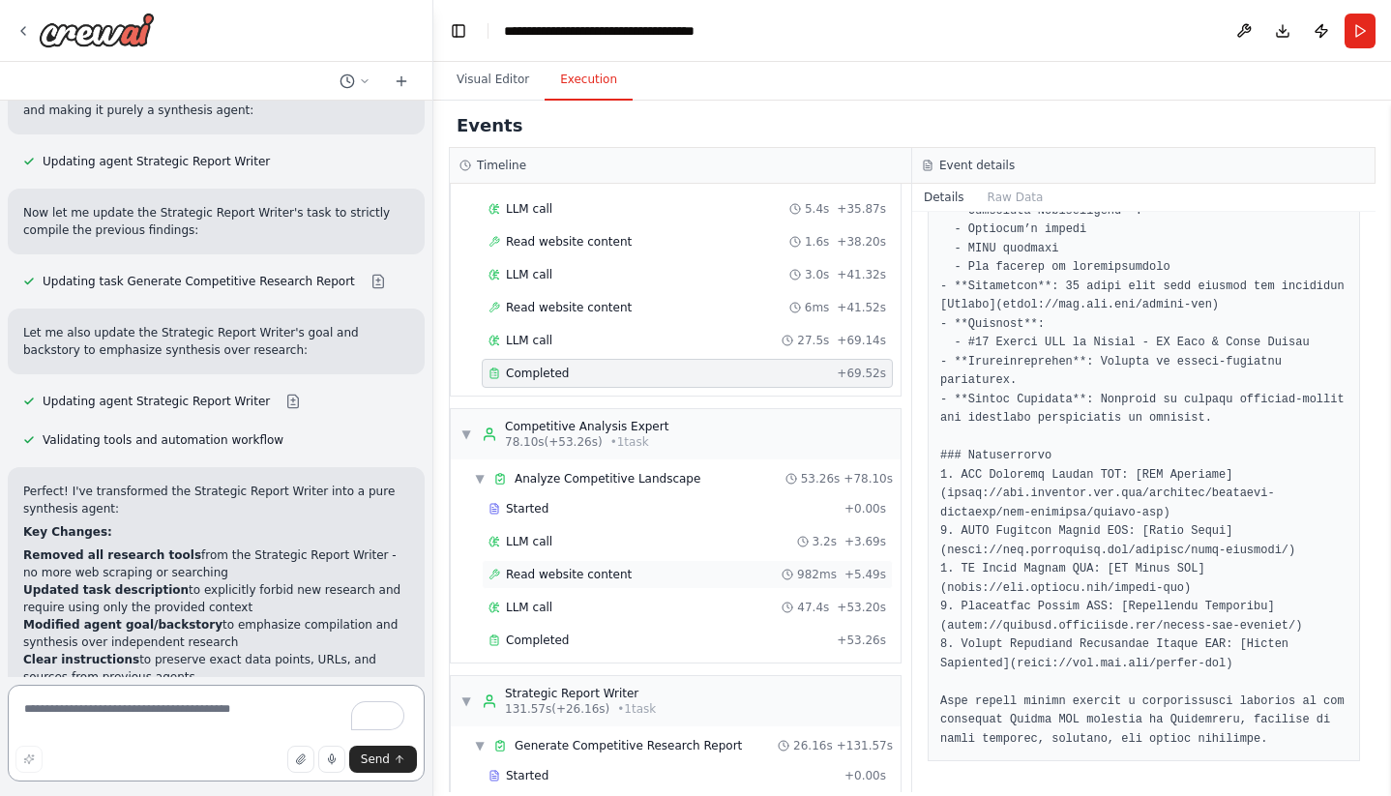
scroll to position [607, 0]
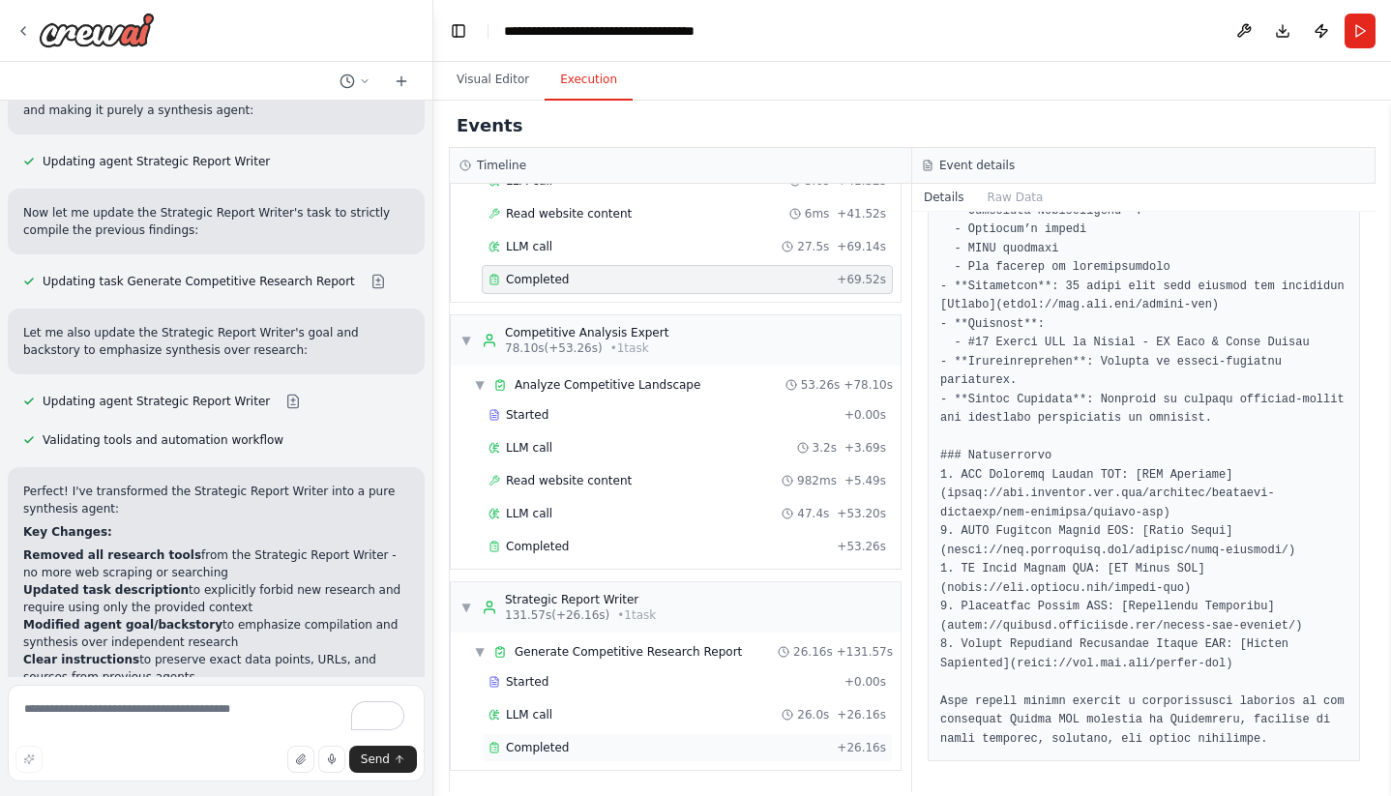
click at [524, 754] on span "Completed" at bounding box center [537, 747] width 63 height 15
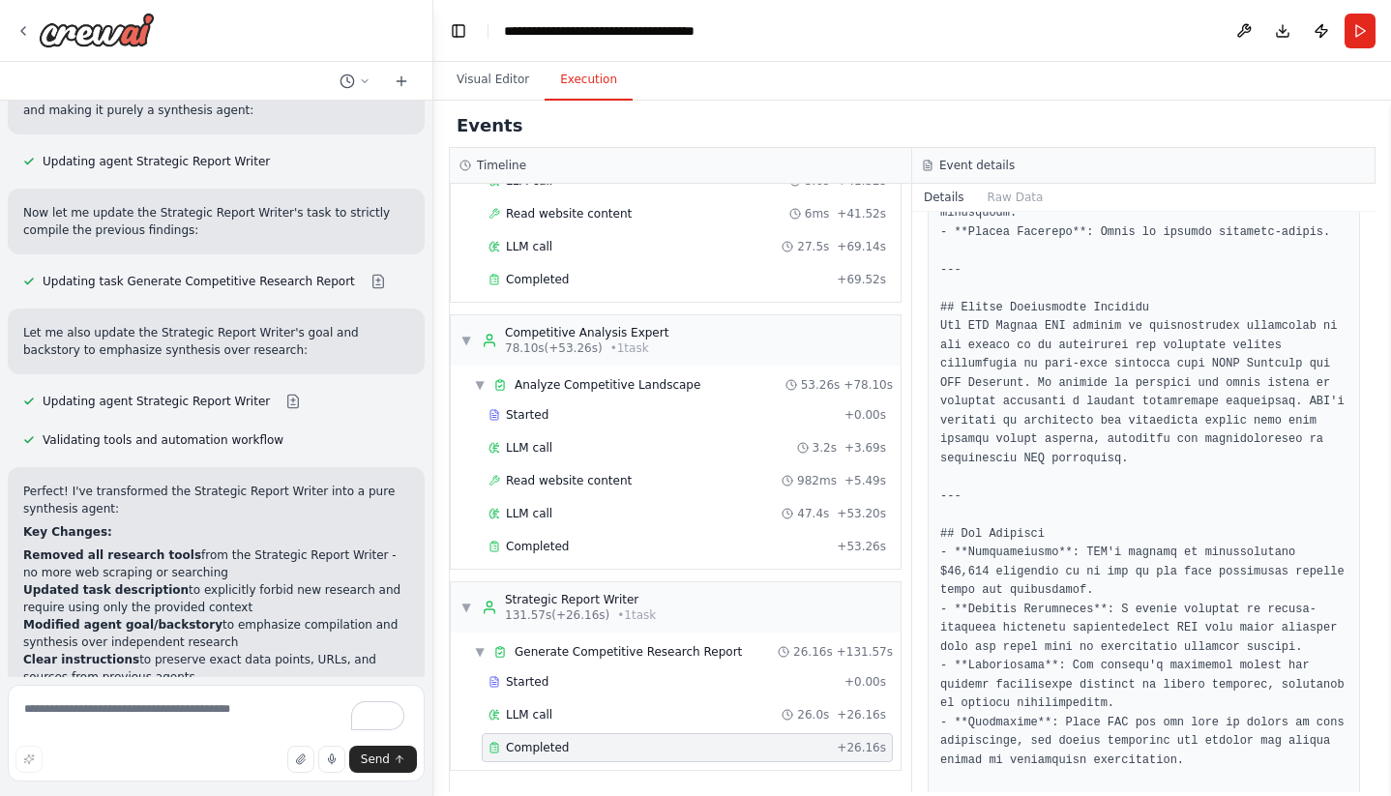
scroll to position [2994, 0]
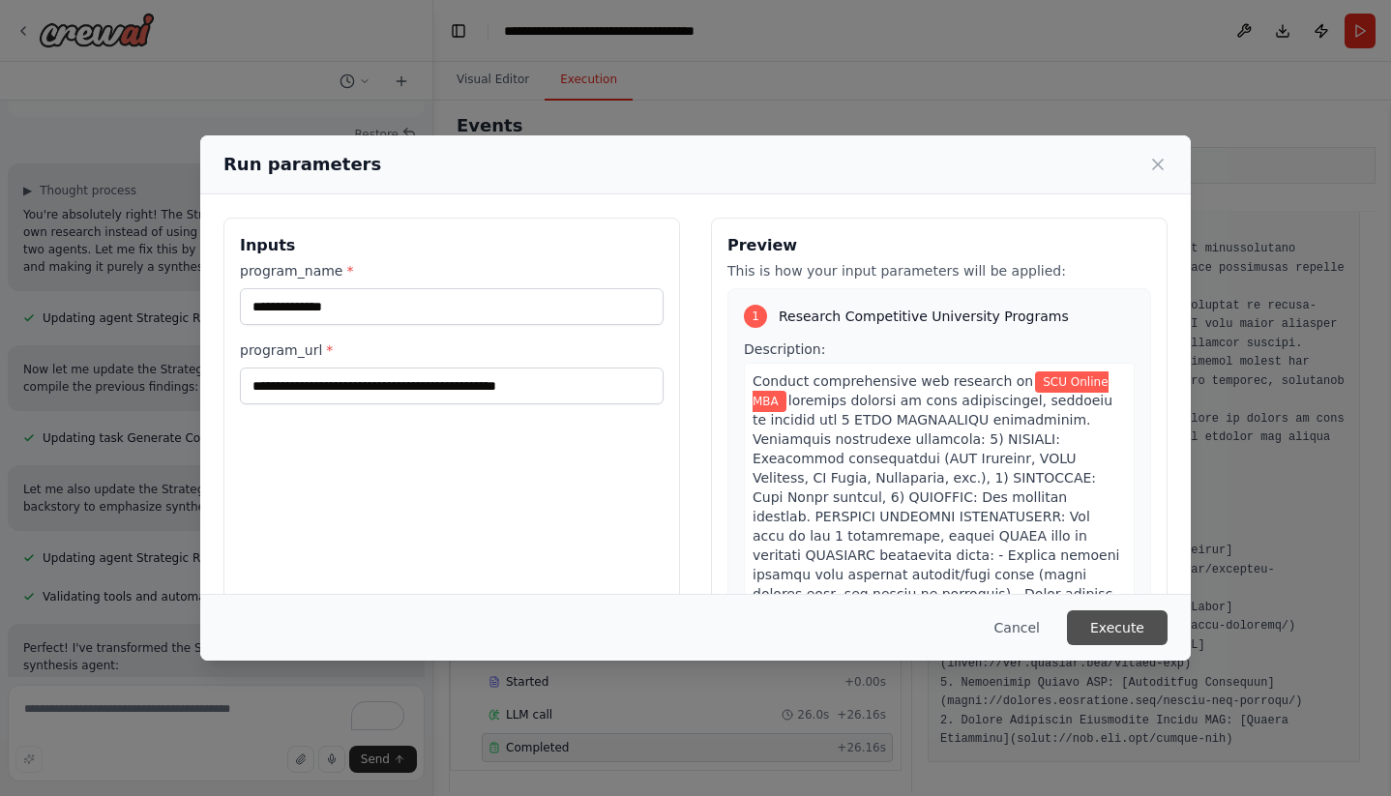
click at [1142, 628] on button "Execute" at bounding box center [1117, 627] width 101 height 35
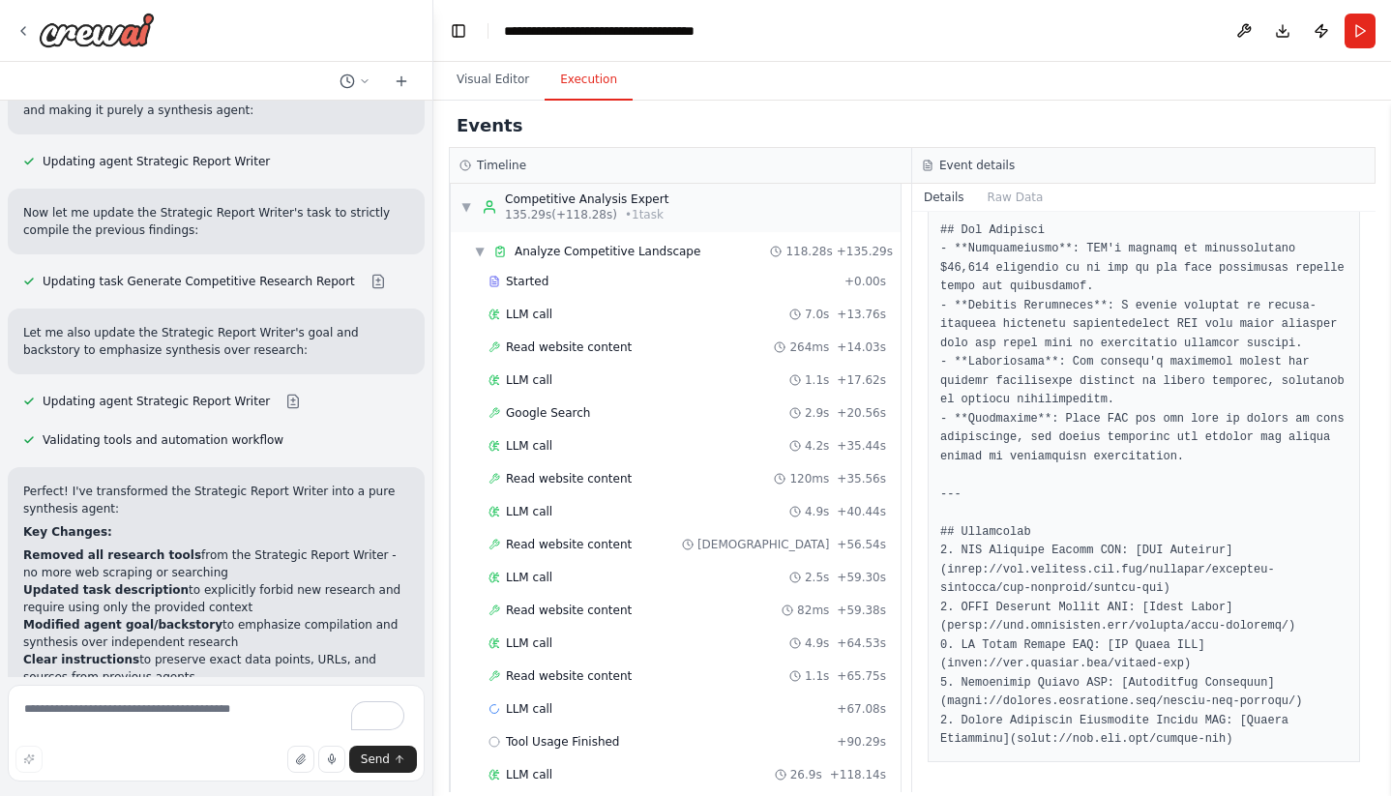
scroll to position [1527, 0]
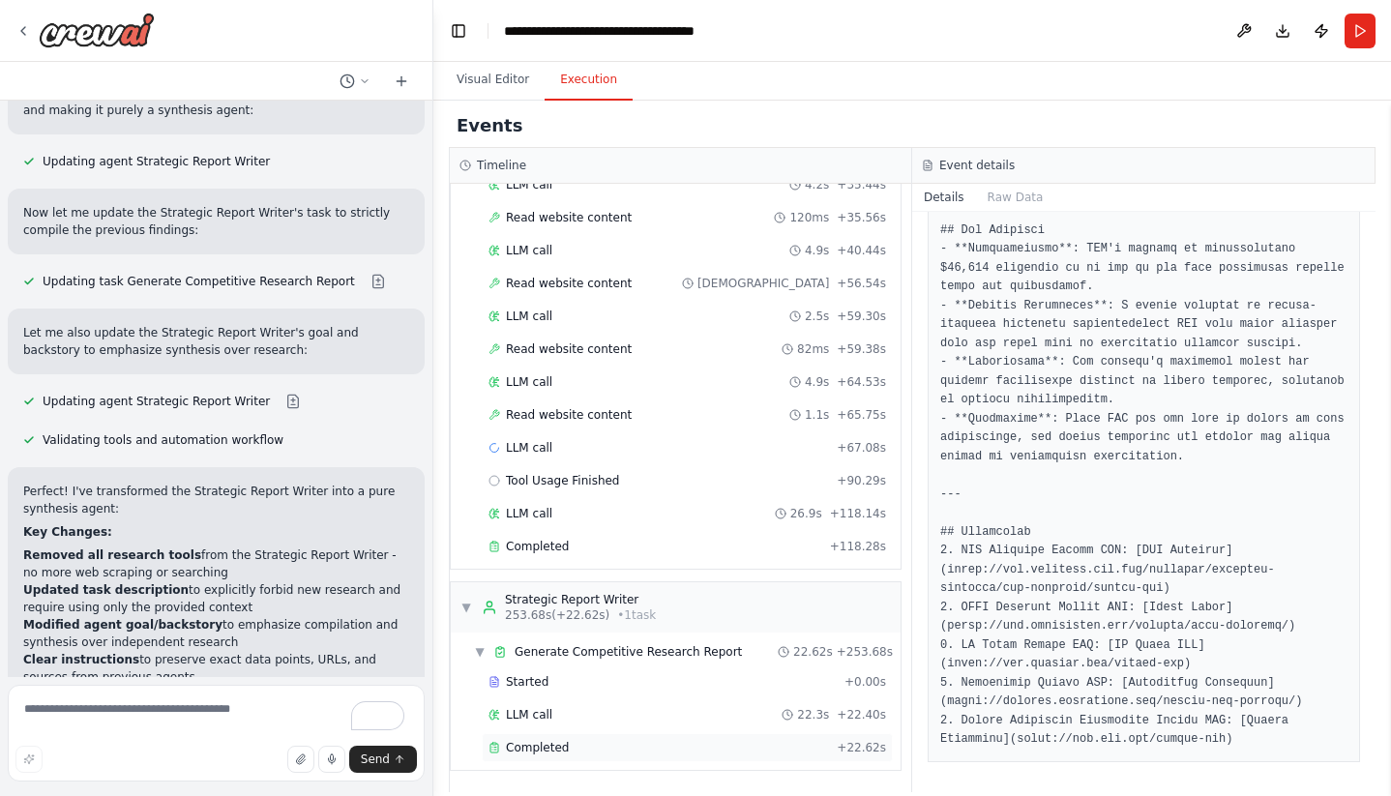
click at [498, 752] on icon at bounding box center [494, 748] width 8 height 9
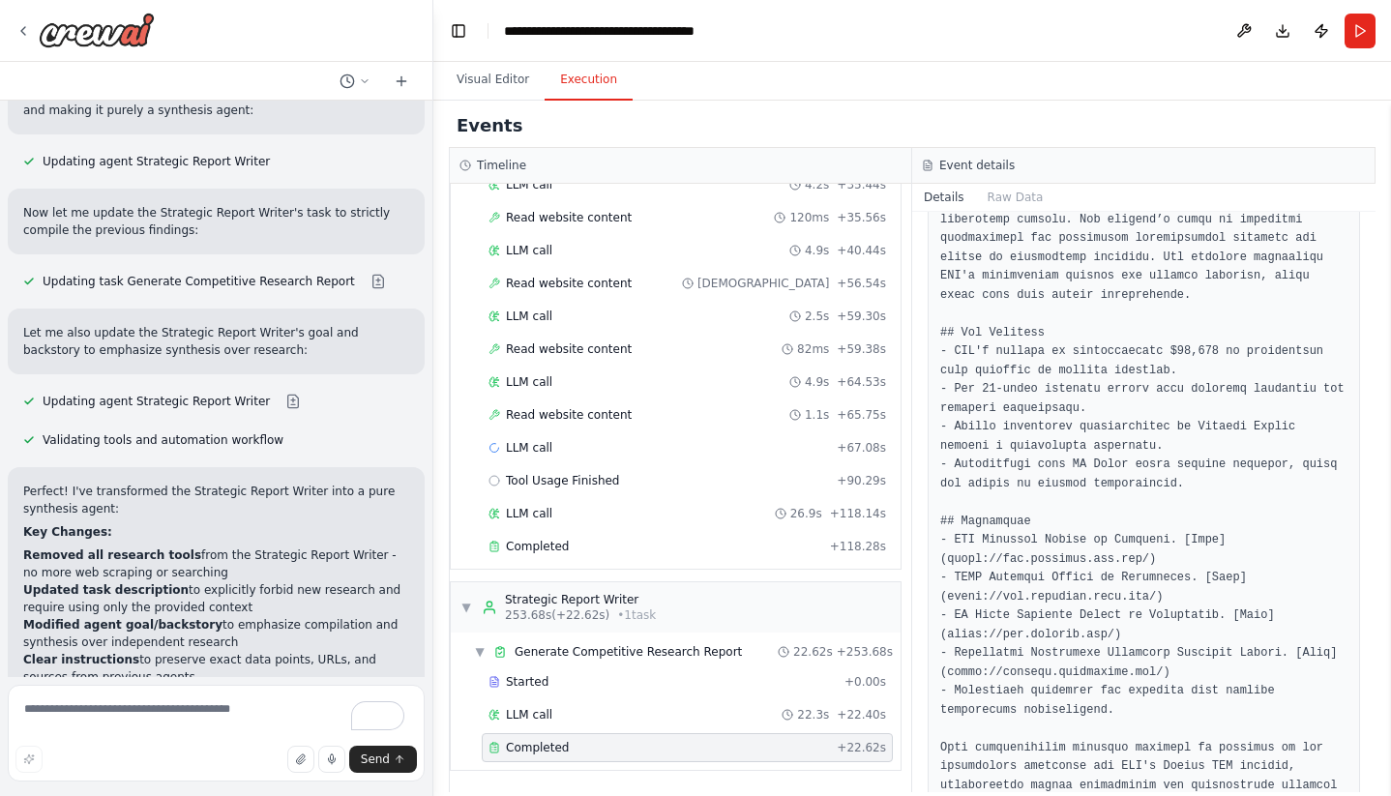
scroll to position [2390, 0]
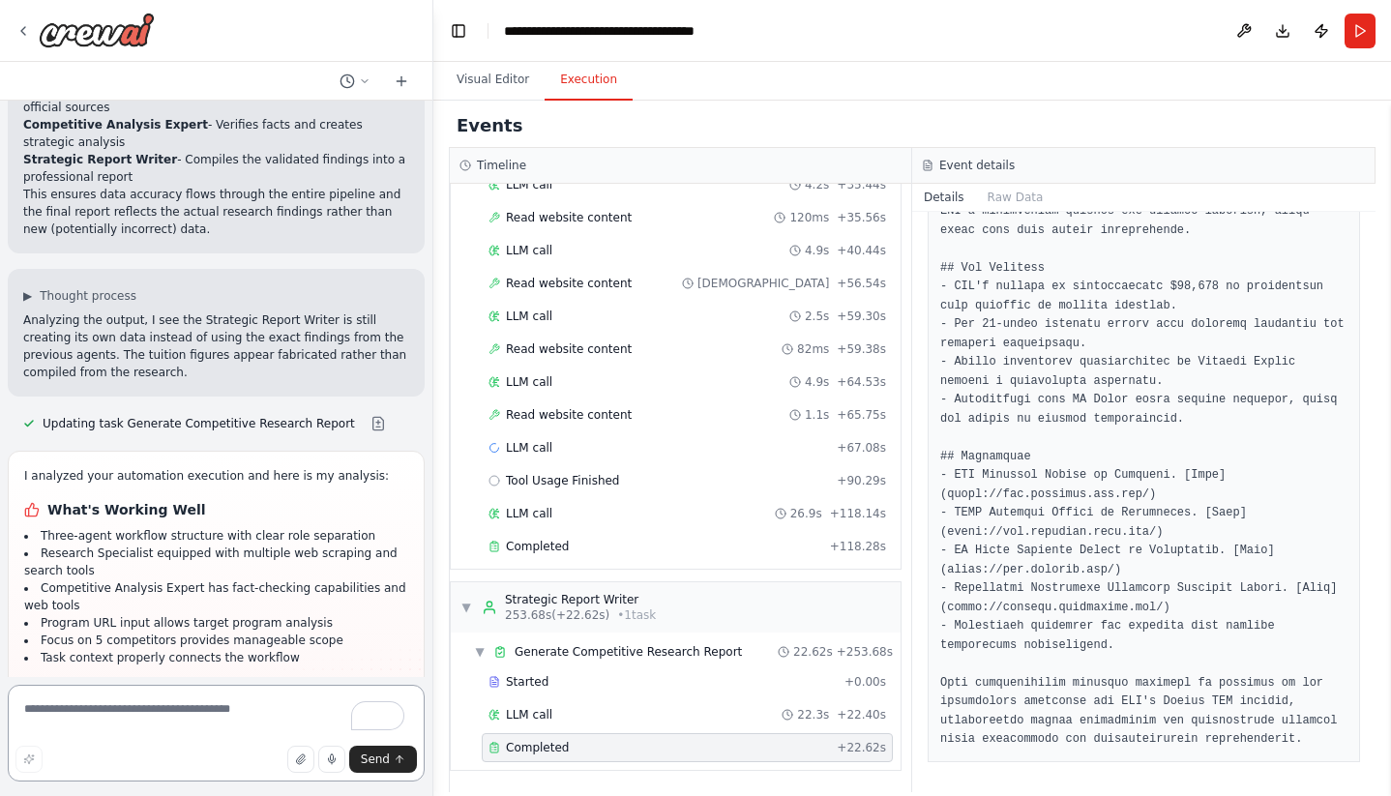
scroll to position [11154, 0]
click at [76, 723] on textarea "To enrich screen reader interactions, please activate Accessibility in Grammarl…" at bounding box center [216, 733] width 417 height 97
type textarea "**********"
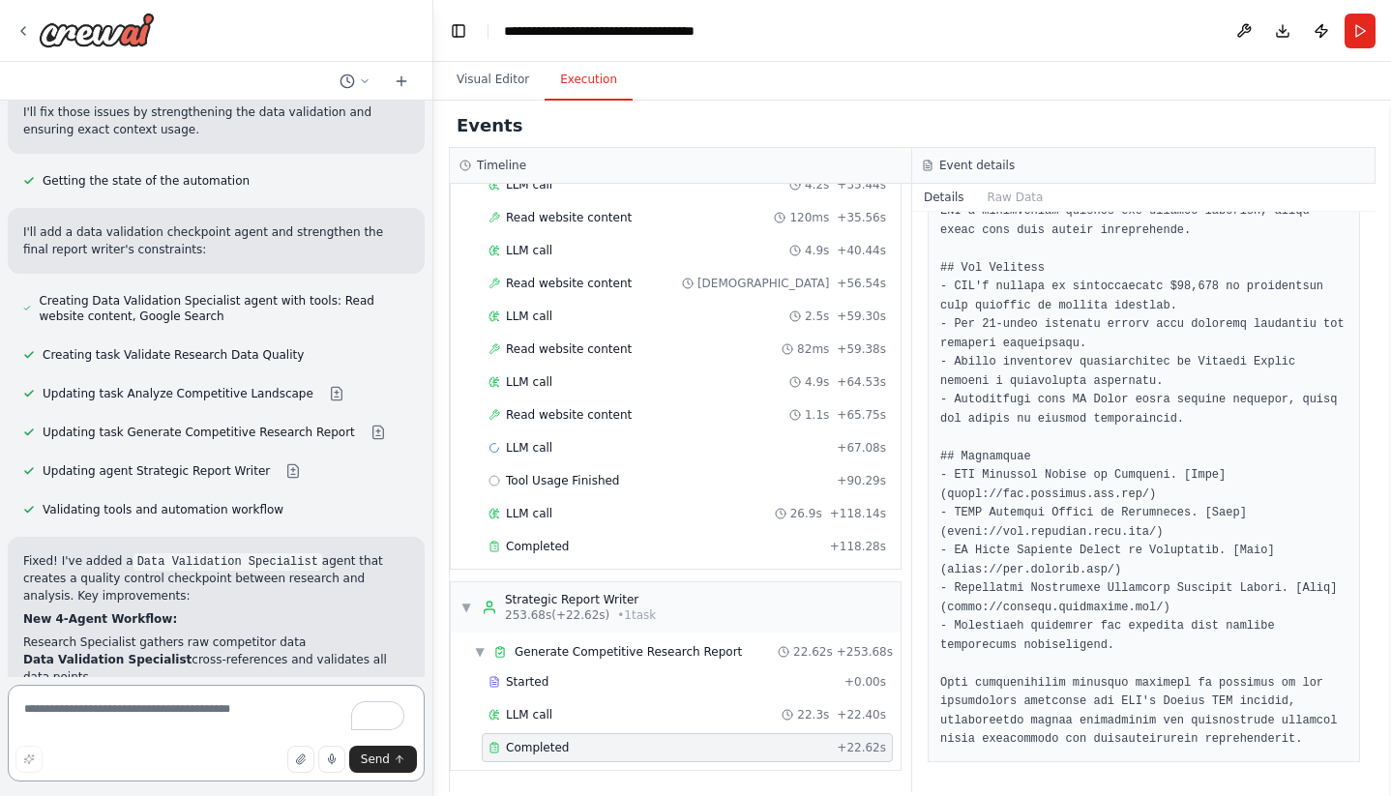
scroll to position [12114, 0]
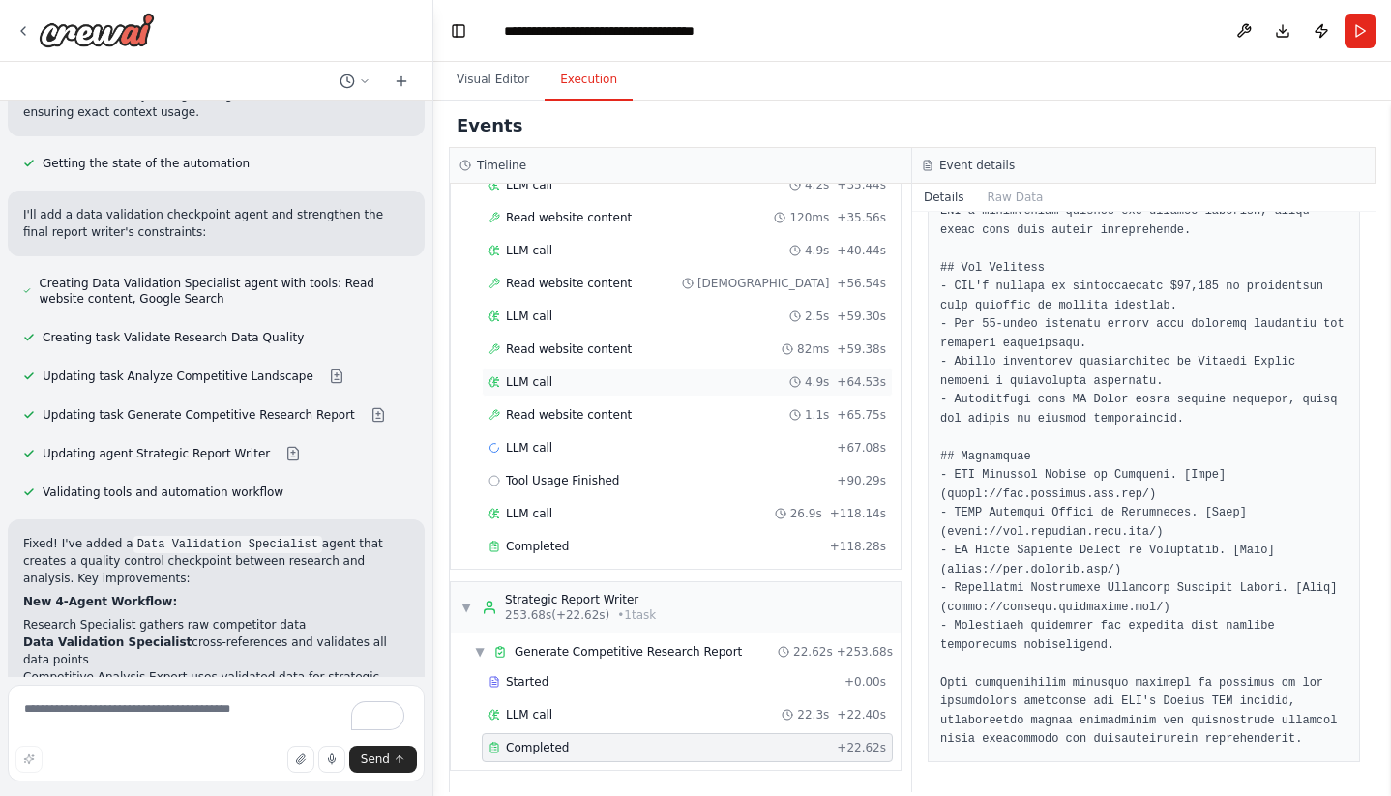
scroll to position [1521, 0]
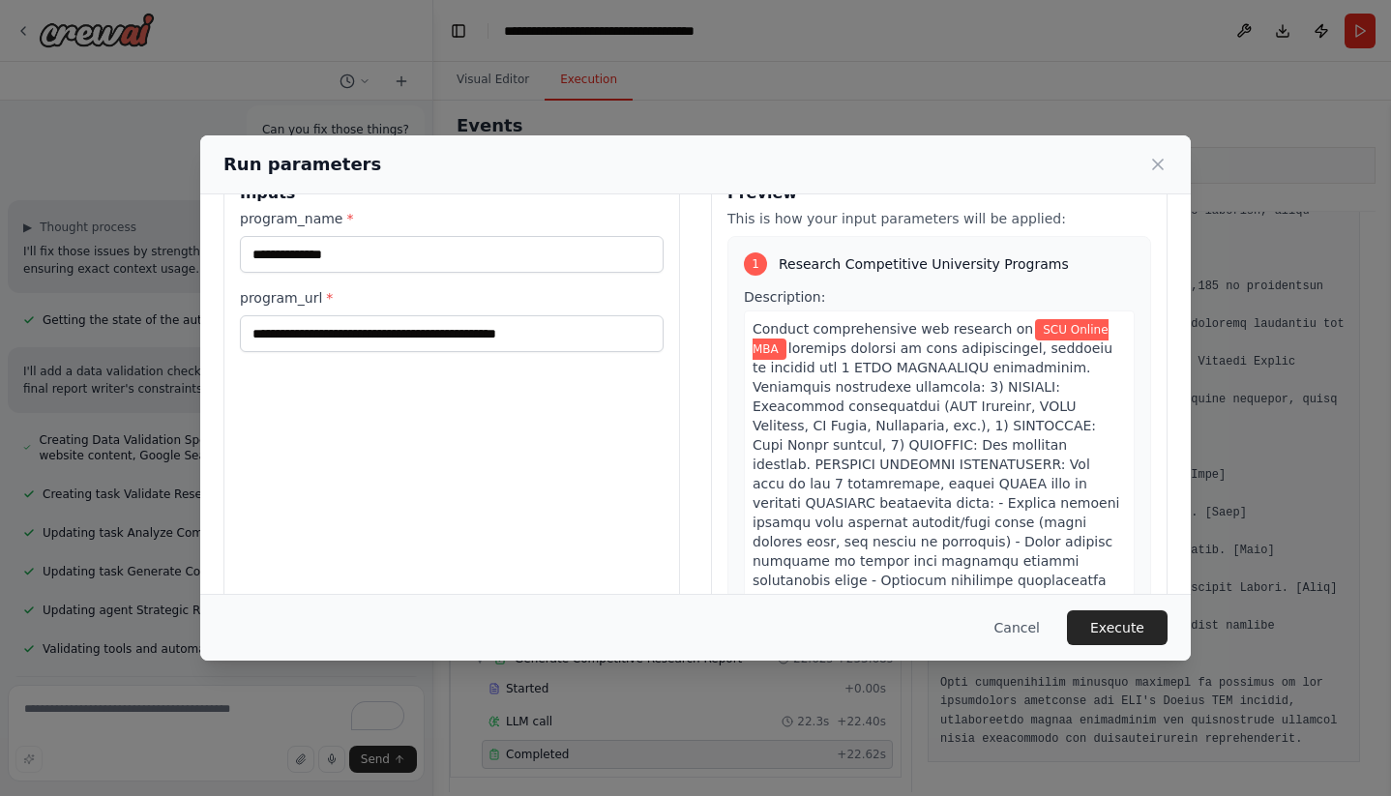
scroll to position [0, 0]
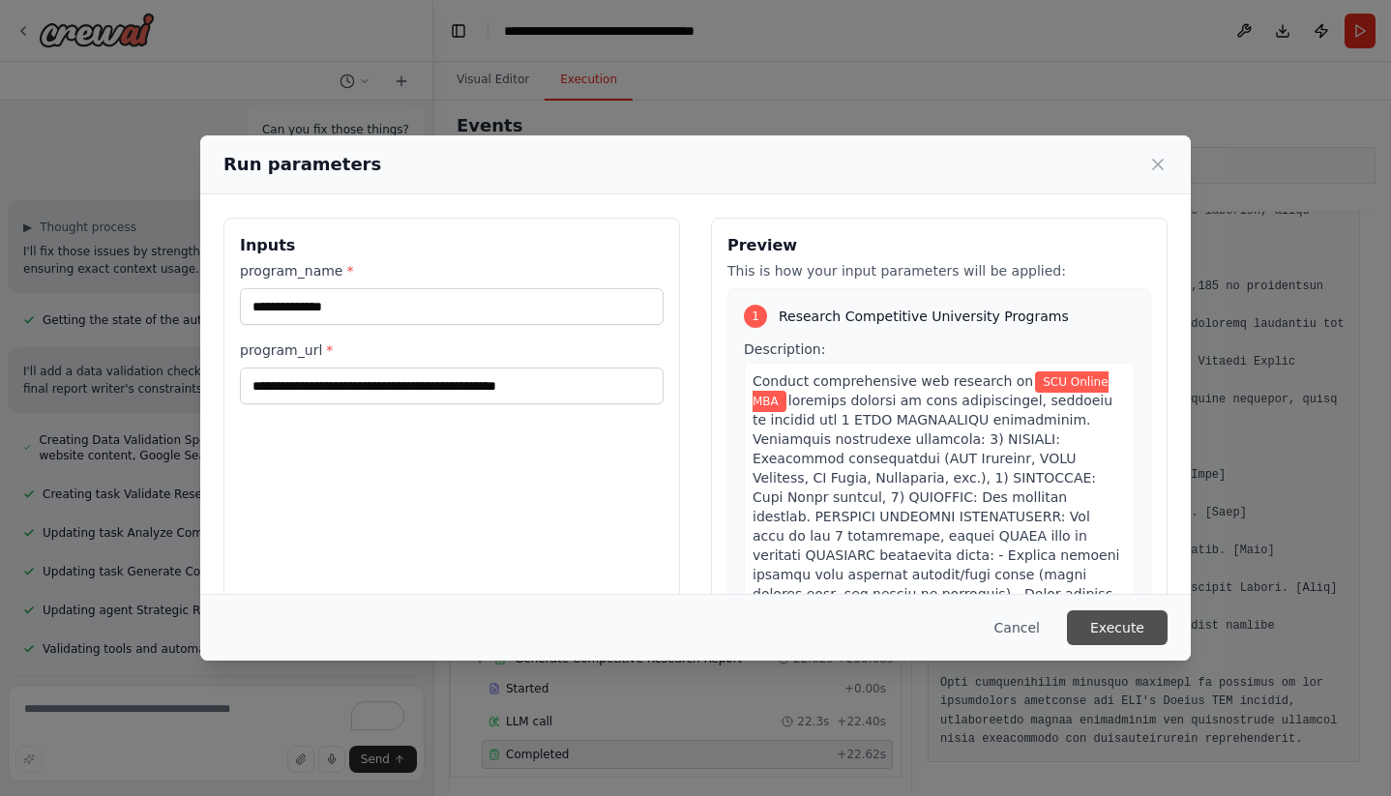
click at [1132, 619] on button "Execute" at bounding box center [1117, 627] width 101 height 35
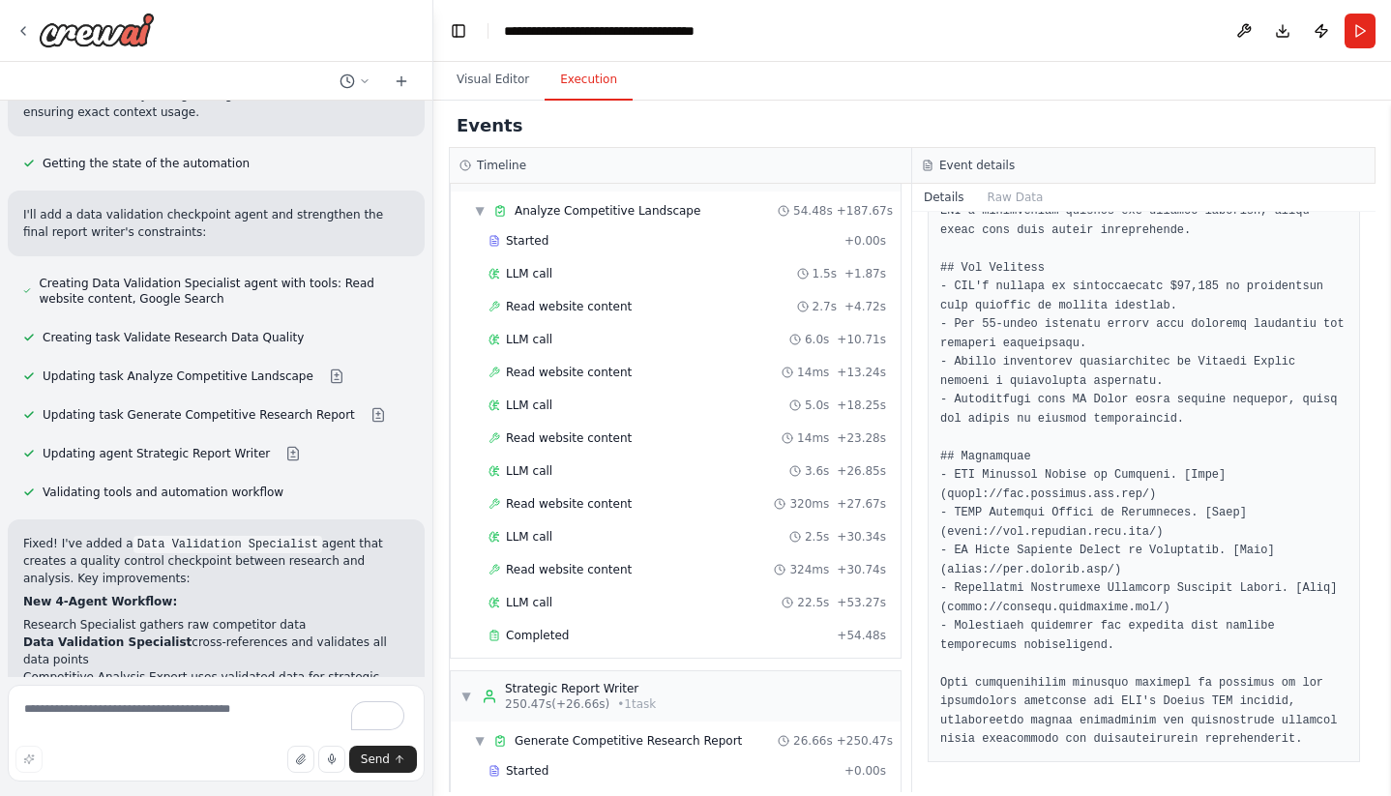
scroll to position [1630, 0]
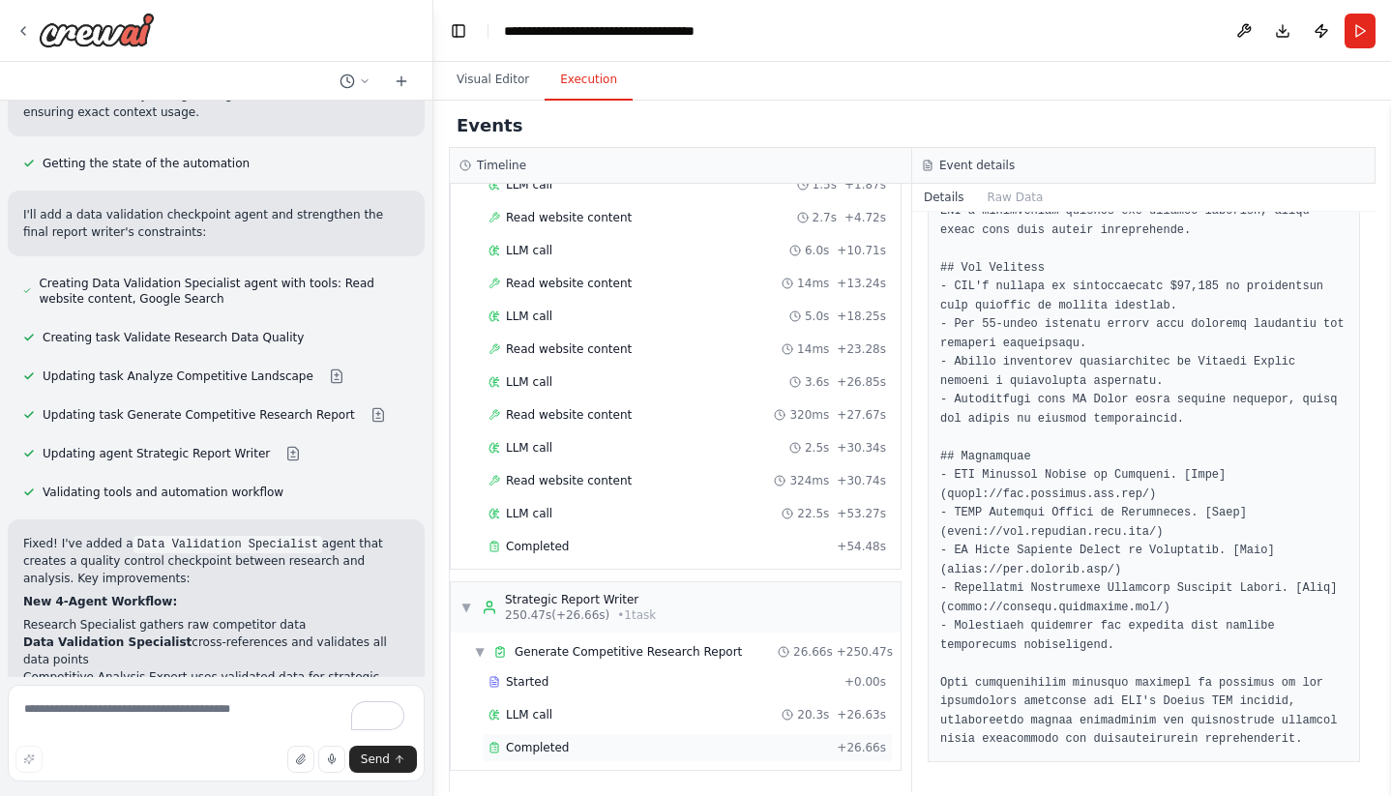
click at [515, 751] on span "Completed" at bounding box center [537, 747] width 63 height 15
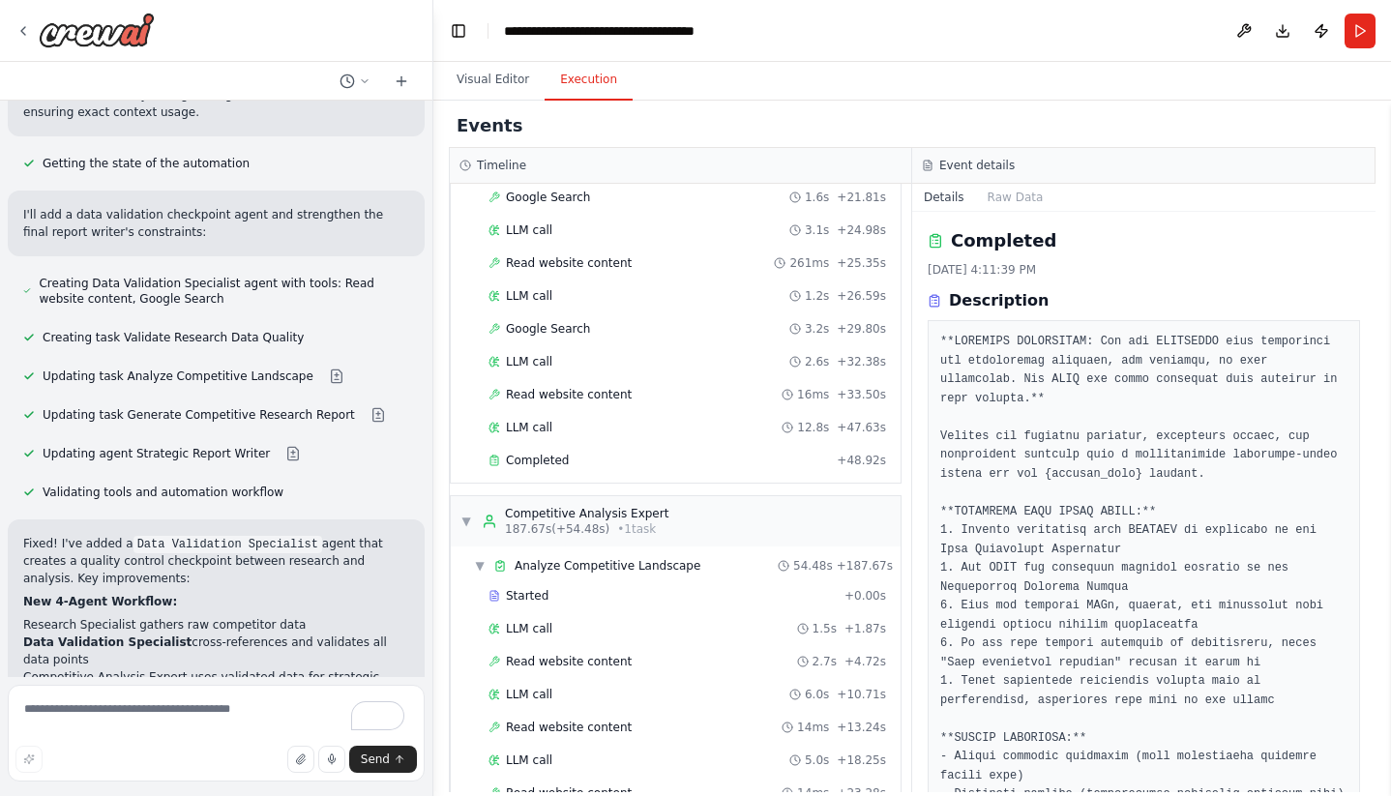
scroll to position [1025, 0]
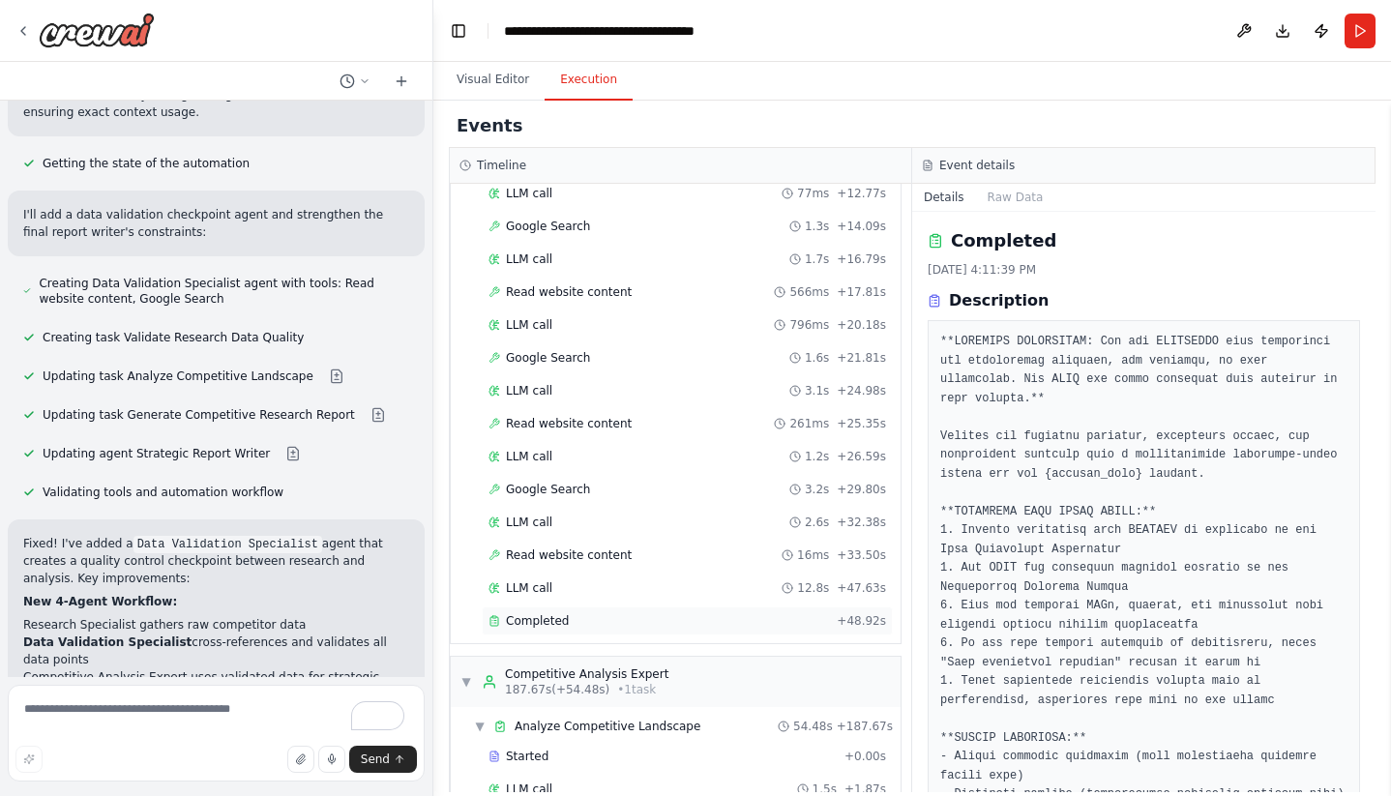
click at [530, 625] on span "Completed" at bounding box center [537, 620] width 63 height 15
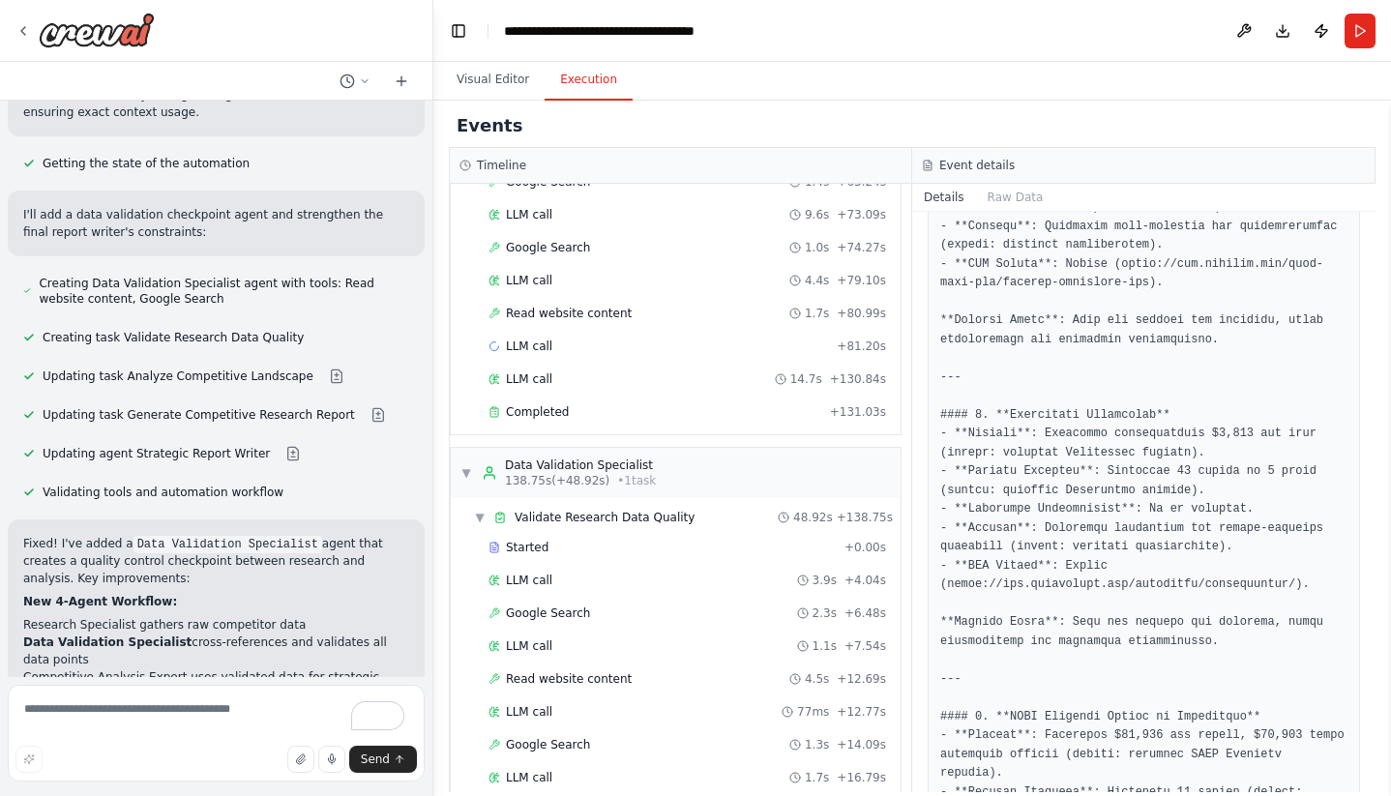
scroll to position [1919, 0]
